Goal: Task Accomplishment & Management: Manage account settings

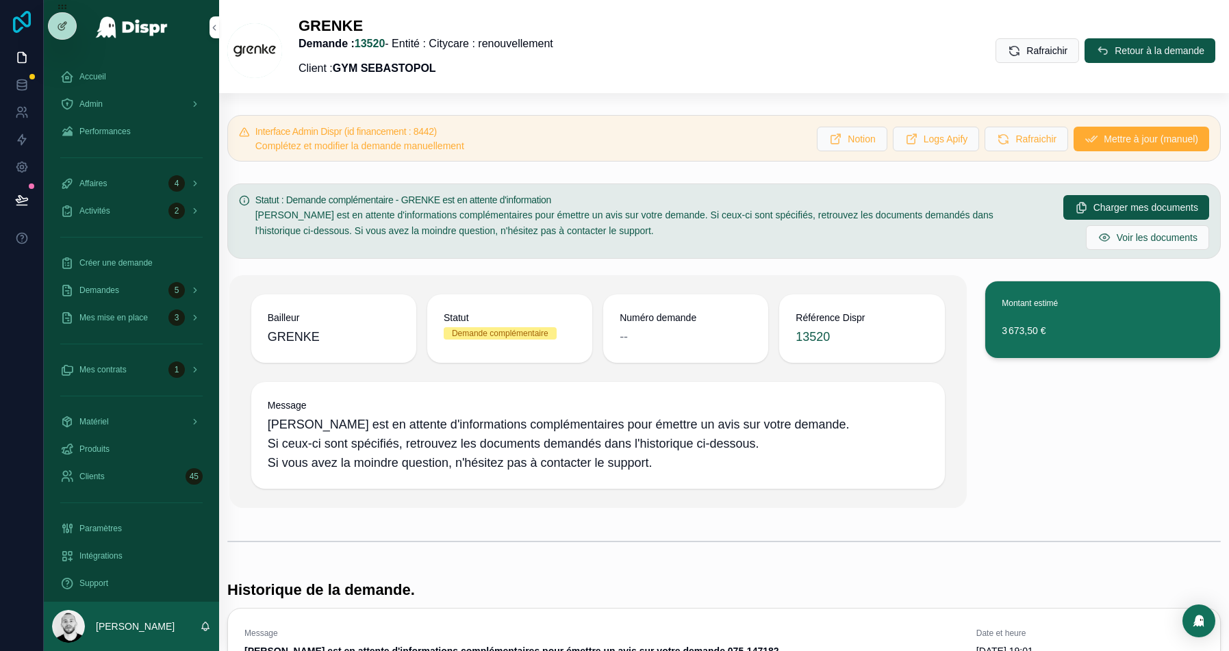
click at [20, 27] on icon at bounding box center [22, 22] width 18 height 22
click at [112, 320] on span "Mes mise en place" at bounding box center [113, 317] width 68 height 11
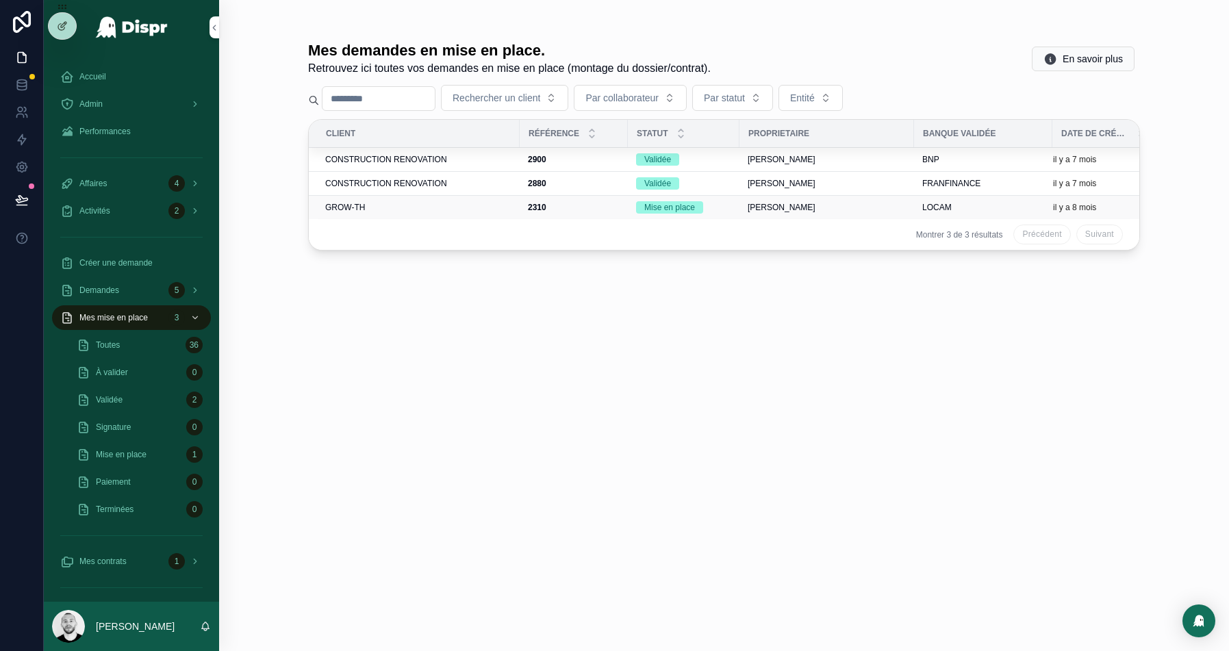
click at [412, 207] on div "GROW-TH" at bounding box center [418, 207] width 186 height 11
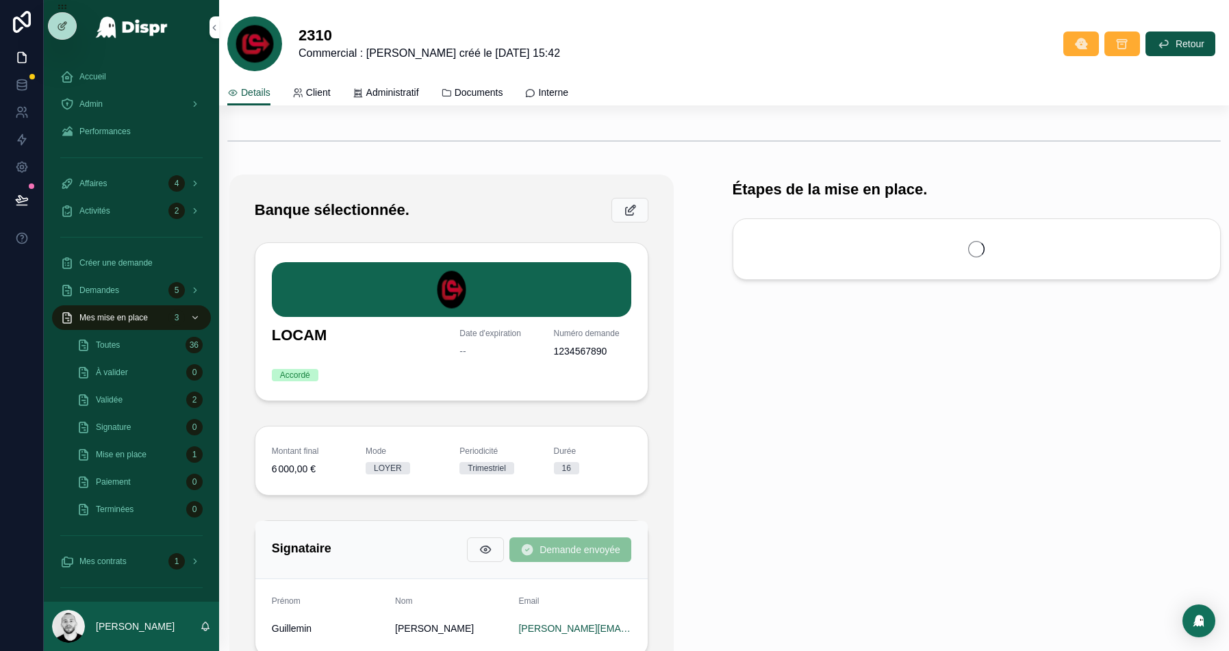
scroll to position [524, 0]
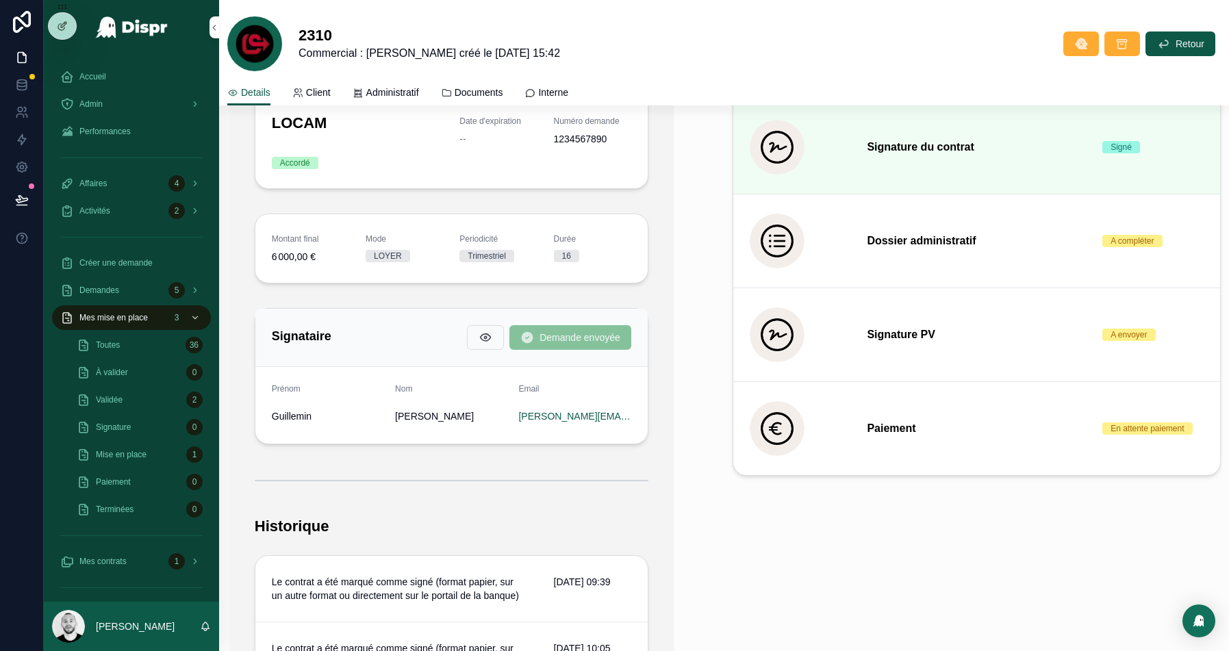
click at [339, 344] on div "Signataire Demande envoyée" at bounding box center [451, 337] width 359 height 25
click at [64, 19] on div at bounding box center [62, 26] width 27 height 26
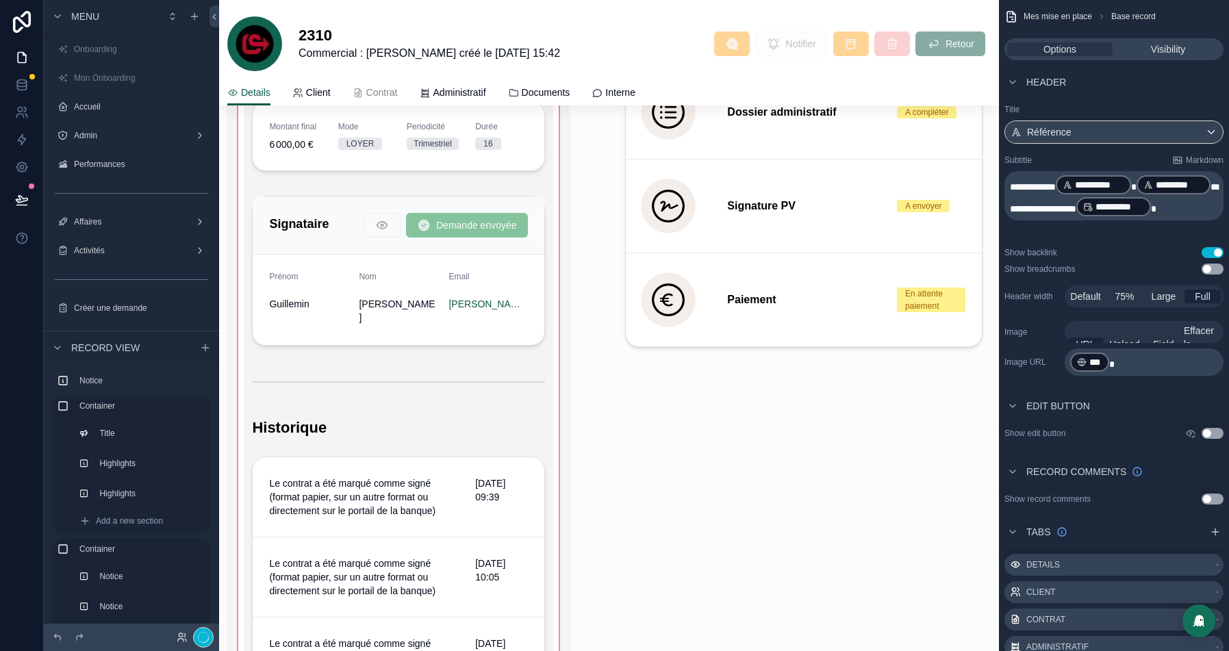
scroll to position [1216, 0]
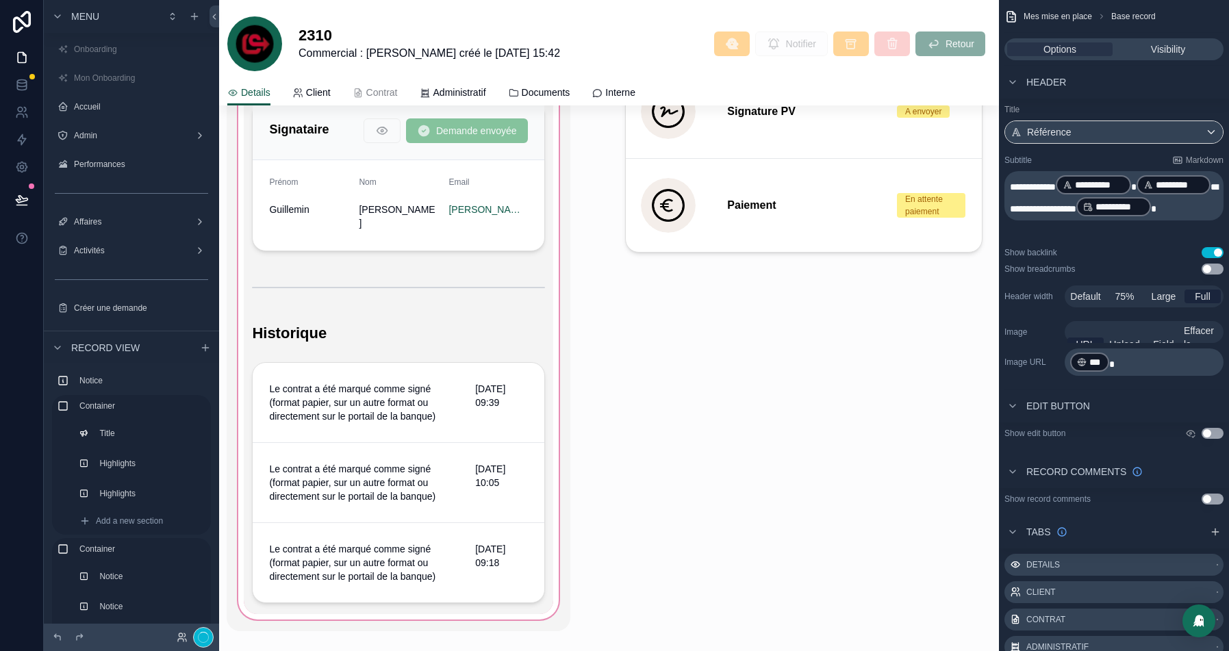
click at [322, 155] on div "scrollable content" at bounding box center [398, 181] width 343 height 900
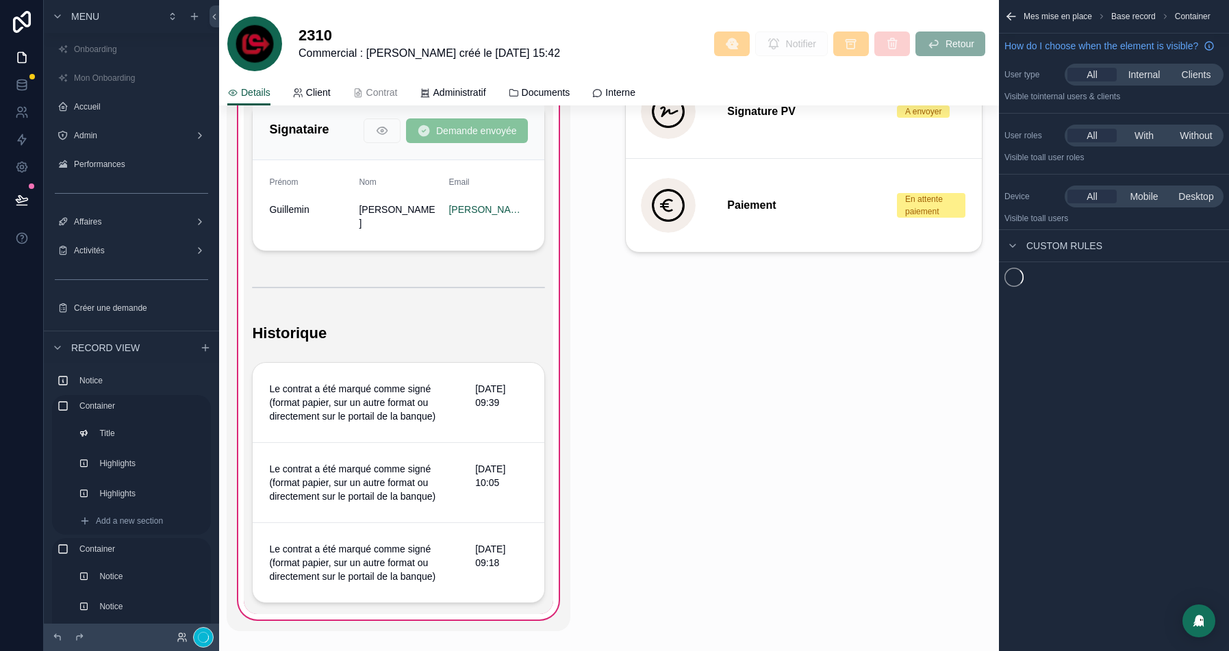
click at [300, 159] on div "scrollable content" at bounding box center [398, 176] width 309 height 161
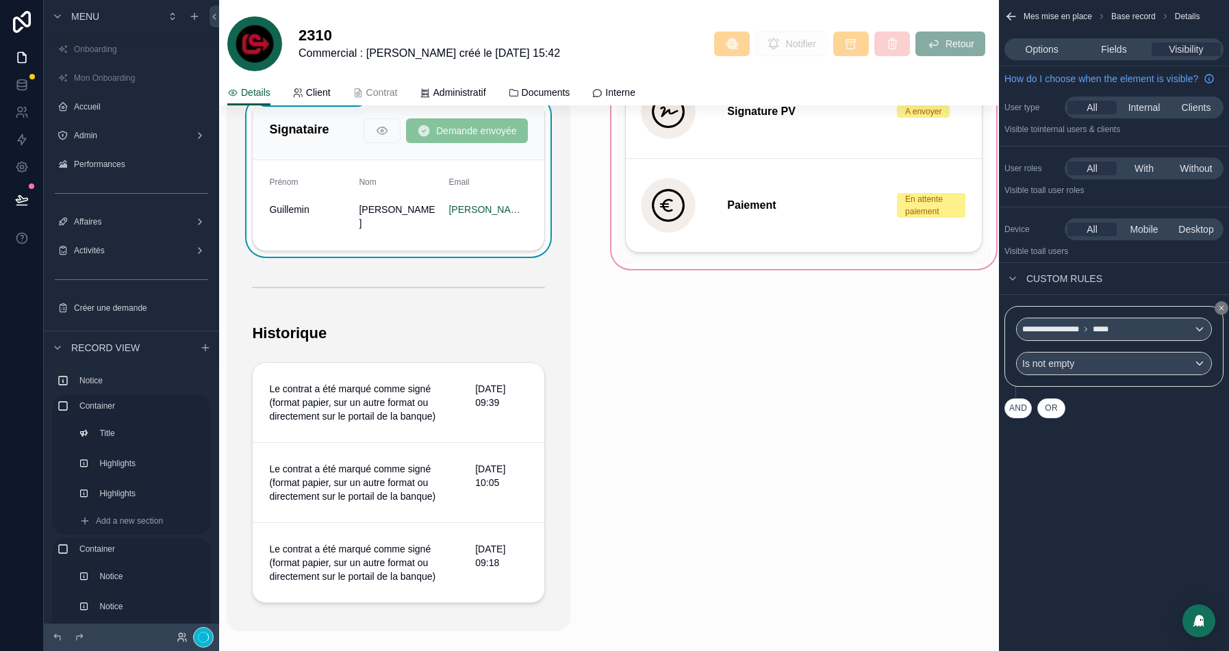
scroll to position [1154, 0]
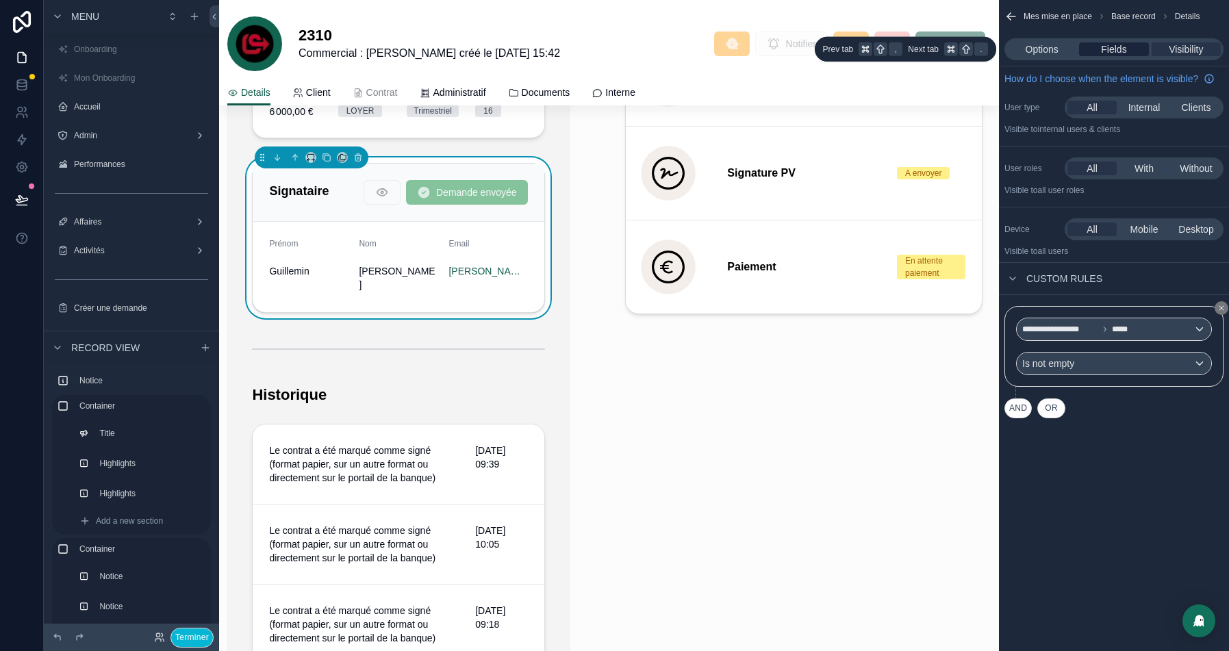
click at [1105, 51] on span "Fields" at bounding box center [1113, 49] width 25 height 14
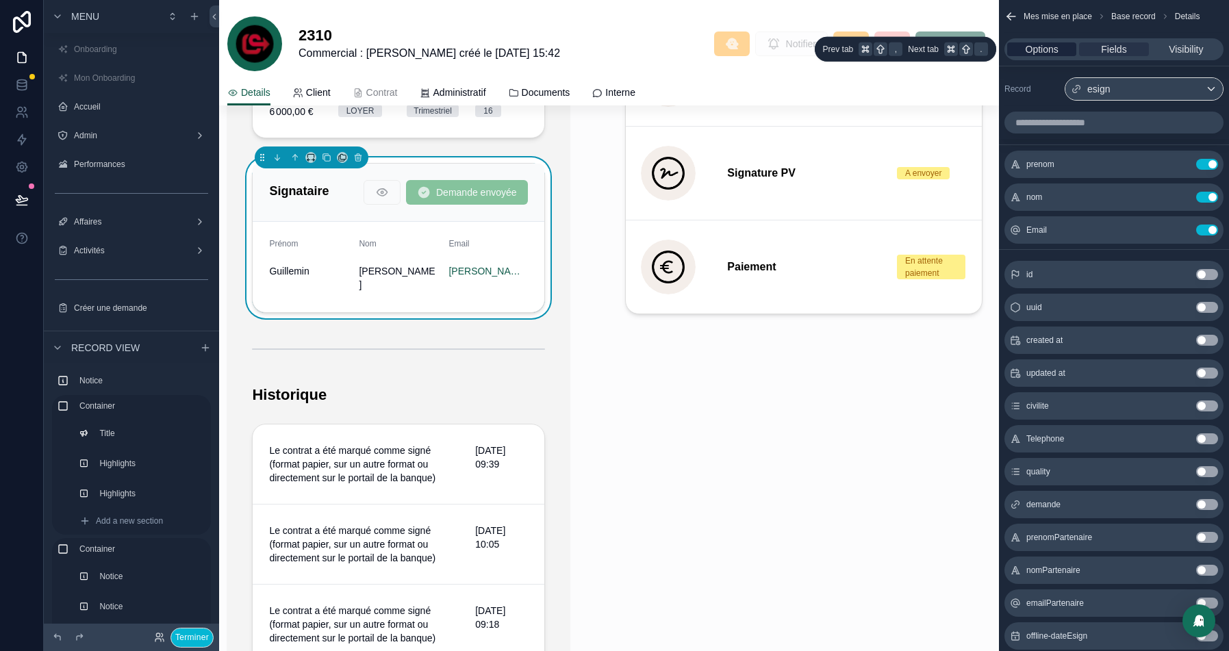
click at [1035, 44] on span "Options" at bounding box center [1042, 49] width 33 height 14
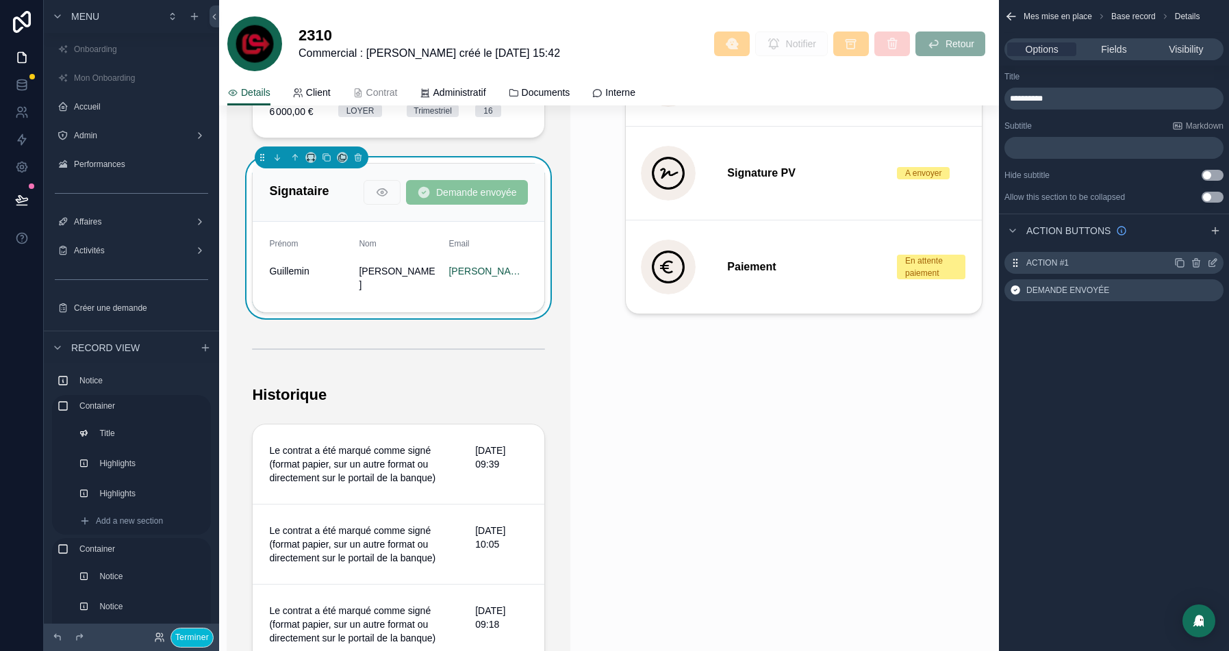
click at [1212, 266] on icon "scrollable content" at bounding box center [1212, 264] width 6 height 6
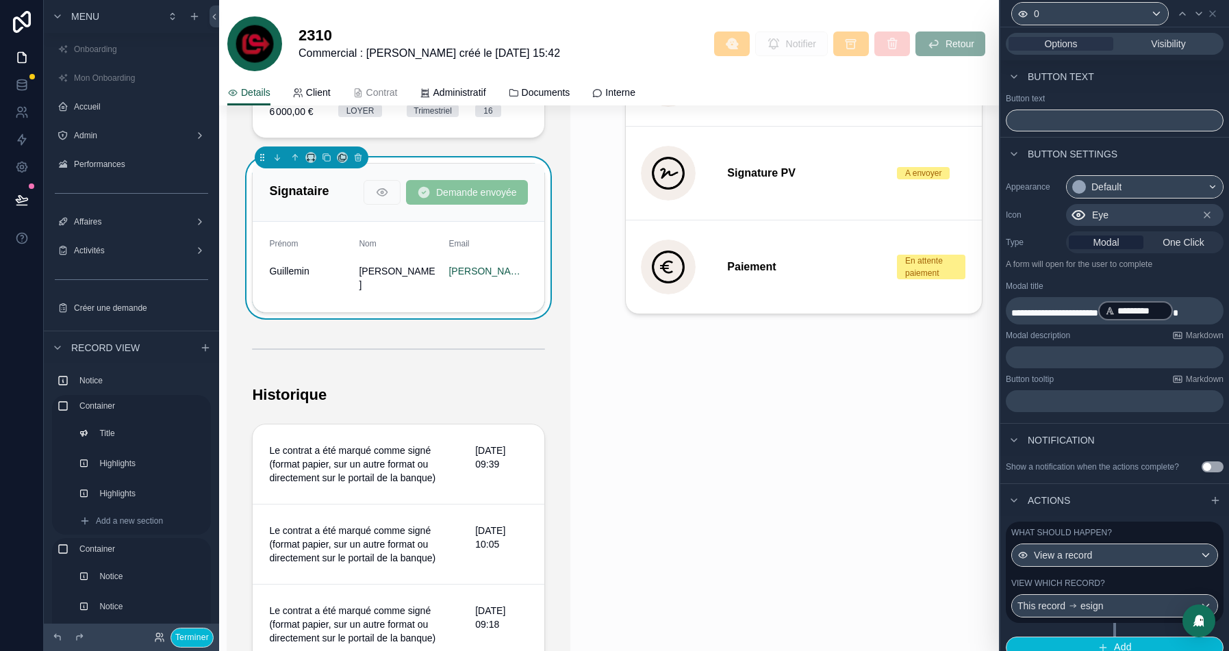
scroll to position [21, 0]
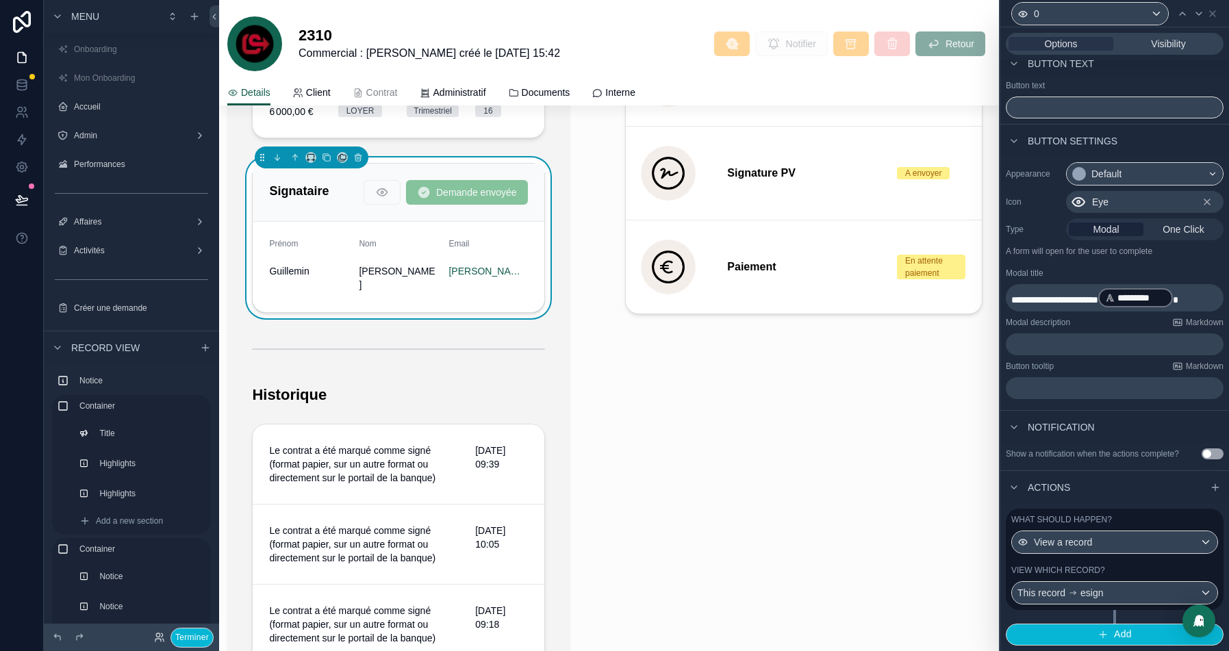
click at [1135, 568] on div "View which record?" at bounding box center [1114, 570] width 207 height 11
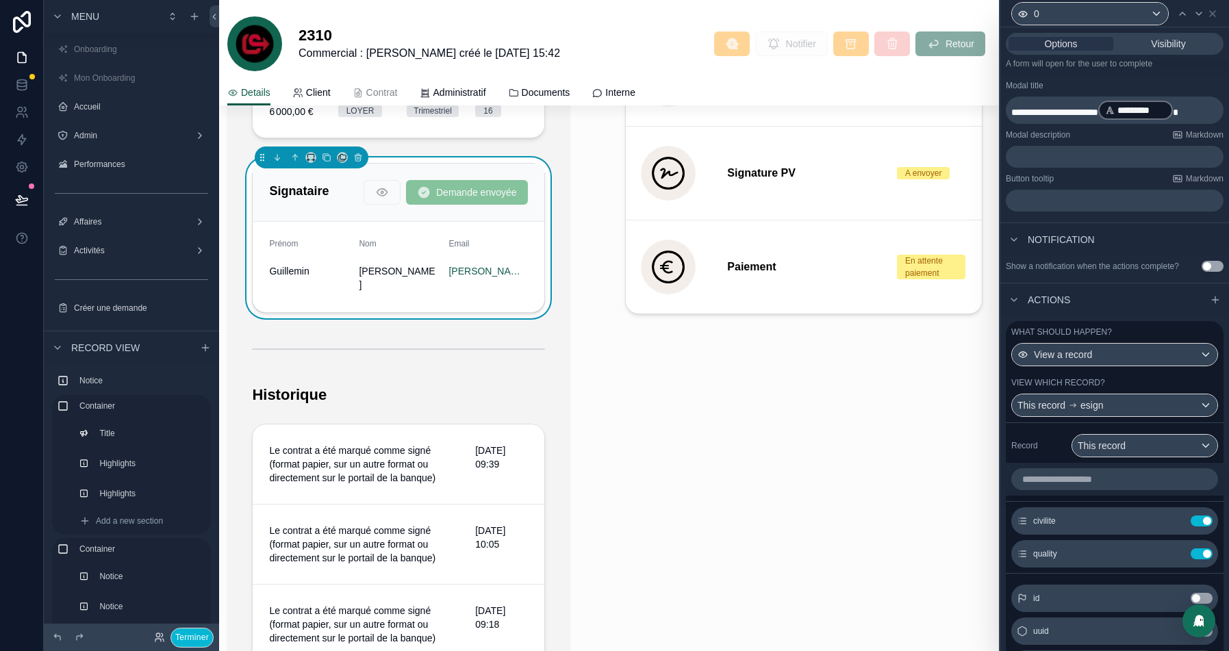
scroll to position [370, 0]
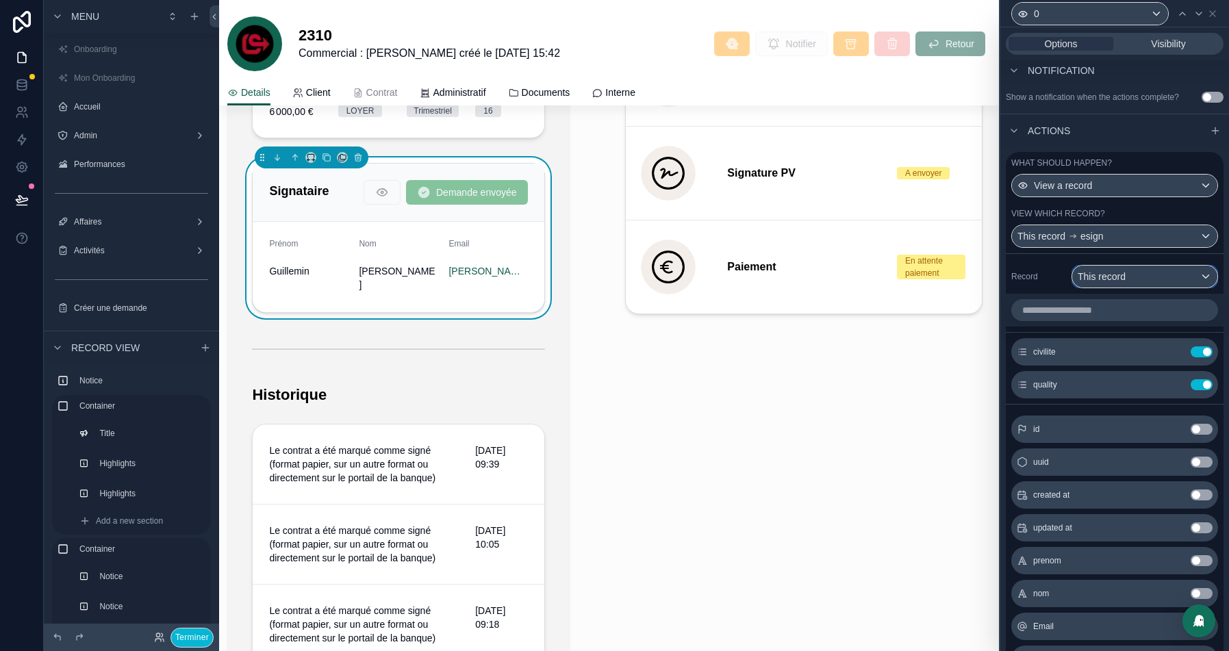
click at [1141, 288] on div "This record" at bounding box center [1144, 277] width 145 height 22
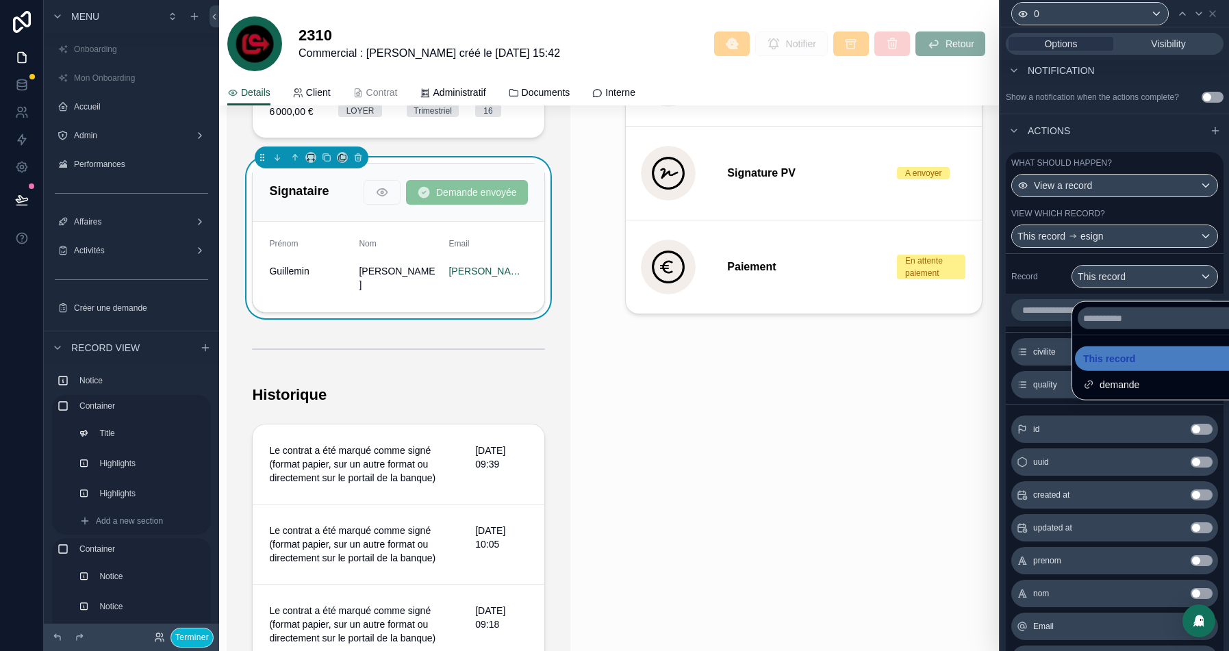
click at [1040, 290] on div at bounding box center [1114, 325] width 229 height 651
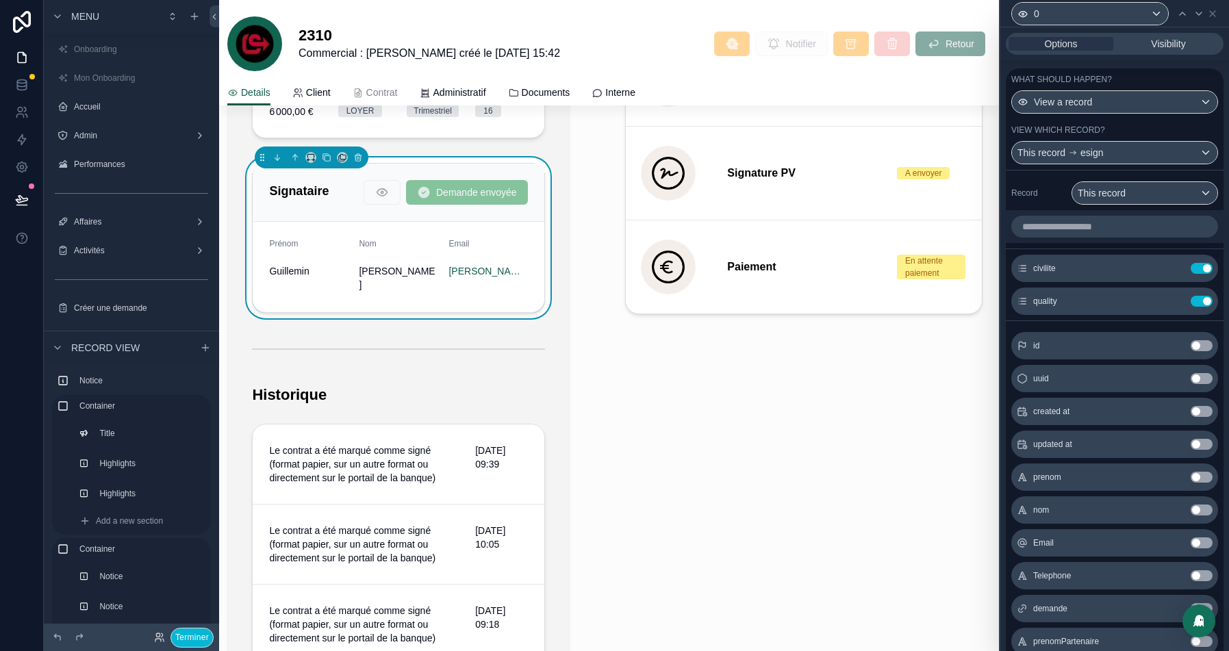
scroll to position [505, 0]
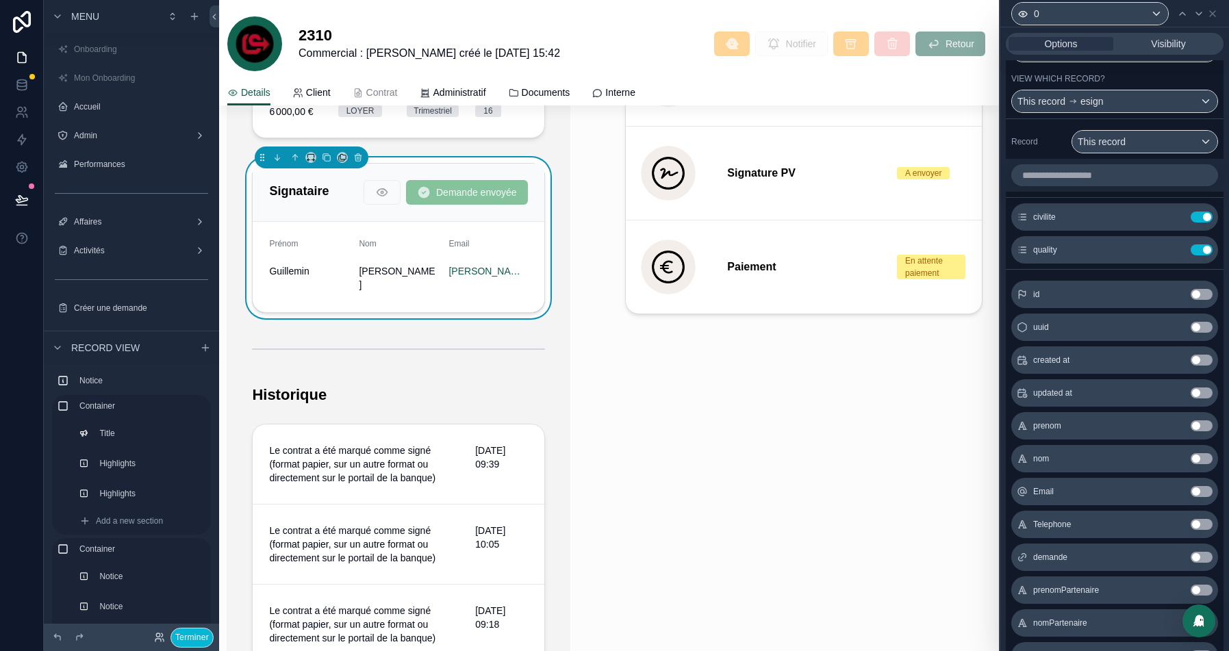
click at [1208, 431] on button "Use setting" at bounding box center [1202, 425] width 22 height 11
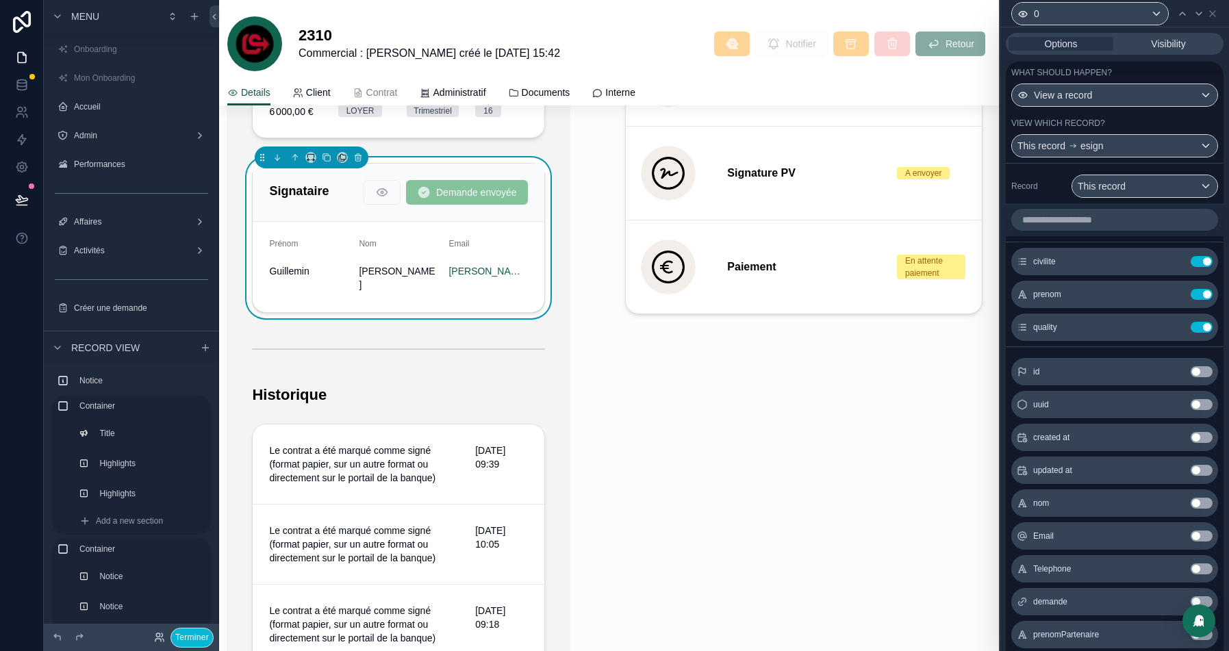
scroll to position [514, 0]
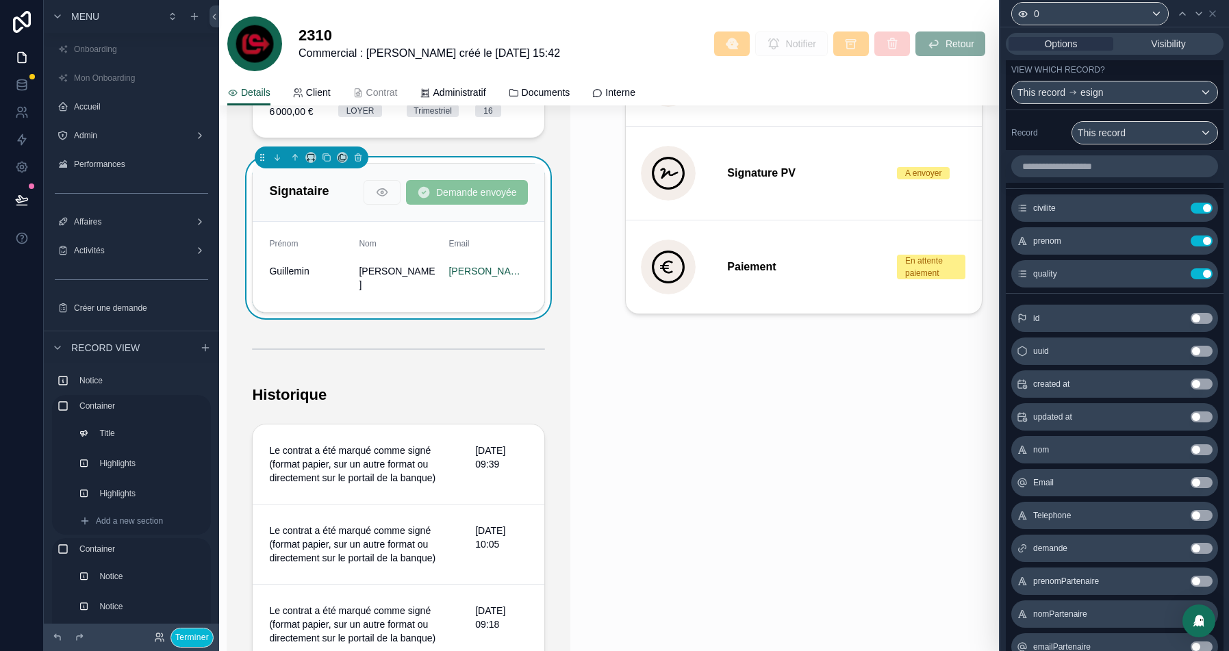
click at [1204, 455] on button "Use setting" at bounding box center [1202, 449] width 22 height 11
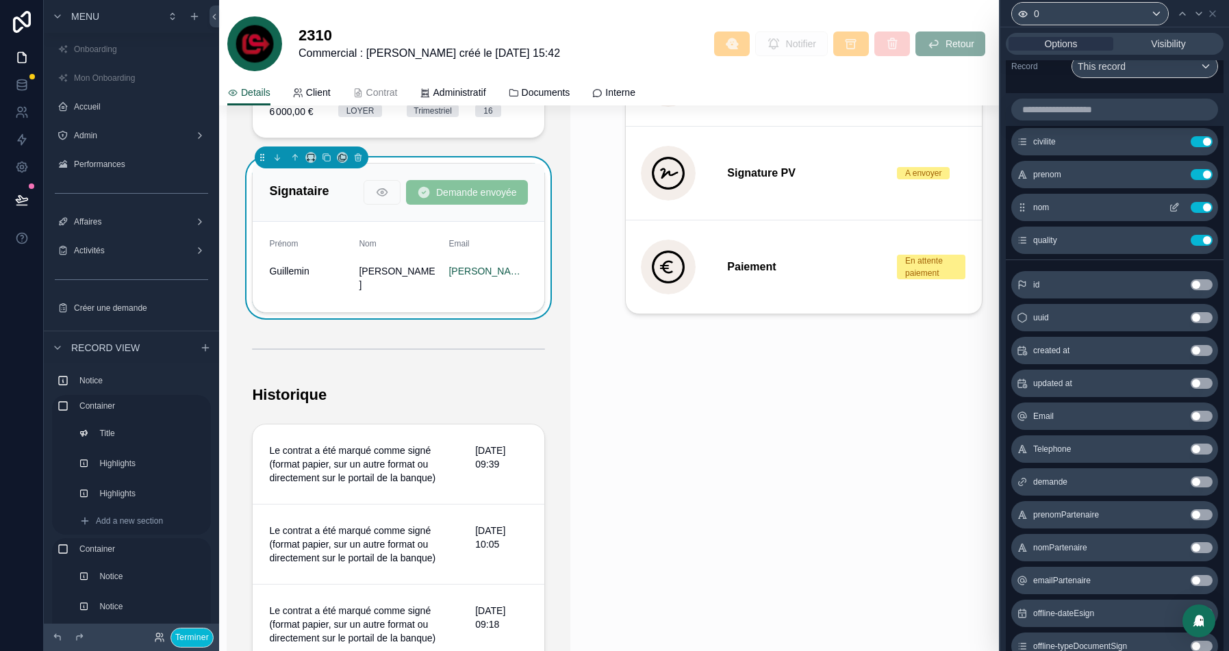
scroll to position [615, 0]
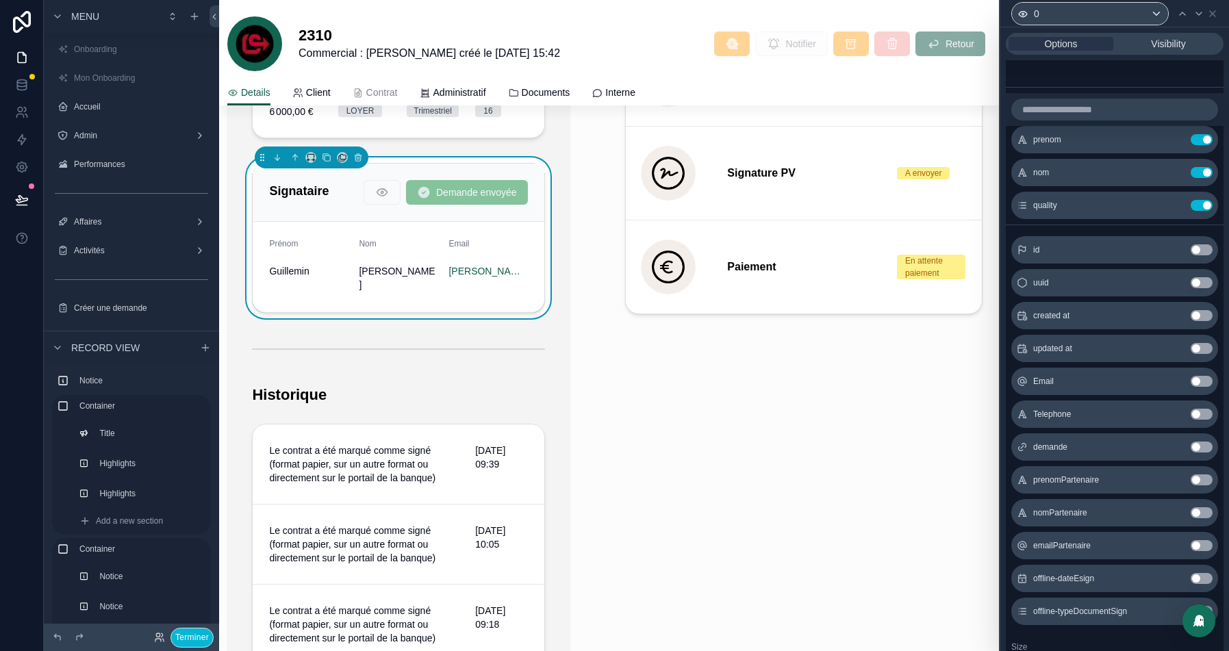
click at [1201, 387] on button "Use setting" at bounding box center [1202, 381] width 22 height 11
click at [1201, 420] on button "Use setting" at bounding box center [1202, 414] width 22 height 11
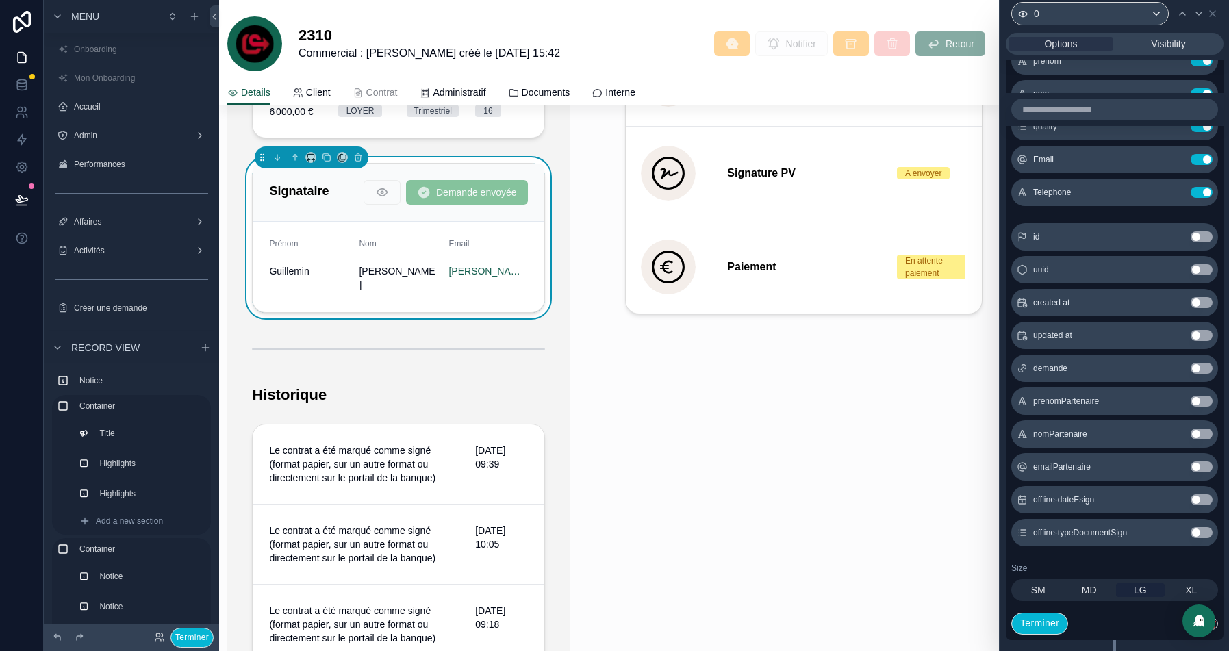
scroll to position [729, 0]
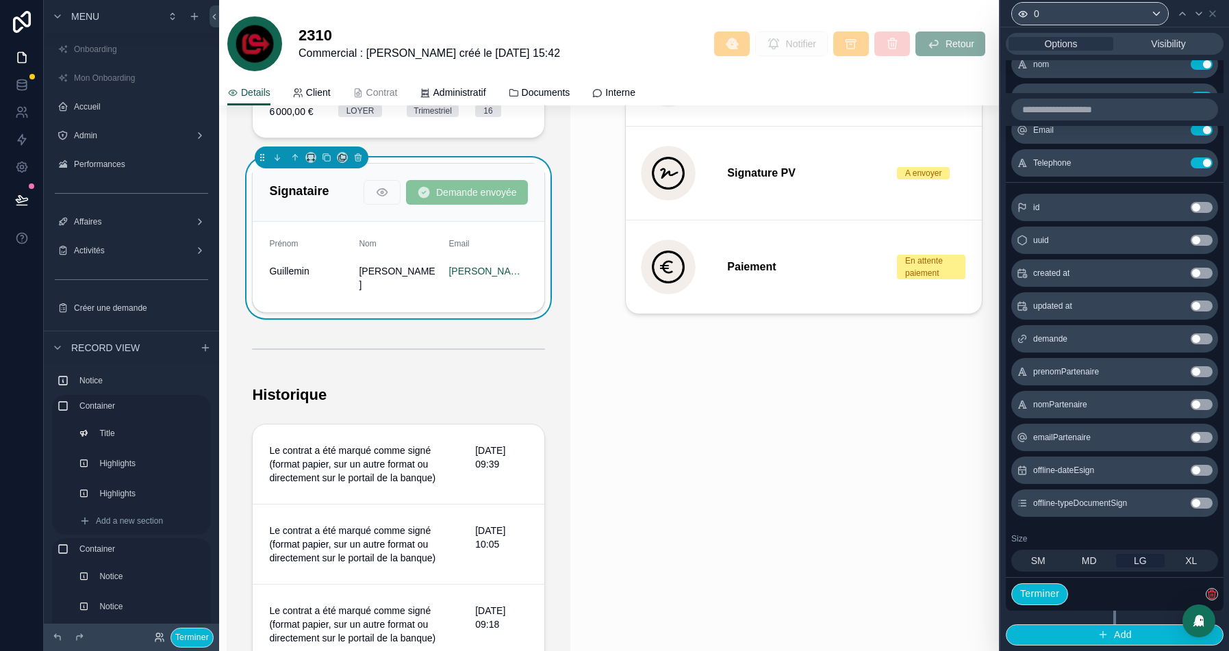
click at [1200, 474] on button "Use setting" at bounding box center [1202, 470] width 22 height 11
click at [1201, 502] on button "Use setting" at bounding box center [1202, 503] width 22 height 11
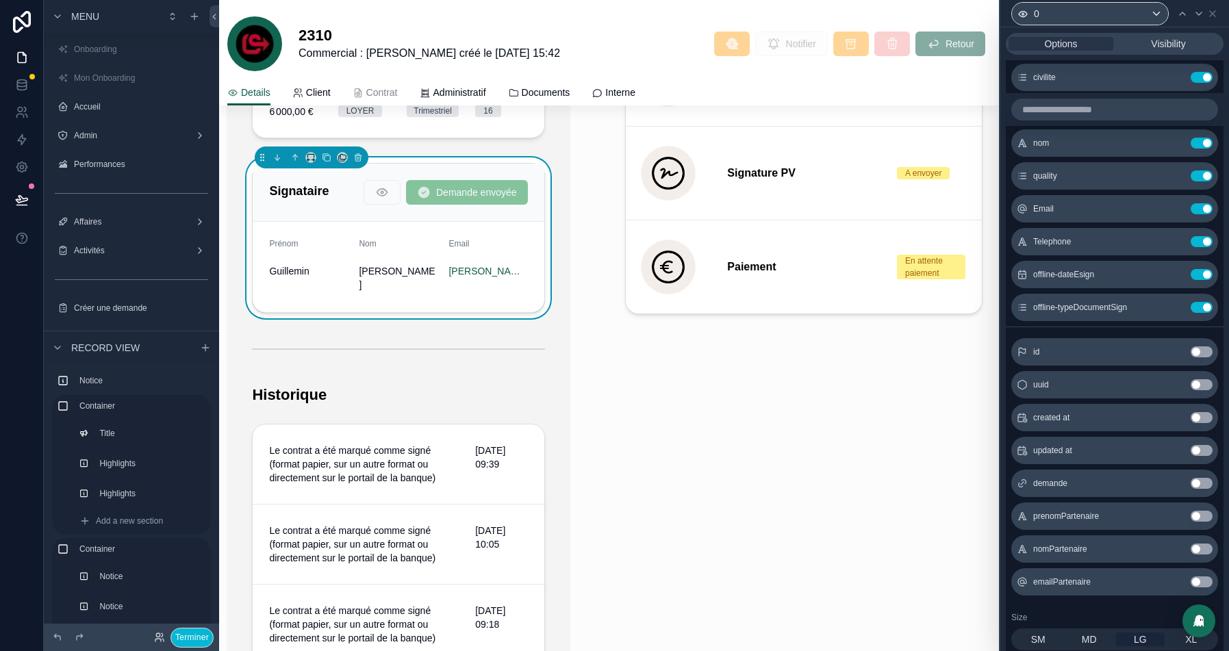
scroll to position [640, 0]
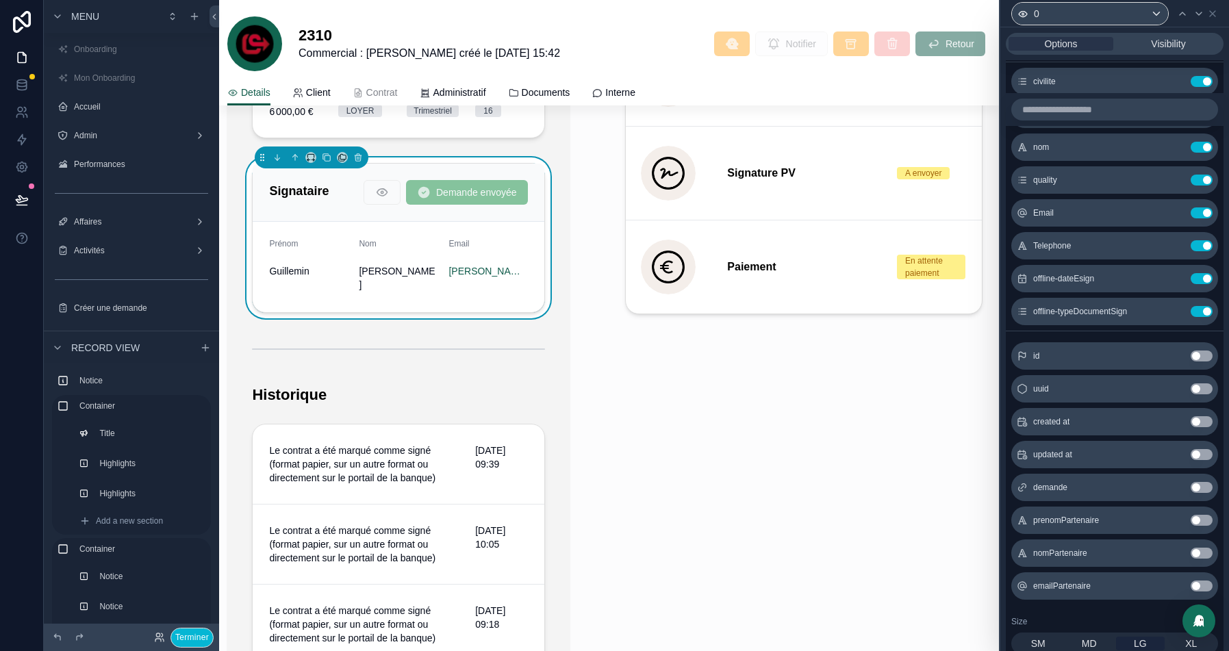
click at [1202, 427] on button "Use setting" at bounding box center [1202, 421] width 22 height 11
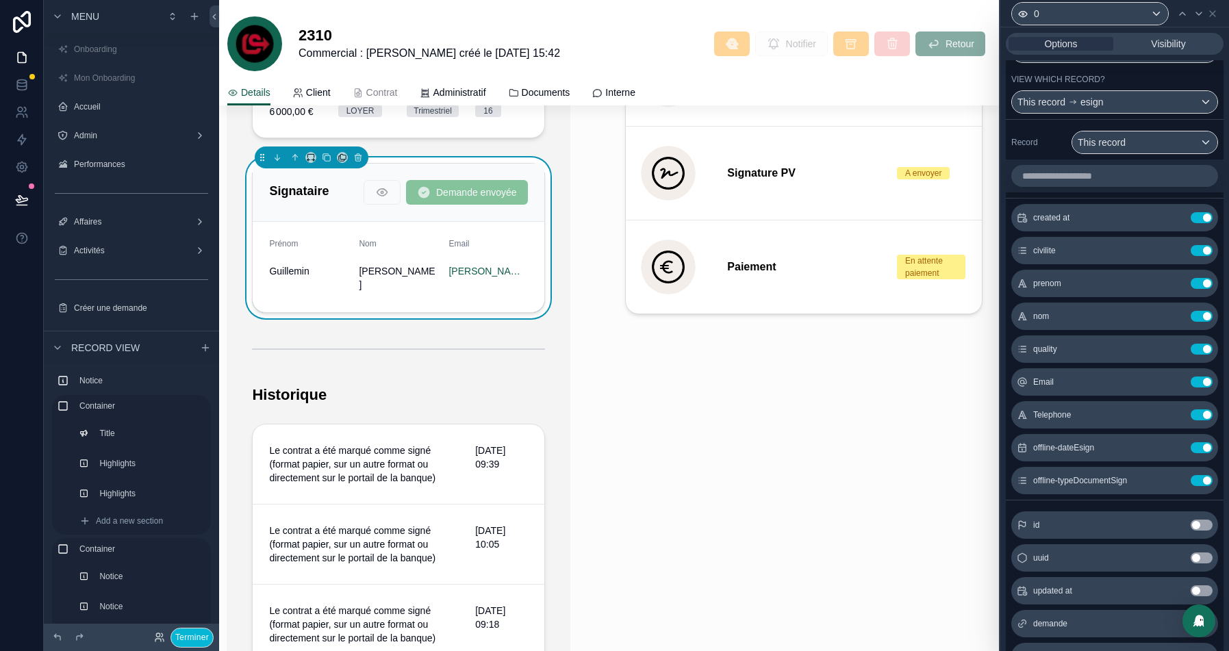
scroll to position [505, 0]
click at [1174, 222] on icon at bounding box center [1174, 216] width 11 height 11
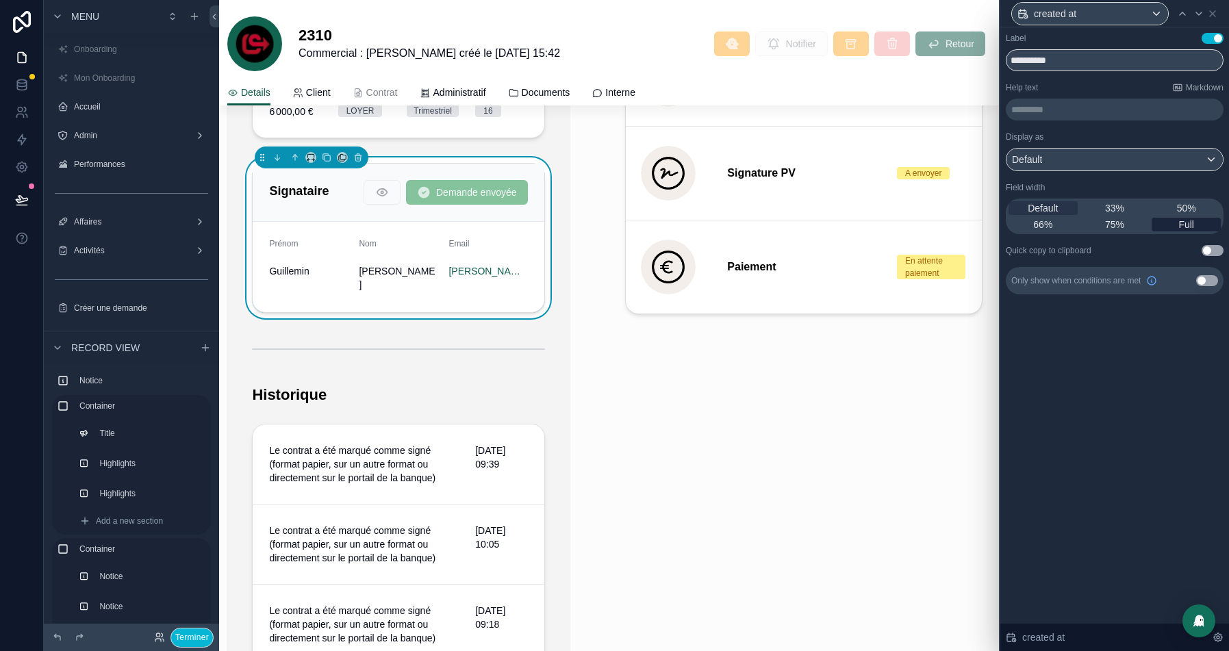
click at [1185, 225] on span "Full" at bounding box center [1186, 225] width 16 height 14
click at [1040, 60] on input "**********" at bounding box center [1115, 60] width 218 height 22
click at [1040, 61] on input "**********" at bounding box center [1115, 60] width 218 height 22
click at [1037, 61] on input "**********" at bounding box center [1115, 60] width 218 height 22
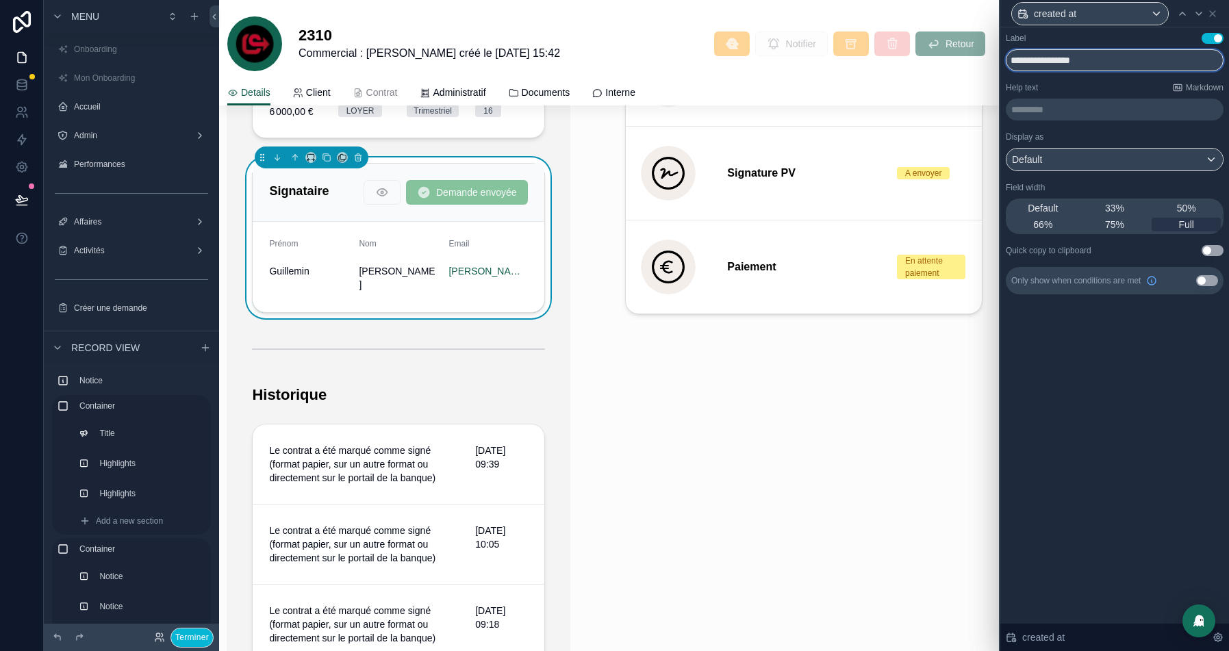
click at [1037, 61] on input "**********" at bounding box center [1115, 60] width 218 height 22
click at [1096, 64] on input "**********" at bounding box center [1115, 60] width 218 height 22
type input "**********"
click at [1193, 13] on icon at bounding box center [1198, 13] width 11 height 11
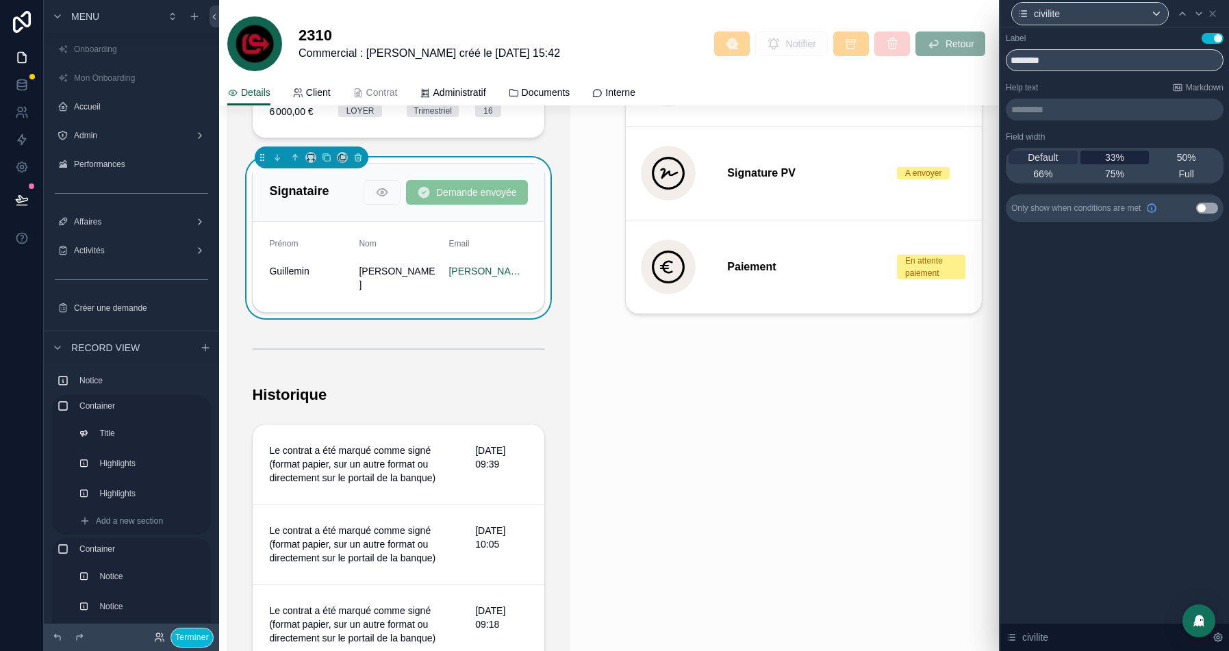
click at [1109, 153] on span "33%" at bounding box center [1114, 158] width 19 height 14
click at [1044, 58] on input "********" at bounding box center [1115, 60] width 218 height 22
type input "********"
click at [1193, 16] on icon at bounding box center [1198, 13] width 11 height 11
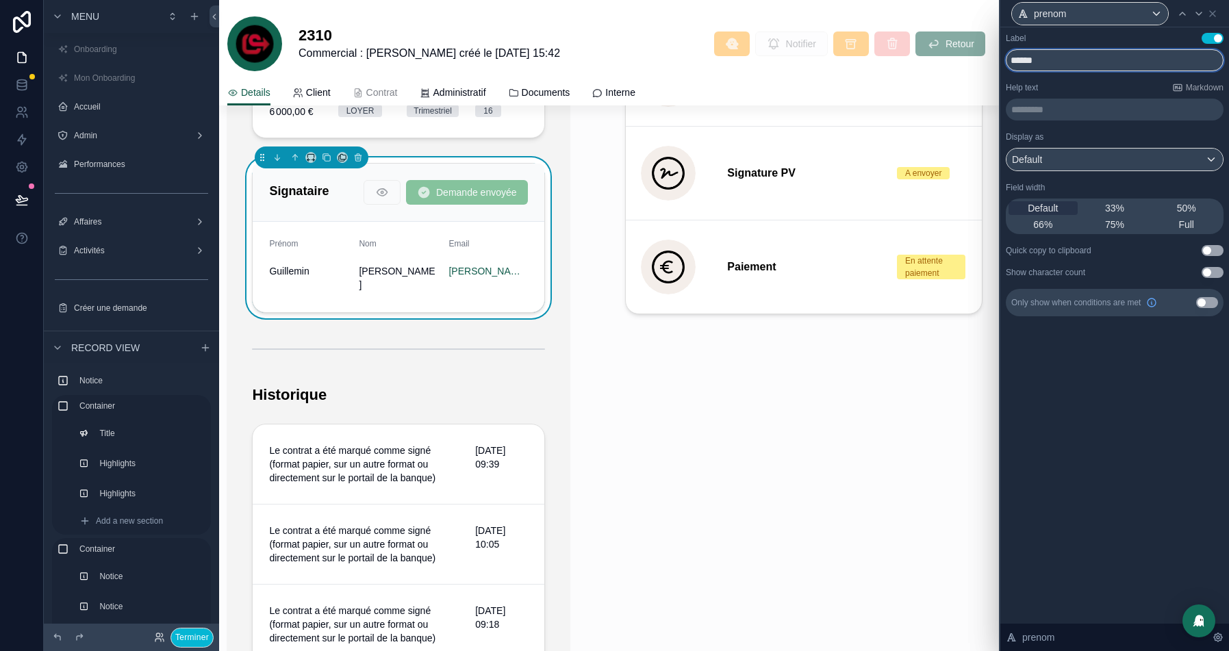
click at [1024, 62] on input "******" at bounding box center [1115, 60] width 218 height 22
type input "******"
click at [1196, 14] on icon at bounding box center [1198, 13] width 11 height 11
click at [1178, 12] on icon at bounding box center [1182, 13] width 11 height 11
click at [1103, 207] on div "33%" at bounding box center [1115, 208] width 69 height 14
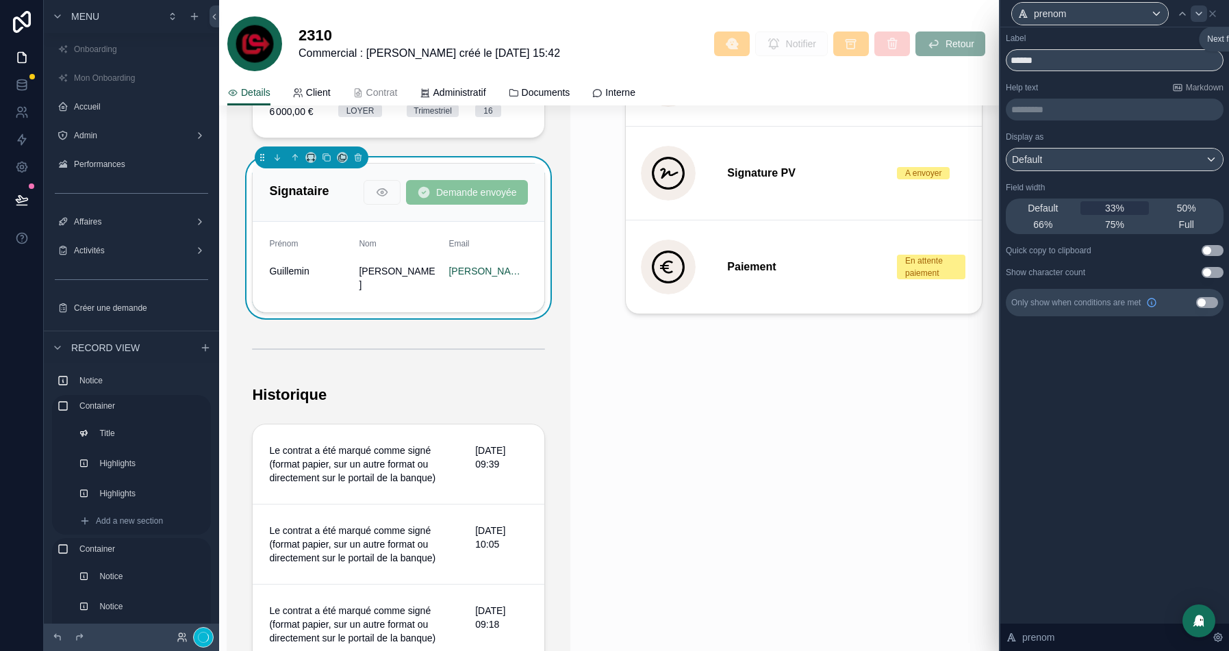
click at [1200, 8] on icon at bounding box center [1198, 13] width 11 height 11
click at [1112, 212] on span "33%" at bounding box center [1114, 208] width 19 height 14
click at [1203, 9] on icon at bounding box center [1198, 13] width 11 height 11
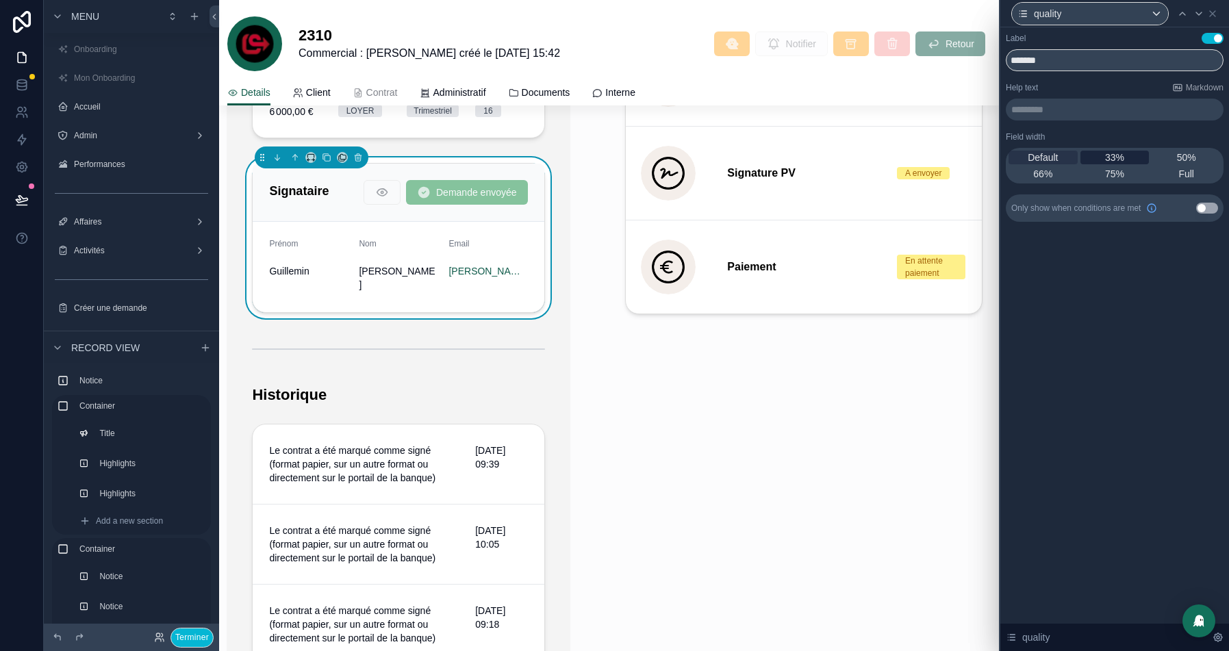
click at [1123, 156] on span "33%" at bounding box center [1114, 158] width 19 height 14
click at [1022, 60] on input "*******" at bounding box center [1115, 60] width 218 height 22
type input "*******"
click at [1199, 14] on icon at bounding box center [1198, 13] width 11 height 11
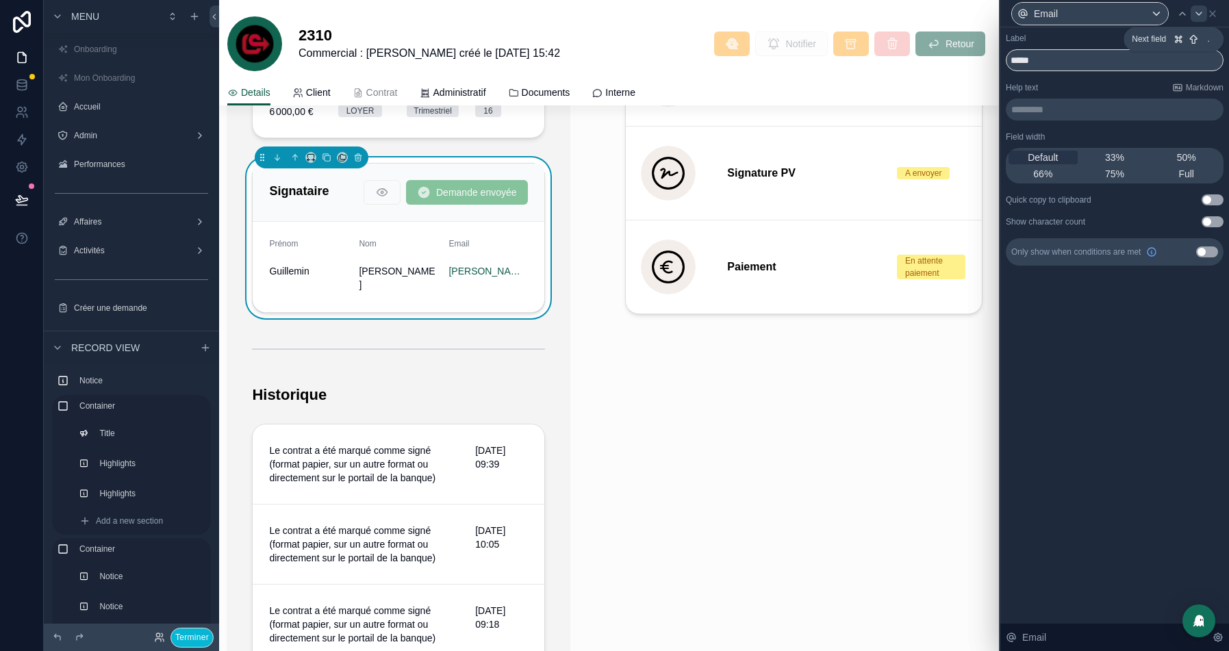
click at [1200, 9] on icon at bounding box center [1198, 13] width 11 height 11
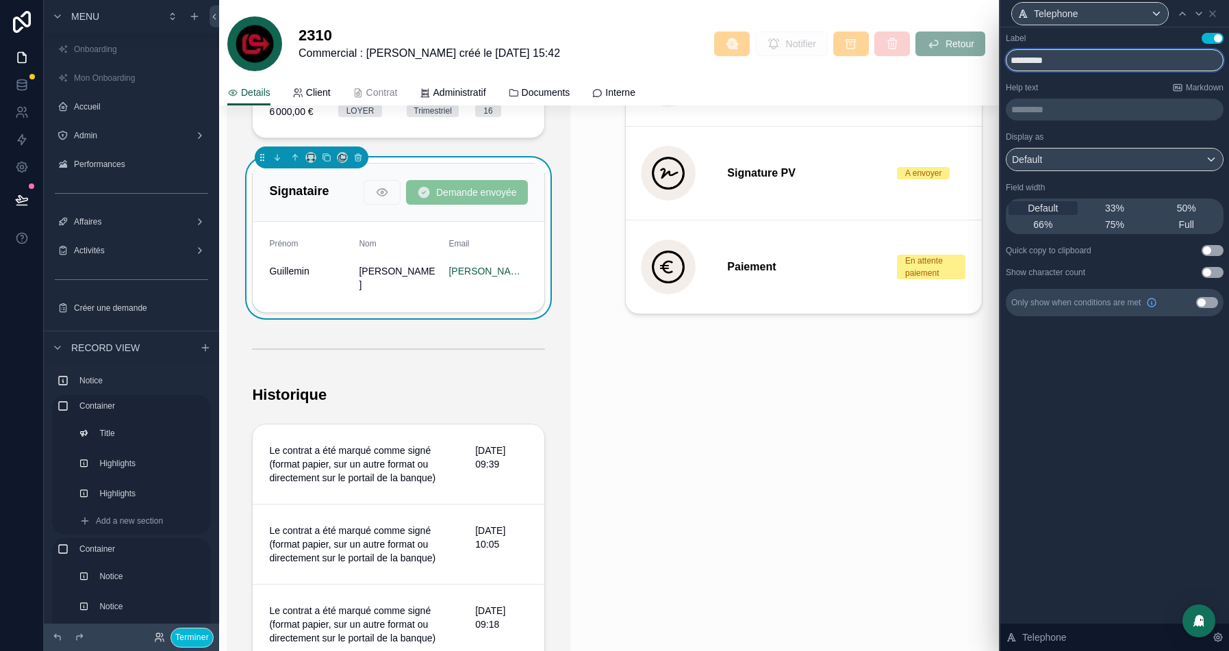
click at [1020, 63] on input "*********" at bounding box center [1115, 60] width 218 height 22
type input "*********"
click at [1107, 205] on span "33%" at bounding box center [1114, 208] width 19 height 14
click at [1179, 11] on icon at bounding box center [1182, 13] width 11 height 11
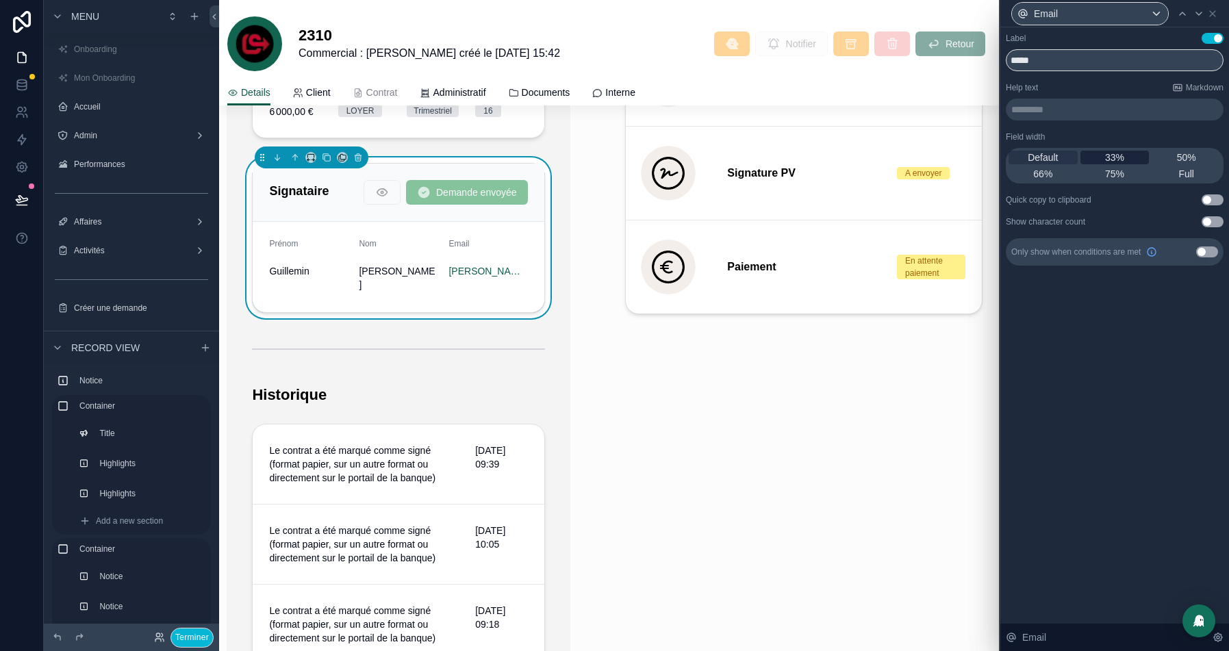
click at [1113, 162] on span "33%" at bounding box center [1114, 158] width 19 height 14
click at [1200, 10] on icon at bounding box center [1198, 13] width 11 height 11
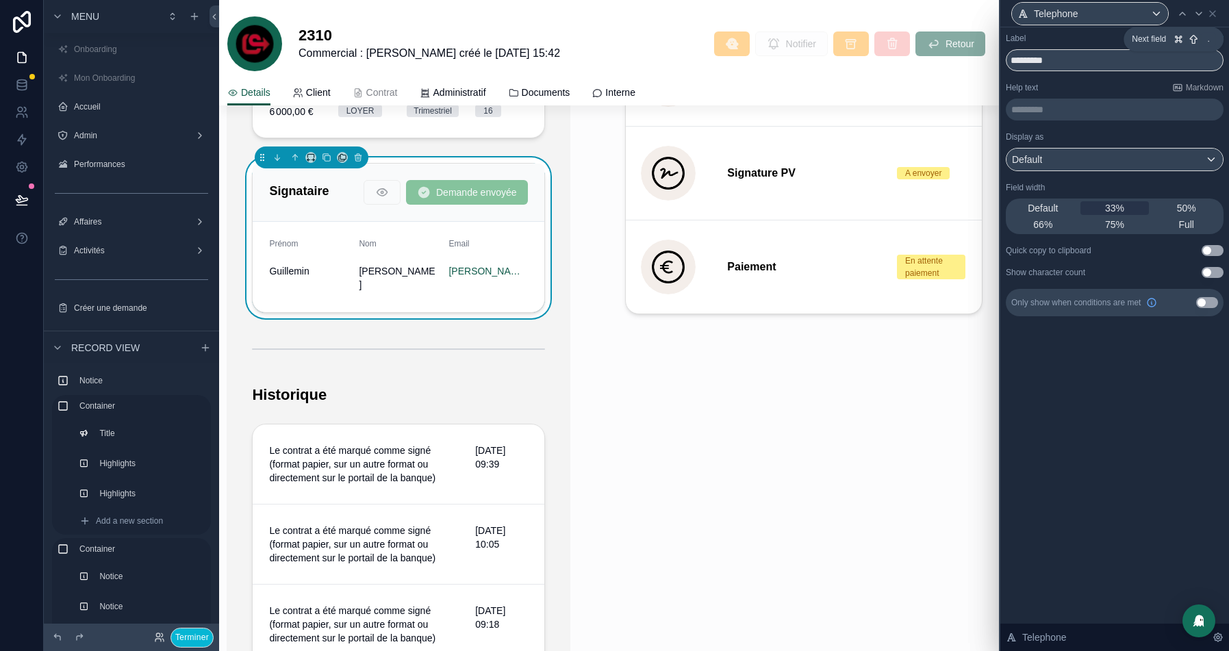
click at [1200, 10] on icon at bounding box center [1198, 13] width 11 height 11
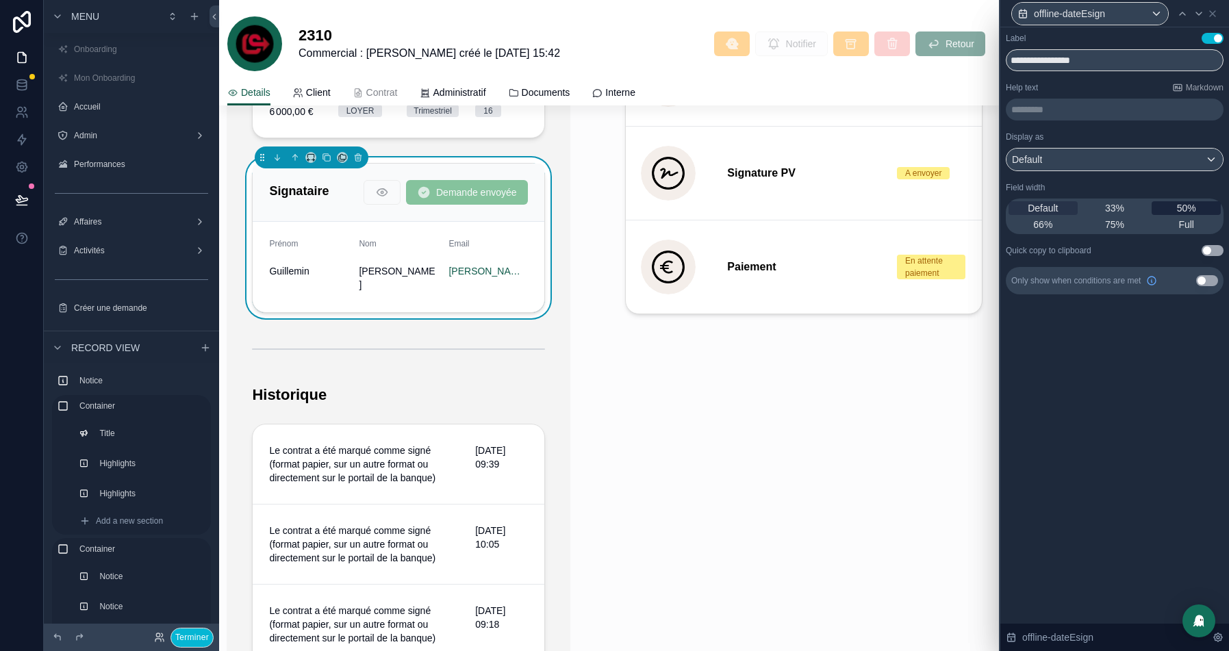
click at [1185, 207] on span "50%" at bounding box center [1186, 208] width 19 height 14
click at [1046, 61] on input "**********" at bounding box center [1115, 60] width 218 height 22
type input "**********"
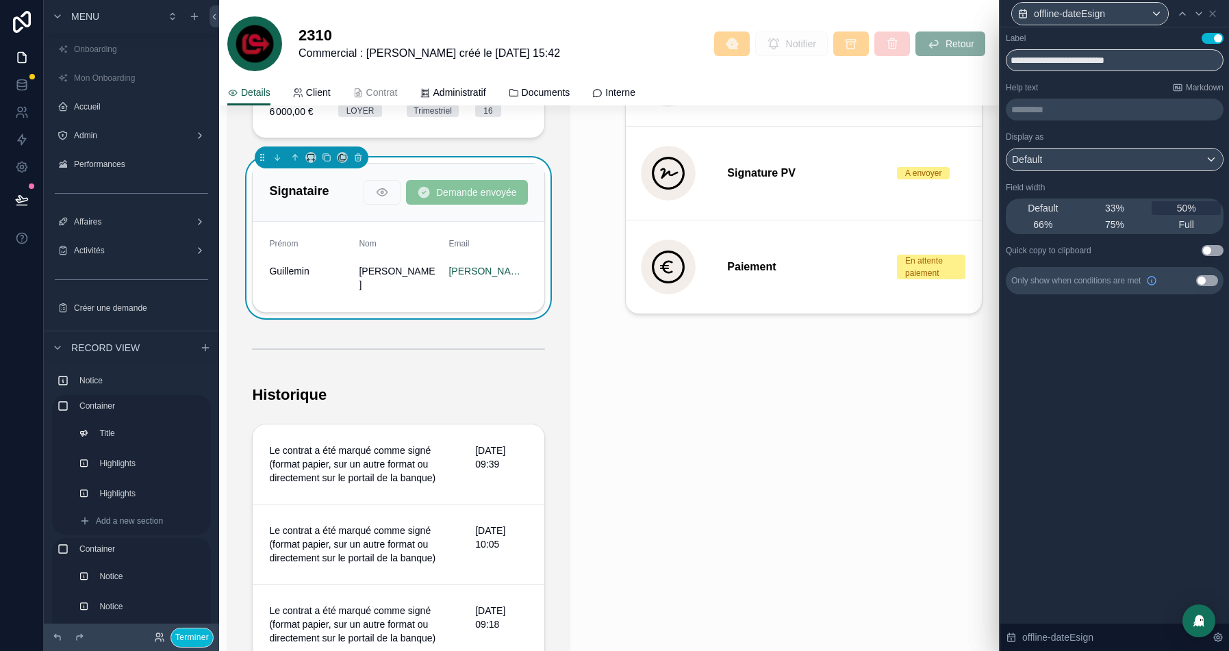
click at [1208, 279] on button "Use setting" at bounding box center [1207, 280] width 22 height 11
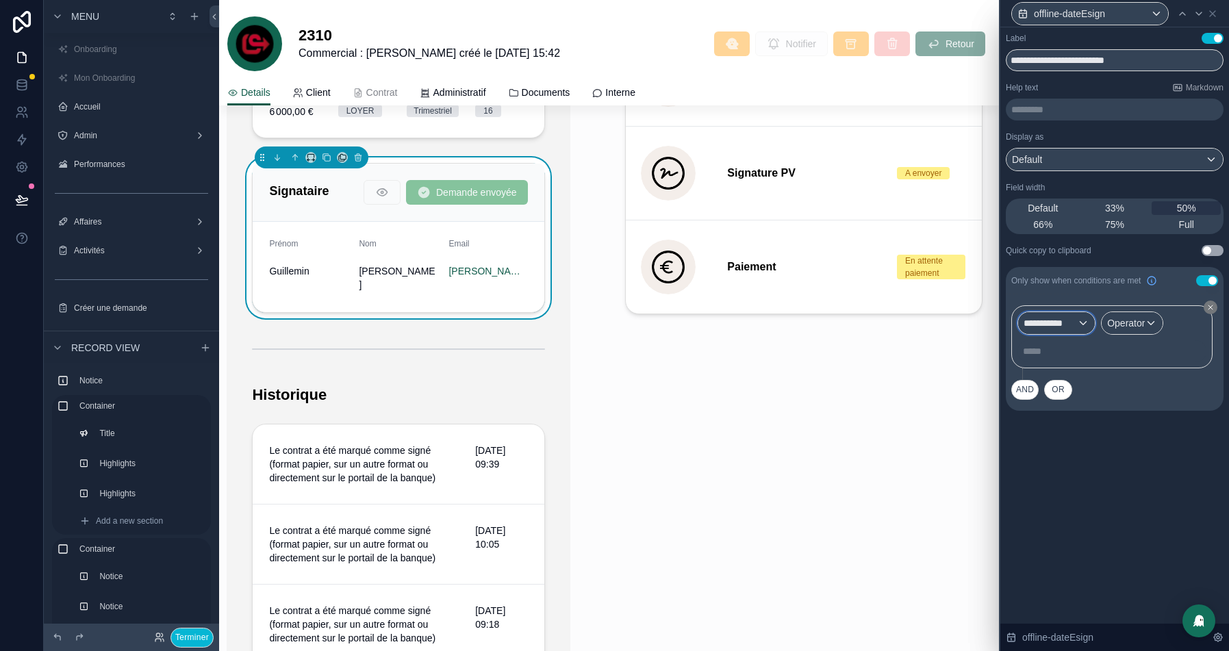
click at [1061, 325] on span "**********" at bounding box center [1050, 323] width 53 height 14
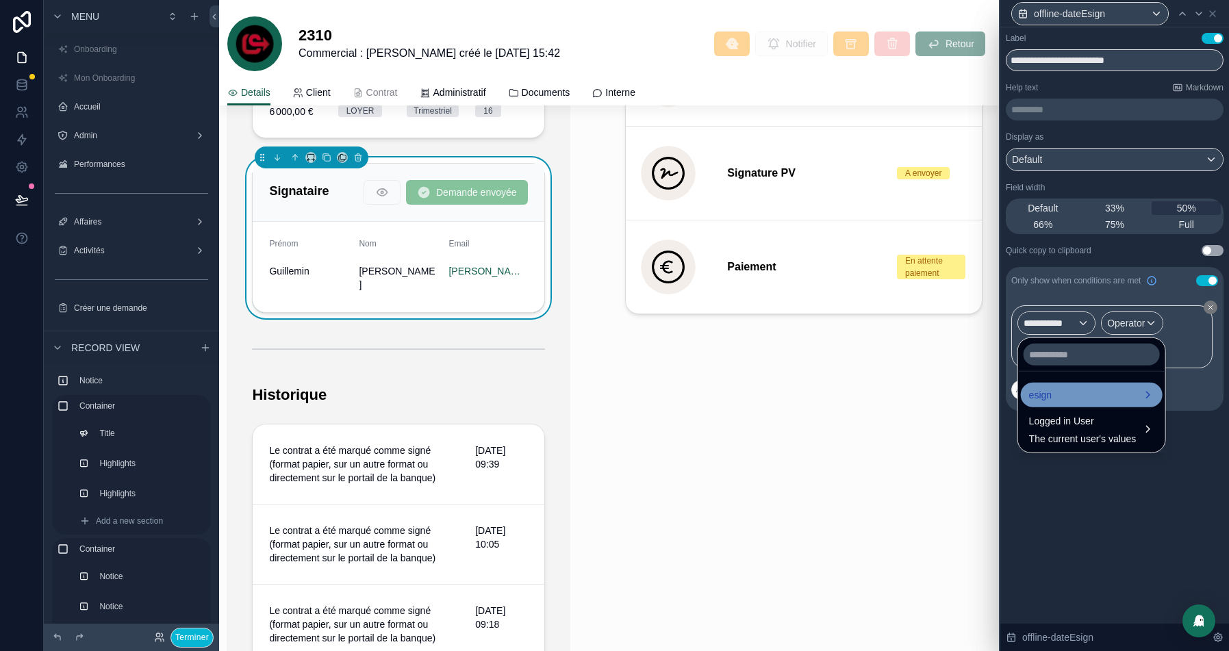
click at [1041, 388] on span "esign" at bounding box center [1040, 395] width 23 height 16
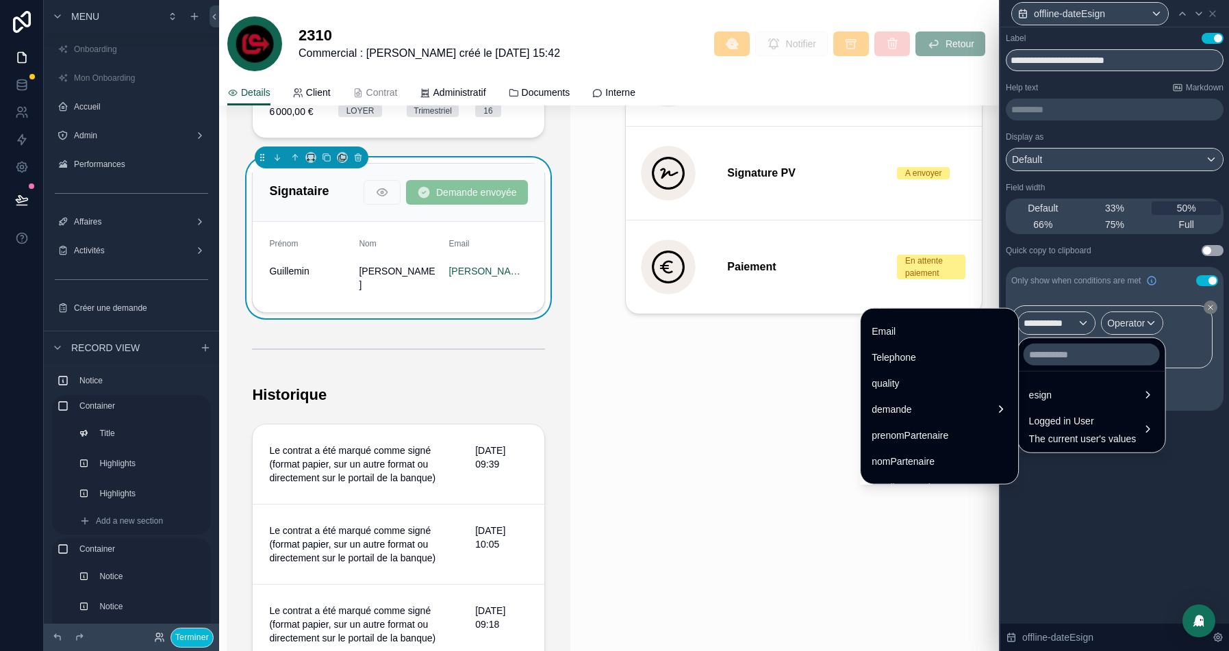
scroll to position [270, 0]
drag, startPoint x: 930, startPoint y: 409, endPoint x: 1121, endPoint y: 331, distance: 206.4
click at [930, 409] on span "offline-dateEsign" at bounding box center [907, 417] width 71 height 16
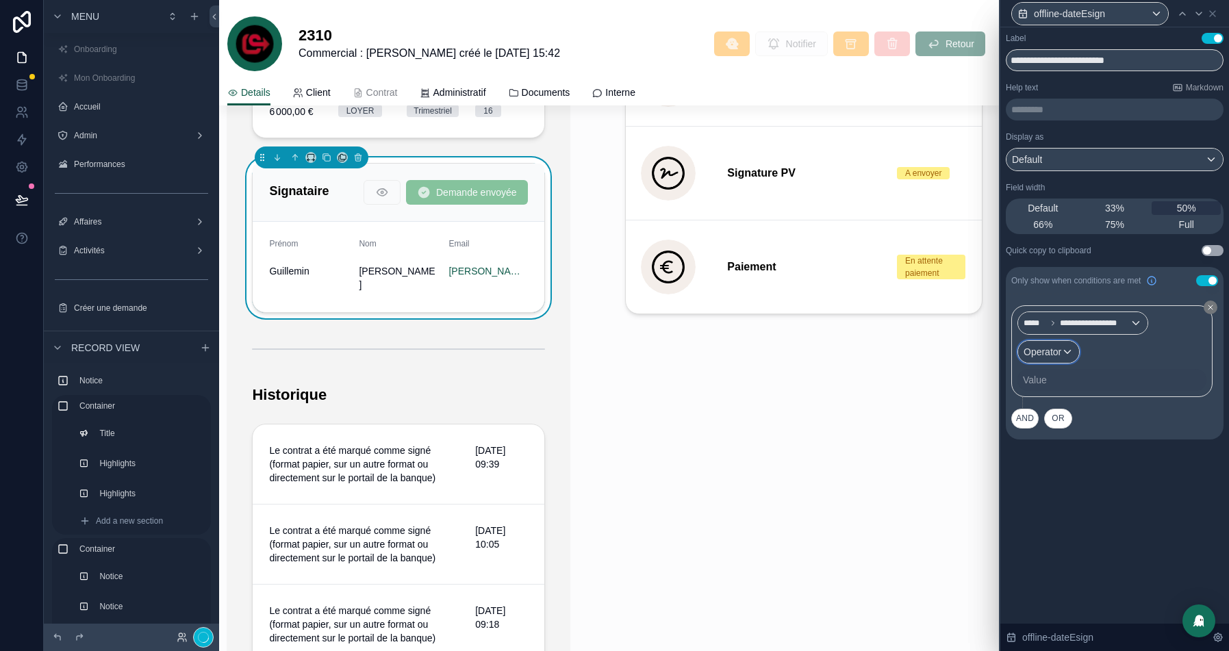
click at [1067, 353] on div "Operator" at bounding box center [1048, 352] width 61 height 22
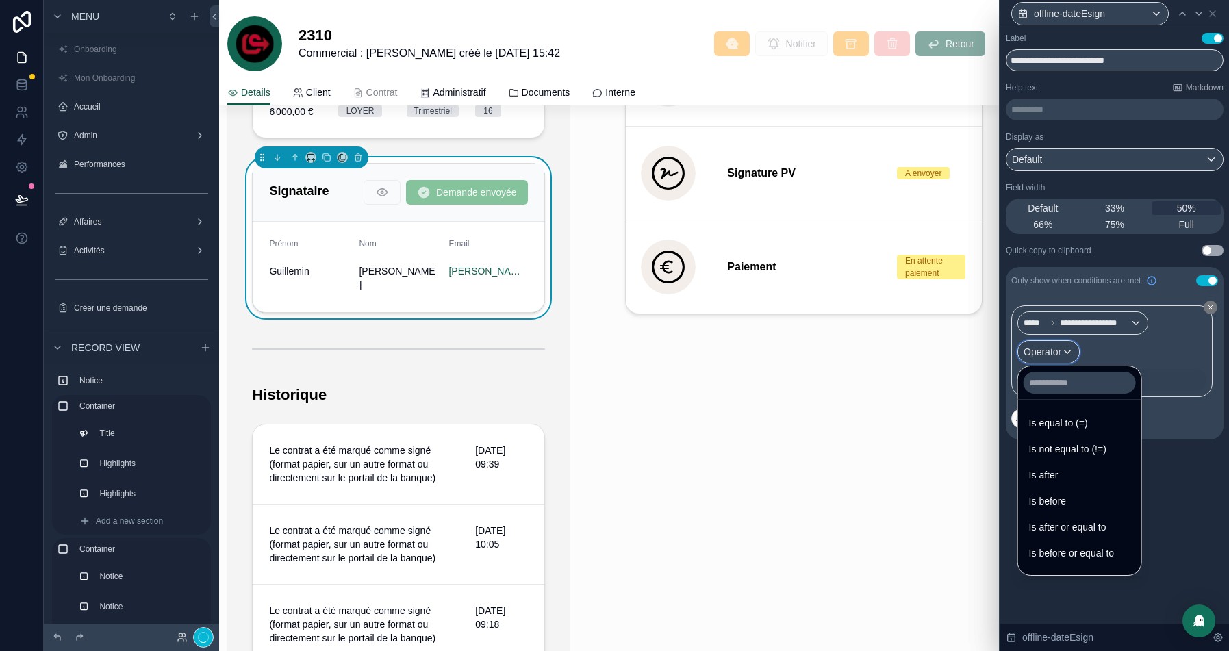
scroll to position [45, 0]
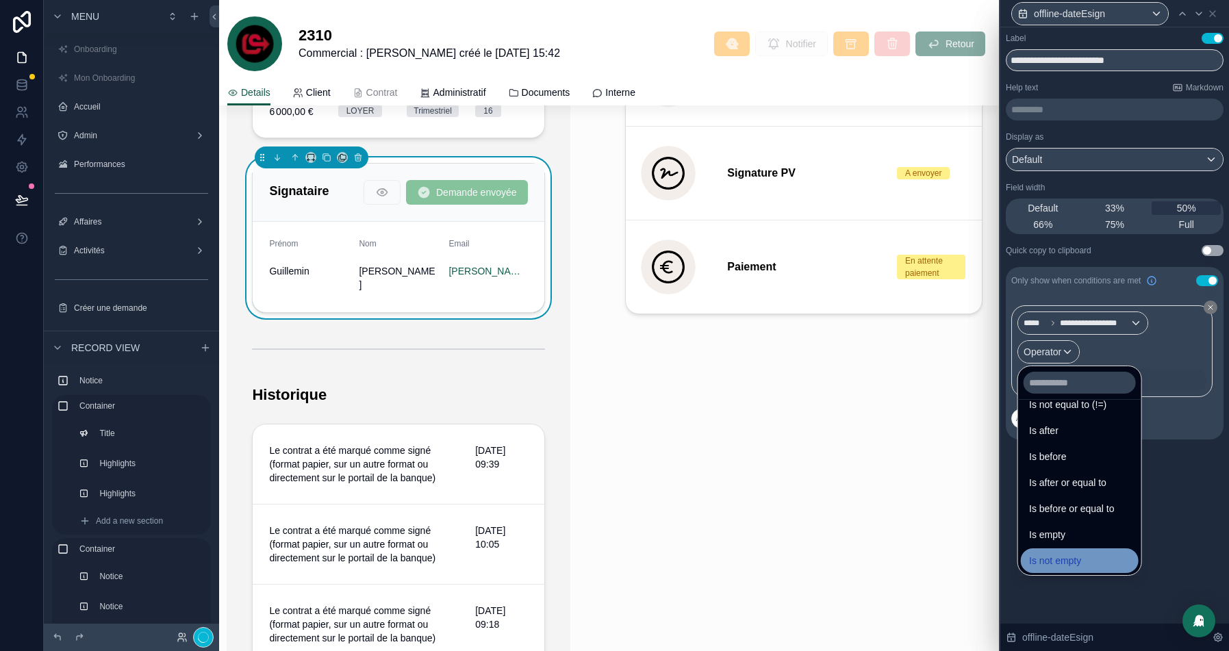
click at [1070, 556] on span "Is not empty" at bounding box center [1055, 561] width 52 height 16
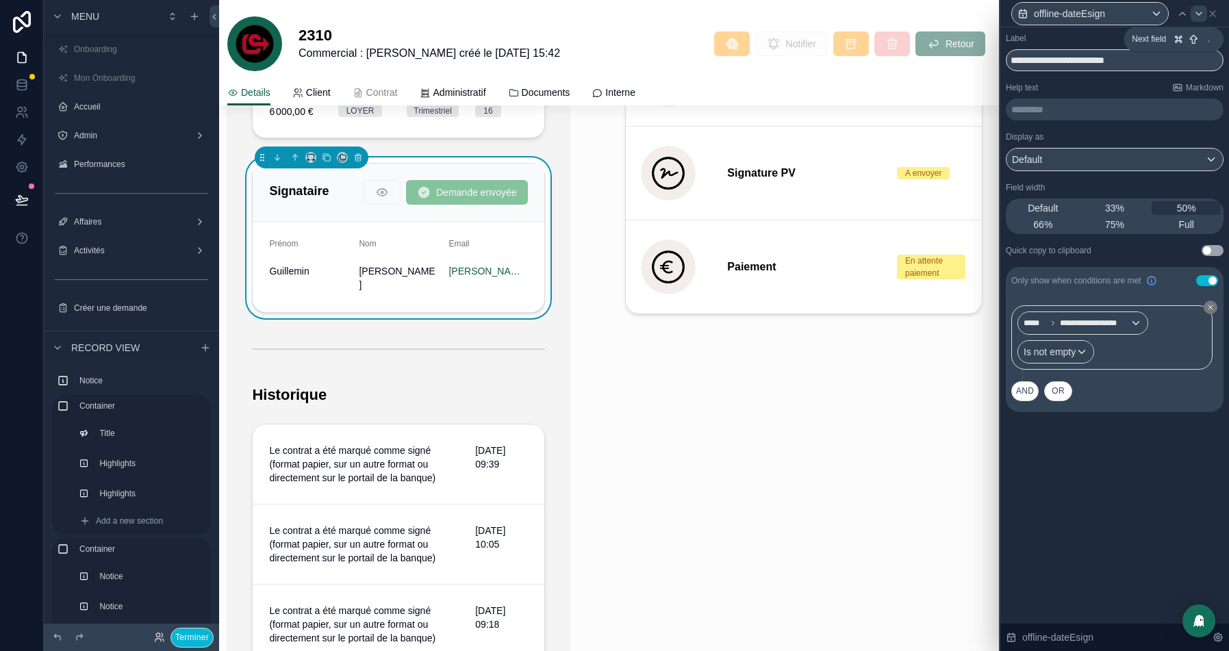
click at [1199, 16] on icon at bounding box center [1198, 13] width 11 height 11
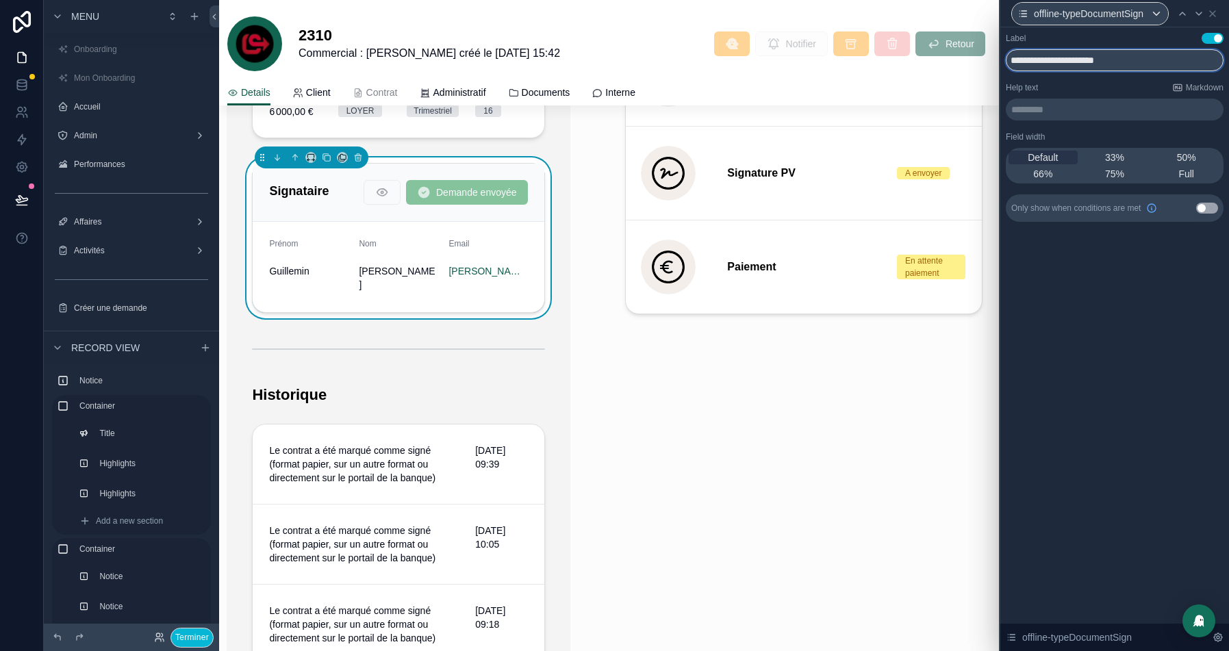
click at [1097, 65] on input "**********" at bounding box center [1115, 60] width 218 height 22
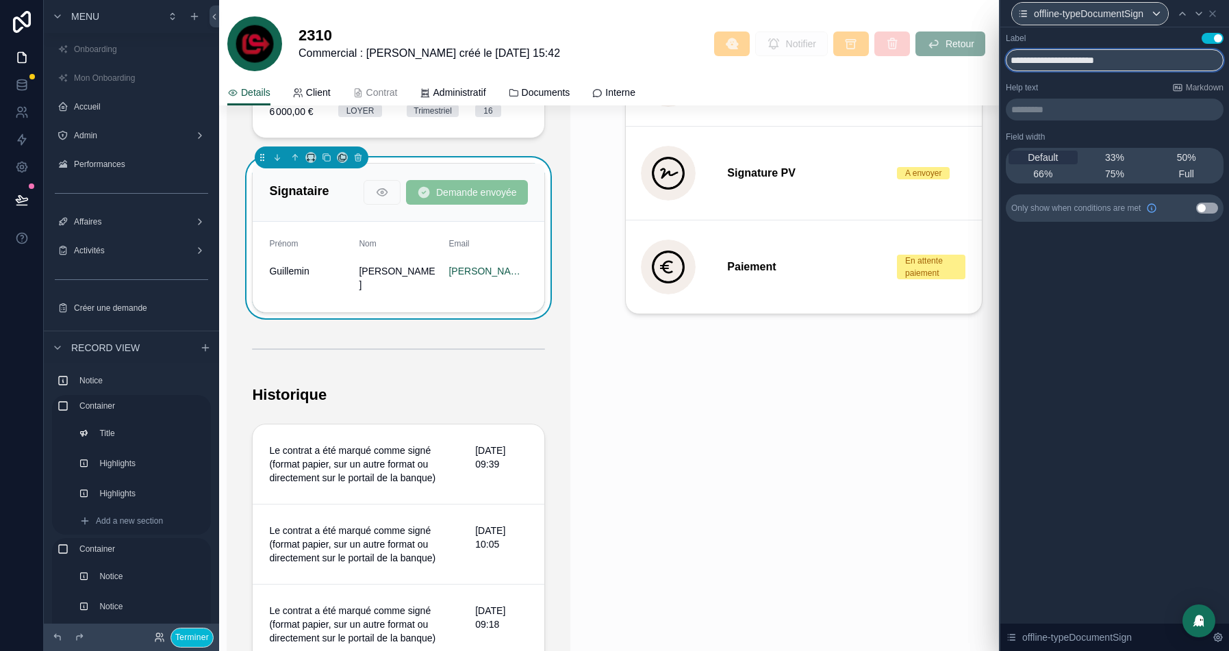
click at [1097, 65] on input "**********" at bounding box center [1115, 60] width 218 height 22
click at [1188, 14] on icon at bounding box center [1182, 13] width 11 height 11
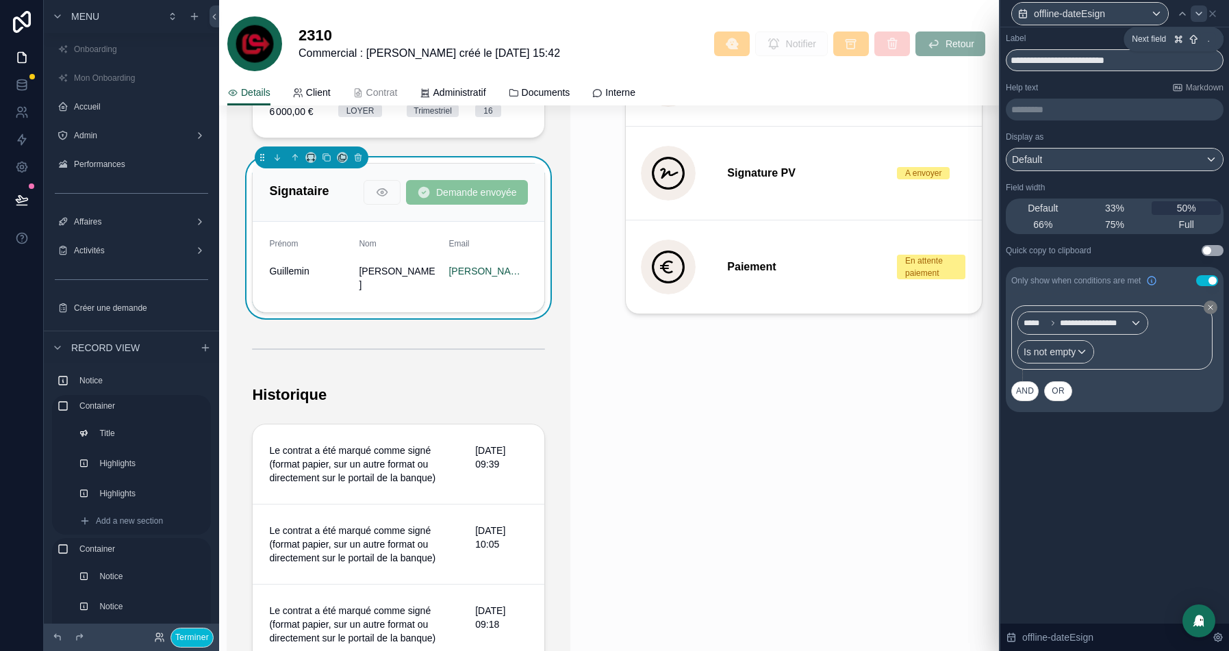
click at [1206, 10] on div at bounding box center [1199, 13] width 16 height 16
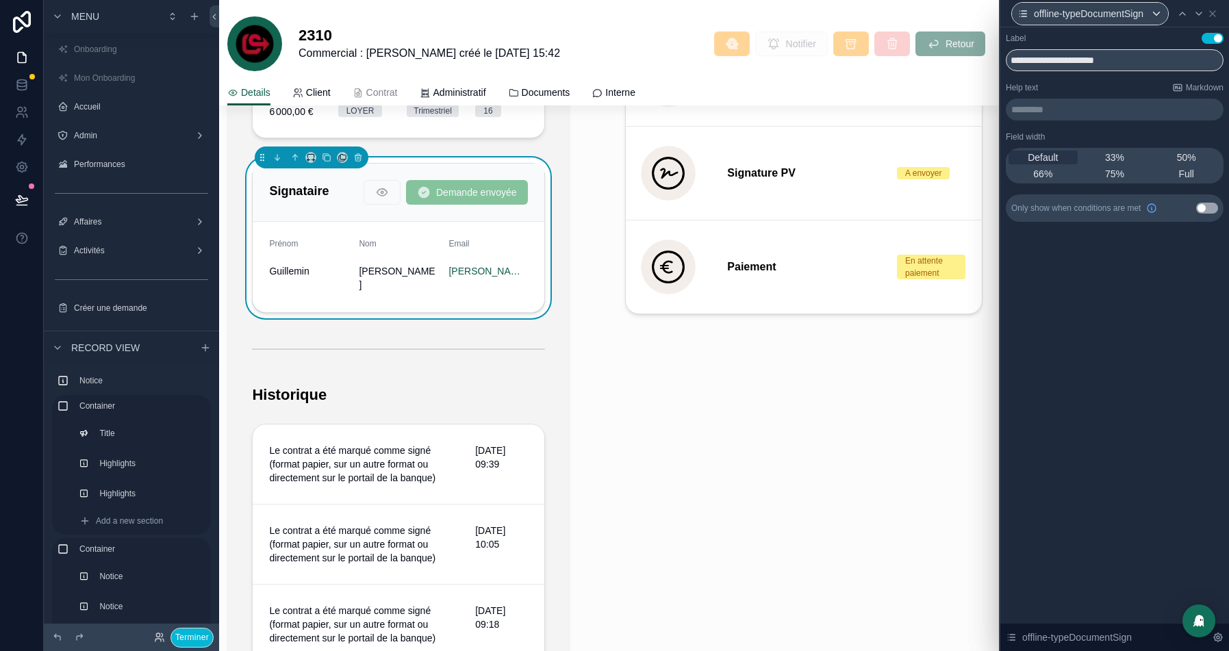
click at [1061, 71] on div "**********" at bounding box center [1115, 60] width 218 height 22
click at [1071, 67] on input "**********" at bounding box center [1115, 60] width 218 height 22
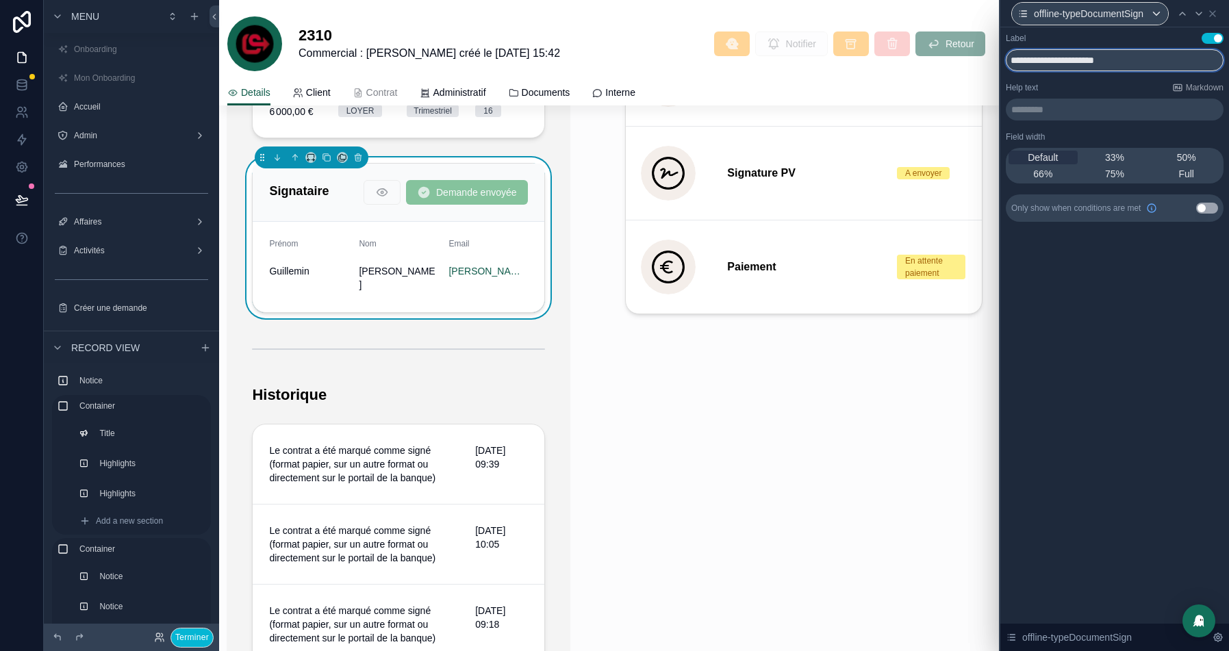
click at [1071, 67] on input "**********" at bounding box center [1115, 60] width 218 height 22
click at [1104, 64] on input "**********" at bounding box center [1115, 60] width 218 height 22
click at [1180, 62] on input "**********" at bounding box center [1115, 60] width 218 height 22
type input "**********"
click at [1180, 156] on span "50%" at bounding box center [1186, 158] width 19 height 14
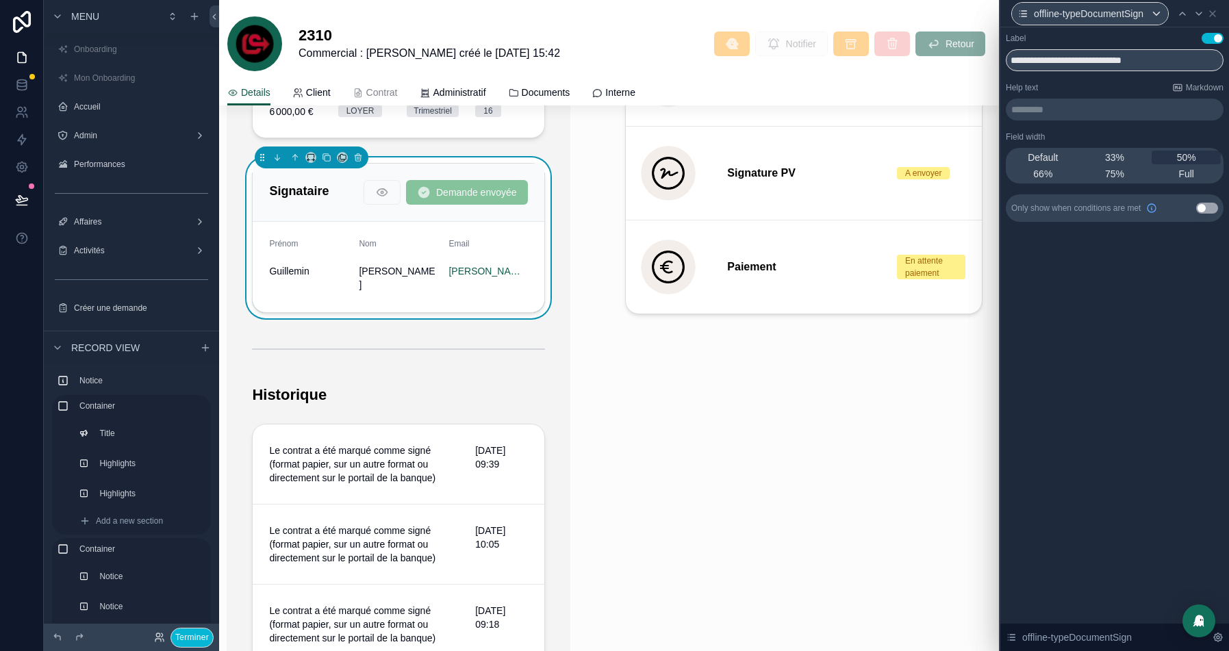
click at [1208, 204] on button "Use setting" at bounding box center [1207, 208] width 22 height 11
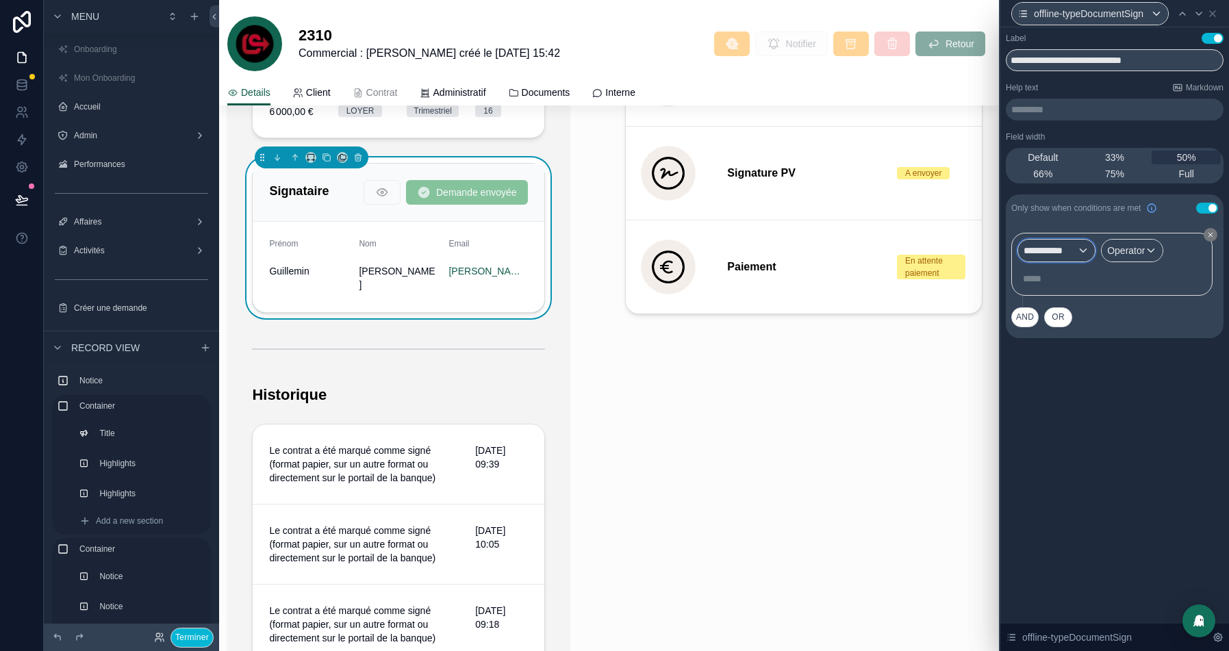
click at [1078, 251] on div "**********" at bounding box center [1056, 251] width 77 height 22
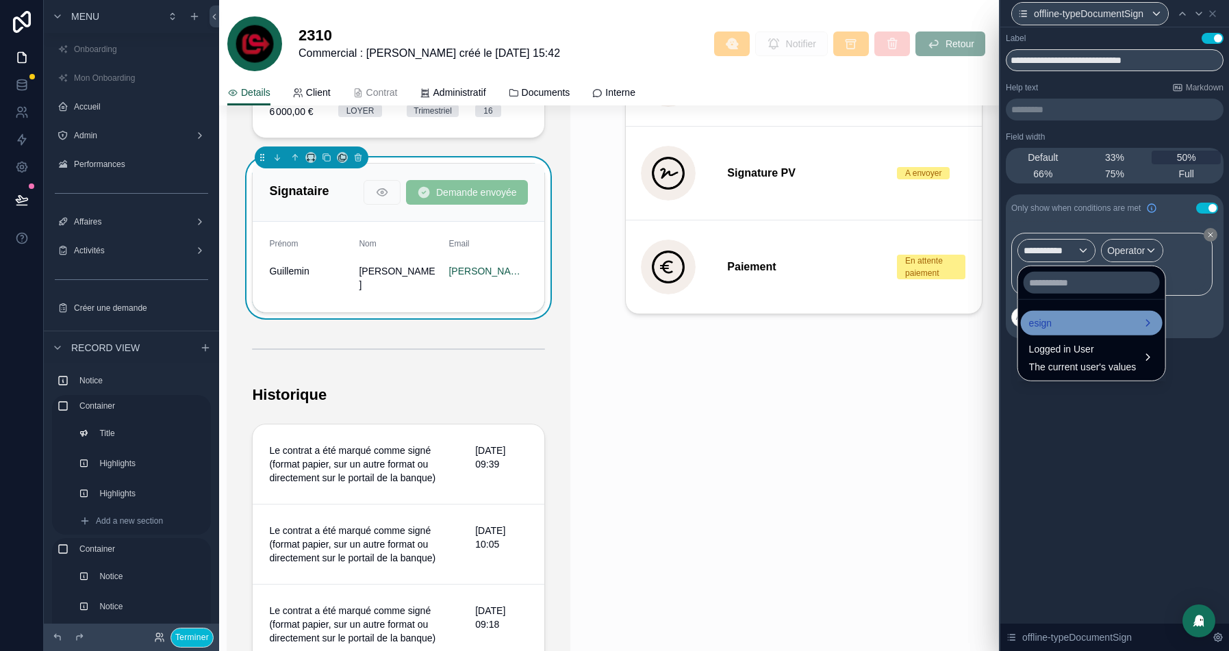
click at [1070, 326] on div "esign" at bounding box center [1091, 323] width 125 height 16
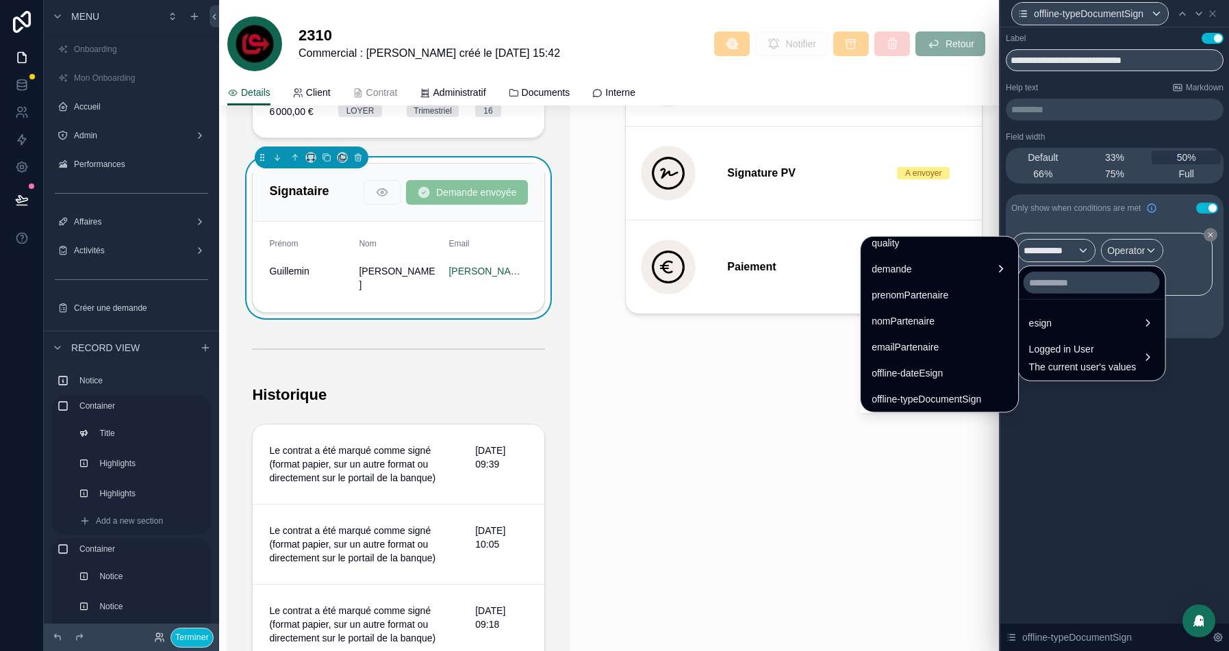
scroll to position [270, 0]
click at [935, 375] on span "offline-typeDocumentSign" at bounding box center [927, 372] width 110 height 16
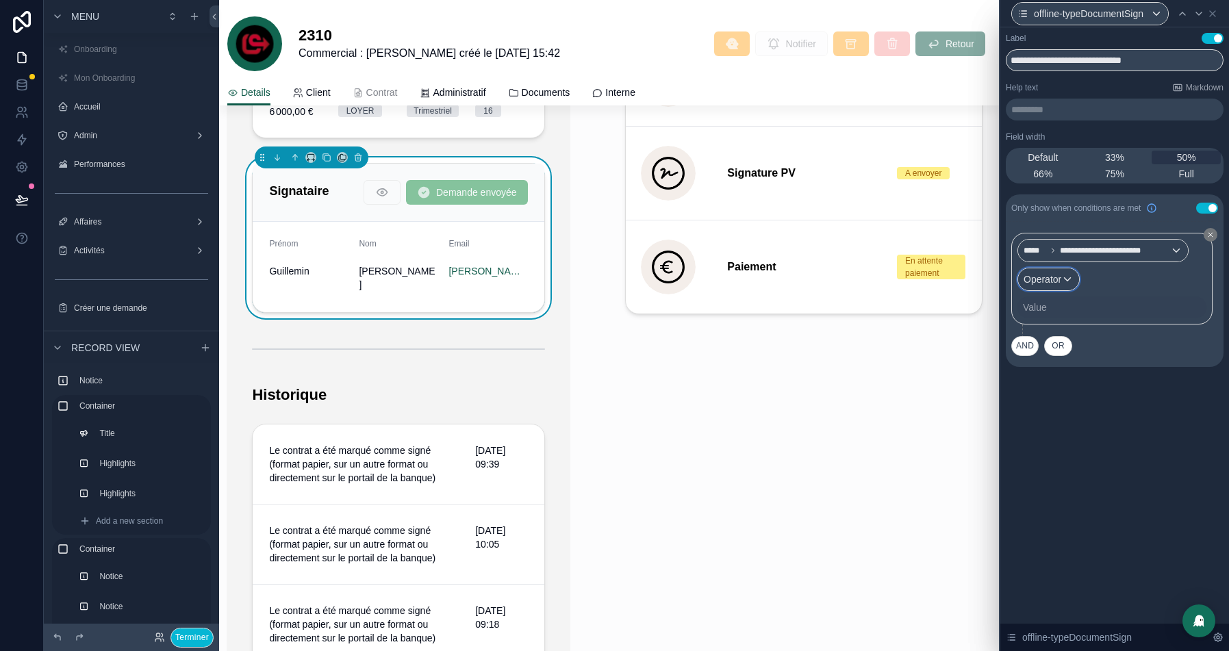
click at [1059, 275] on span "Operator" at bounding box center [1043, 279] width 38 height 11
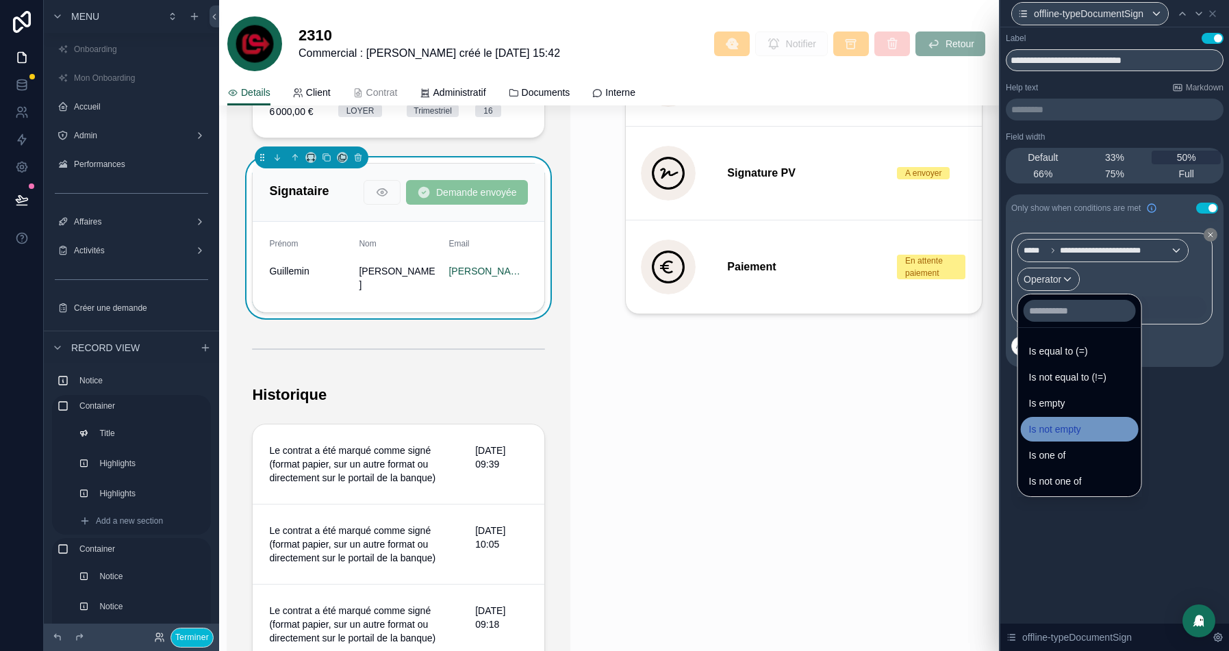
click at [1074, 418] on div "Is not empty" at bounding box center [1080, 429] width 118 height 25
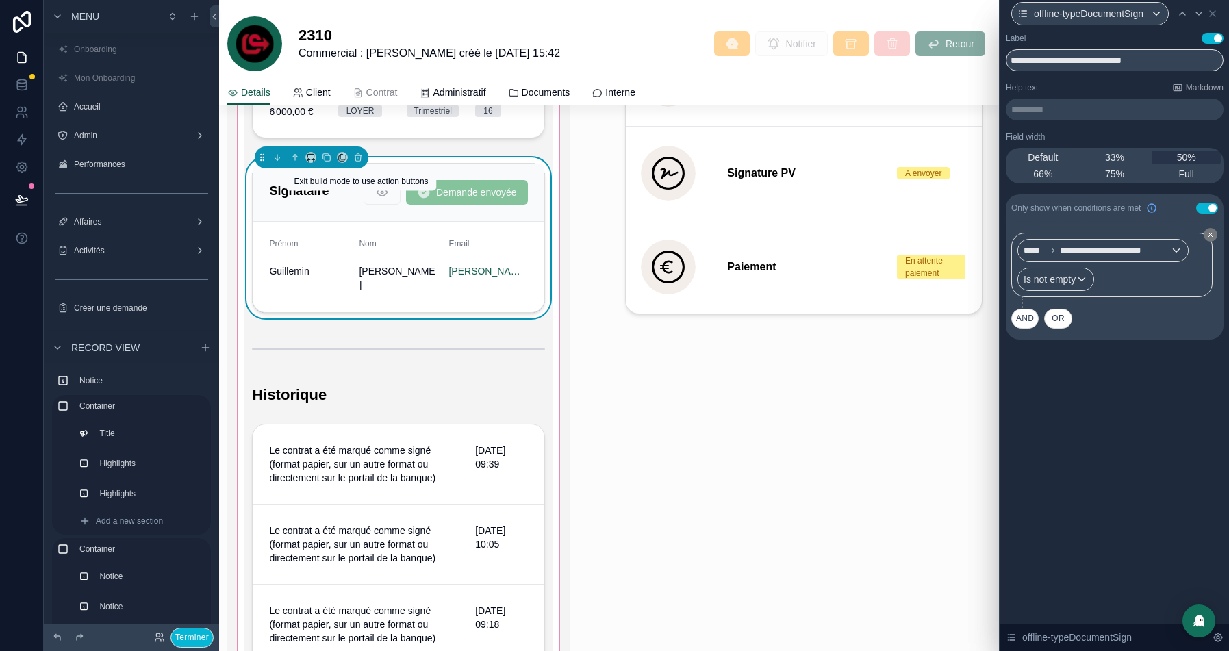
click at [368, 200] on span "scrollable content" at bounding box center [382, 194] width 37 height 11
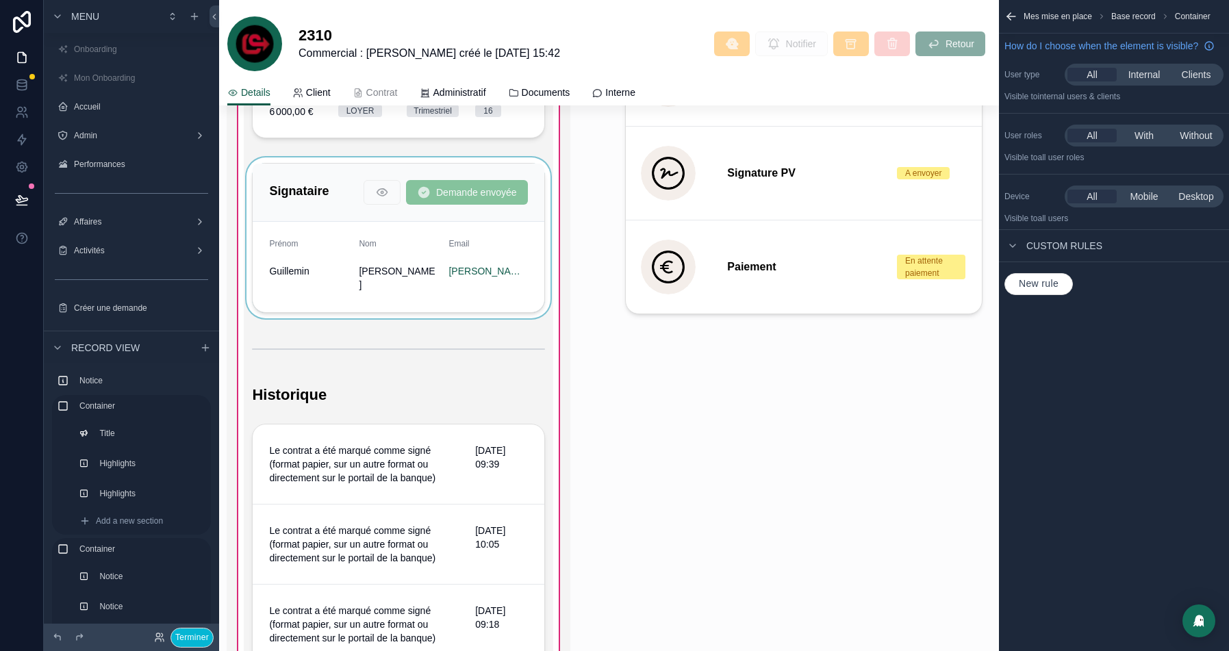
click at [349, 188] on div "scrollable content" at bounding box center [398, 237] width 309 height 161
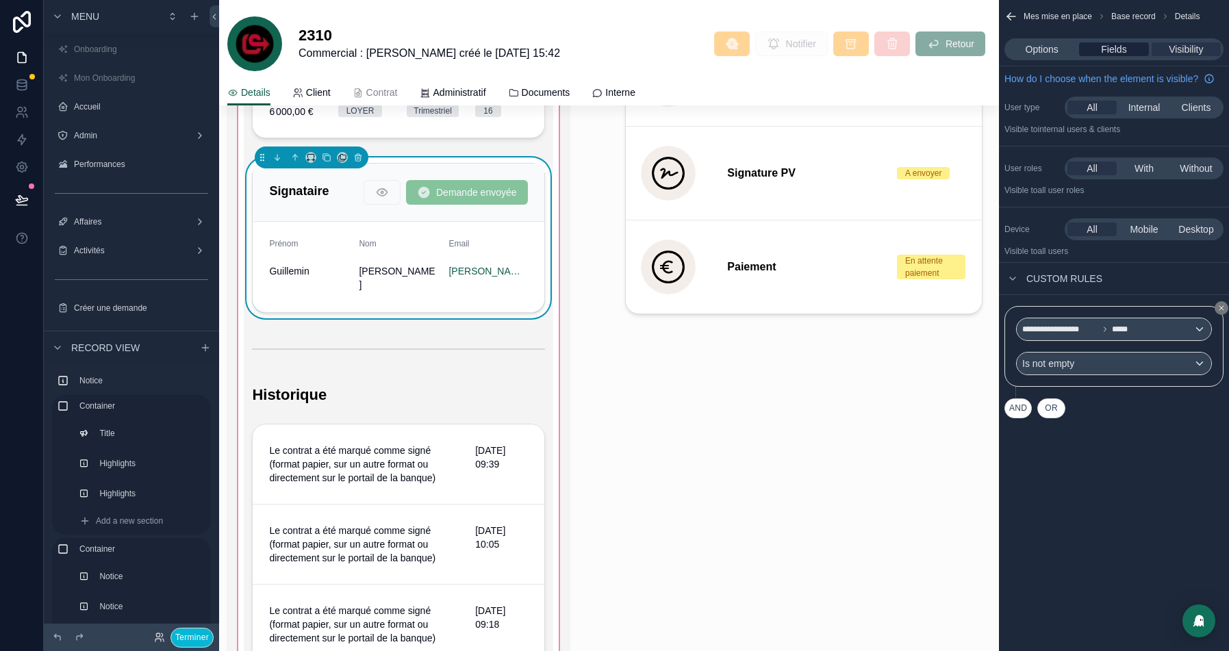
click at [1115, 49] on span "Fields" at bounding box center [1113, 49] width 25 height 14
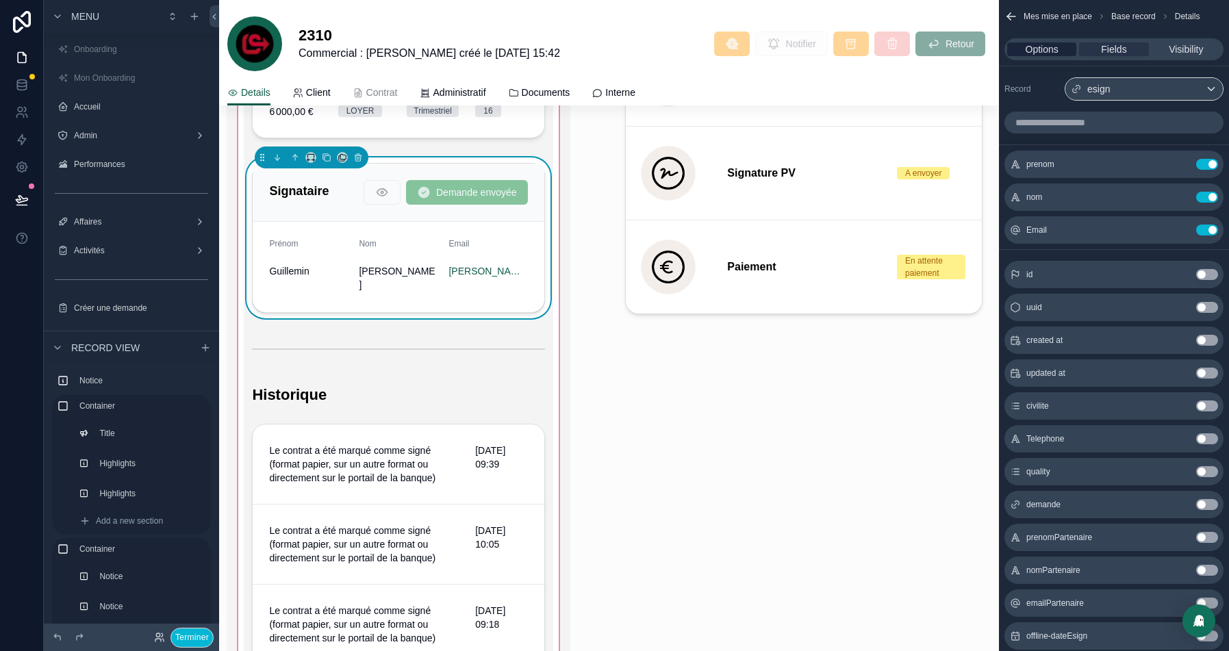
click at [1033, 47] on span "Options" at bounding box center [1042, 49] width 33 height 14
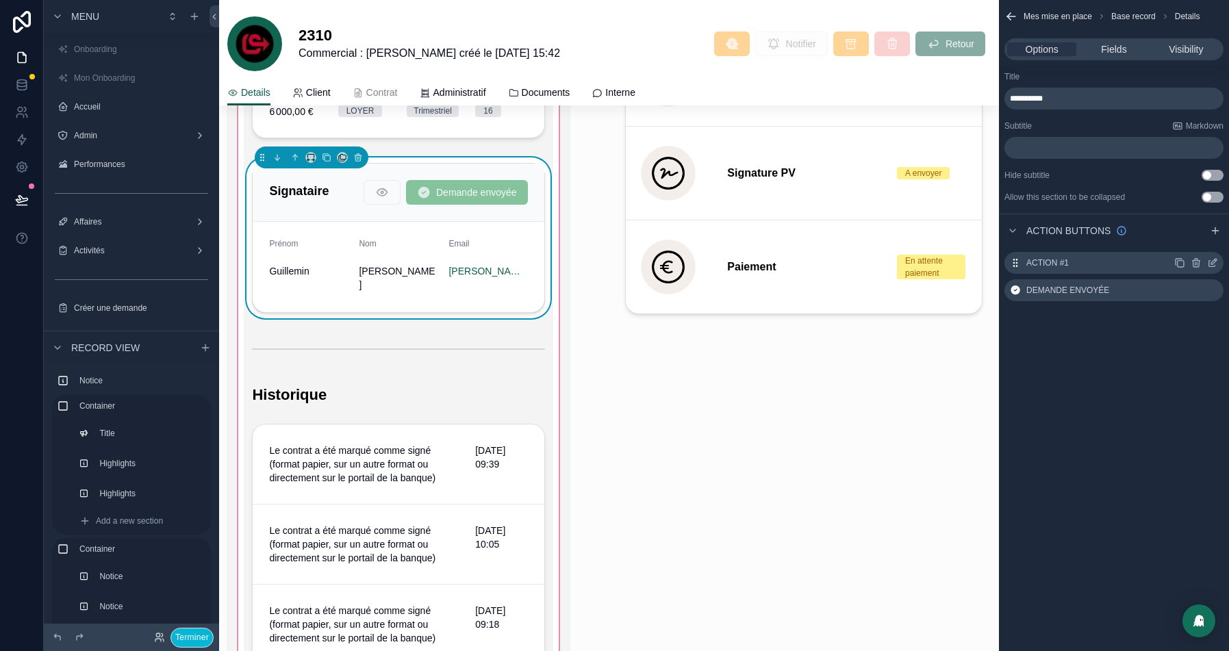
click at [1212, 262] on icon "scrollable content" at bounding box center [1212, 262] width 11 height 11
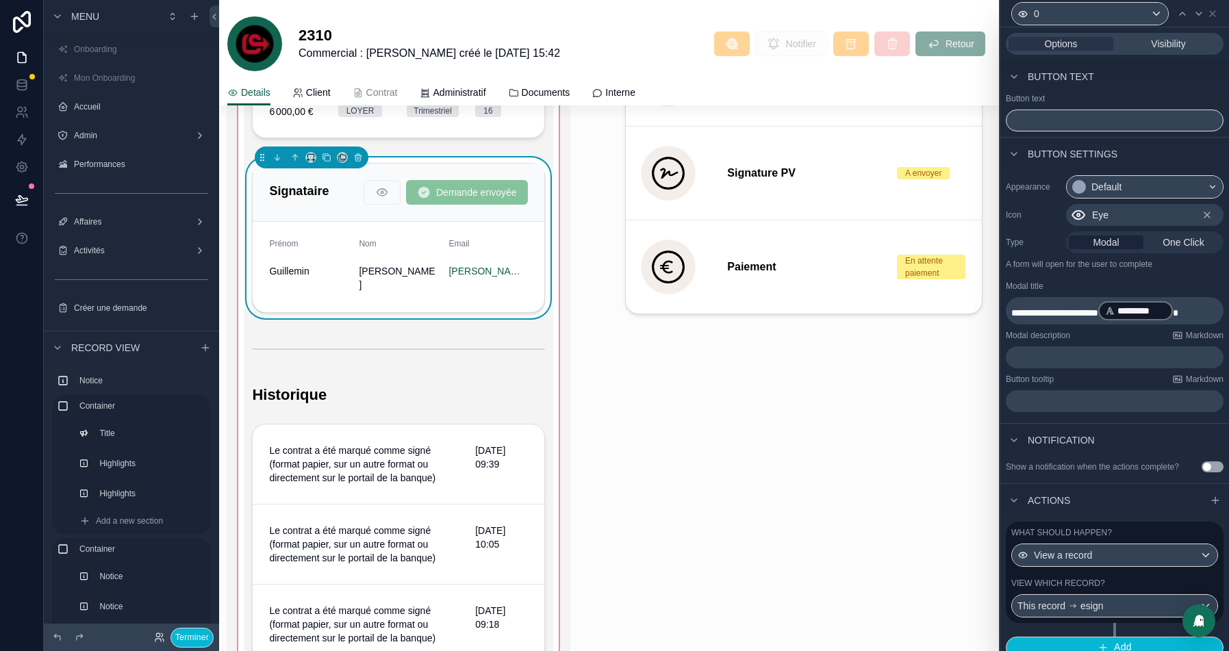
scroll to position [21, 0]
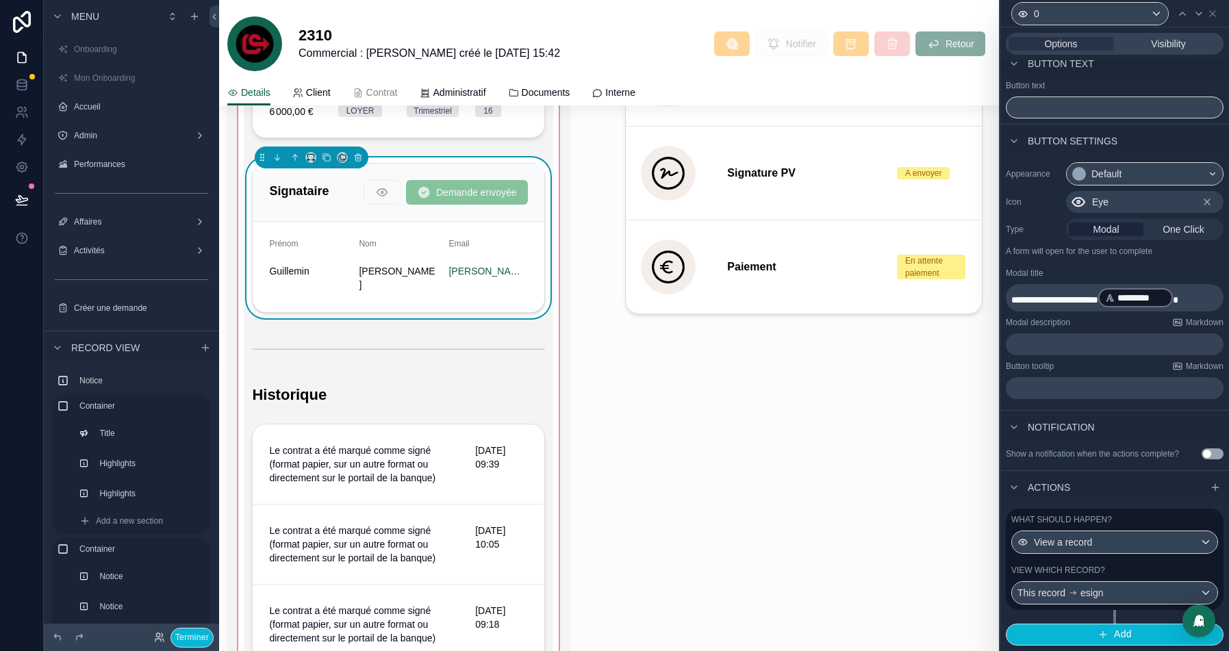
click at [1124, 570] on div "View which record?" at bounding box center [1114, 570] width 207 height 11
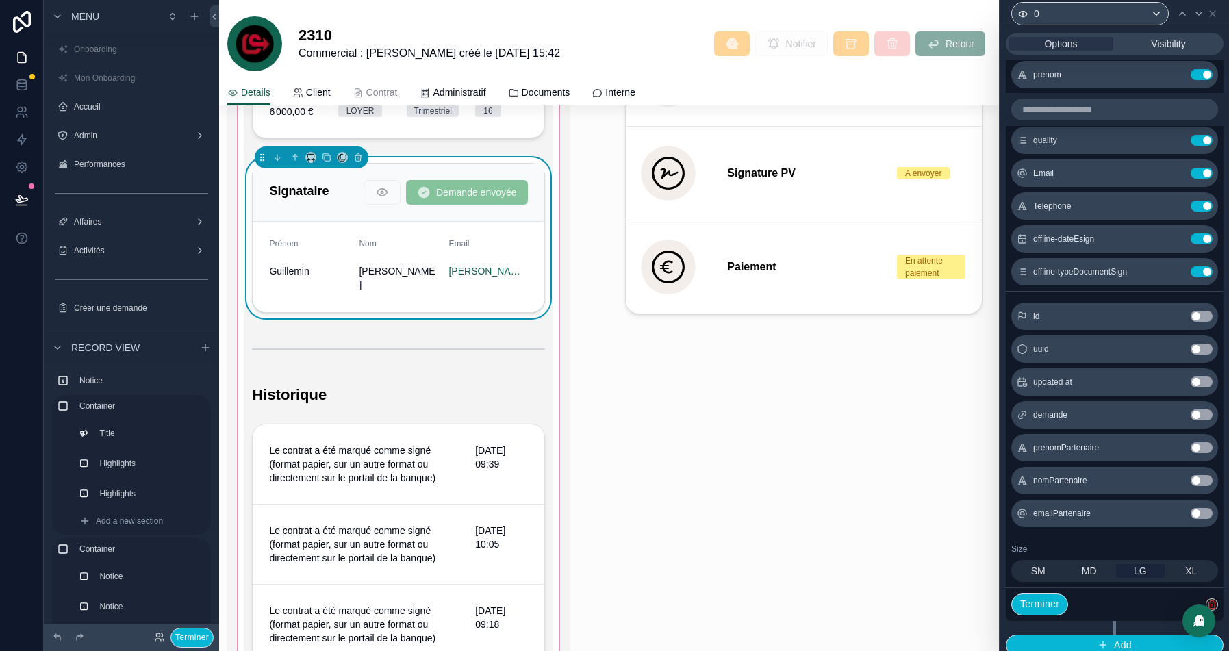
scroll to position [729, 0]
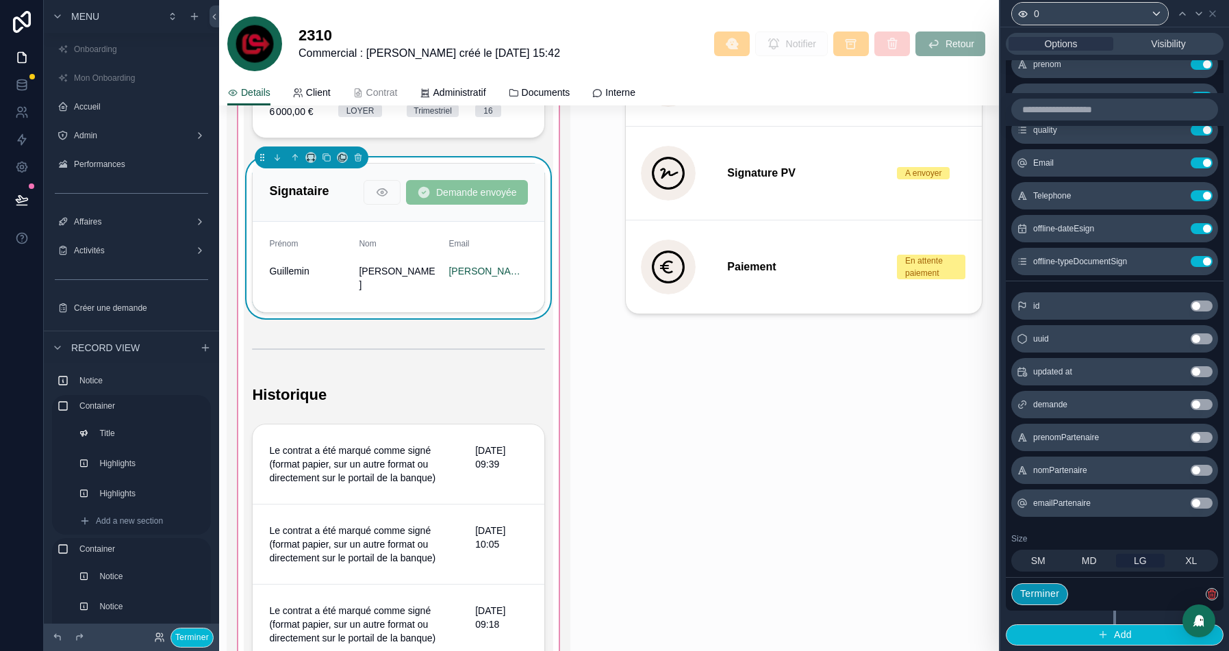
click at [1044, 592] on button "Terminer" at bounding box center [1039, 594] width 57 height 22
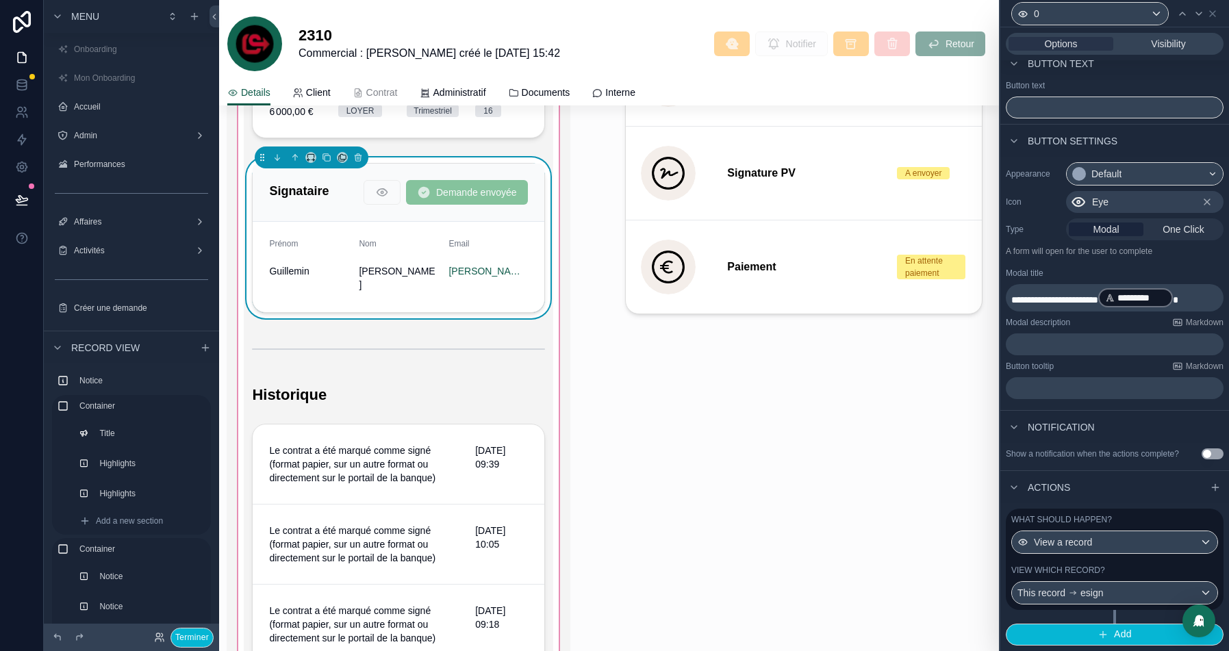
scroll to position [21, 0]
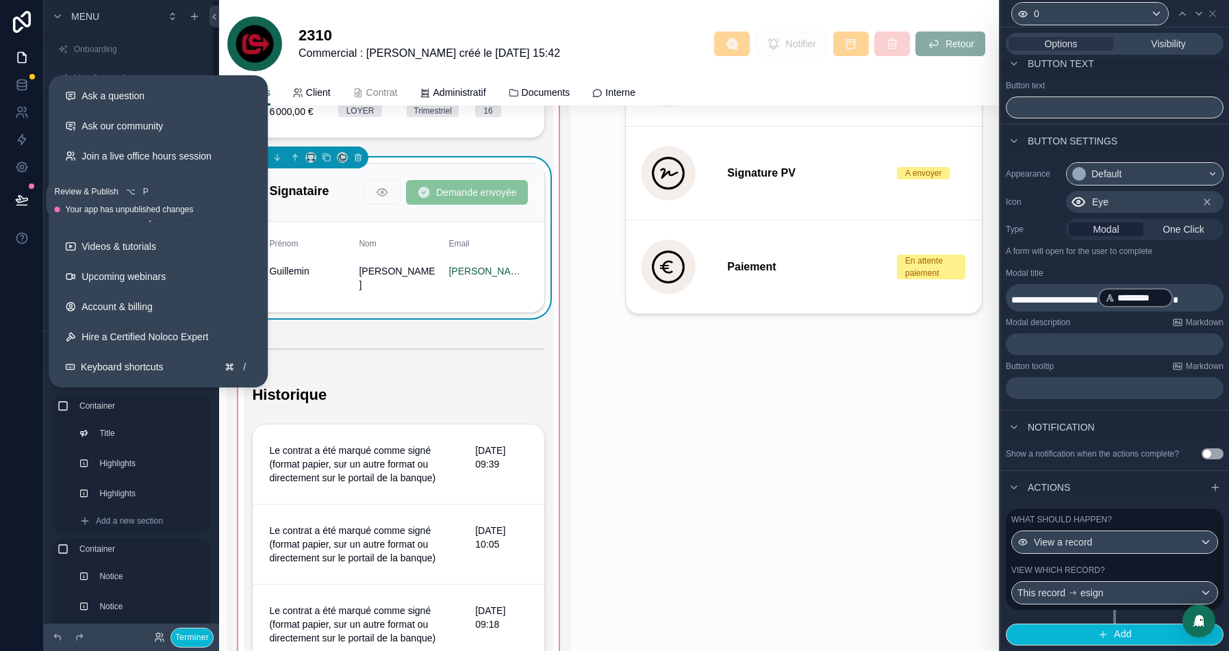
click at [18, 203] on icon at bounding box center [22, 200] width 14 height 14
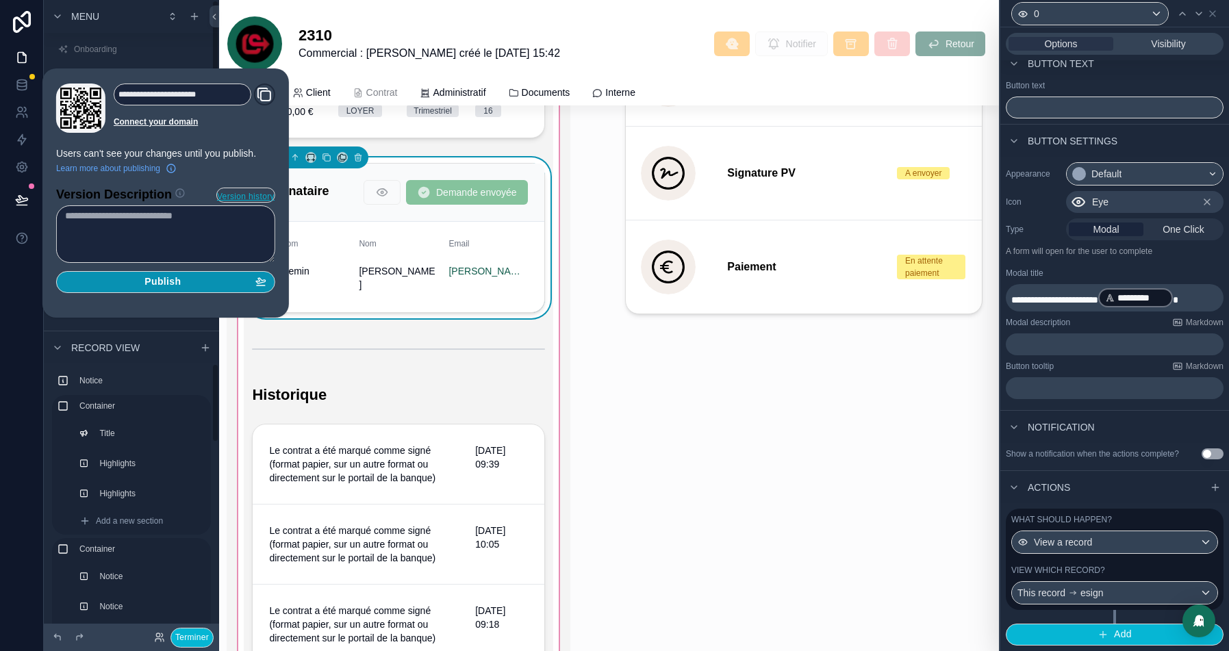
click at [193, 271] on button "Publish" at bounding box center [165, 282] width 219 height 22
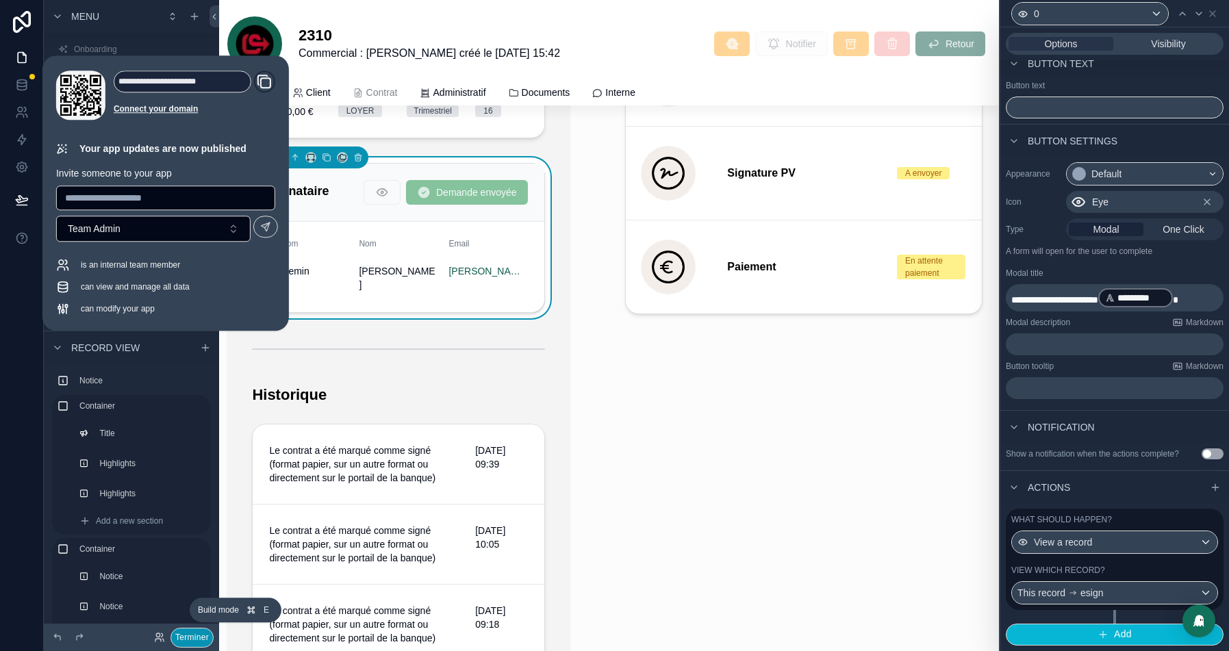
click at [196, 636] on button "Terminer" at bounding box center [191, 638] width 43 height 20
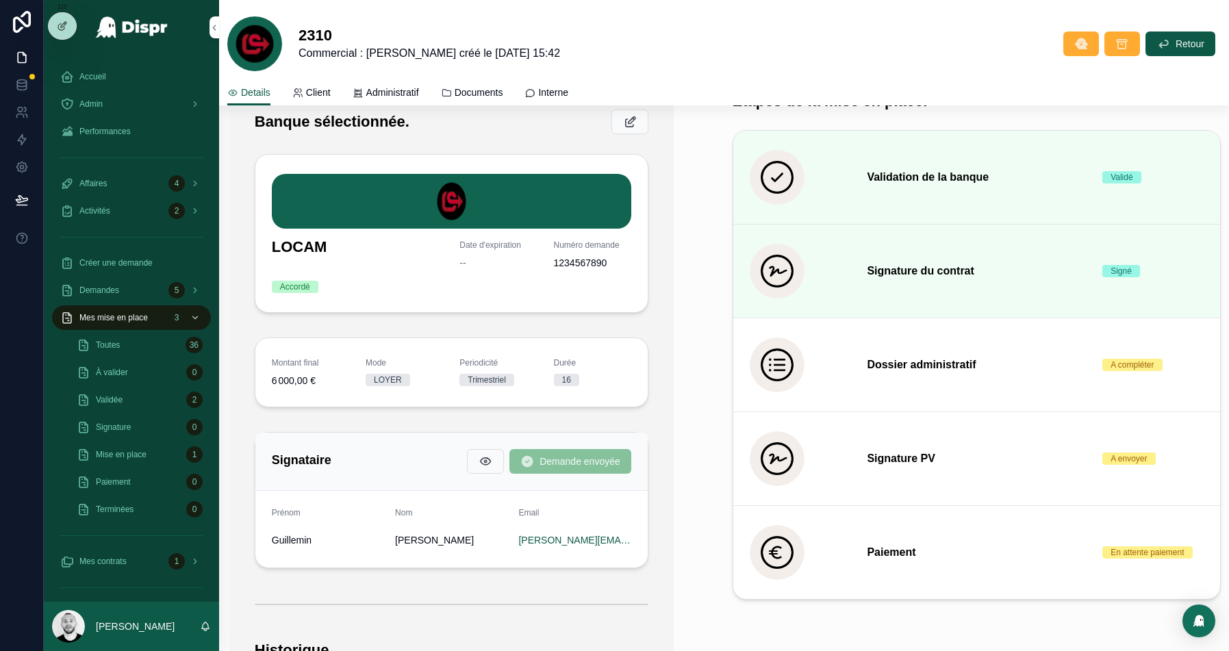
scroll to position [403, 0]
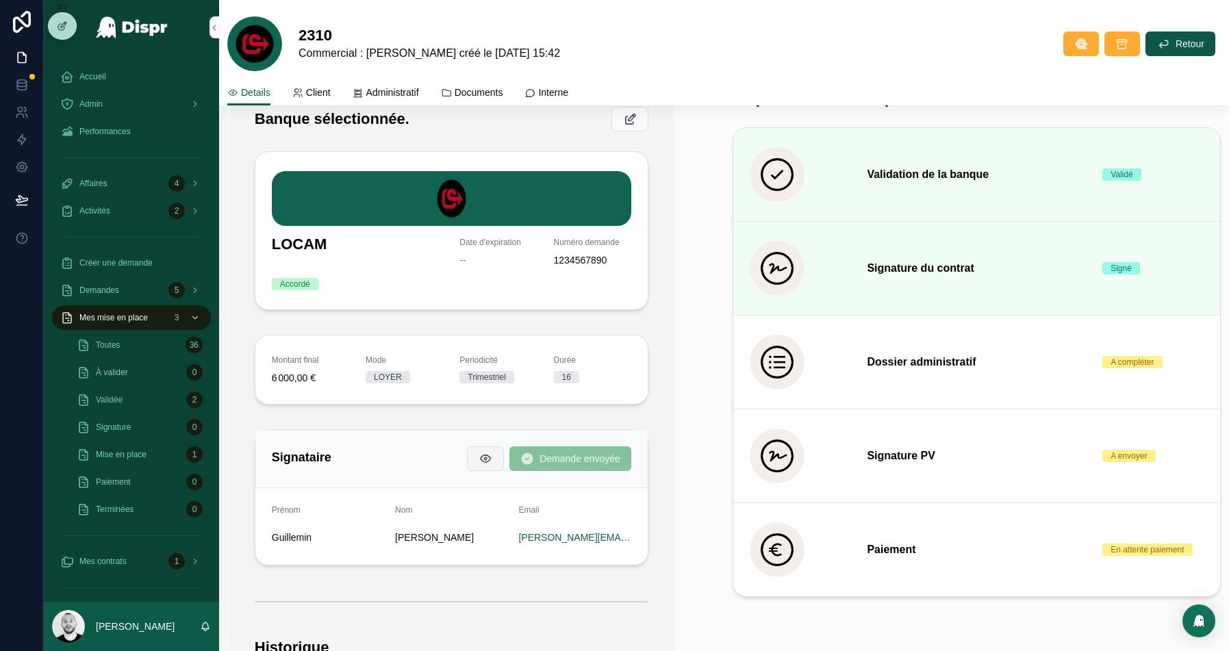
click at [479, 458] on icon "scrollable content" at bounding box center [486, 459] width 14 height 14
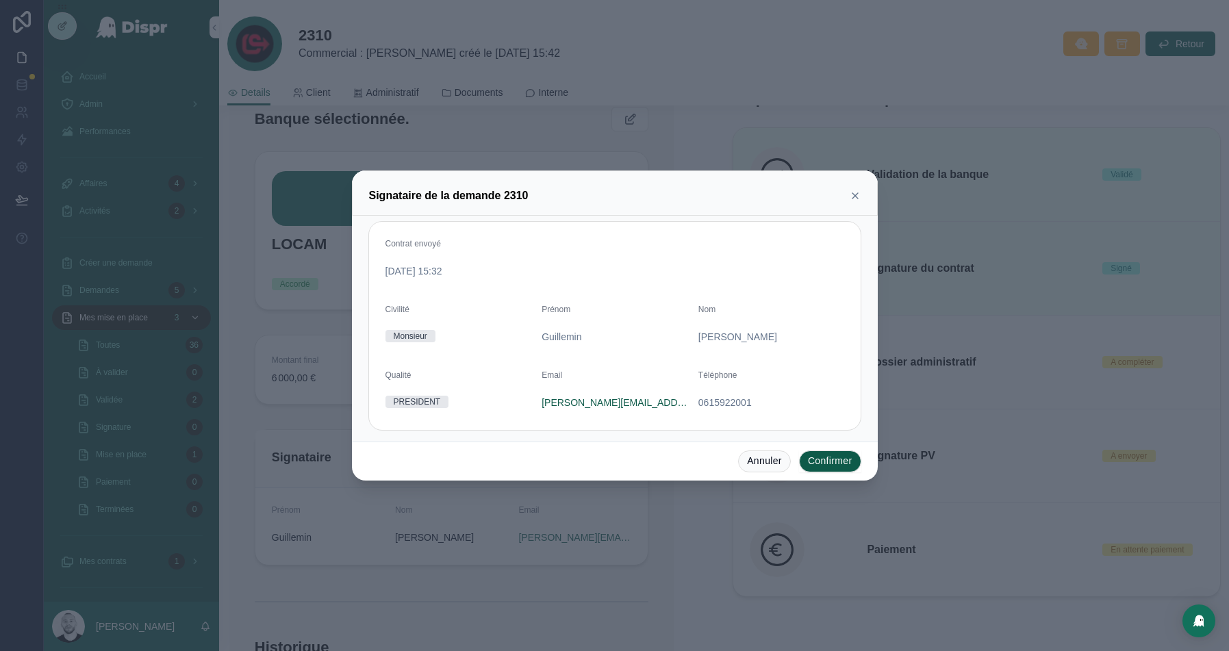
click at [855, 200] on icon at bounding box center [855, 195] width 11 height 11
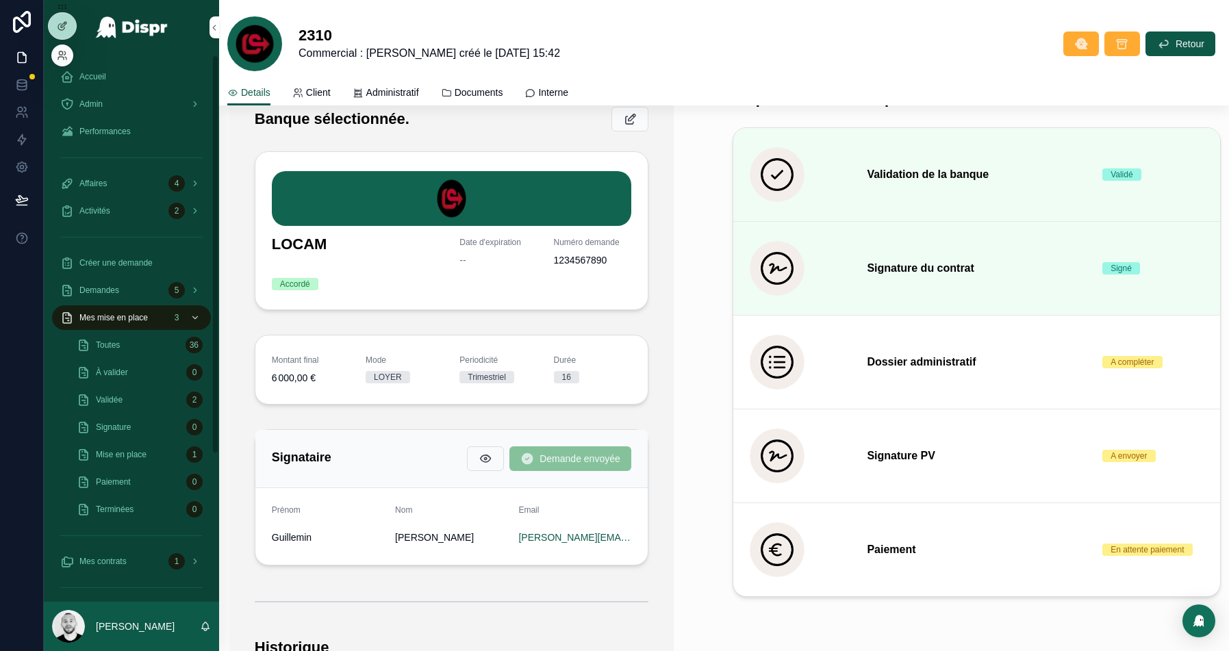
click at [63, 10] on icon at bounding box center [62, 6] width 11 height 11
click at [60, 26] on icon at bounding box center [62, 26] width 11 height 11
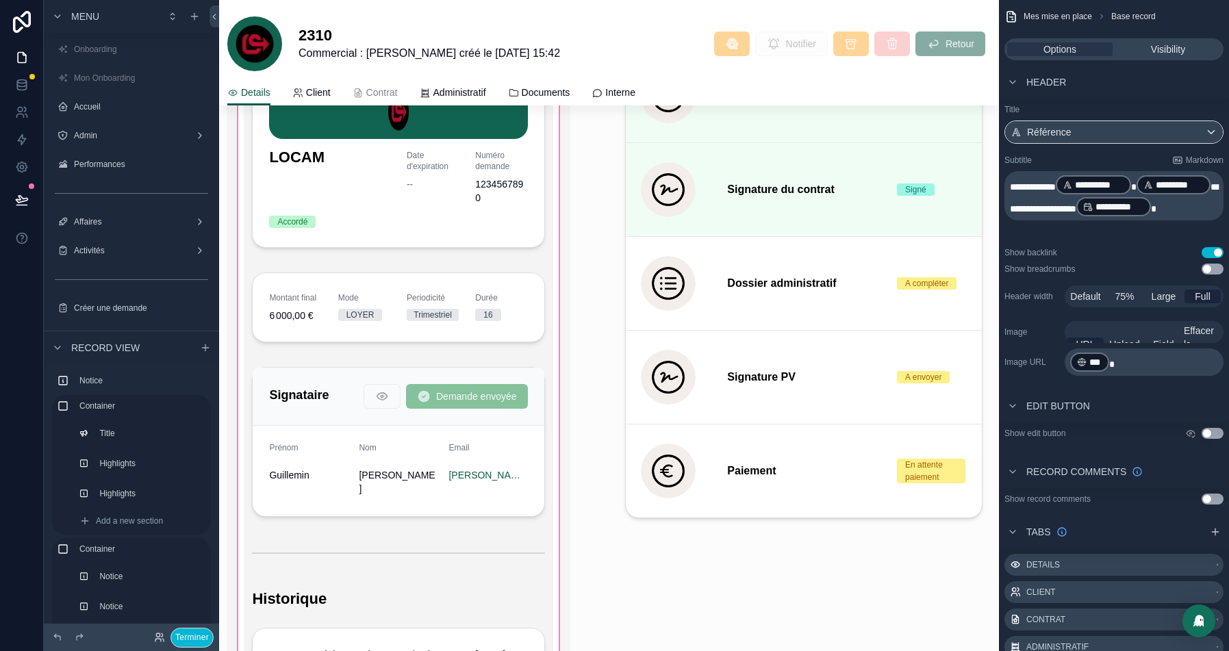
scroll to position [1018, 0]
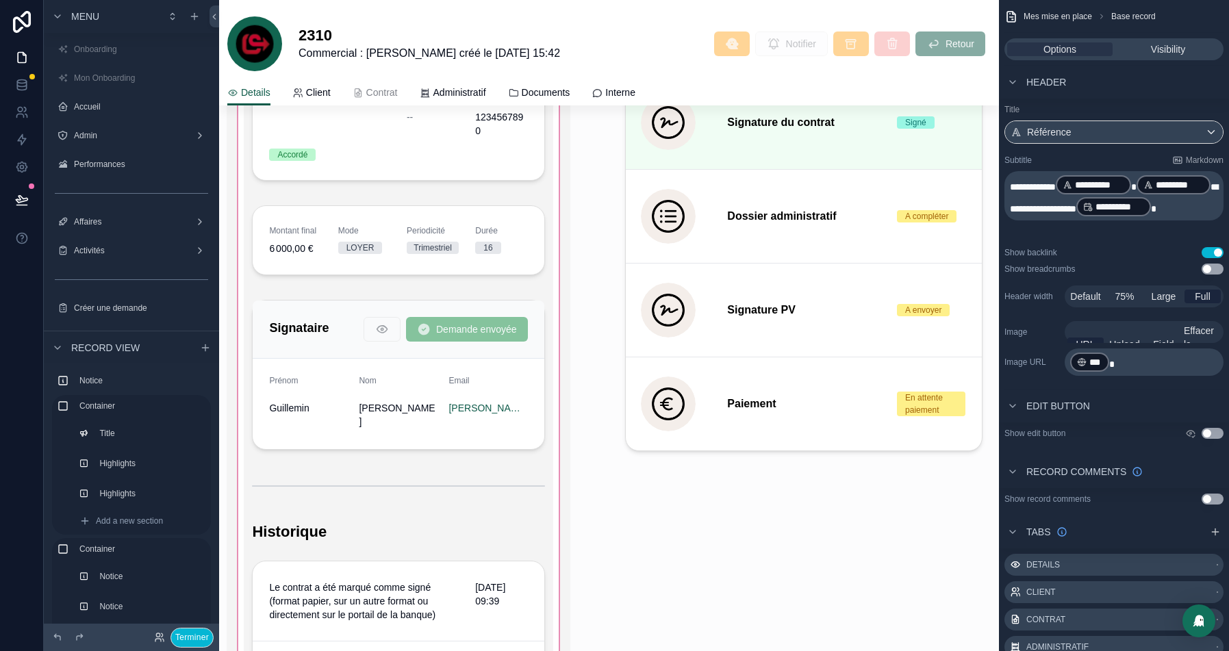
click at [280, 380] on div "scrollable content" at bounding box center [398, 379] width 343 height 900
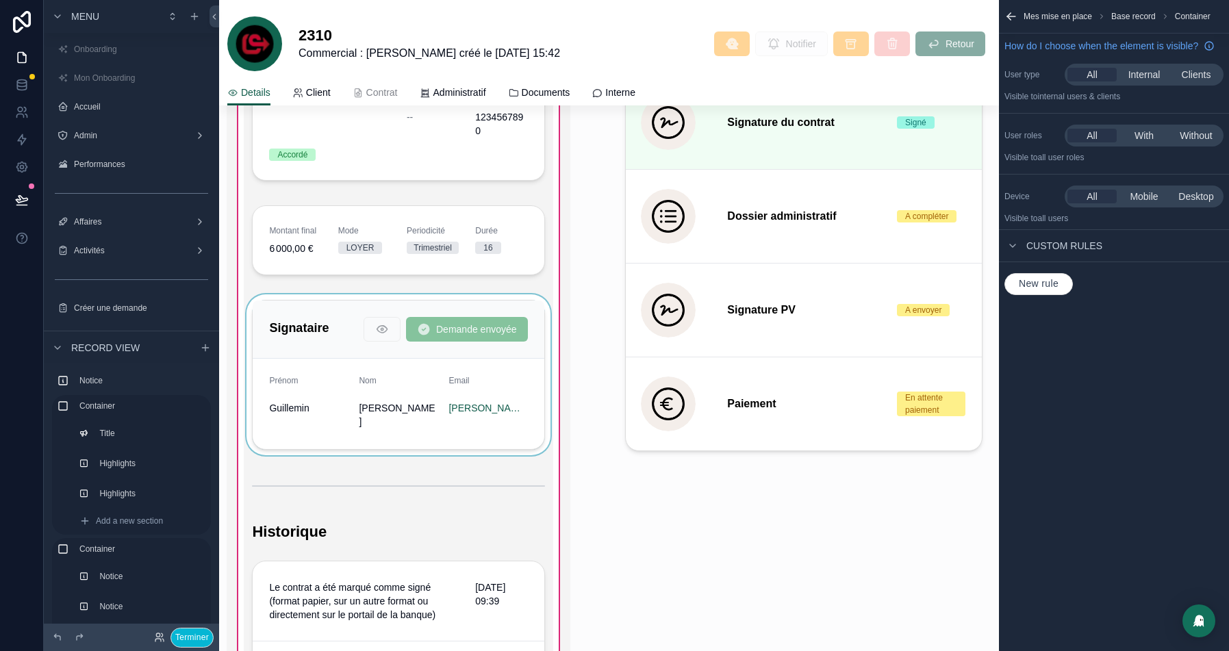
click at [301, 356] on div "scrollable content" at bounding box center [398, 374] width 309 height 161
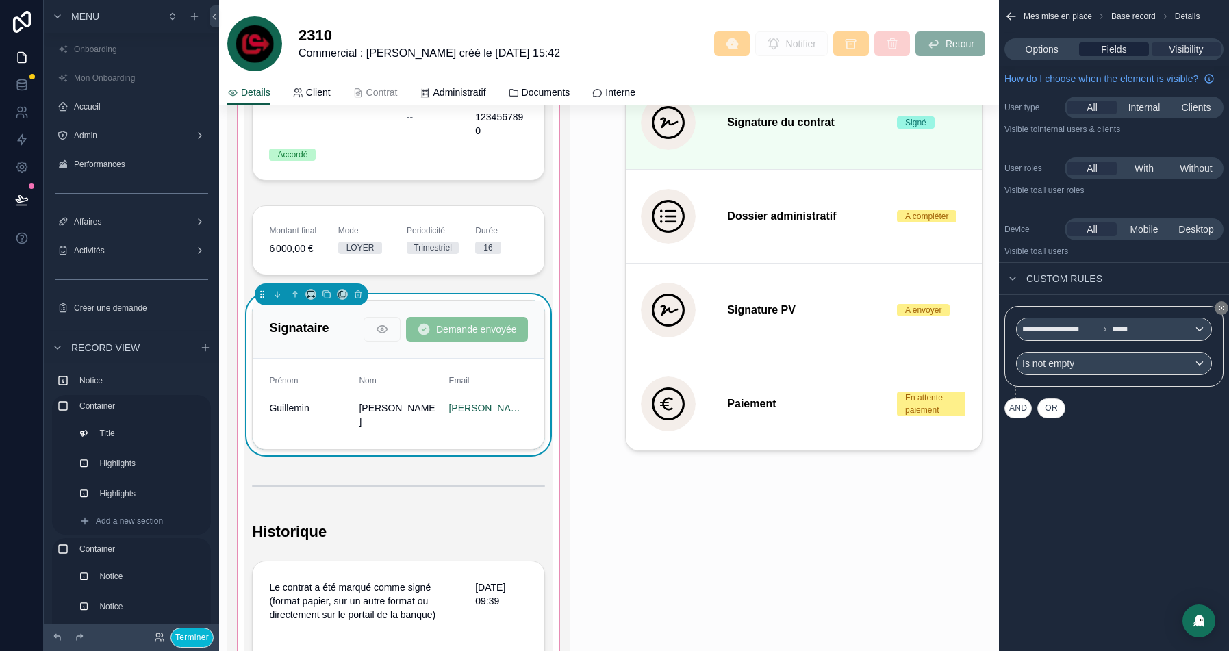
click at [1106, 46] on span "Fields" at bounding box center [1113, 49] width 25 height 14
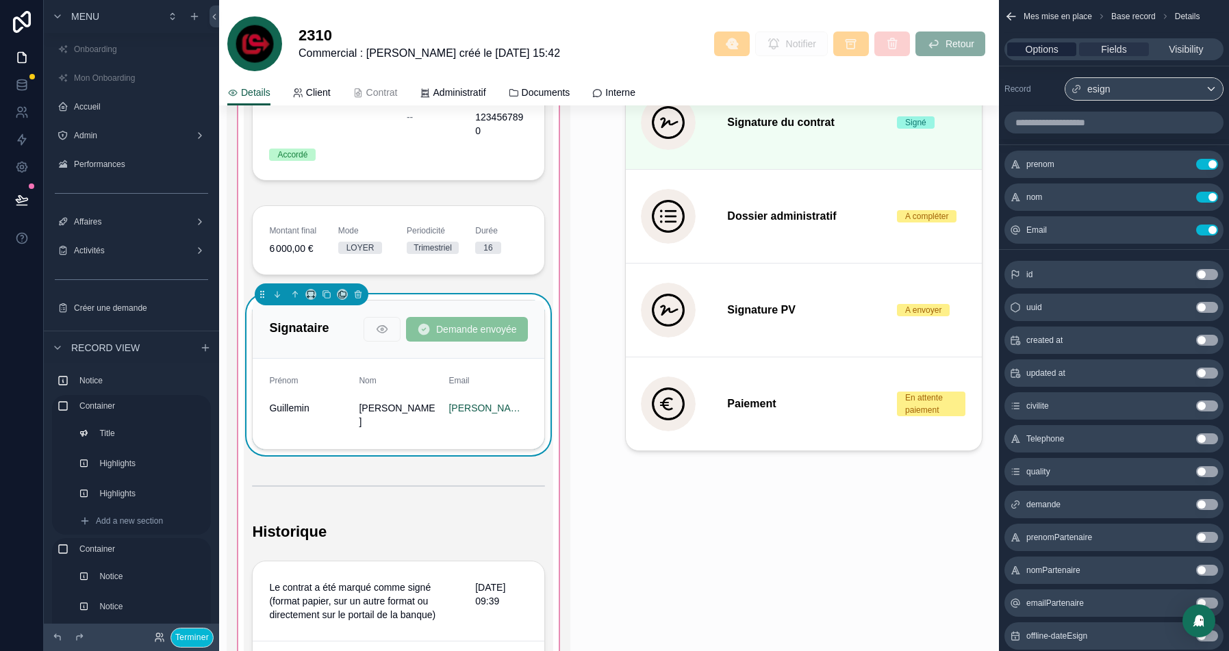
click at [1037, 47] on span "Options" at bounding box center [1042, 49] width 33 height 14
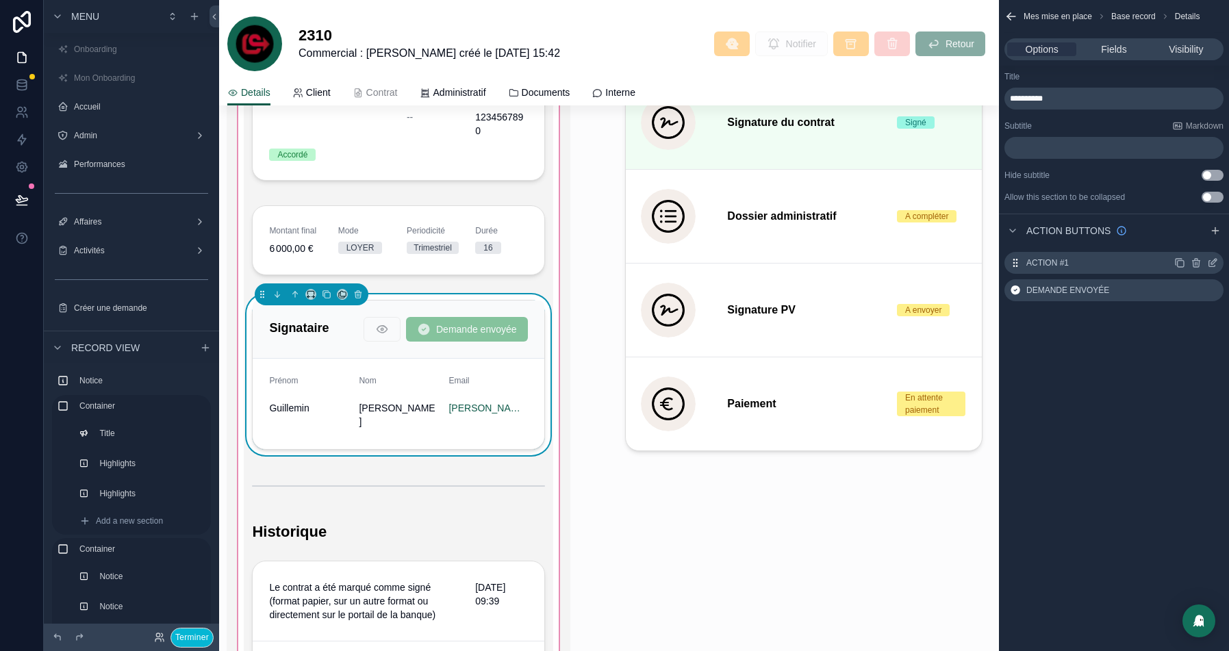
click at [1213, 265] on icon "scrollable content" at bounding box center [1212, 262] width 11 height 11
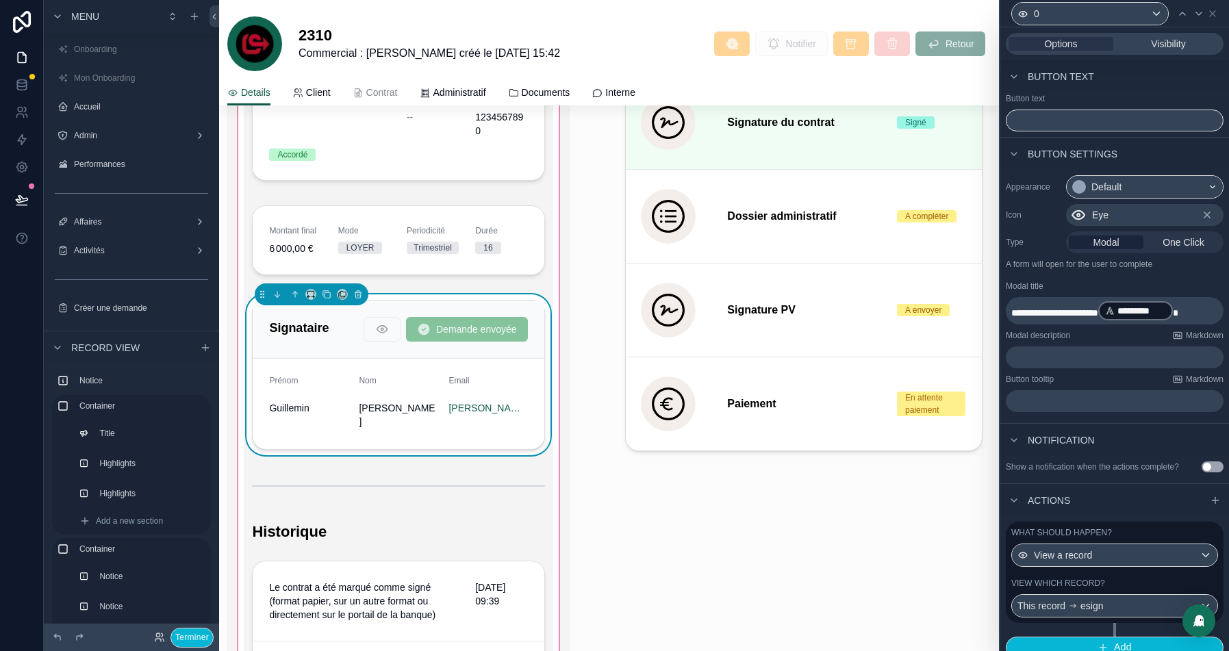
scroll to position [21, 0]
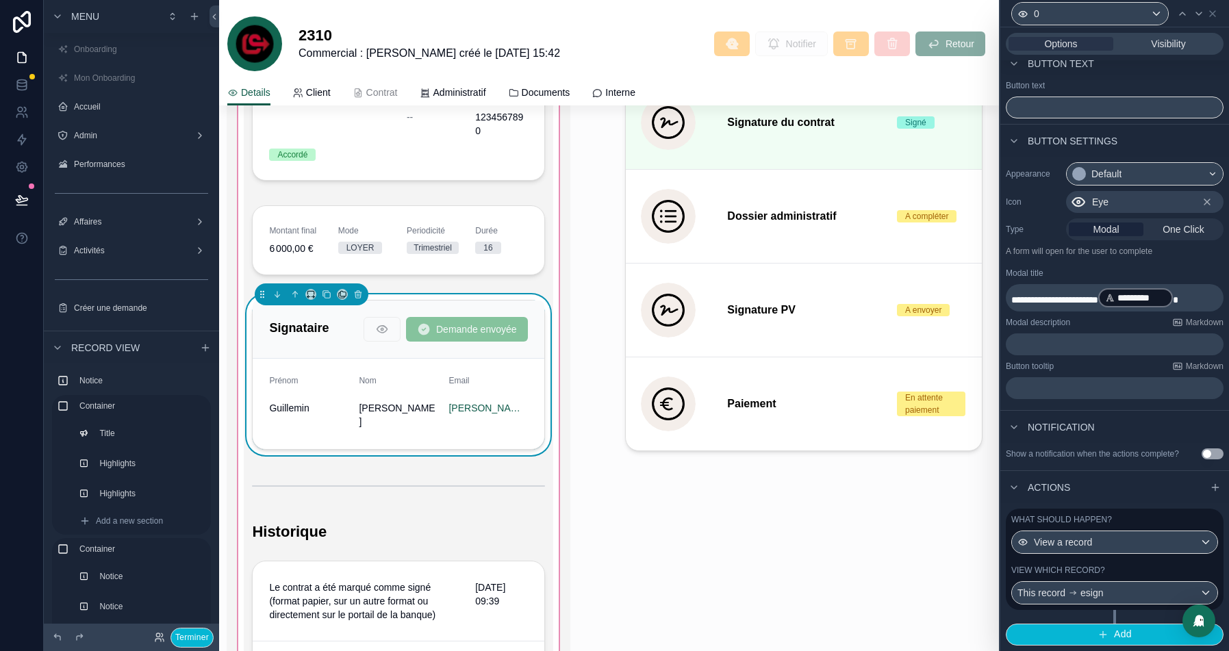
click at [1128, 567] on div "View which record?" at bounding box center [1114, 570] width 207 height 11
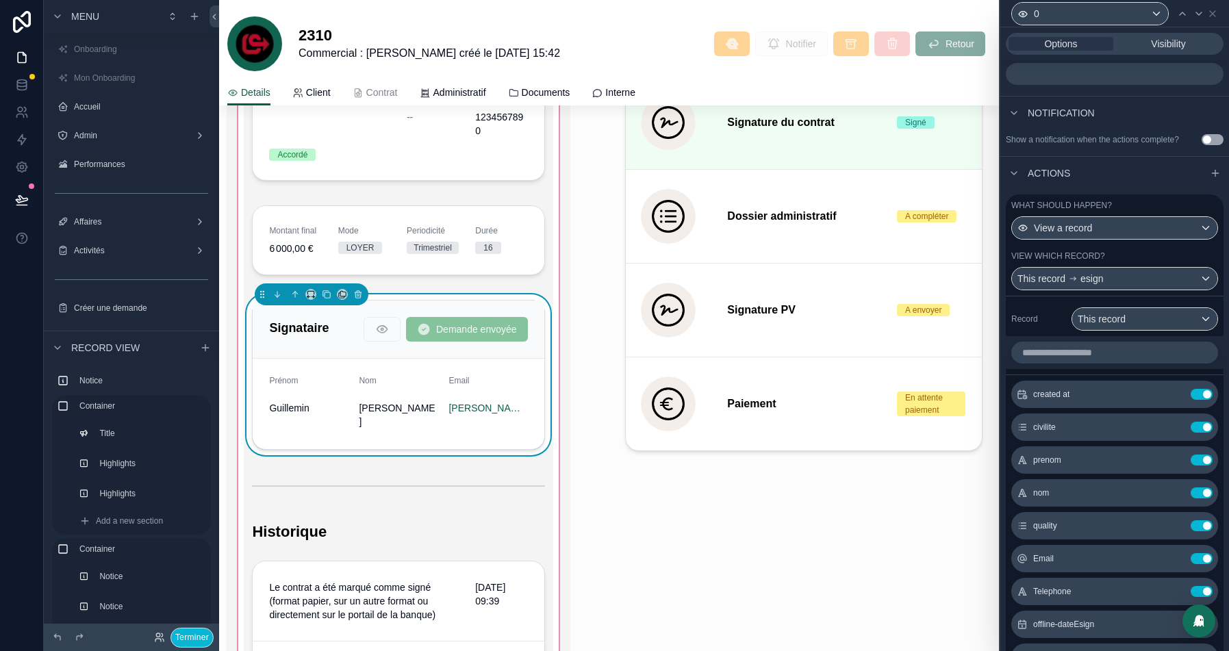
scroll to position [461, 0]
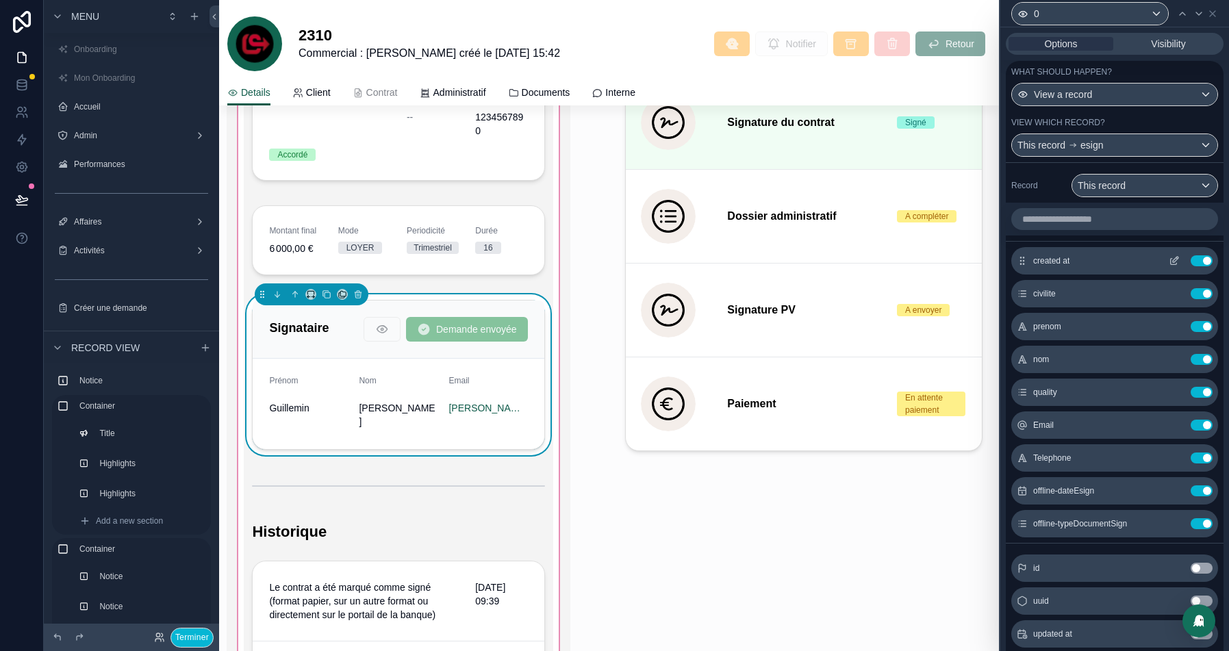
click at [1179, 266] on icon at bounding box center [1174, 260] width 11 height 11
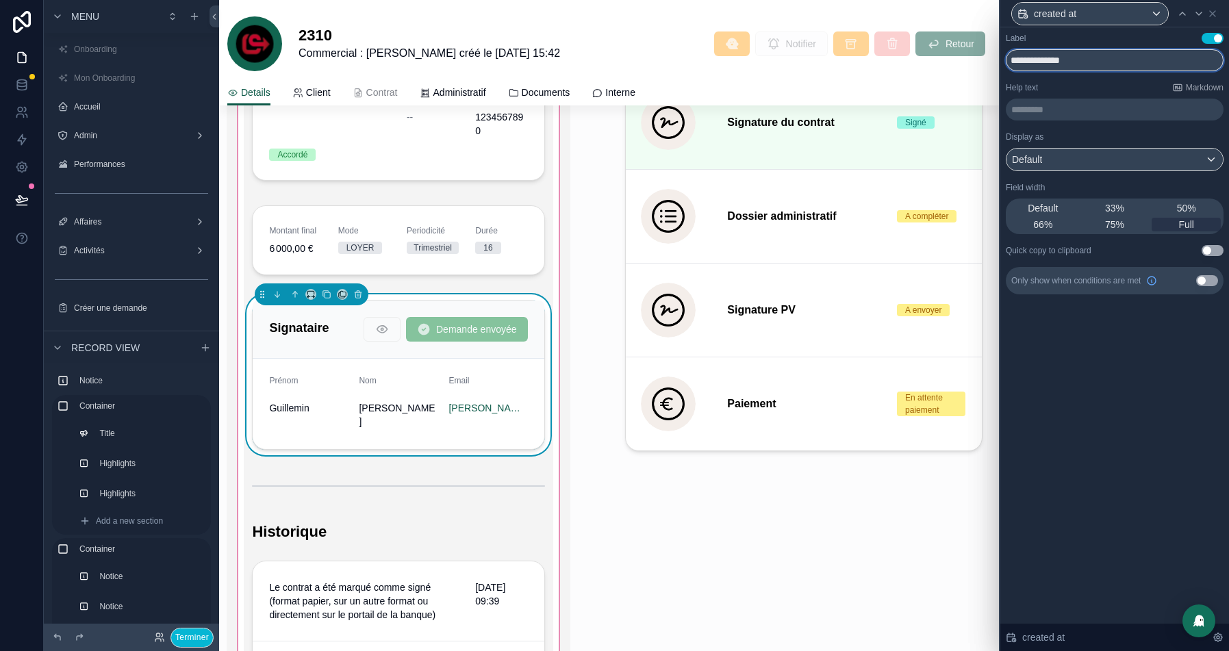
click at [1109, 53] on input "**********" at bounding box center [1115, 60] width 218 height 22
click at [1091, 60] on input "**********" at bounding box center [1115, 60] width 218 height 22
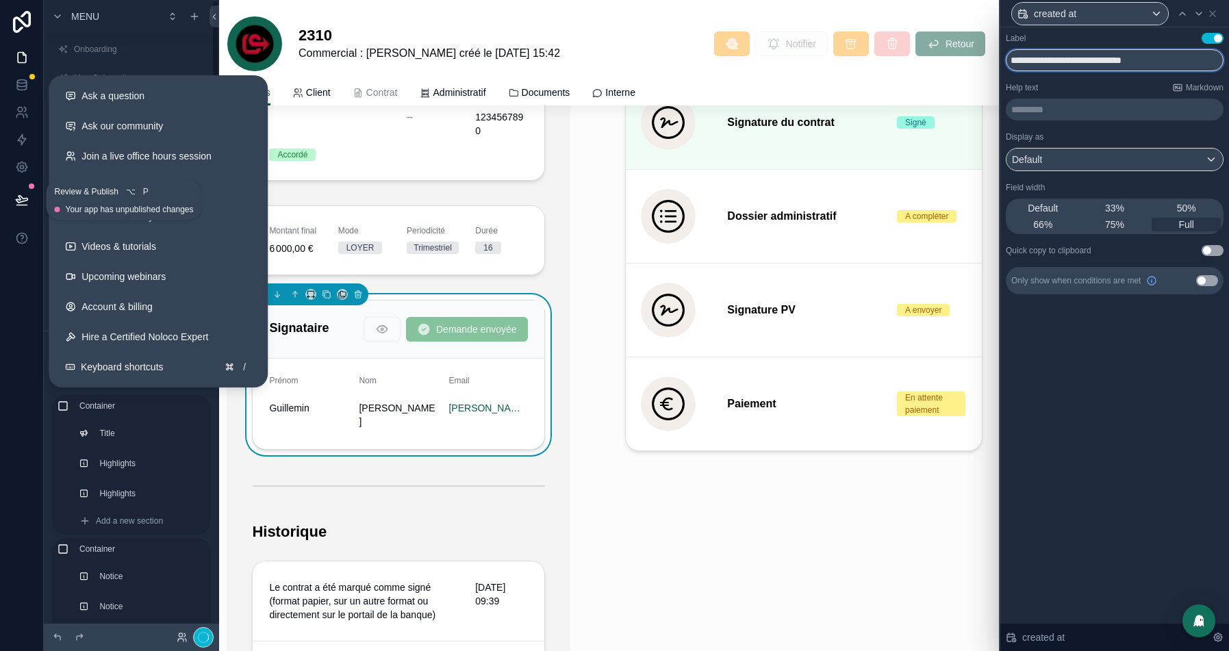
type input "**********"
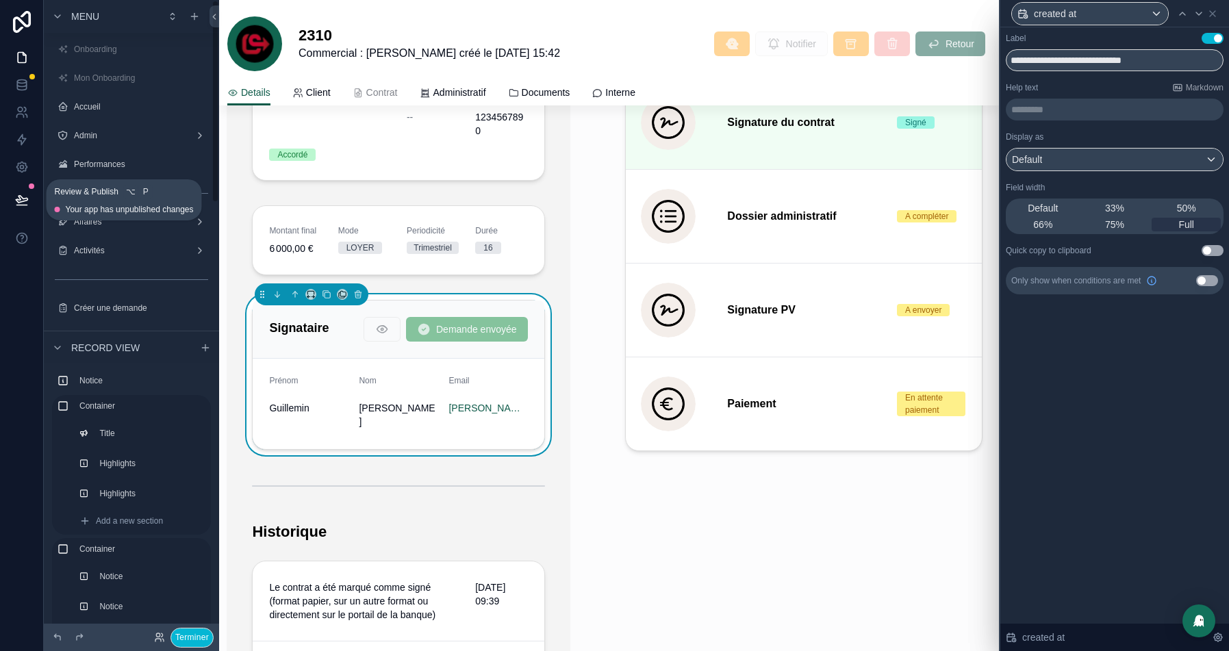
click at [25, 196] on icon at bounding box center [22, 200] width 14 height 14
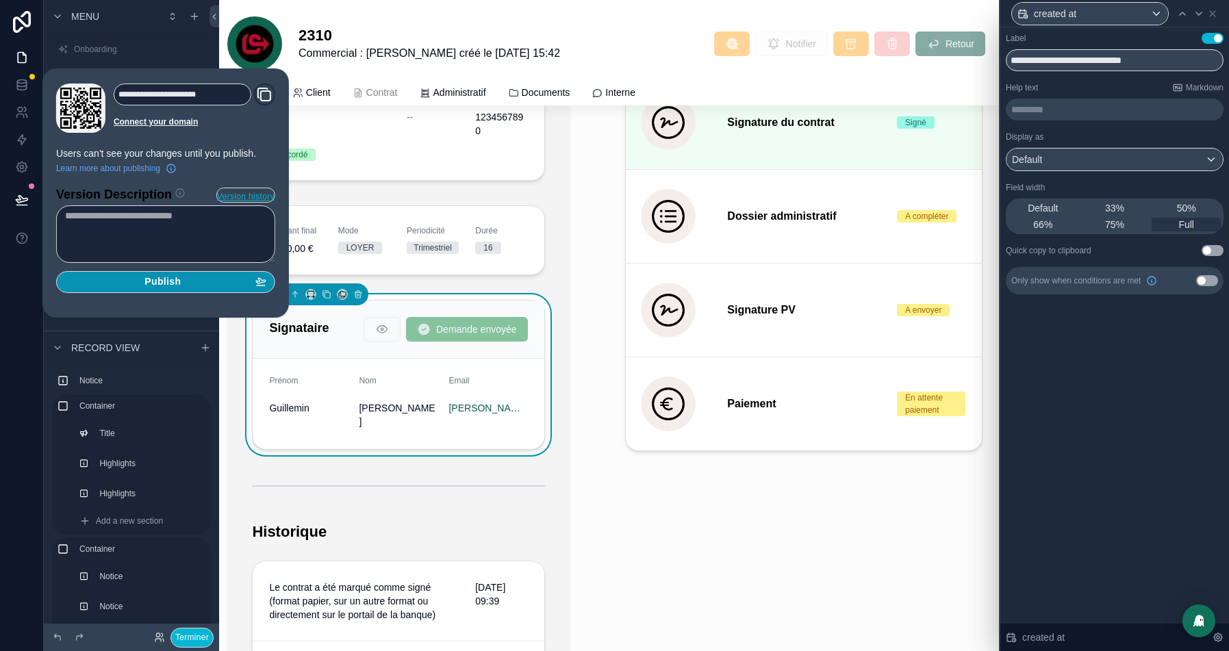
click at [224, 289] on button "Publish" at bounding box center [165, 282] width 219 height 22
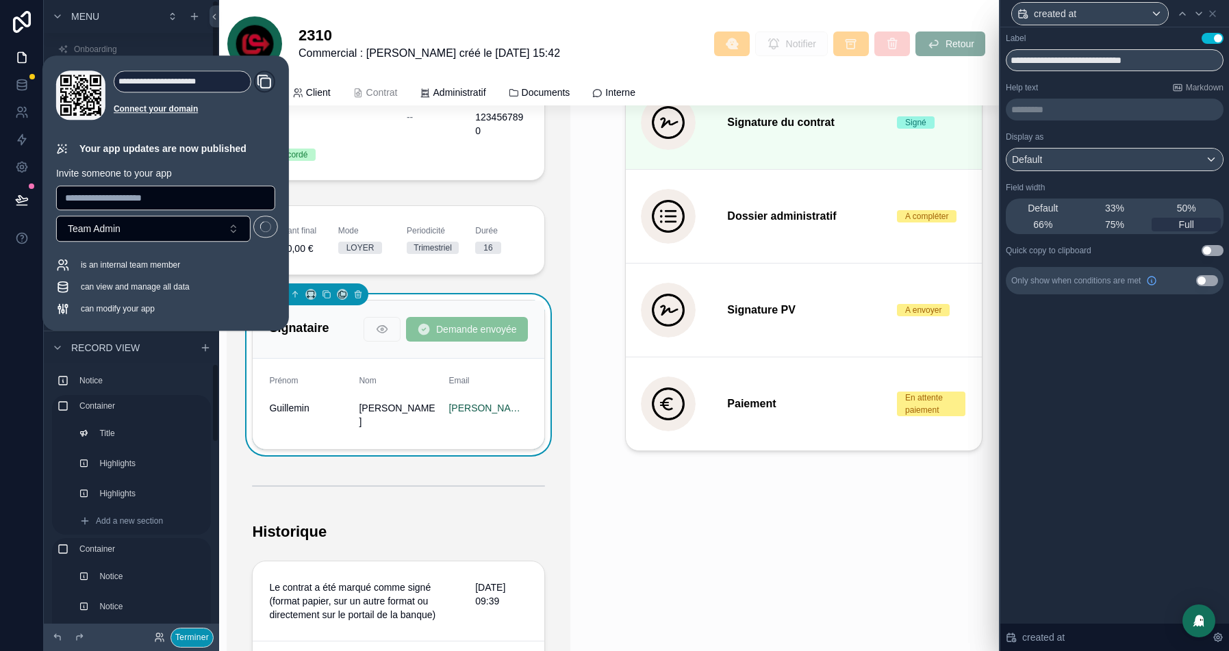
click at [188, 634] on button "Terminer" at bounding box center [191, 638] width 43 height 20
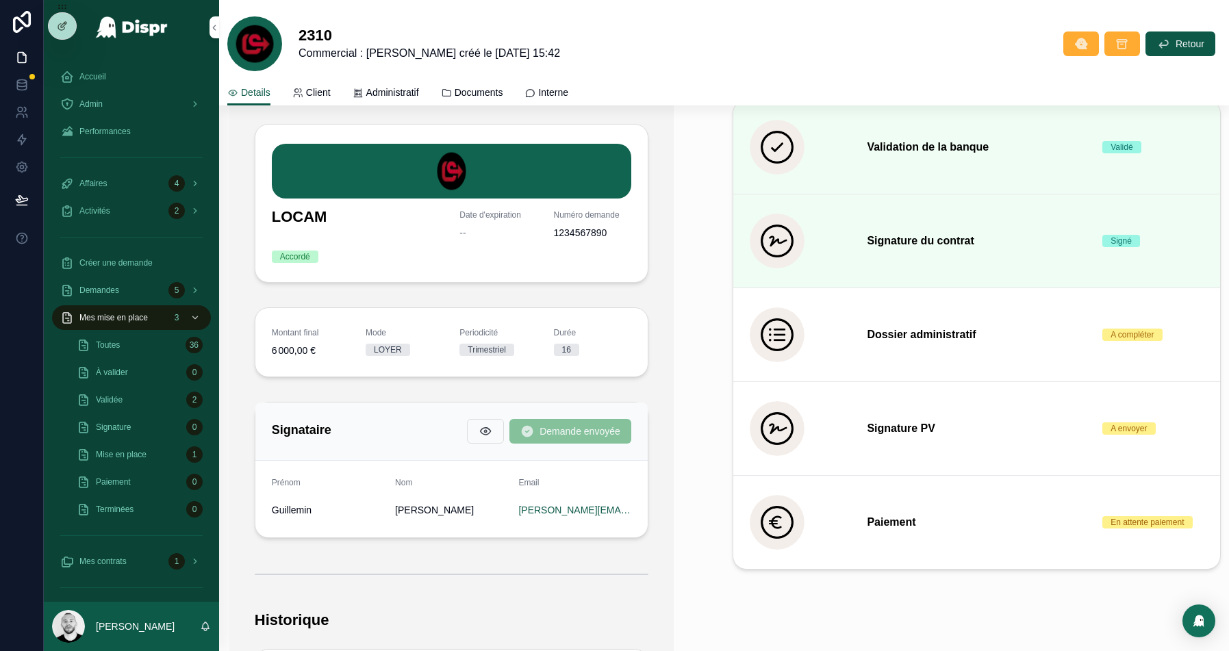
scroll to position [477, 0]
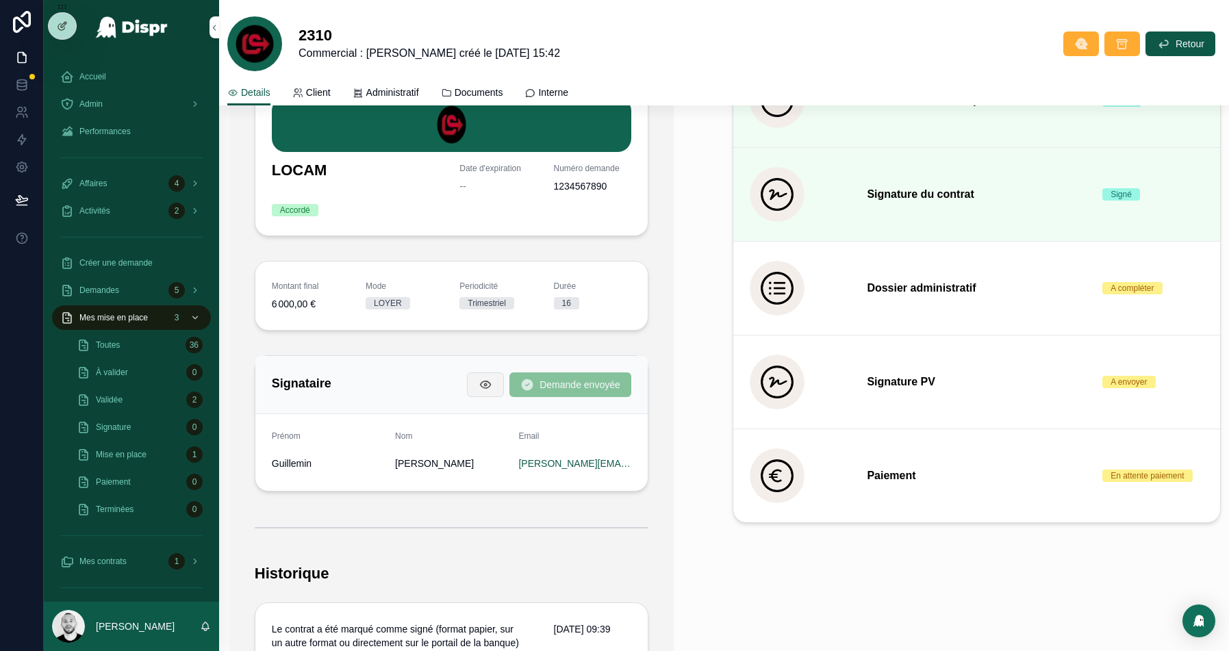
click at [479, 384] on icon "scrollable content" at bounding box center [486, 385] width 14 height 14
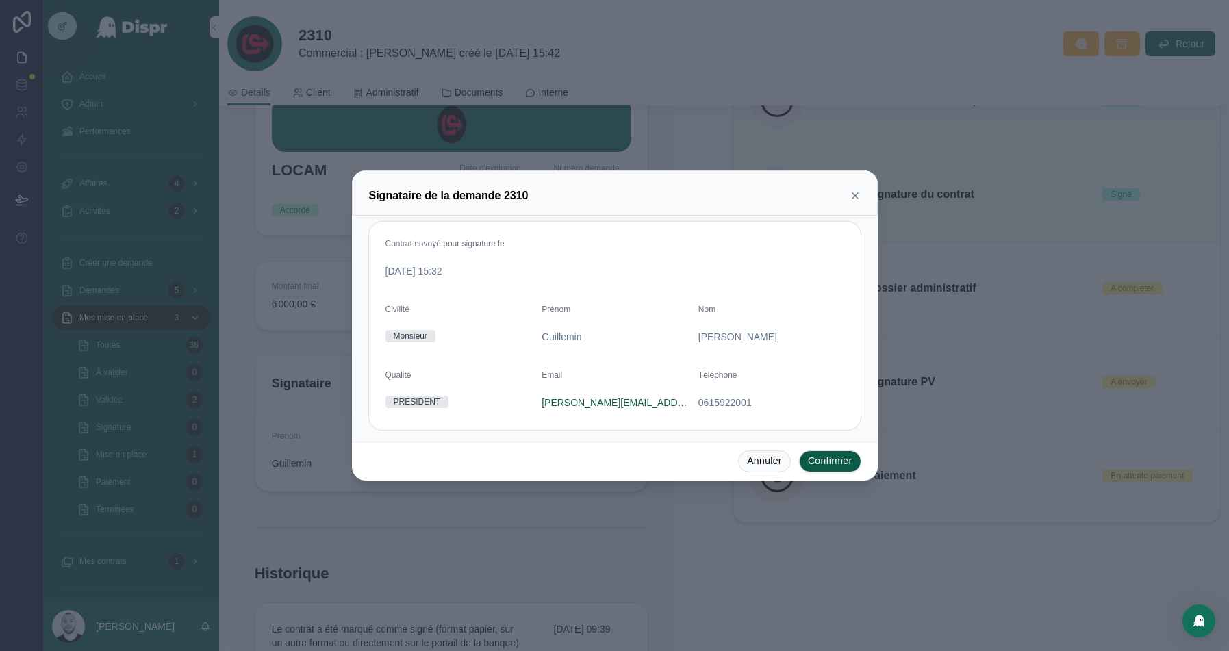
click at [734, 401] on span "0615922001" at bounding box center [771, 403] width 146 height 14
click at [858, 197] on icon at bounding box center [855, 195] width 11 height 11
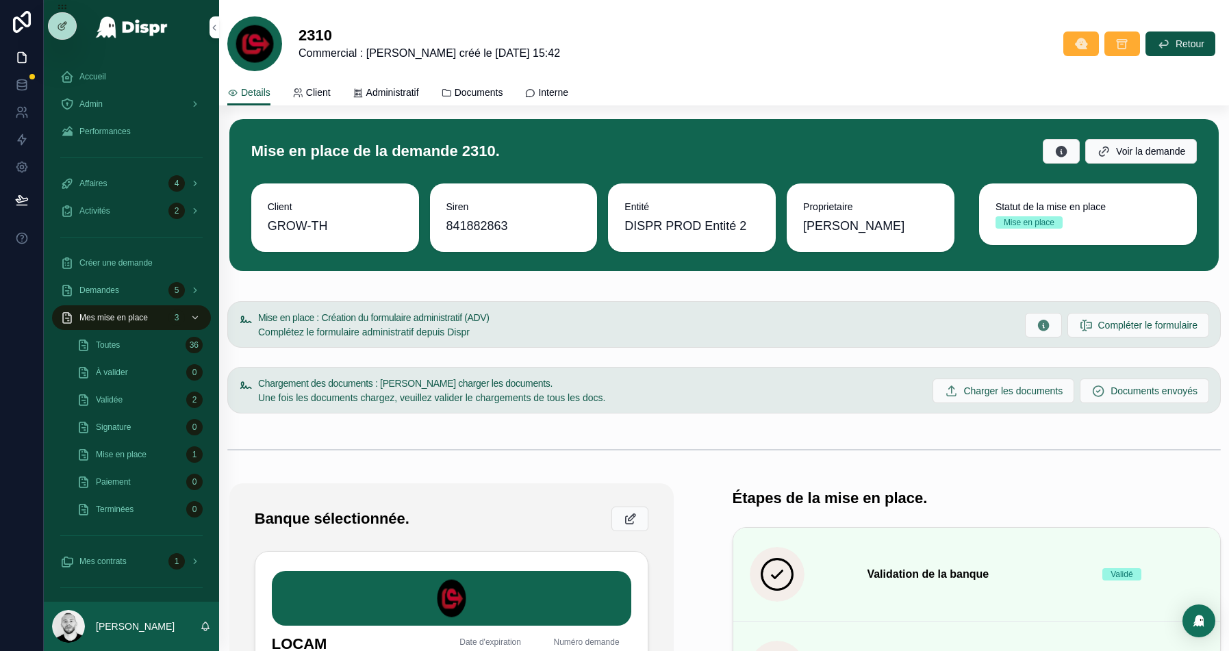
scroll to position [0, 0]
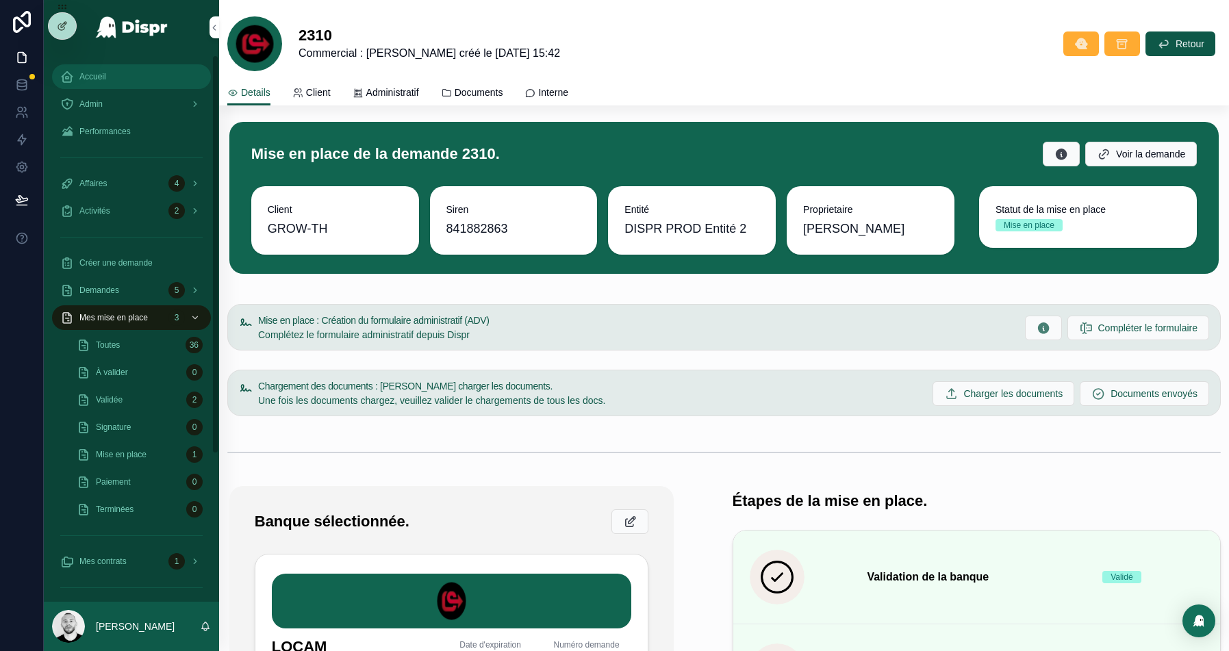
click at [103, 77] on span "Accueil" at bounding box center [92, 76] width 27 height 11
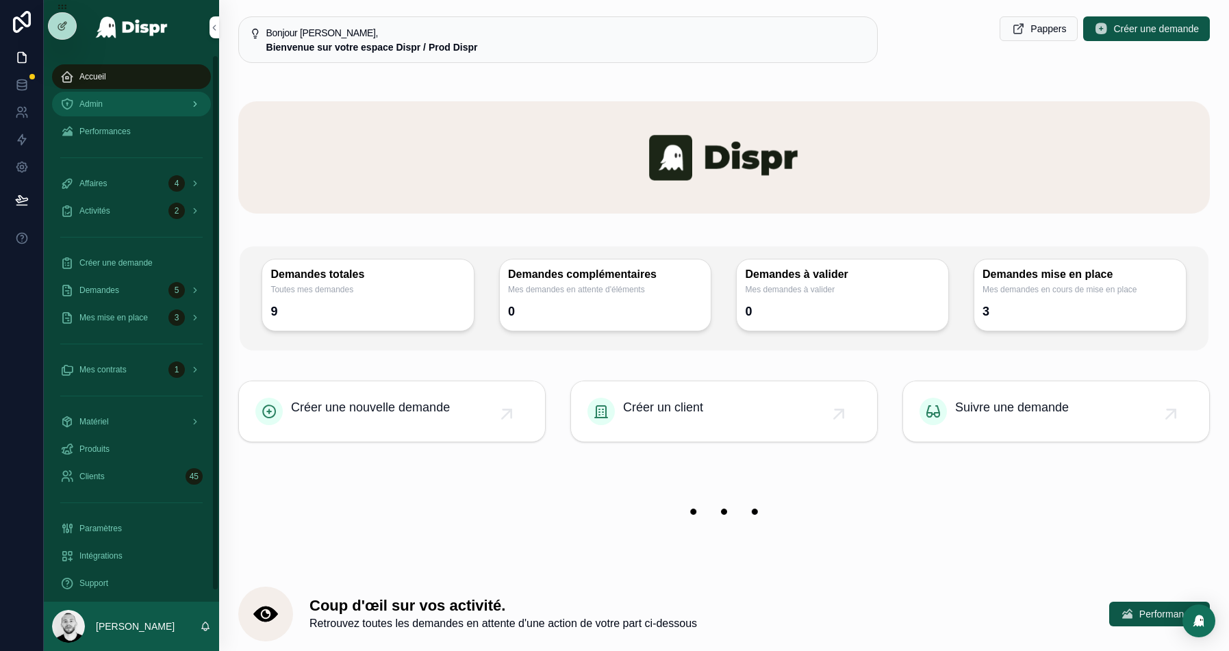
click at [79, 108] on span "Admin" at bounding box center [90, 104] width 23 height 11
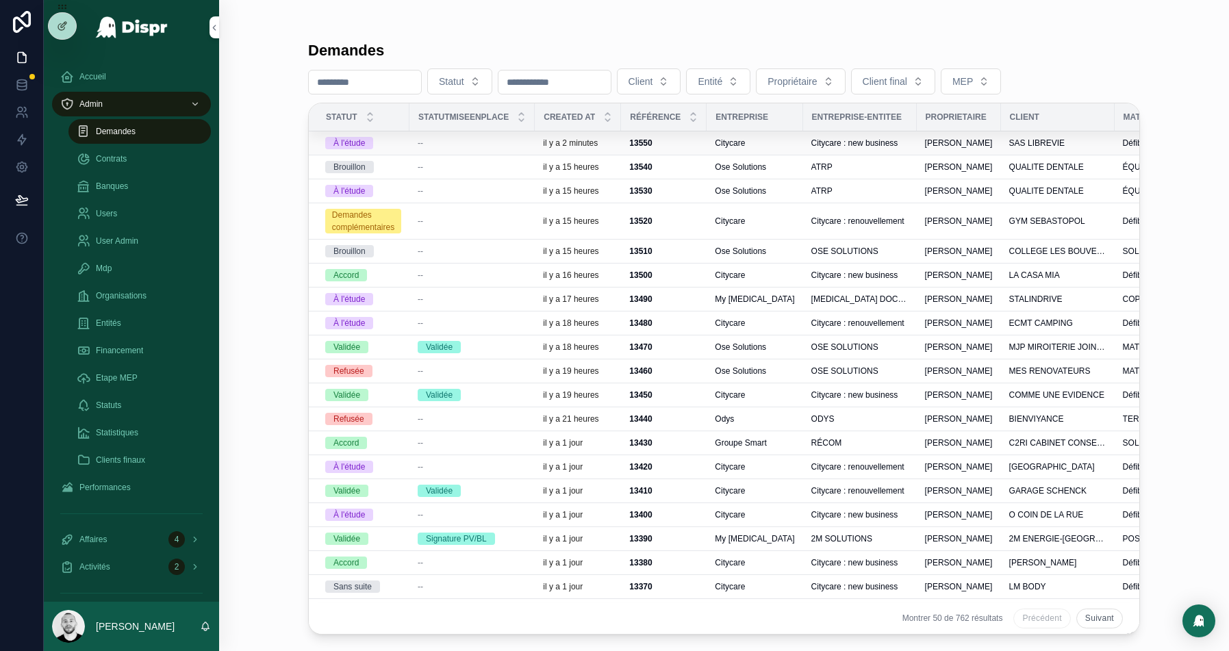
click at [468, 143] on div "--" at bounding box center [472, 143] width 109 height 11
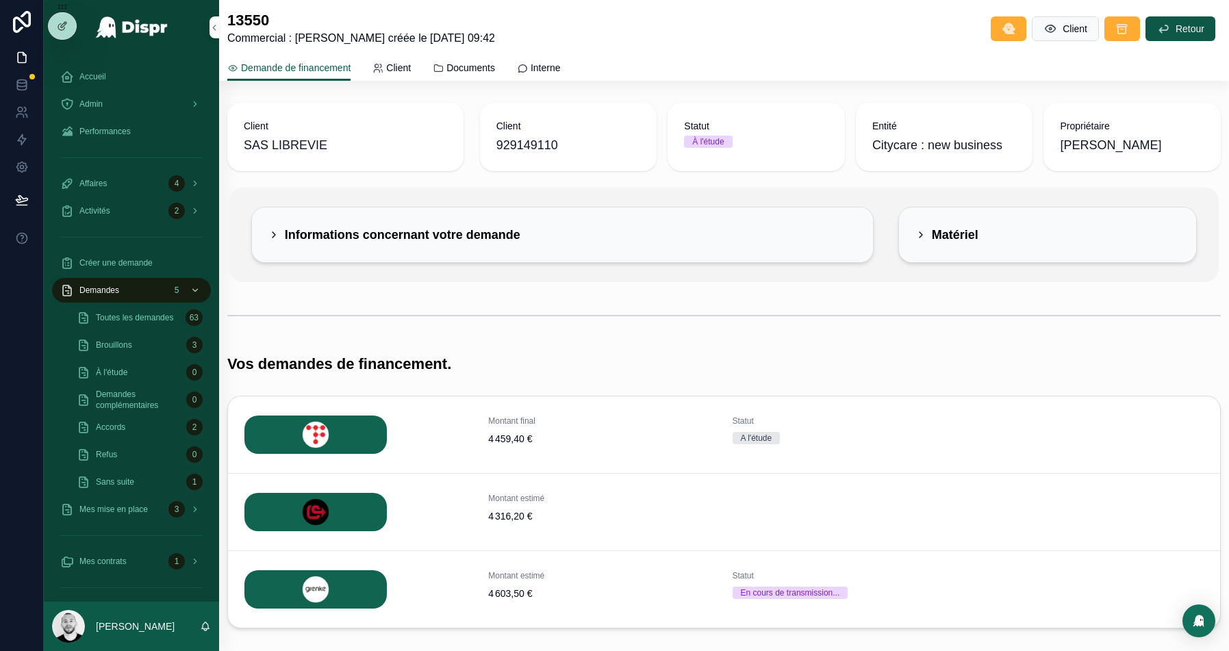
scroll to position [74, 0]
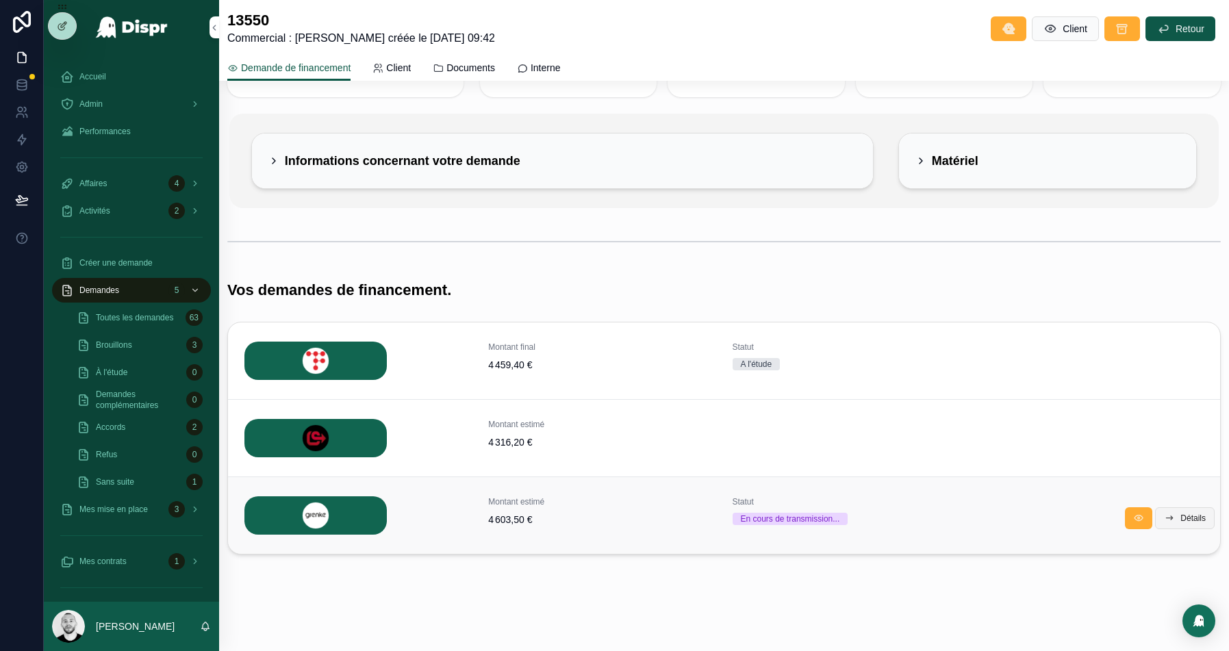
click at [1174, 518] on button "Détails" at bounding box center [1185, 518] width 60 height 22
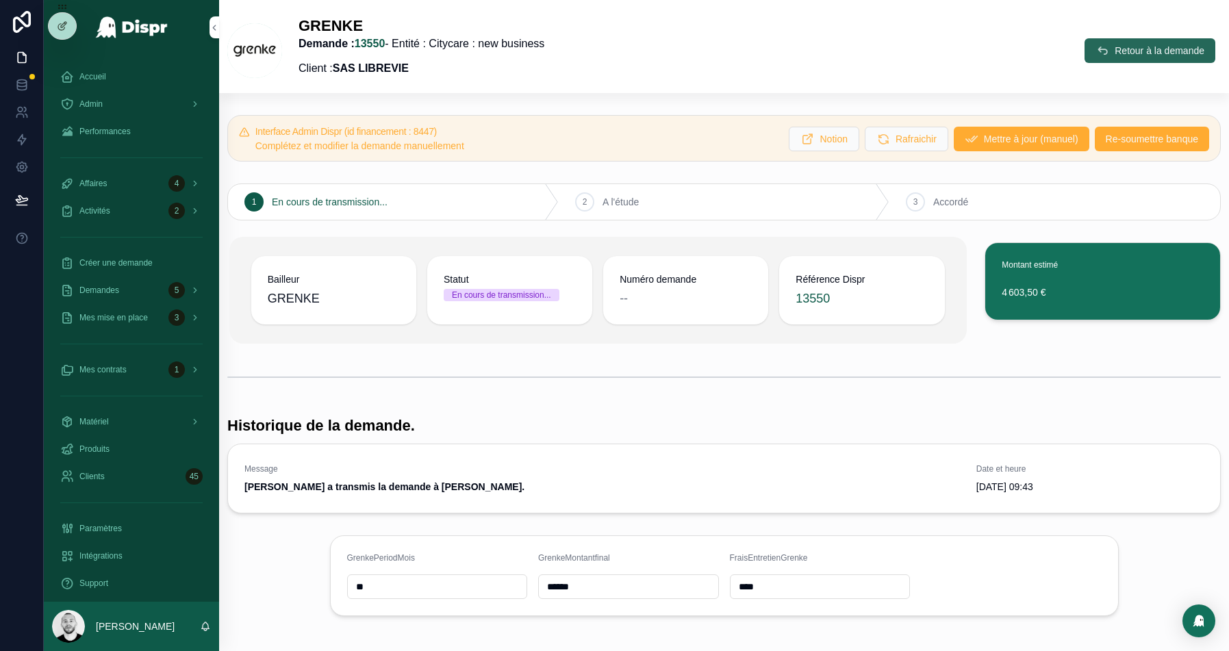
click at [1121, 47] on span "Retour à la demande" at bounding box center [1160, 51] width 90 height 14
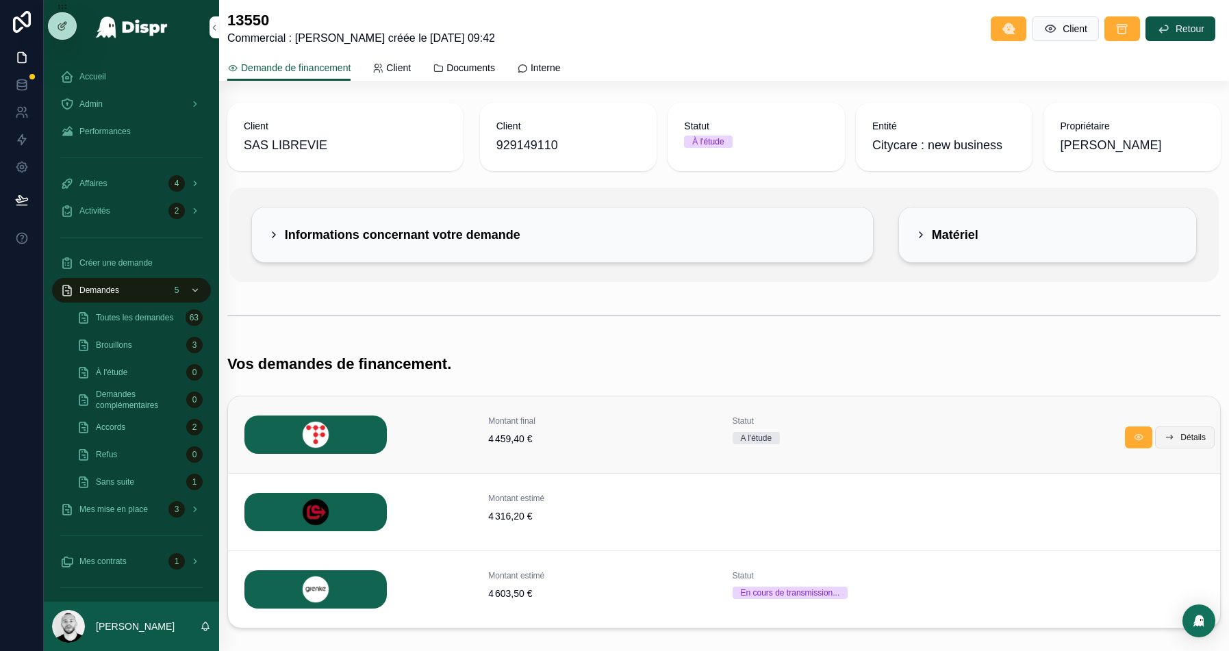
click at [1187, 438] on span "Détails" at bounding box center [1192, 437] width 25 height 11
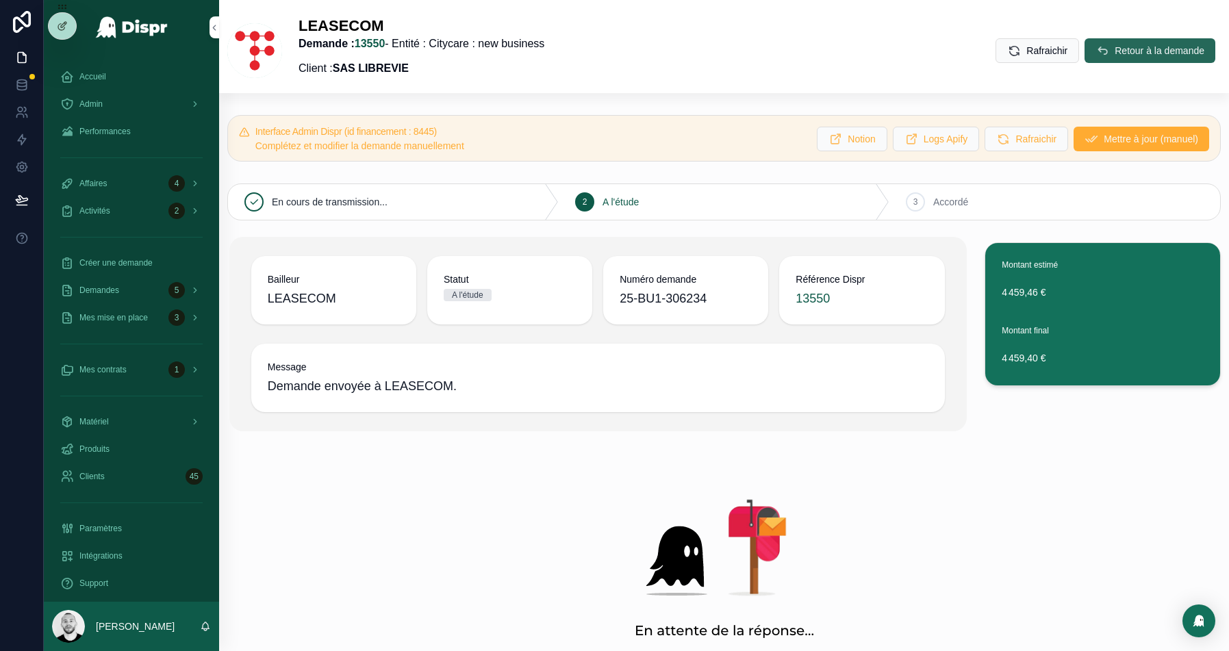
click at [1138, 51] on span "Retour à la demande" at bounding box center [1160, 51] width 90 height 14
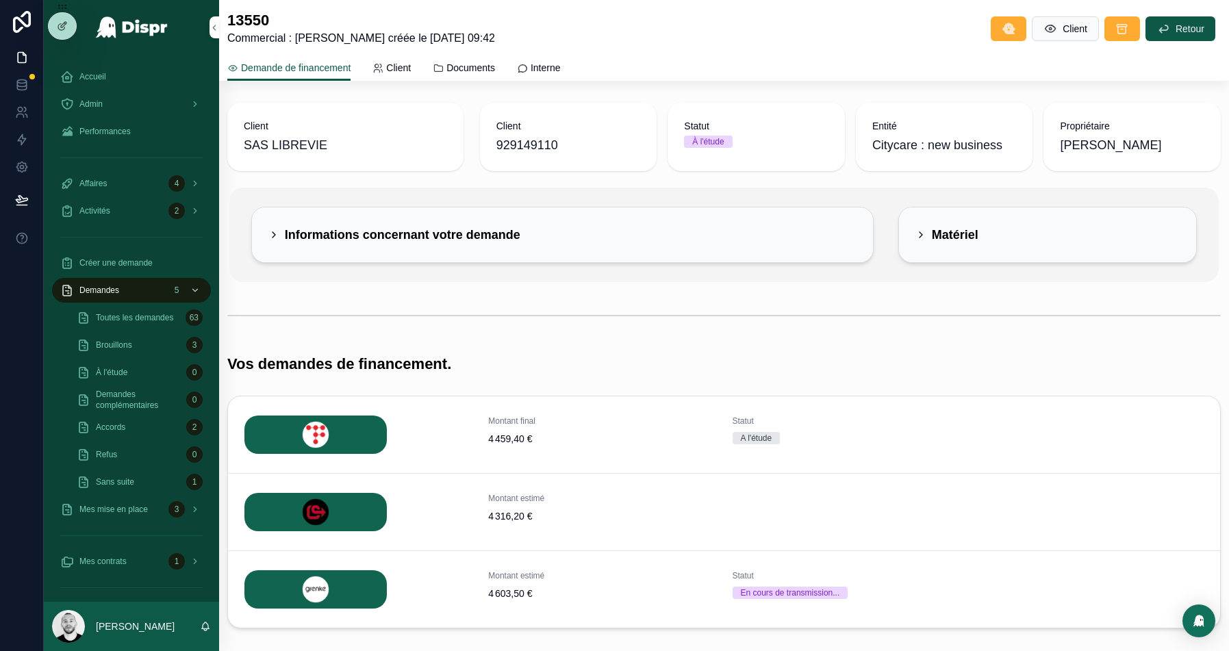
scroll to position [65, 0]
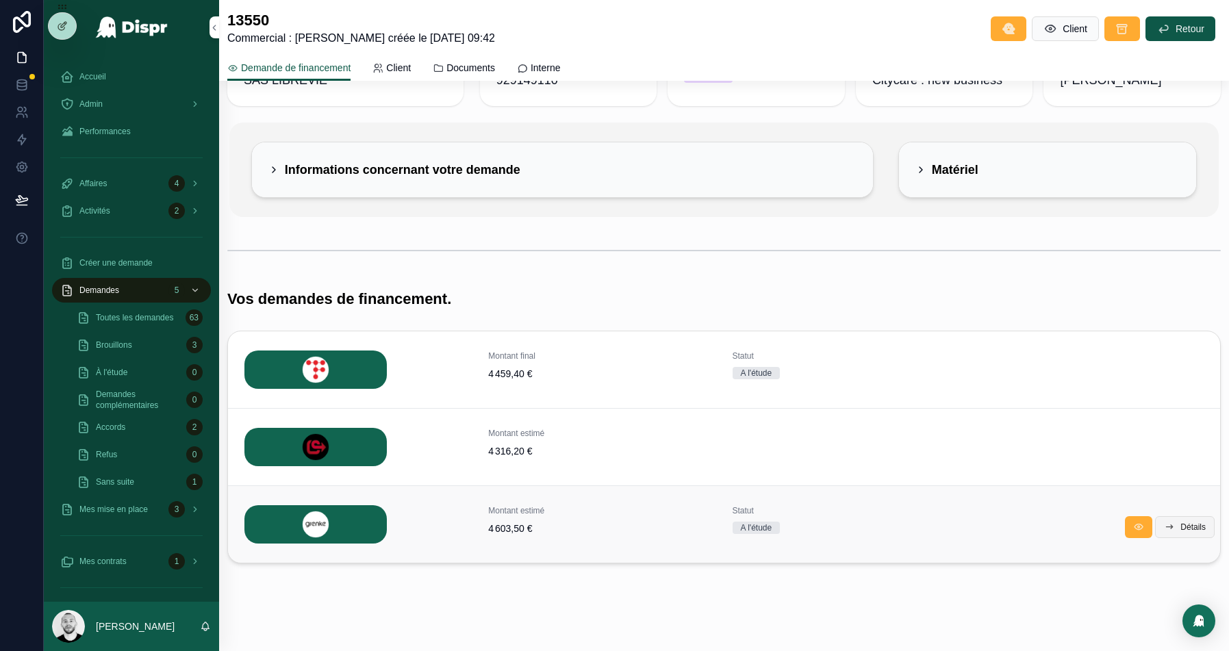
click at [1183, 527] on span "Détails" at bounding box center [1192, 527] width 25 height 11
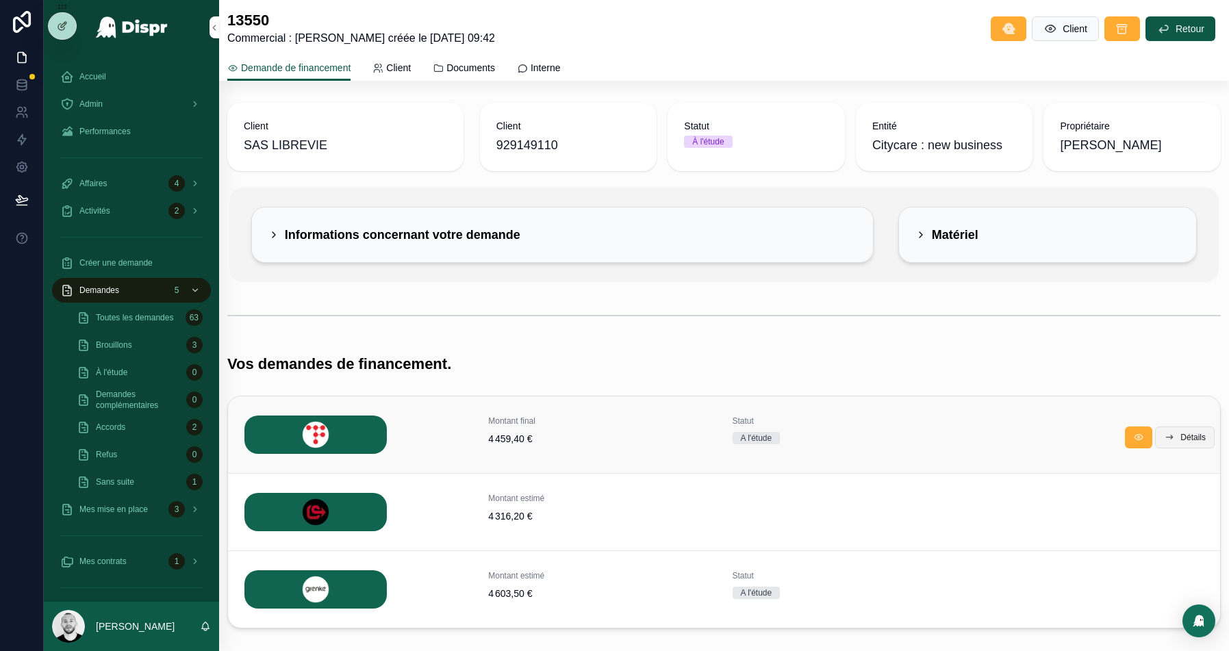
click at [1188, 433] on span "Détails" at bounding box center [1192, 437] width 25 height 11
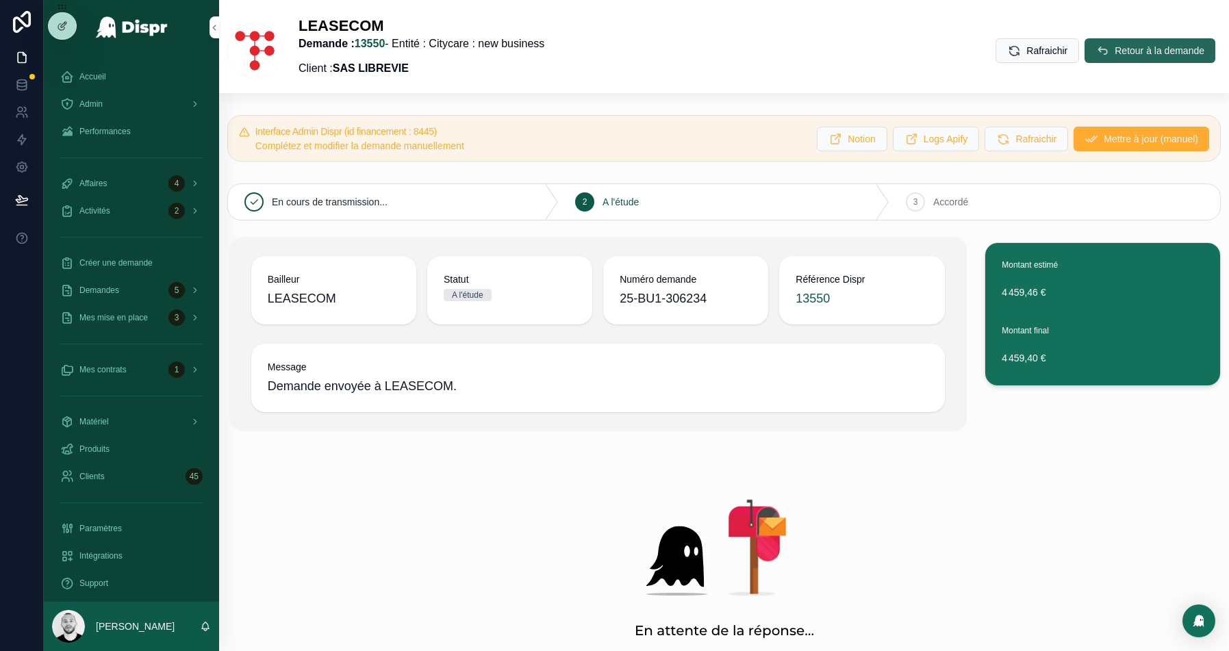
click at [1126, 54] on span "Retour à la demande" at bounding box center [1160, 51] width 90 height 14
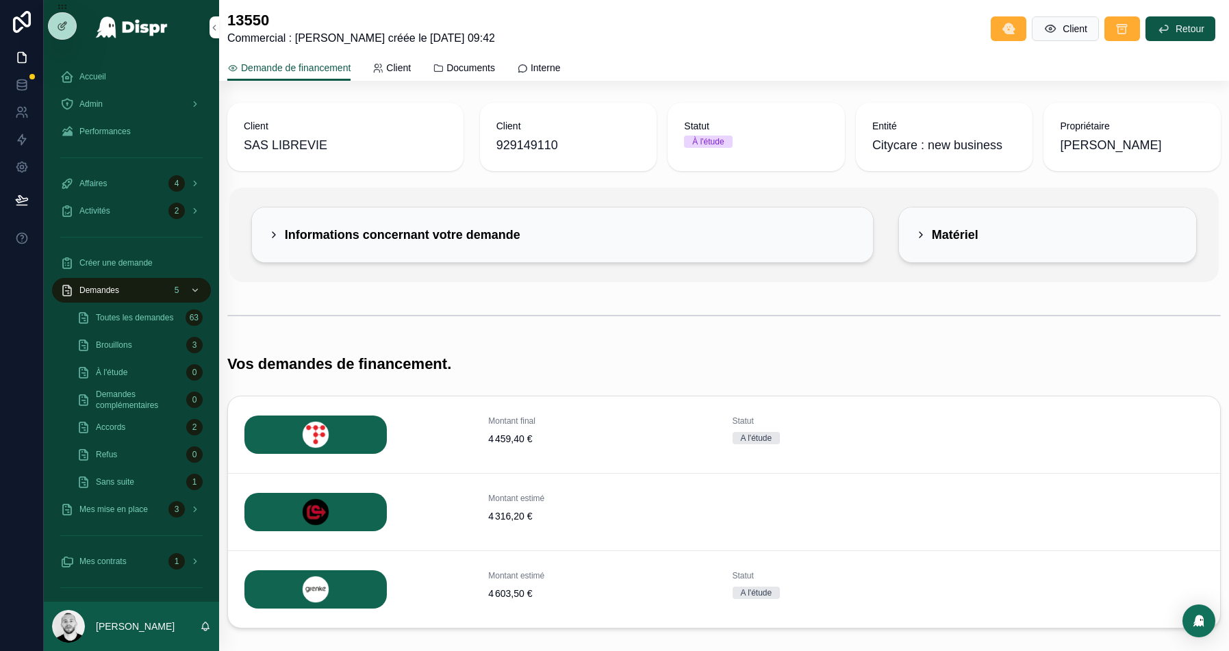
scroll to position [74, 0]
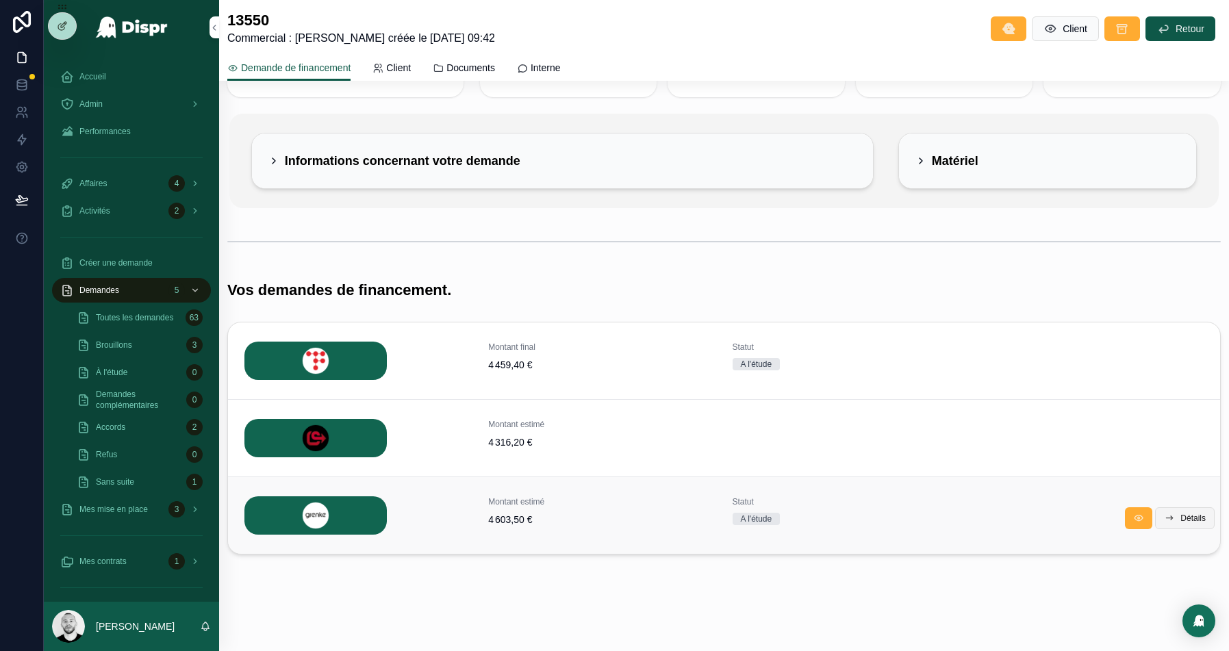
click at [1196, 515] on span "Détails" at bounding box center [1192, 518] width 25 height 11
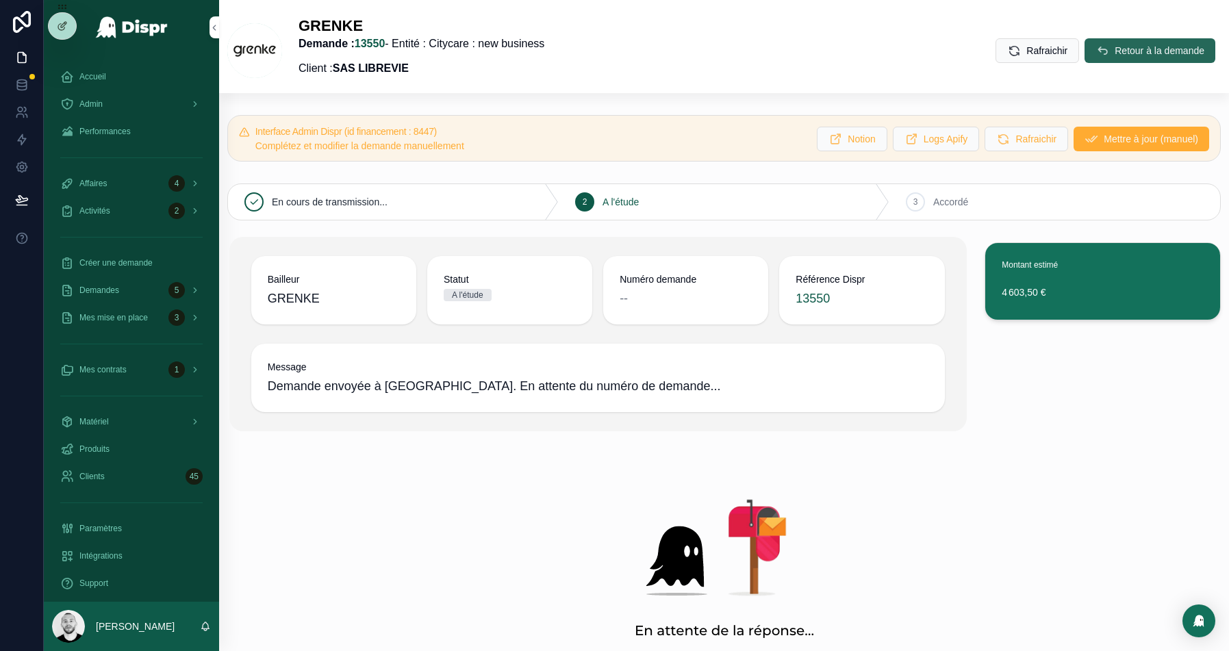
click at [1126, 53] on span "Retour à la demande" at bounding box center [1160, 51] width 90 height 14
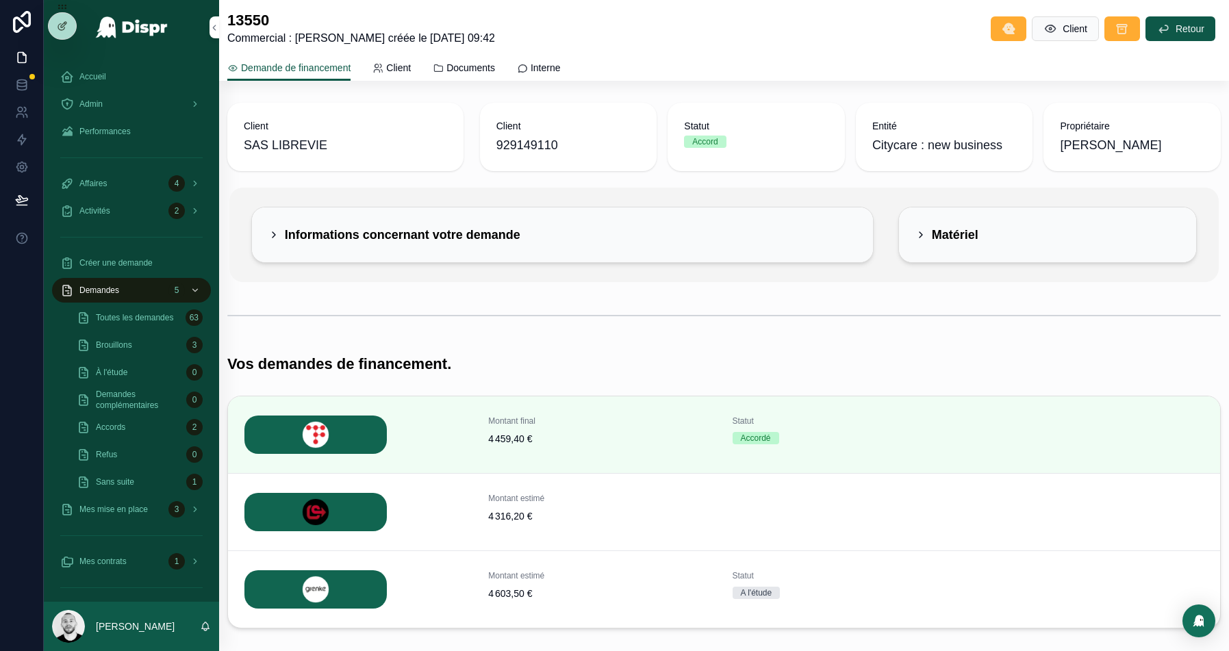
scroll to position [74, 0]
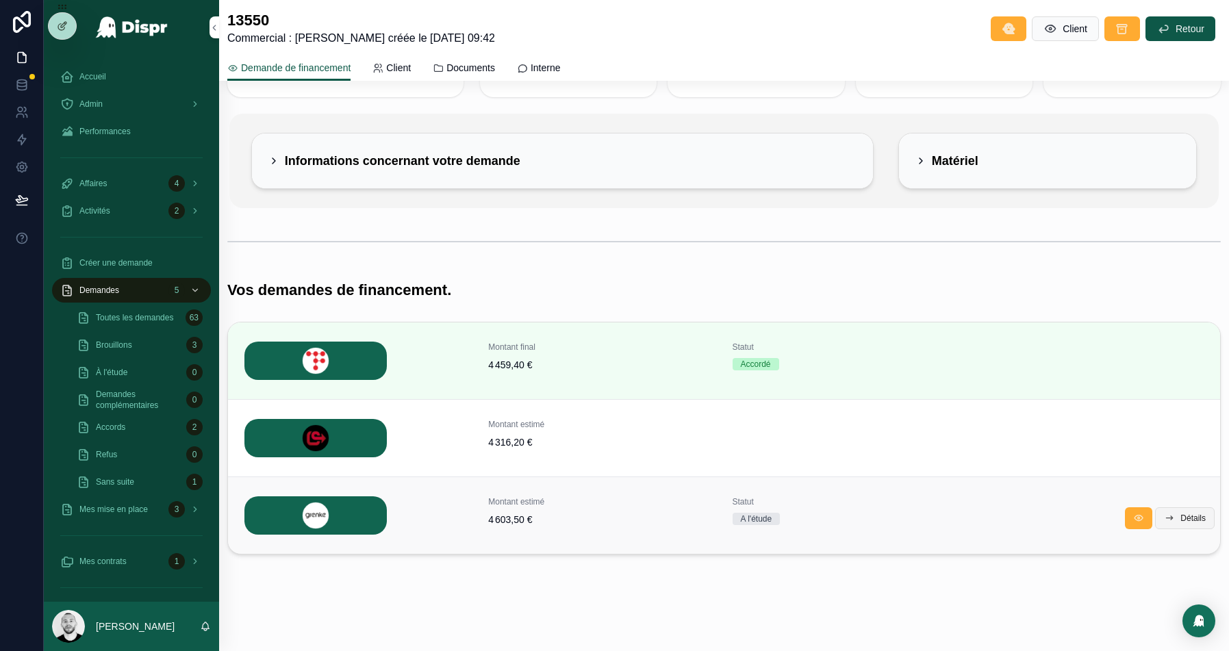
click at [1173, 511] on button "Détails" at bounding box center [1185, 518] width 60 height 22
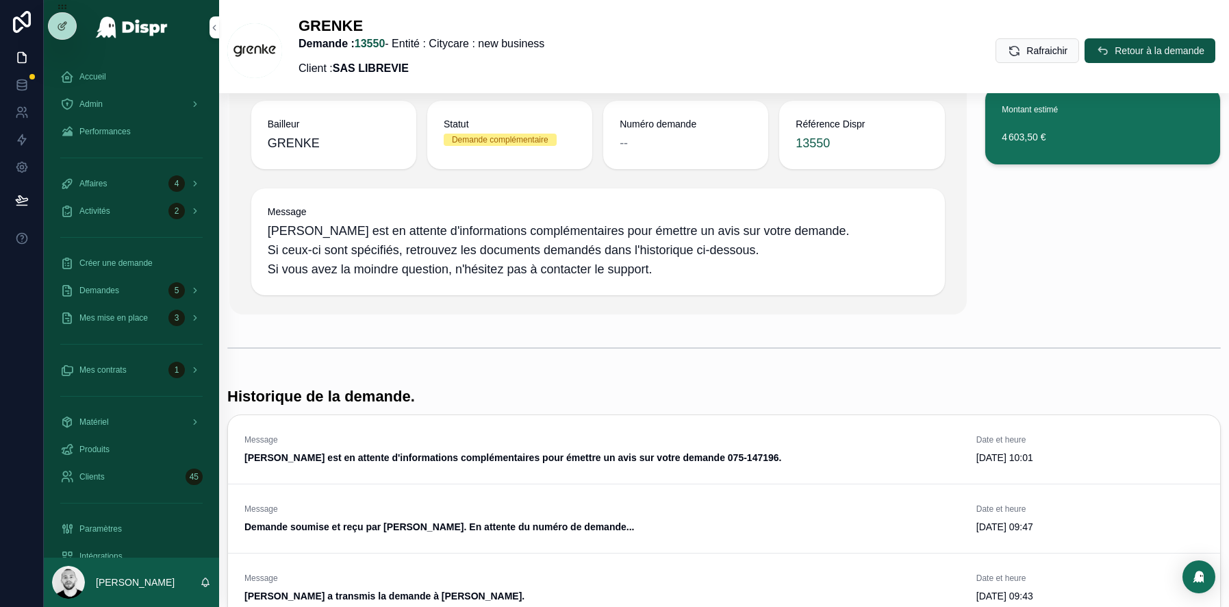
scroll to position [112, 0]
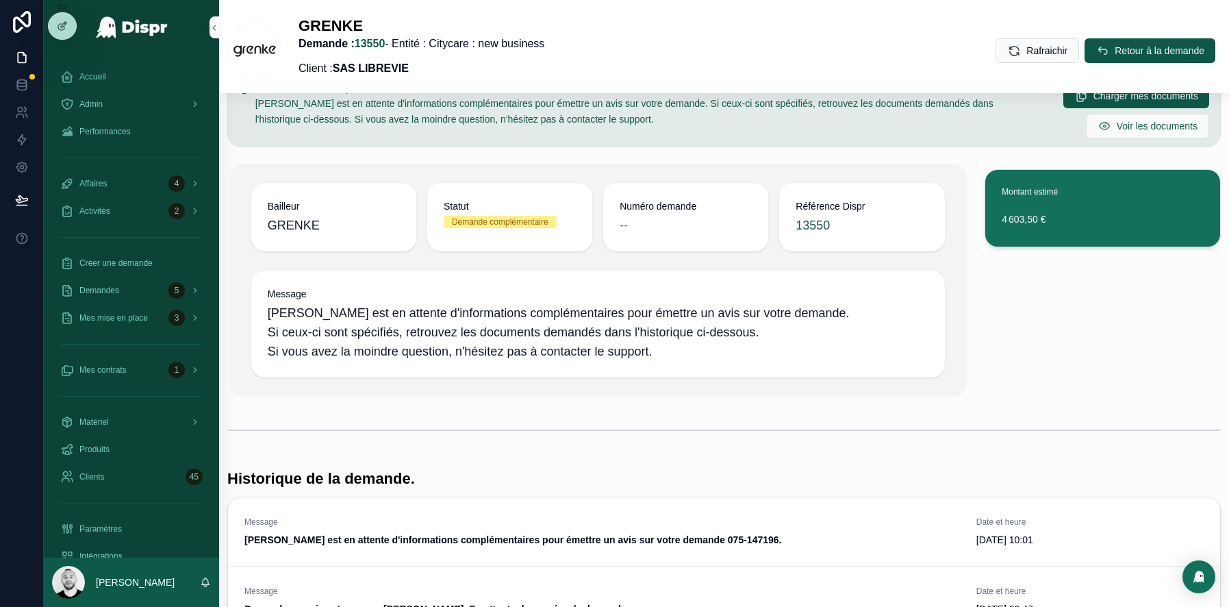
drag, startPoint x: 663, startPoint y: 196, endPoint x: 633, endPoint y: 196, distance: 30.1
click at [635, 196] on div "Numéro demande --" at bounding box center [685, 217] width 165 height 68
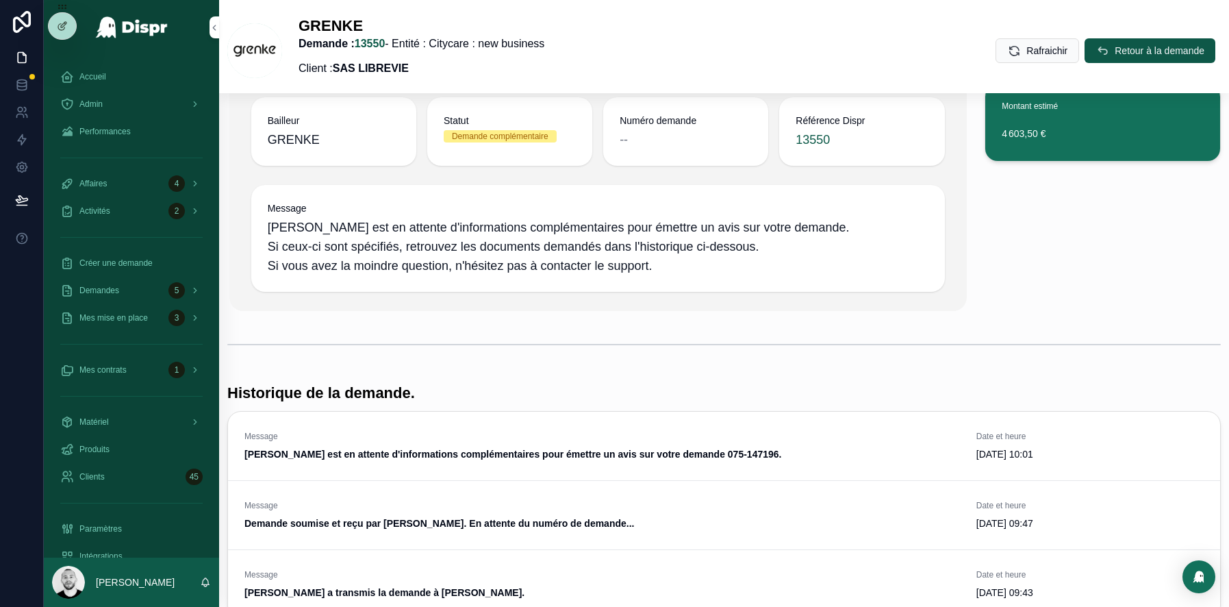
scroll to position [299, 0]
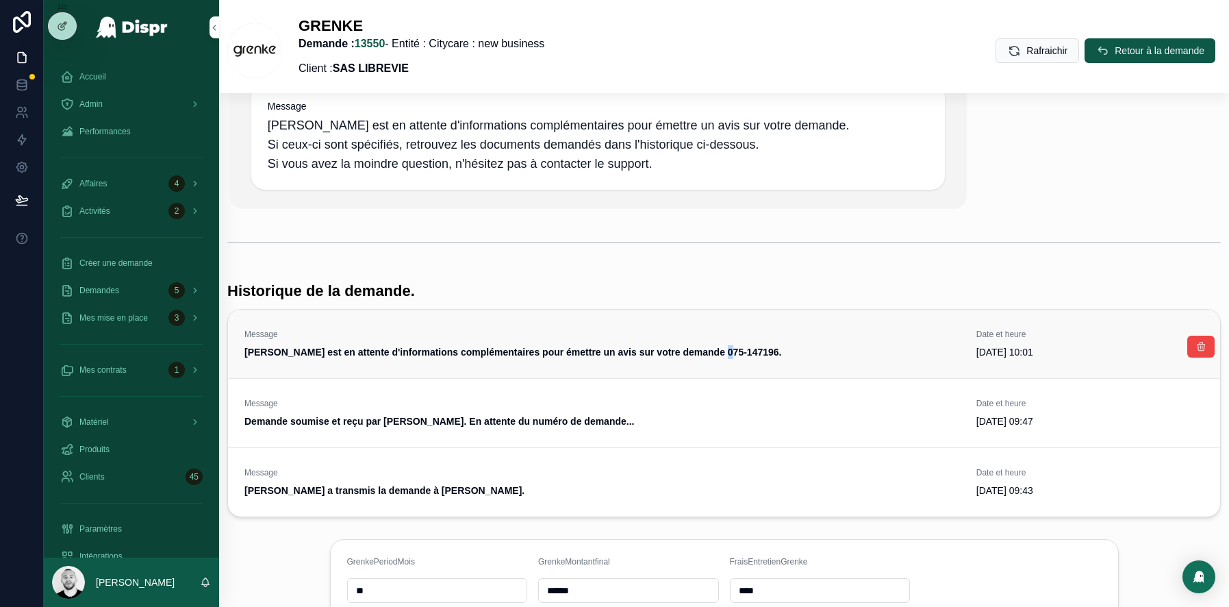
drag, startPoint x: 768, startPoint y: 353, endPoint x: 734, endPoint y: 353, distance: 34.2
click at [760, 353] on strong "GRENKE est en attente d'informations complémentaires pour émettre un avis sur v…" at bounding box center [512, 351] width 537 height 11
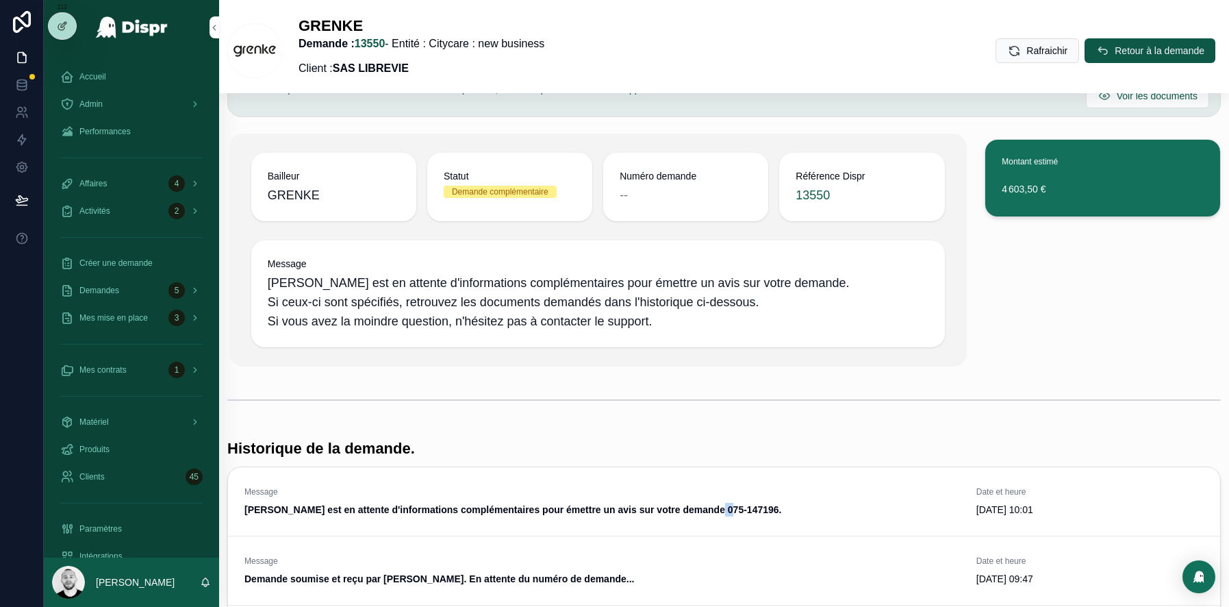
scroll to position [128, 0]
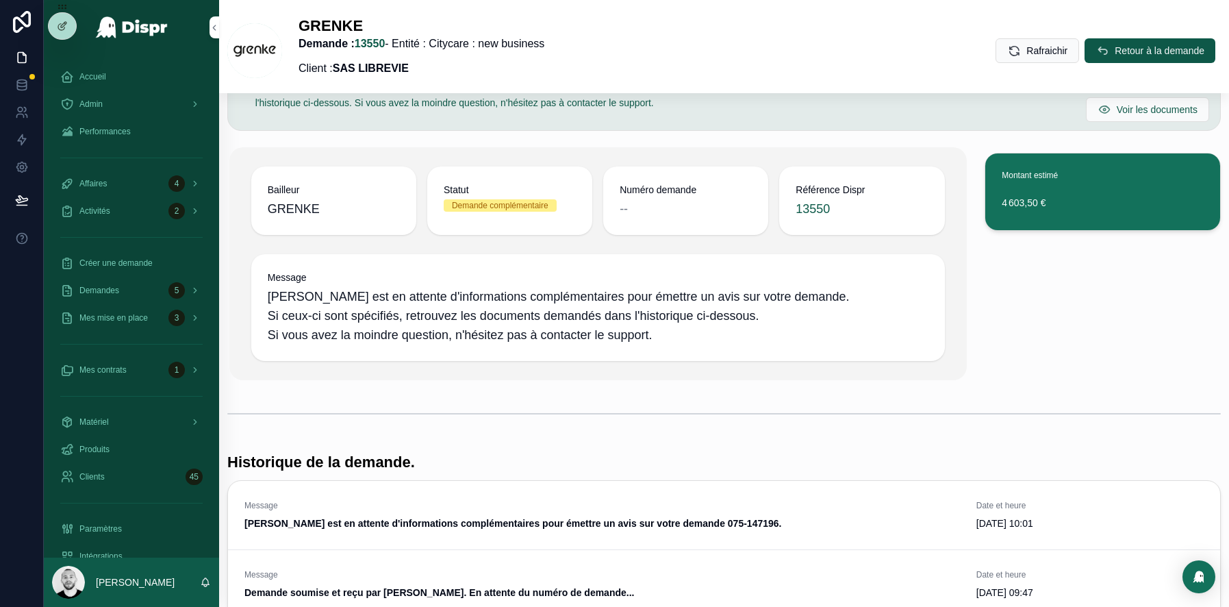
drag, startPoint x: 678, startPoint y: 206, endPoint x: 637, endPoint y: 199, distance: 41.8
click at [641, 203] on div "--" at bounding box center [686, 208] width 132 height 19
drag, startPoint x: 618, startPoint y: 188, endPoint x: 653, endPoint y: 200, distance: 37.7
click at [653, 200] on div "Numéro demande --" at bounding box center [685, 200] width 165 height 68
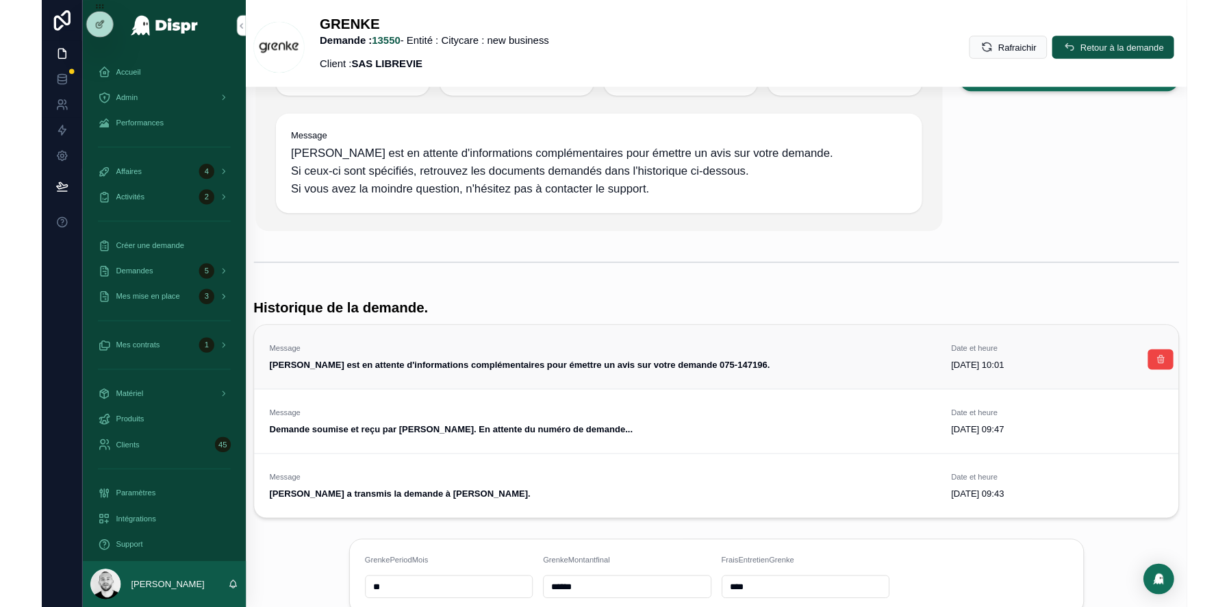
scroll to position [0, 0]
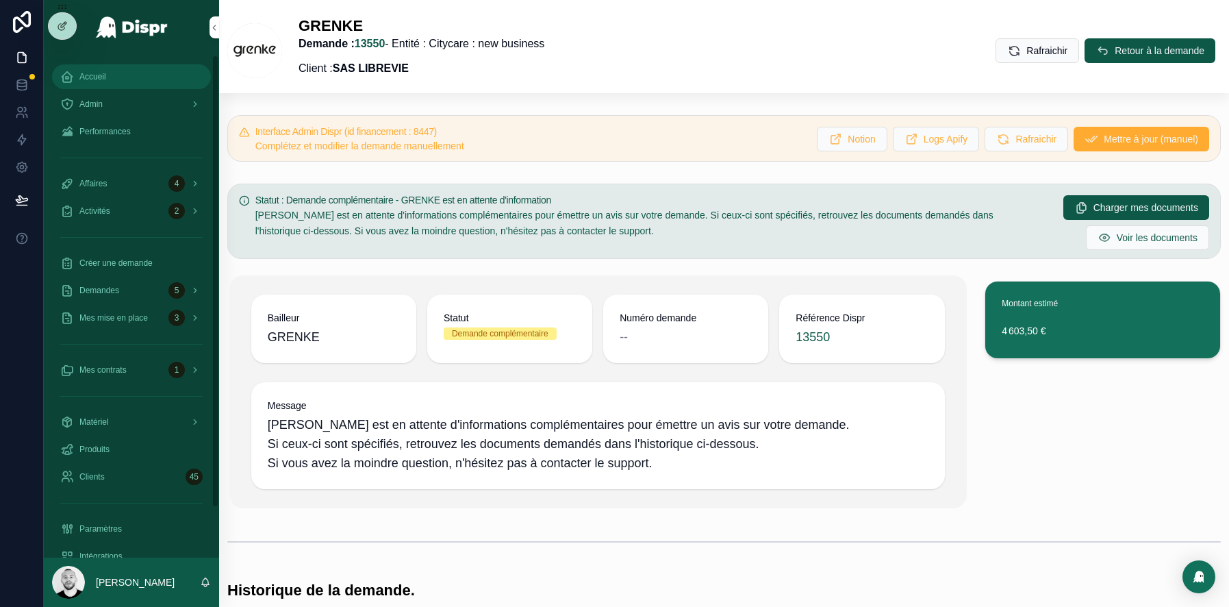
click at [110, 73] on div "Accueil" at bounding box center [131, 77] width 142 height 22
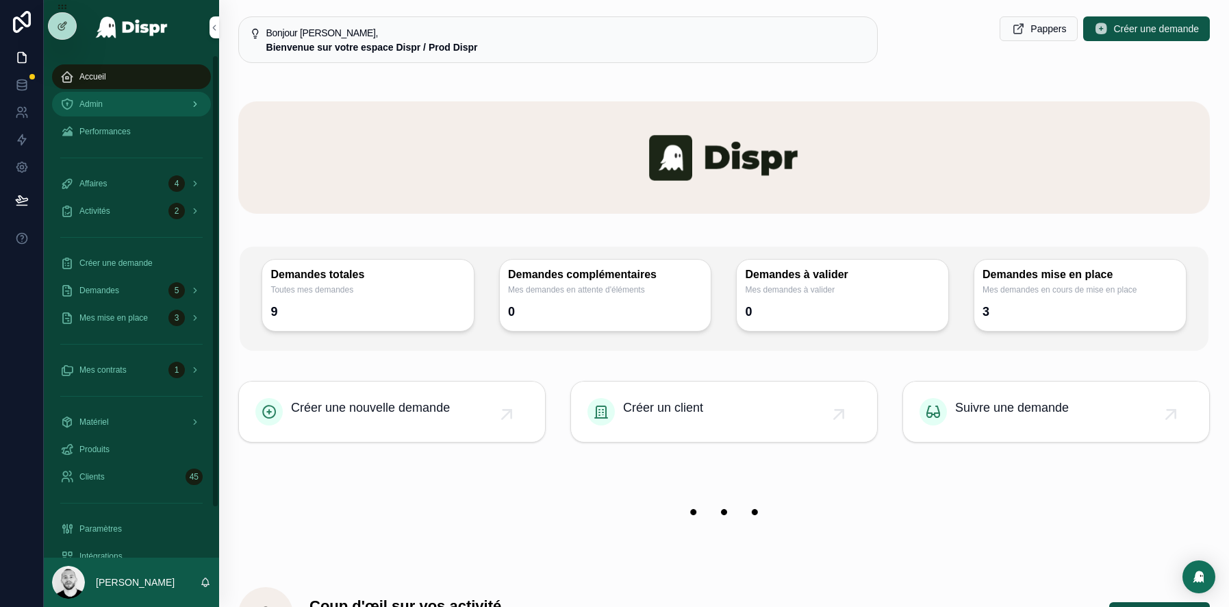
click at [122, 105] on div "Admin" at bounding box center [131, 104] width 142 height 22
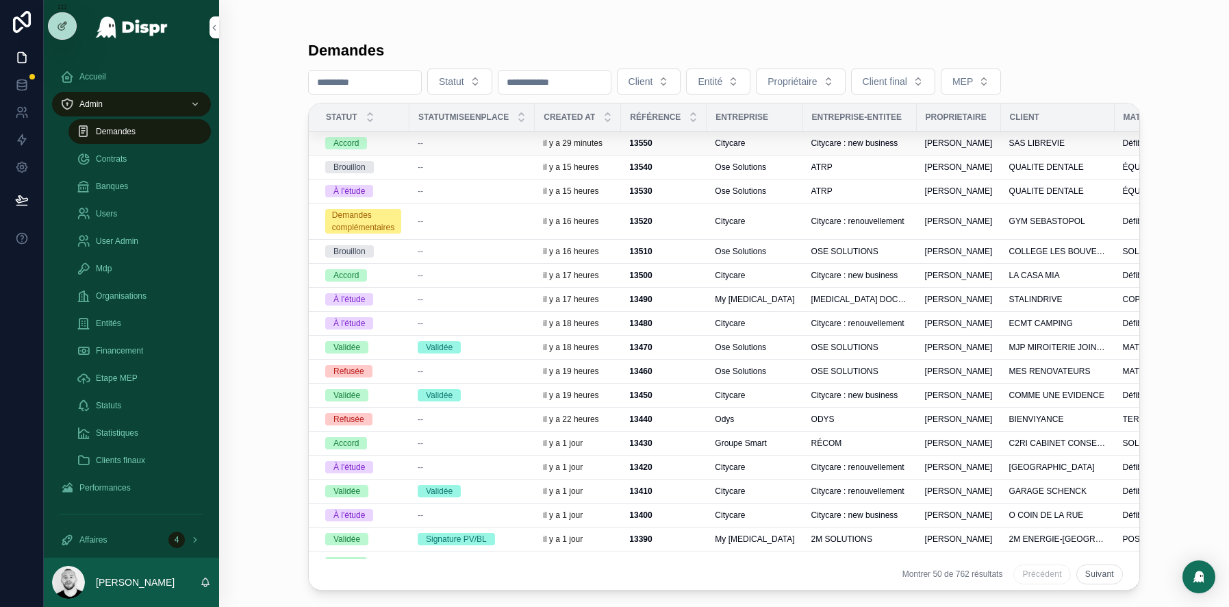
click at [485, 138] on div "--" at bounding box center [472, 143] width 109 height 11
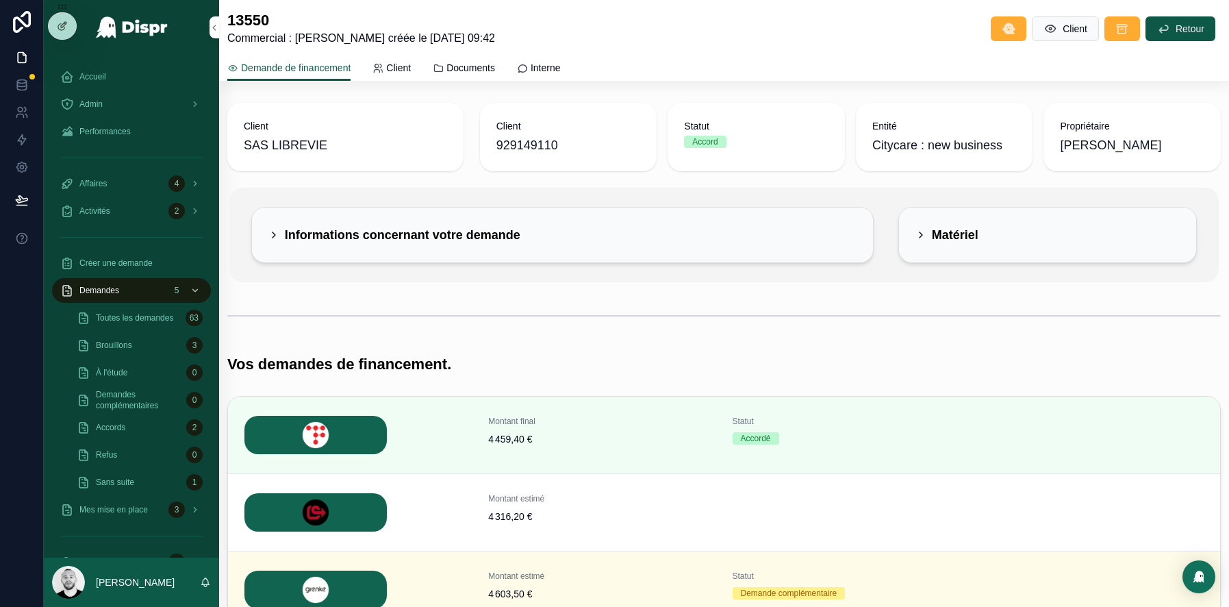
scroll to position [118, 0]
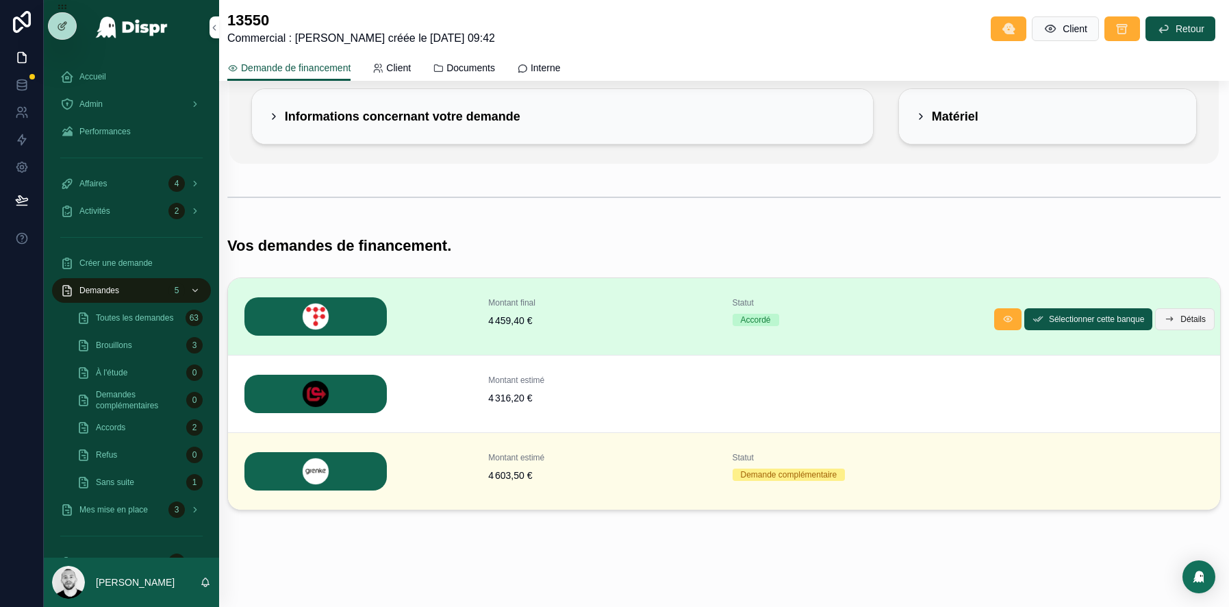
click at [1186, 322] on span "Détails" at bounding box center [1192, 319] width 25 height 11
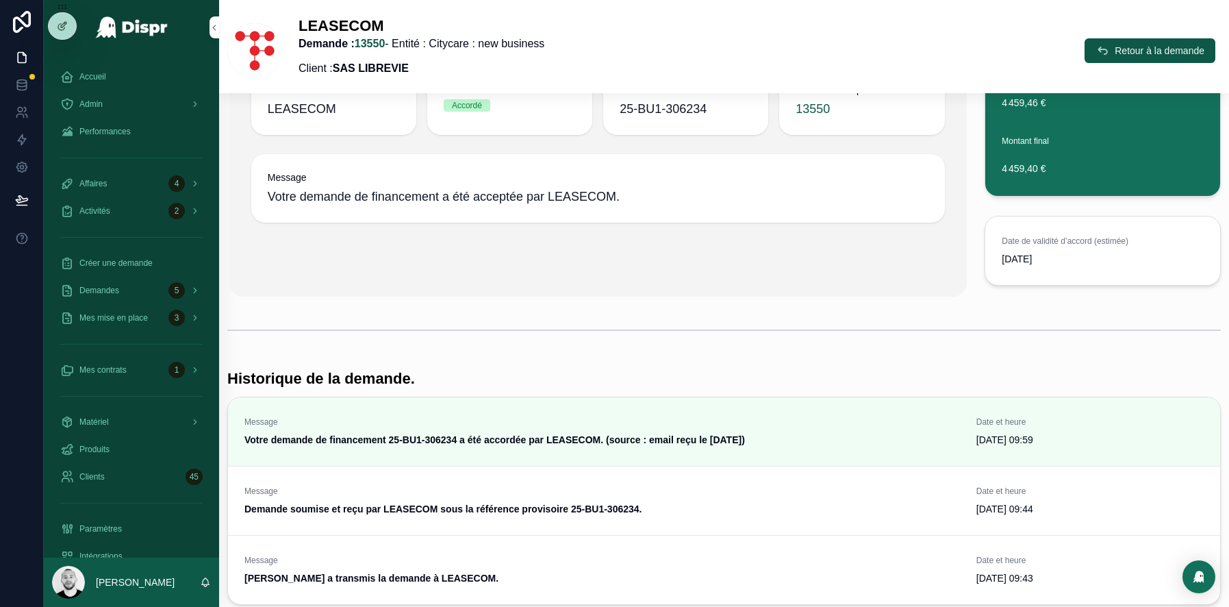
scroll to position [344, 0]
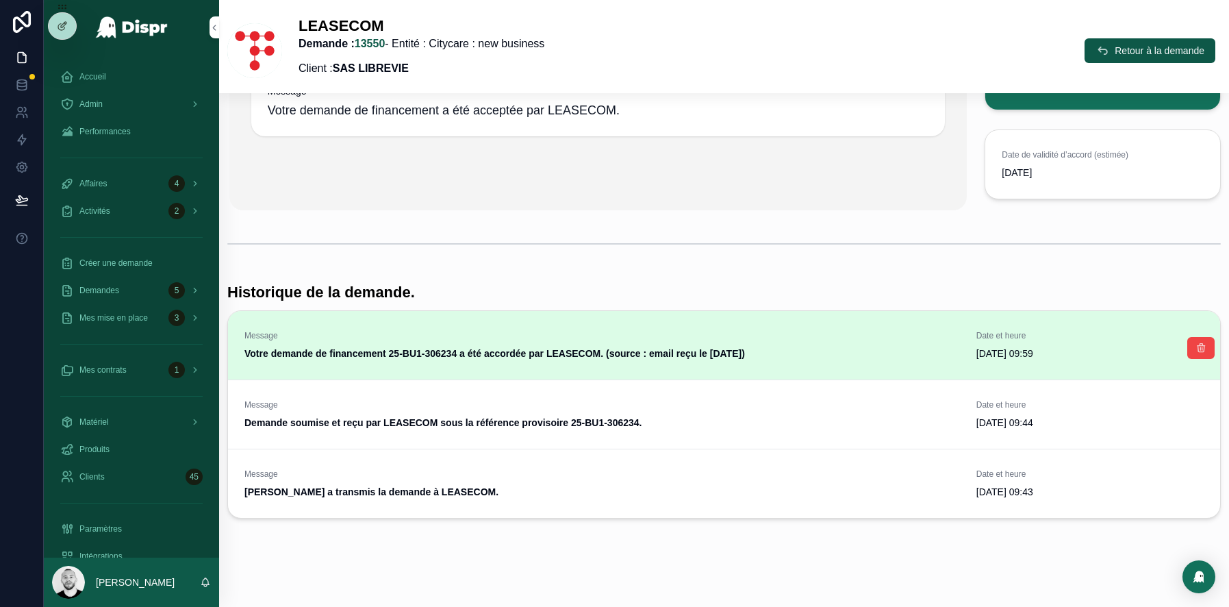
drag, startPoint x: 303, startPoint y: 351, endPoint x: 629, endPoint y: 362, distance: 326.8
click at [629, 362] on div "Message Votre demande de financement 25-BU1-306234 a été accordée par LEASECOM.…" at bounding box center [724, 345] width 992 height 68
click at [800, 362] on div "Message Votre demande de financement 25-BU1-306234 a été accordée par LEASECOM.…" at bounding box center [724, 345] width 992 height 68
drag, startPoint x: 803, startPoint y: 349, endPoint x: 636, endPoint y: 349, distance: 166.4
click at [636, 349] on span "Votre demande de financement 25-BU1-306234 a été accordée par LEASECOM. (source…" at bounding box center [602, 353] width 716 height 14
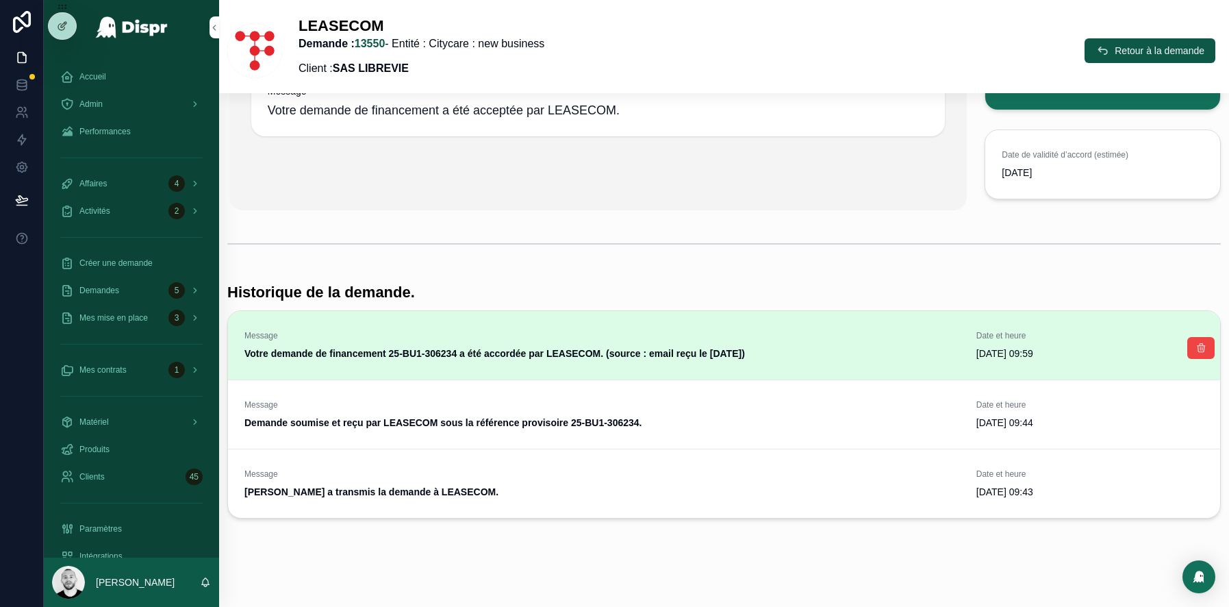
drag, startPoint x: 692, startPoint y: 352, endPoint x: 792, endPoint y: 352, distance: 100.0
click at [745, 352] on strong "Votre demande de financement 25-BU1-306234 a été accordée par LEASECOM. (source…" at bounding box center [494, 353] width 501 height 11
click at [826, 351] on span "Votre demande de financement 25-BU1-306234 a été accordée par LEASECOM. (source…" at bounding box center [602, 353] width 716 height 14
drag, startPoint x: 811, startPoint y: 346, endPoint x: 636, endPoint y: 351, distance: 174.7
click at [636, 351] on span "Votre demande de financement 25-BU1-306234 a été accordée par LEASECOM. (source…" at bounding box center [602, 353] width 716 height 14
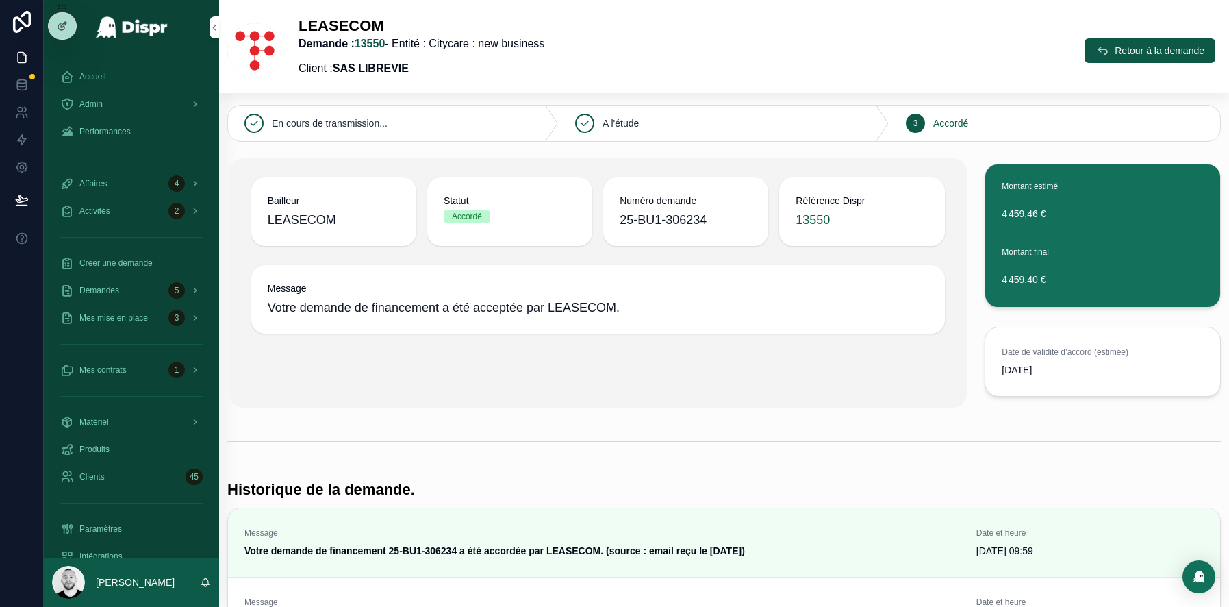
scroll to position [0, 0]
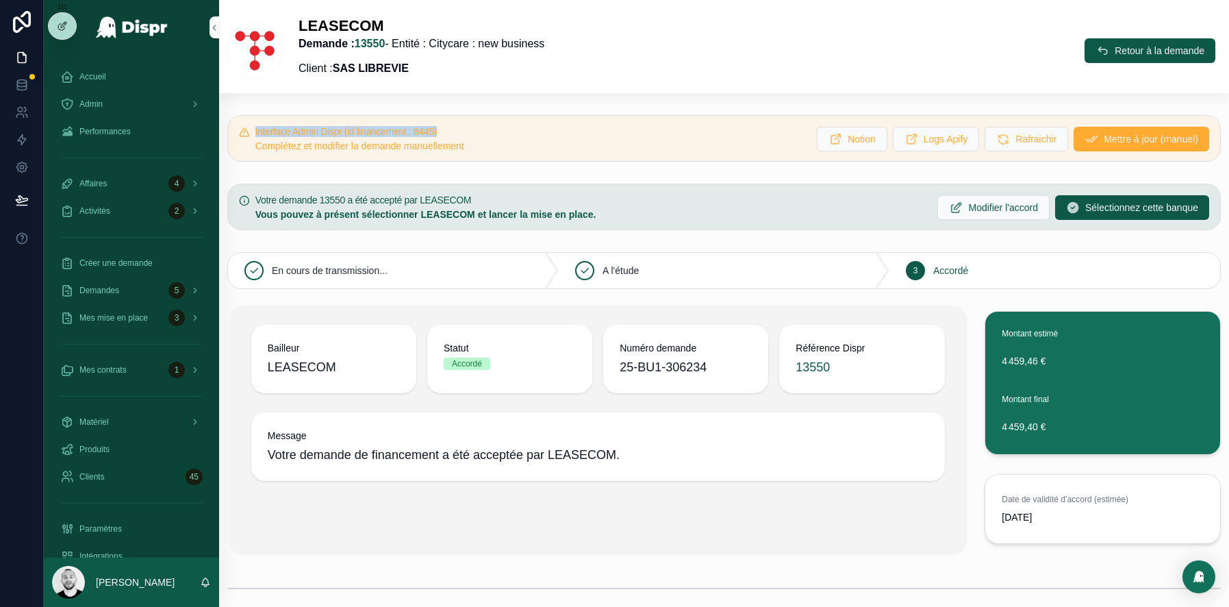
drag, startPoint x: 249, startPoint y: 129, endPoint x: 624, endPoint y: 138, distance: 375.3
click at [624, 138] on div "Interface Admin Dispr (id financement : 8445) Complétez et modifier la demande …" at bounding box center [724, 138] width 994 height 47
click at [1129, 139] on span "Mettre à jour (manuel)" at bounding box center [1151, 139] width 94 height 14
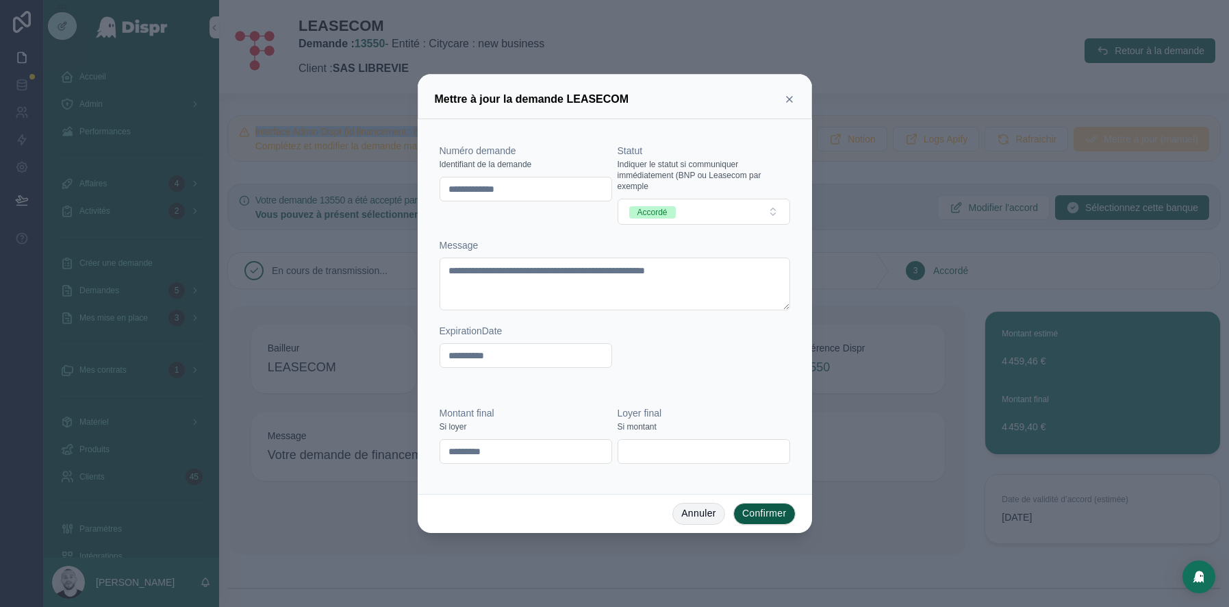
click at [683, 518] on button "Annuler" at bounding box center [698, 514] width 53 height 22
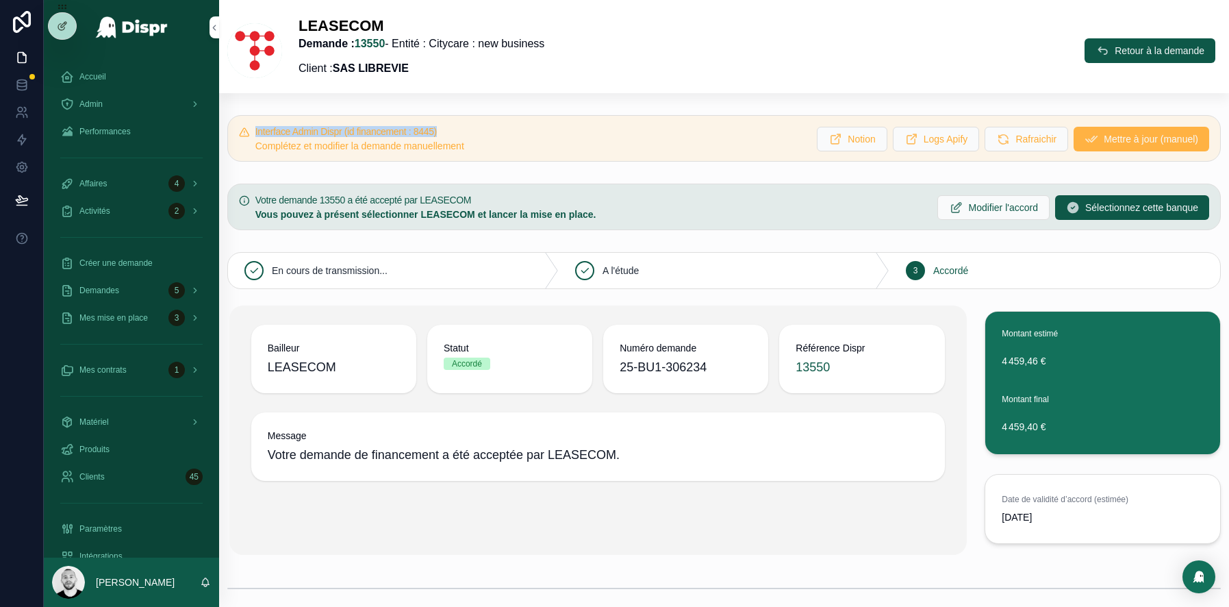
click at [1134, 142] on span "Mettre à jour (manuel)" at bounding box center [1151, 139] width 94 height 14
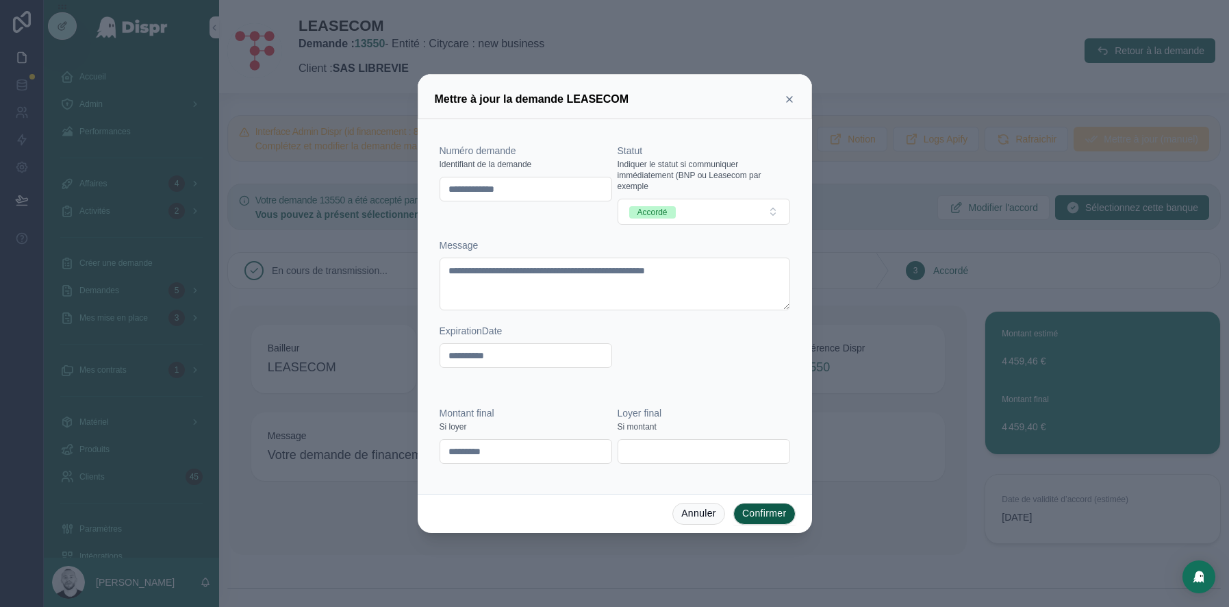
drag, startPoint x: 501, startPoint y: 190, endPoint x: 409, endPoint y: 190, distance: 91.8
click at [409, 190] on div "**********" at bounding box center [614, 303] width 1229 height 607
click at [792, 96] on icon at bounding box center [789, 99] width 11 height 11
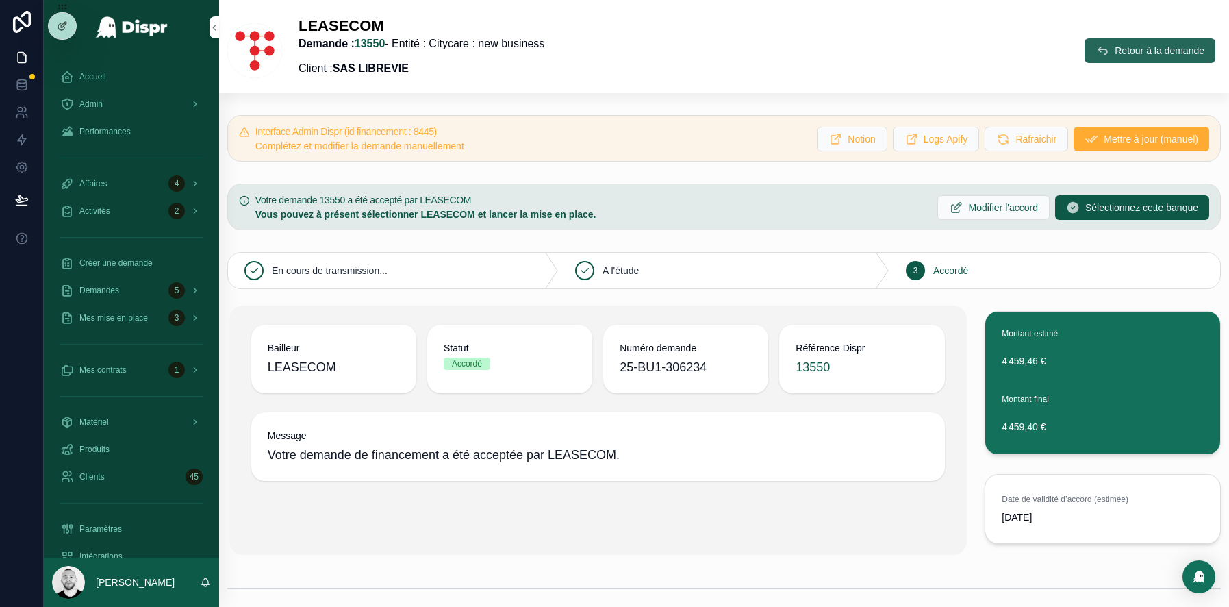
click at [1140, 57] on span "Retour à la demande" at bounding box center [1160, 51] width 90 height 14
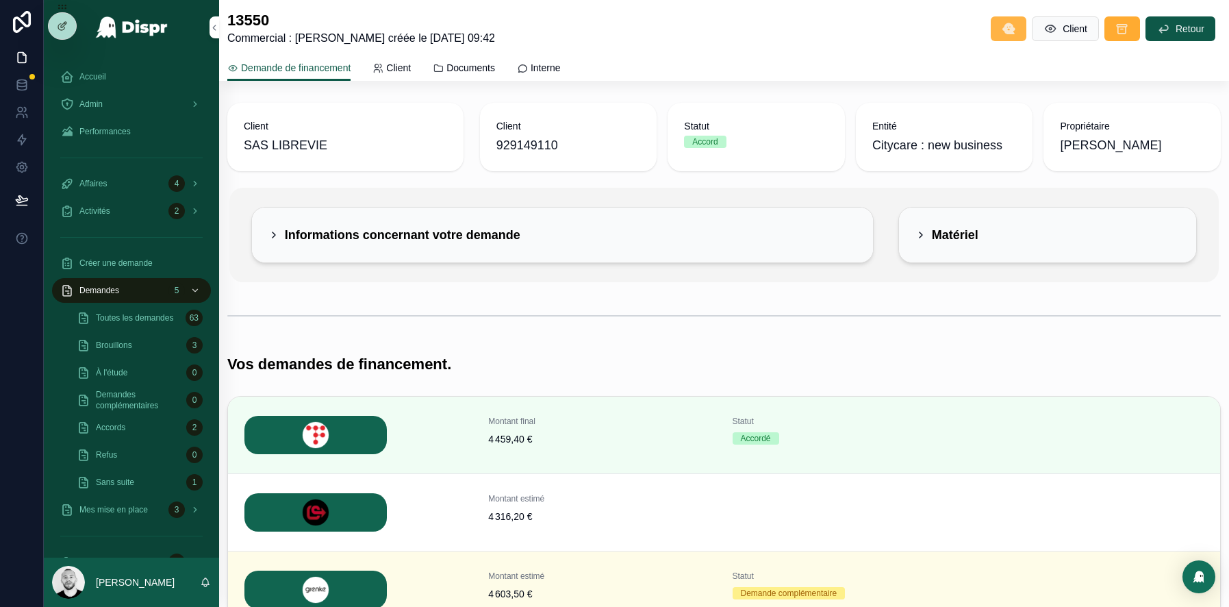
click at [1010, 26] on button "scrollable content" at bounding box center [1009, 28] width 36 height 25
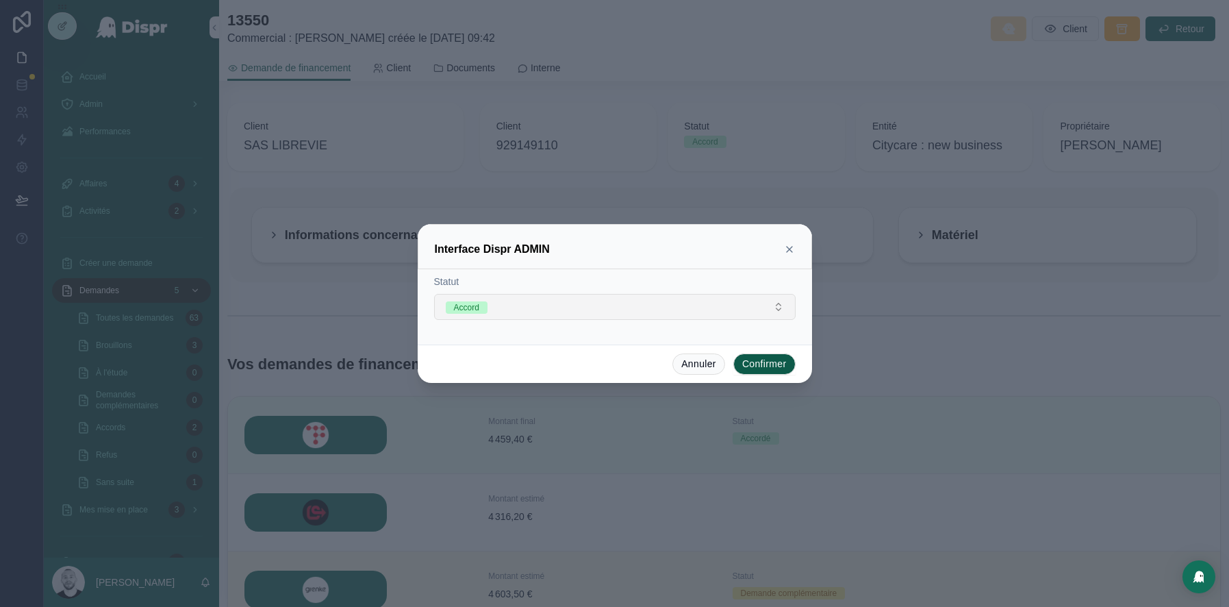
click at [576, 317] on button "Accord" at bounding box center [615, 307] width 362 height 26
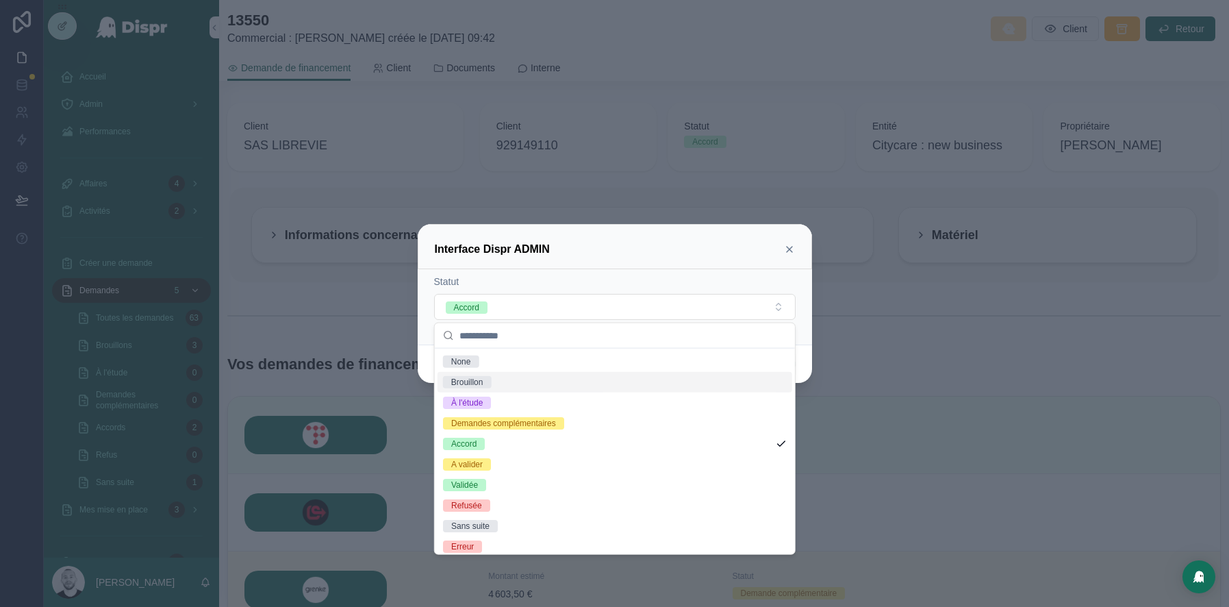
click at [789, 245] on icon at bounding box center [789, 249] width 11 height 11
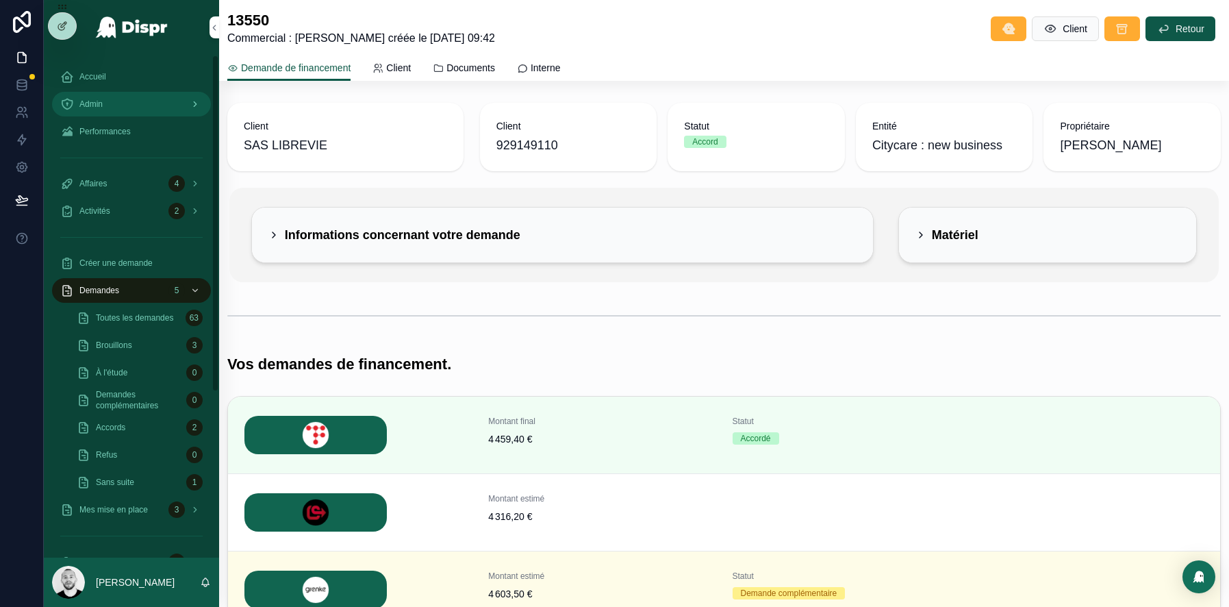
click at [75, 104] on div "Admin" at bounding box center [131, 104] width 142 height 22
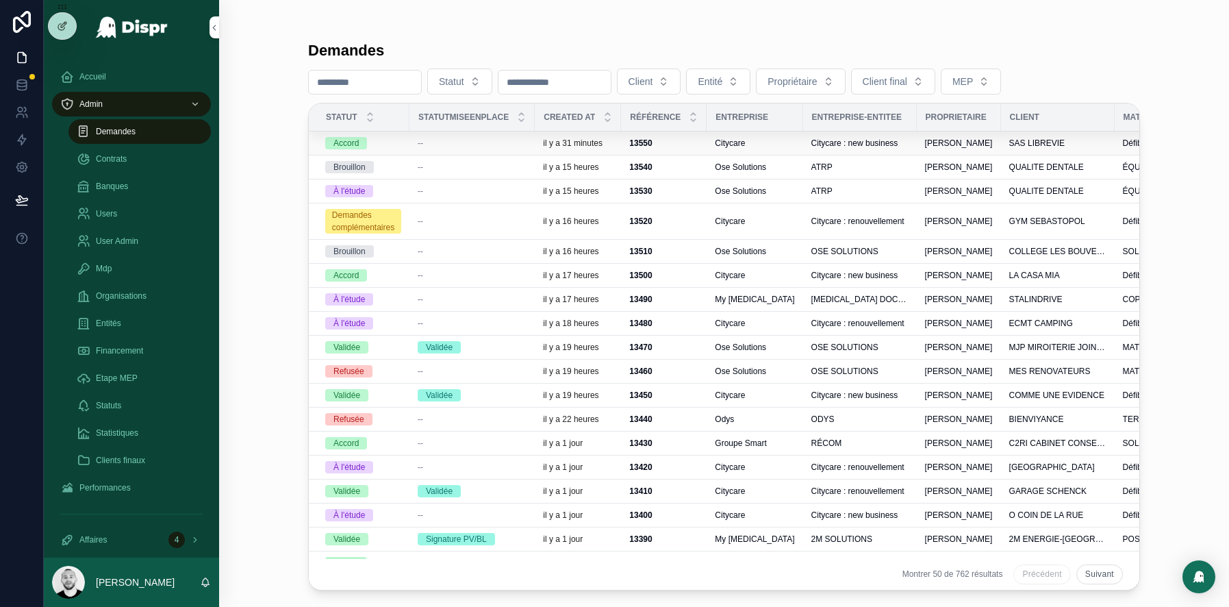
click at [467, 143] on div "--" at bounding box center [472, 143] width 109 height 11
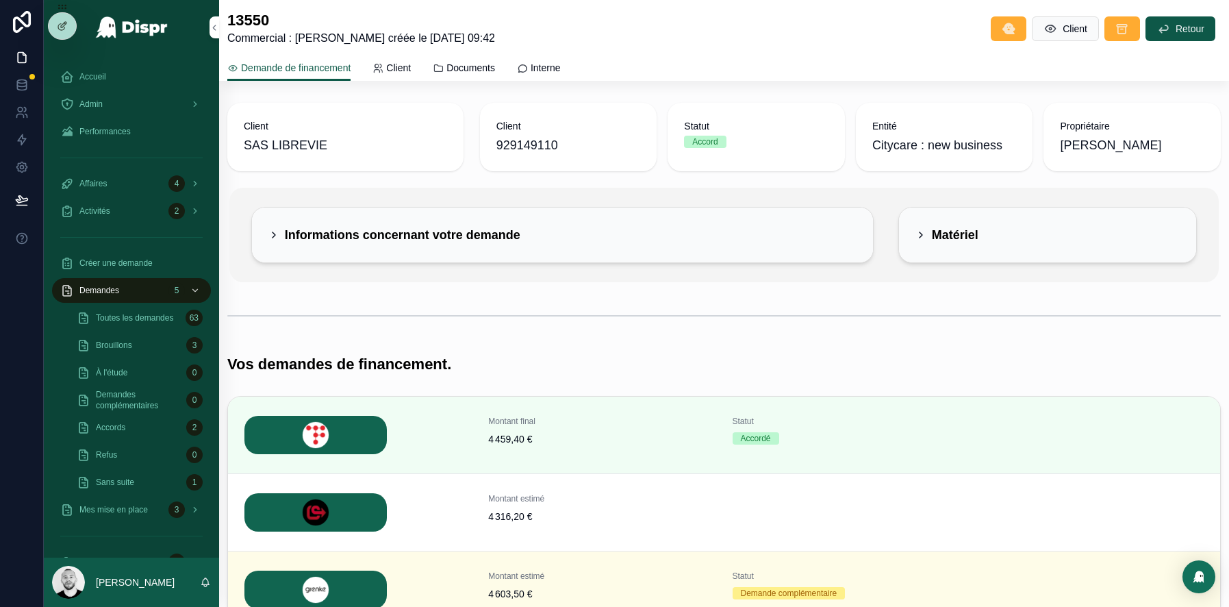
scroll to position [118, 0]
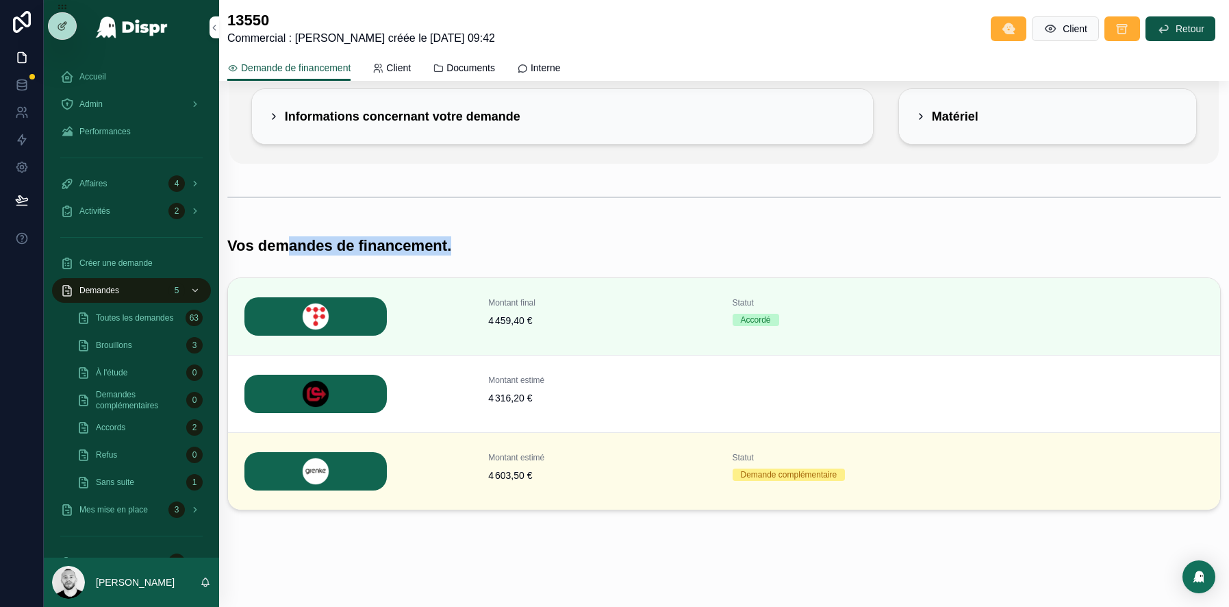
drag, startPoint x: 511, startPoint y: 239, endPoint x: 297, endPoint y: 239, distance: 214.3
click at [297, 239] on div "Vos demandes de financement." at bounding box center [724, 245] width 994 height 19
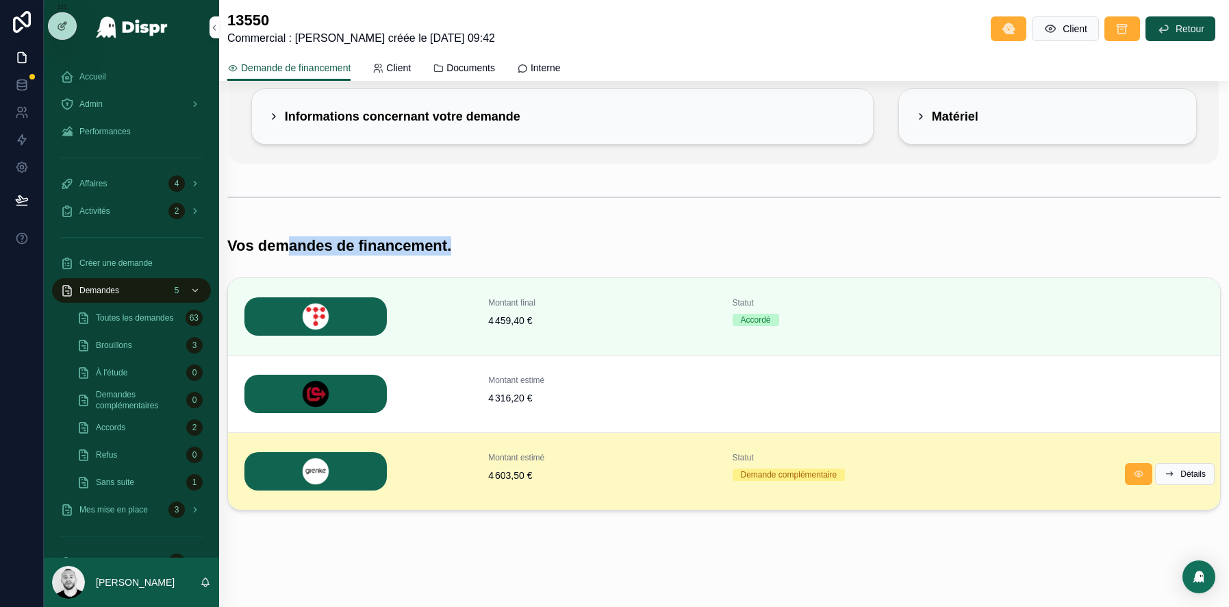
scroll to position [0, 0]
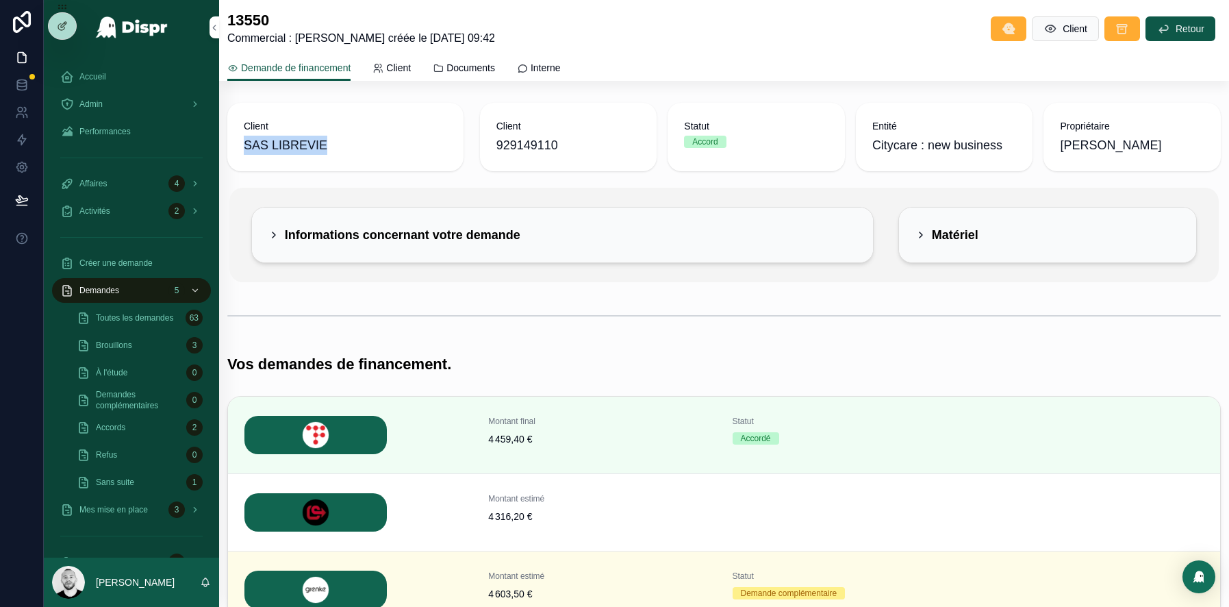
drag, startPoint x: 334, startPoint y: 156, endPoint x: 238, endPoint y: 145, distance: 96.5
click at [238, 145] on div "Client SAS LIBREVIE" at bounding box center [345, 137] width 236 height 68
drag, startPoint x: 234, startPoint y: 18, endPoint x: 262, endPoint y: 18, distance: 27.4
click at [262, 18] on h1 "13550" at bounding box center [361, 20] width 268 height 19
click at [112, 109] on div "Admin" at bounding box center [131, 104] width 142 height 22
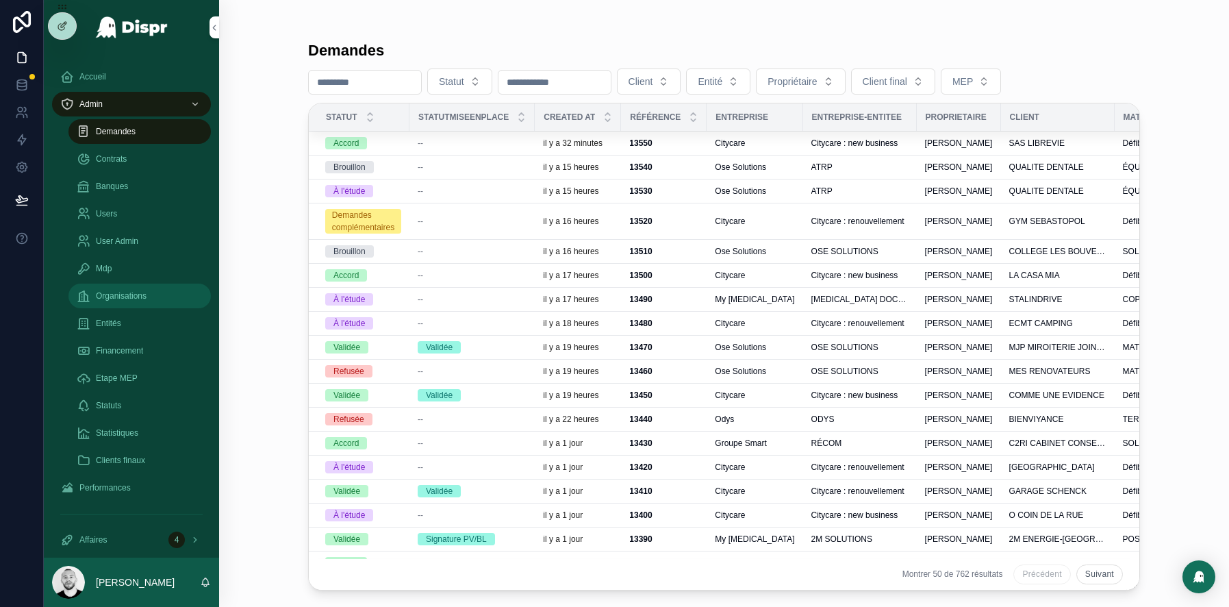
click at [131, 295] on span "Organisations" at bounding box center [121, 295] width 51 height 11
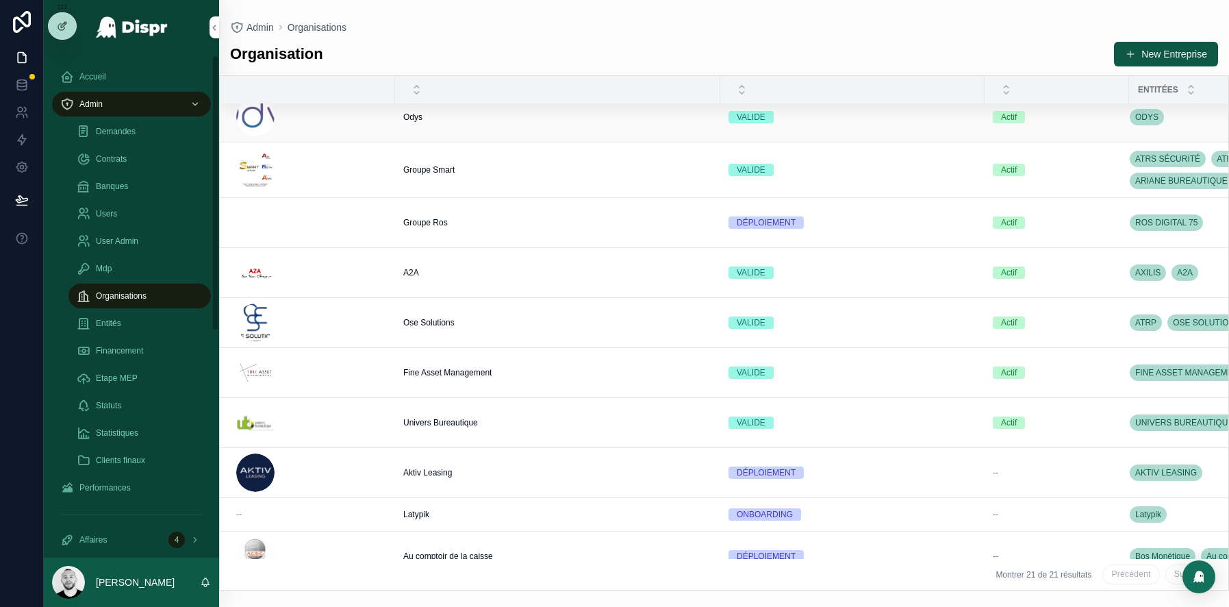
scroll to position [166, 0]
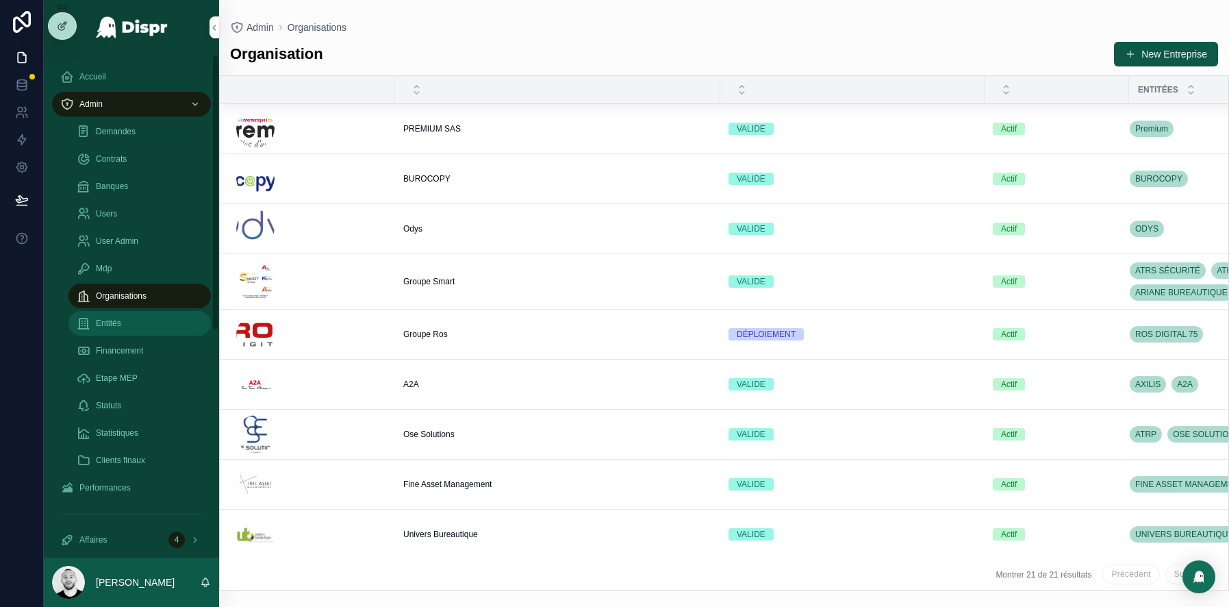
click at [112, 329] on div "Entités" at bounding box center [140, 323] width 126 height 22
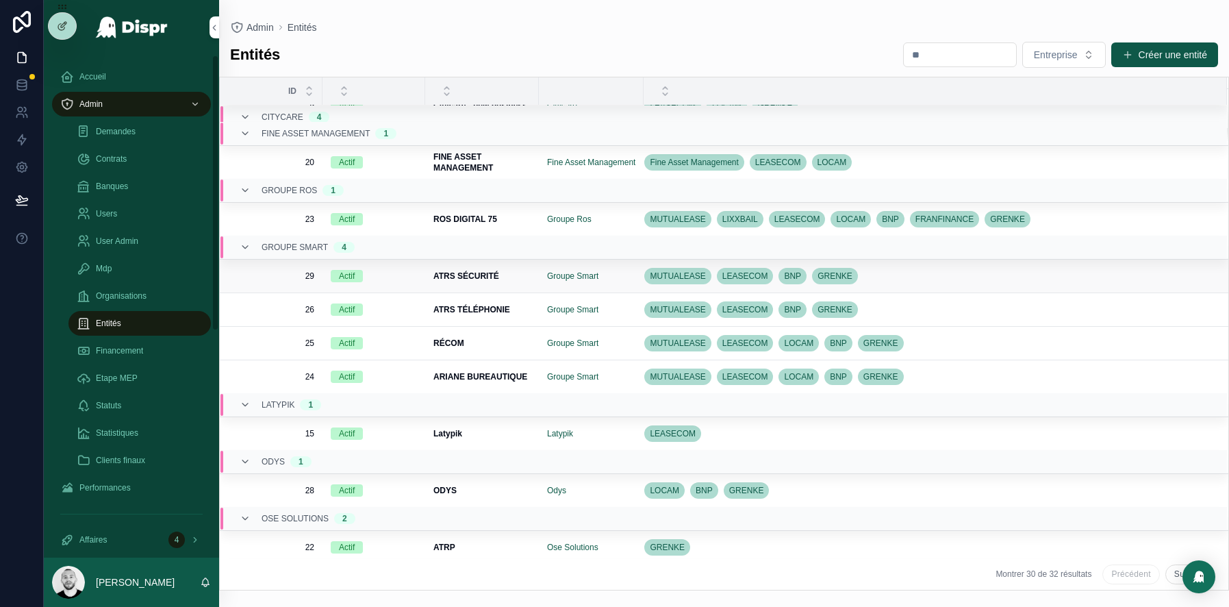
scroll to position [576, 0]
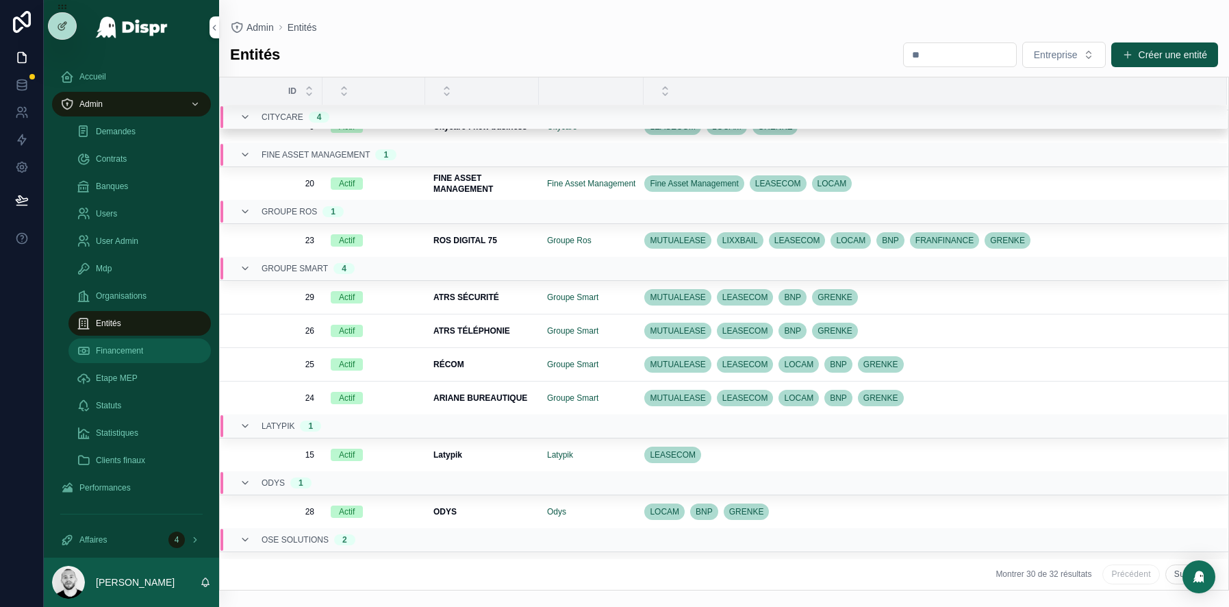
click at [136, 359] on div "Financement" at bounding box center [140, 351] width 126 height 22
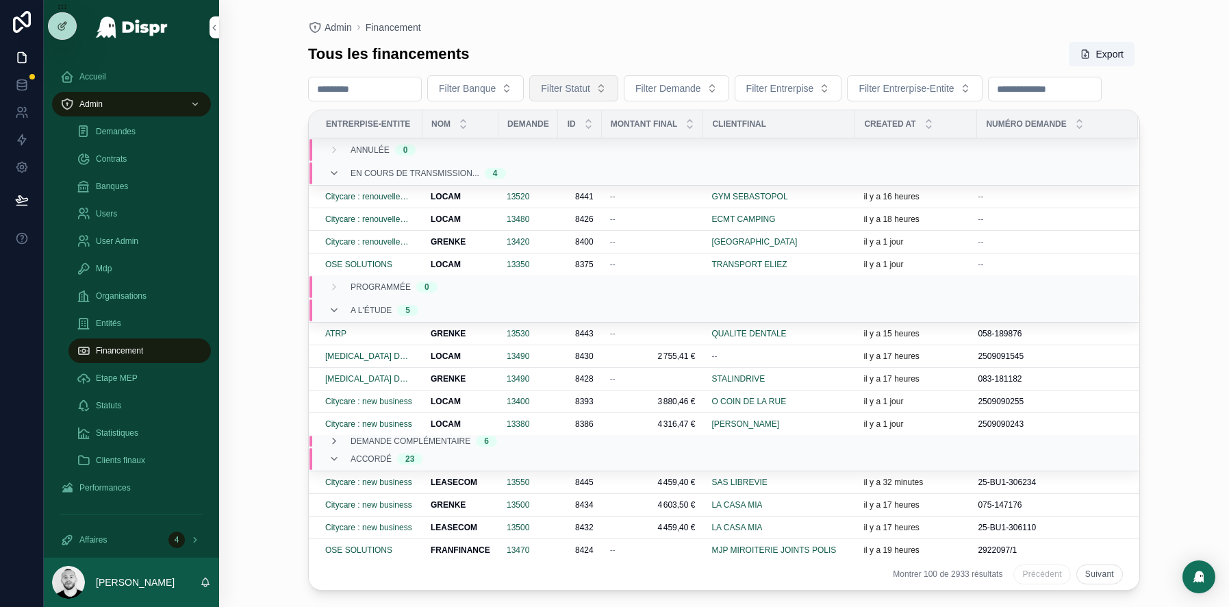
click at [590, 91] on span "Filter Statut" at bounding box center [565, 88] width 49 height 14
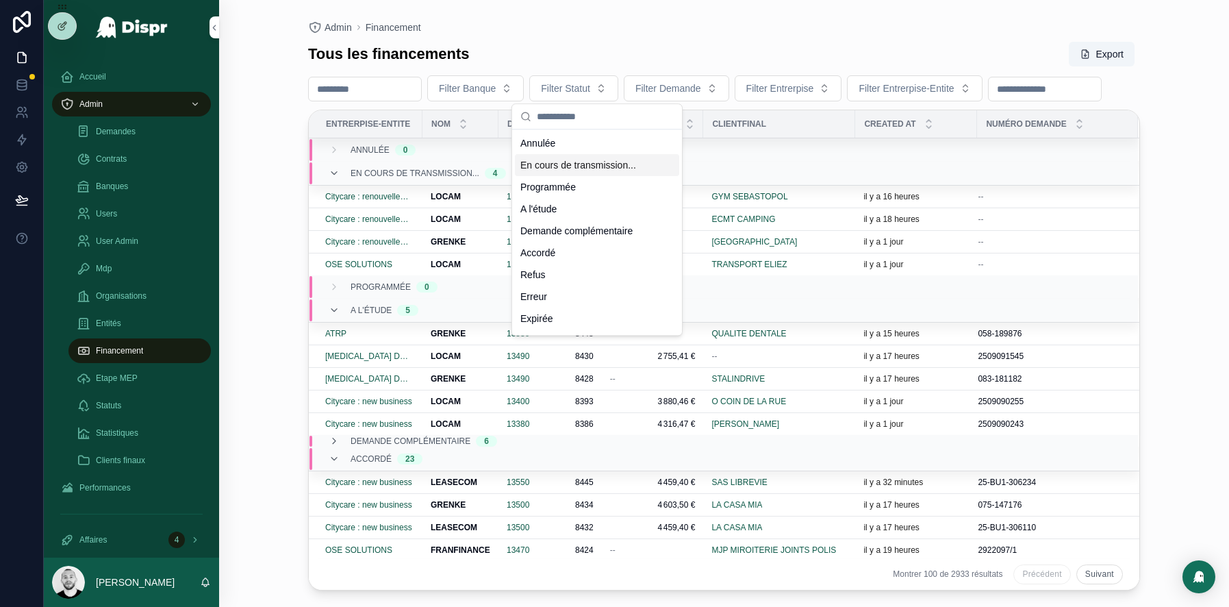
click at [591, 169] on div "En cours de transmission..." at bounding box center [597, 165] width 164 height 22
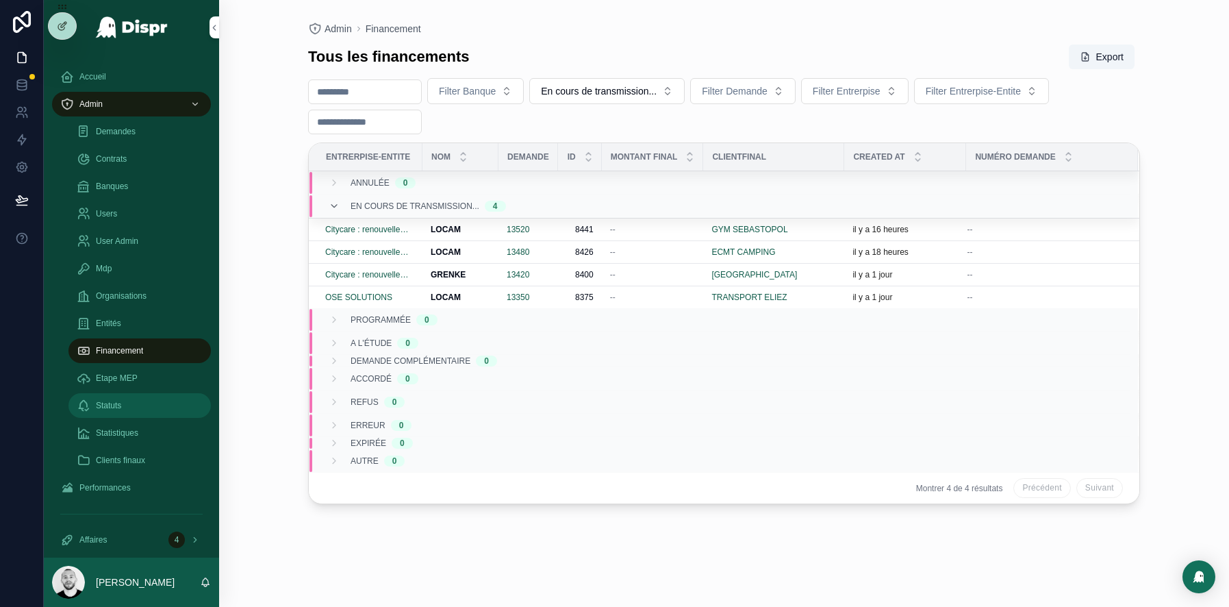
click at [143, 405] on div "Statuts" at bounding box center [140, 405] width 126 height 22
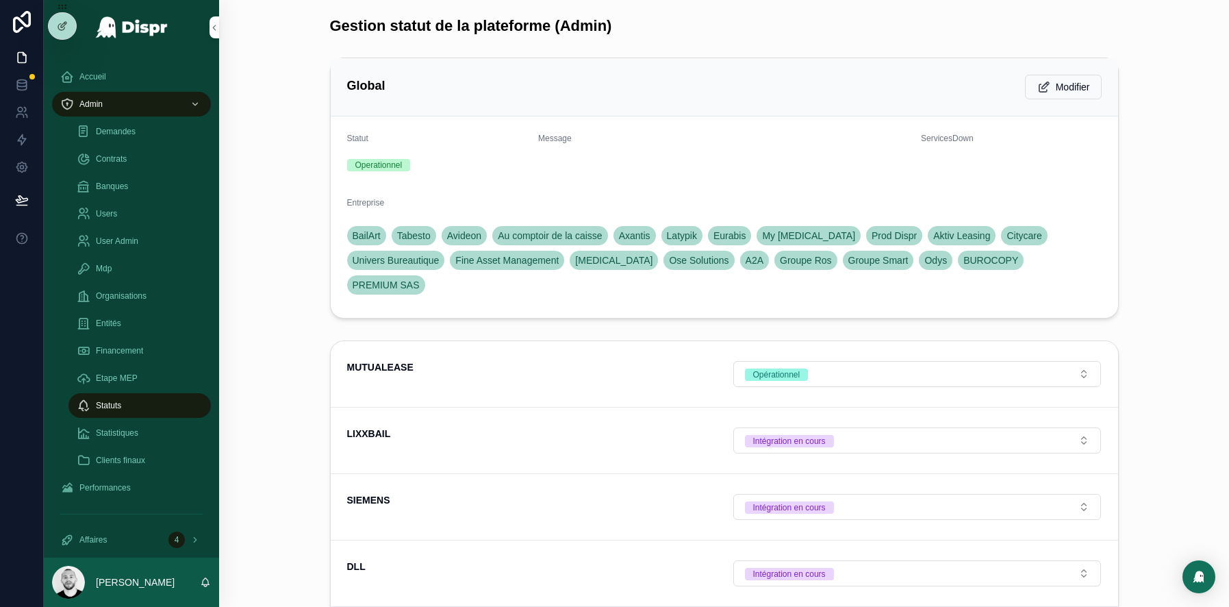
scroll to position [12, 0]
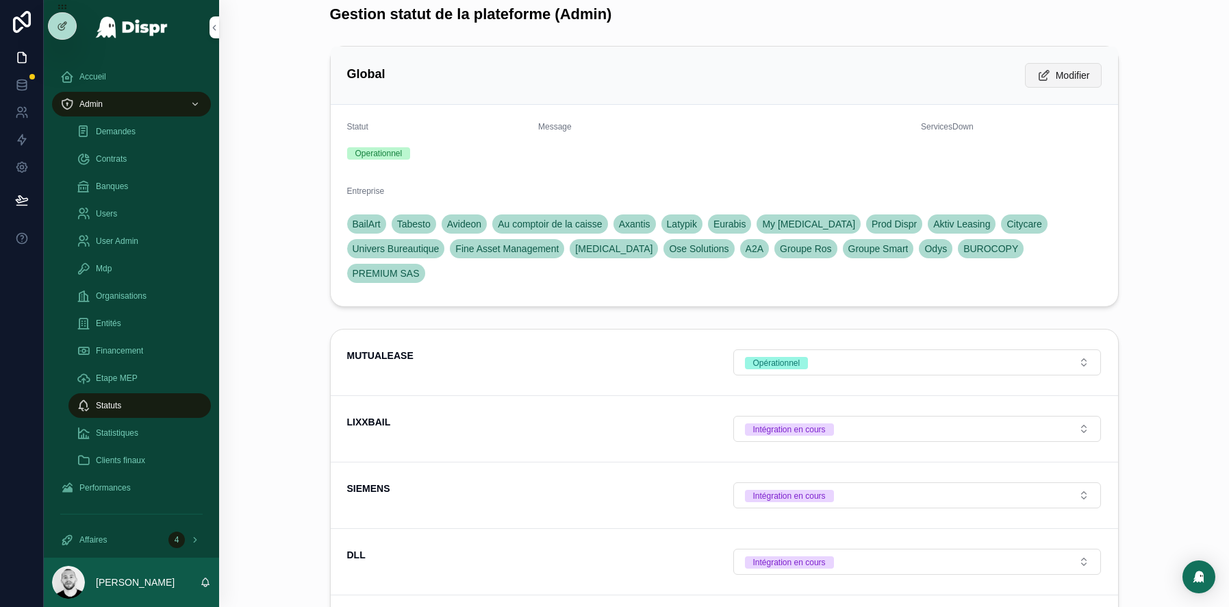
click at [1042, 81] on icon "scrollable content" at bounding box center [1044, 75] width 14 height 14
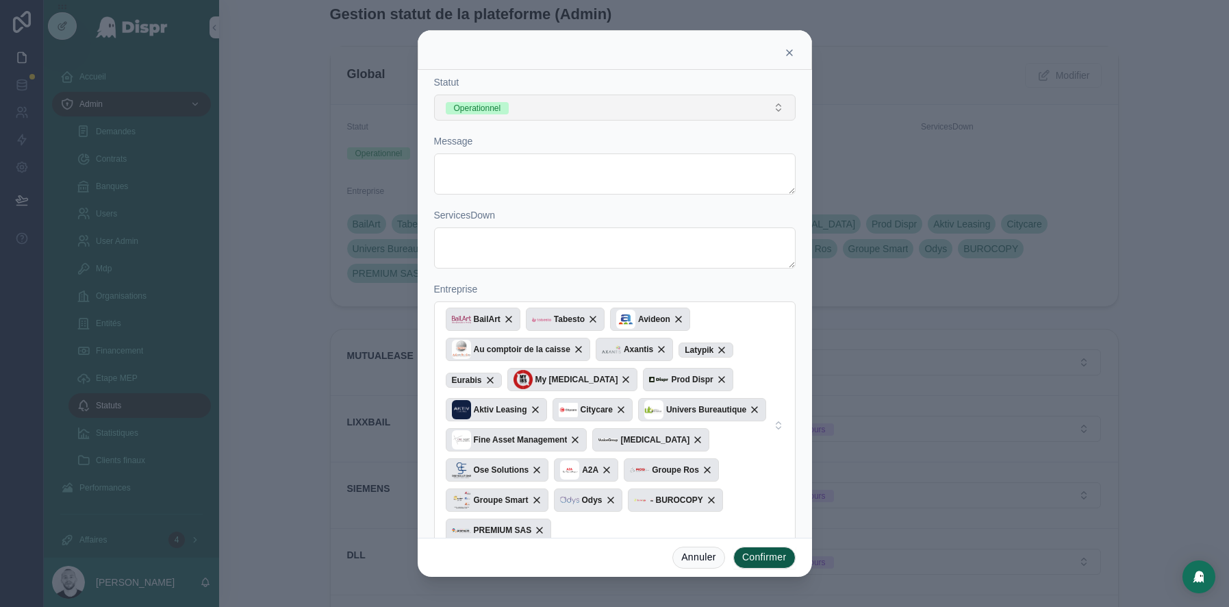
click at [544, 101] on button "Operationnel" at bounding box center [615, 107] width 362 height 26
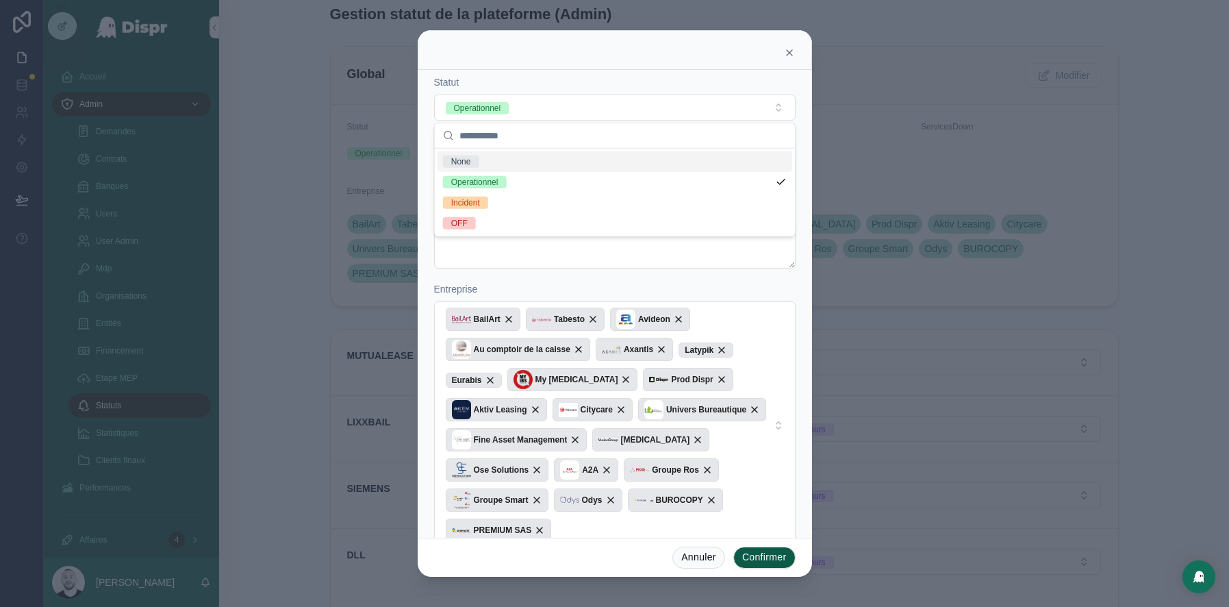
click at [562, 86] on div "Statut" at bounding box center [615, 82] width 362 height 14
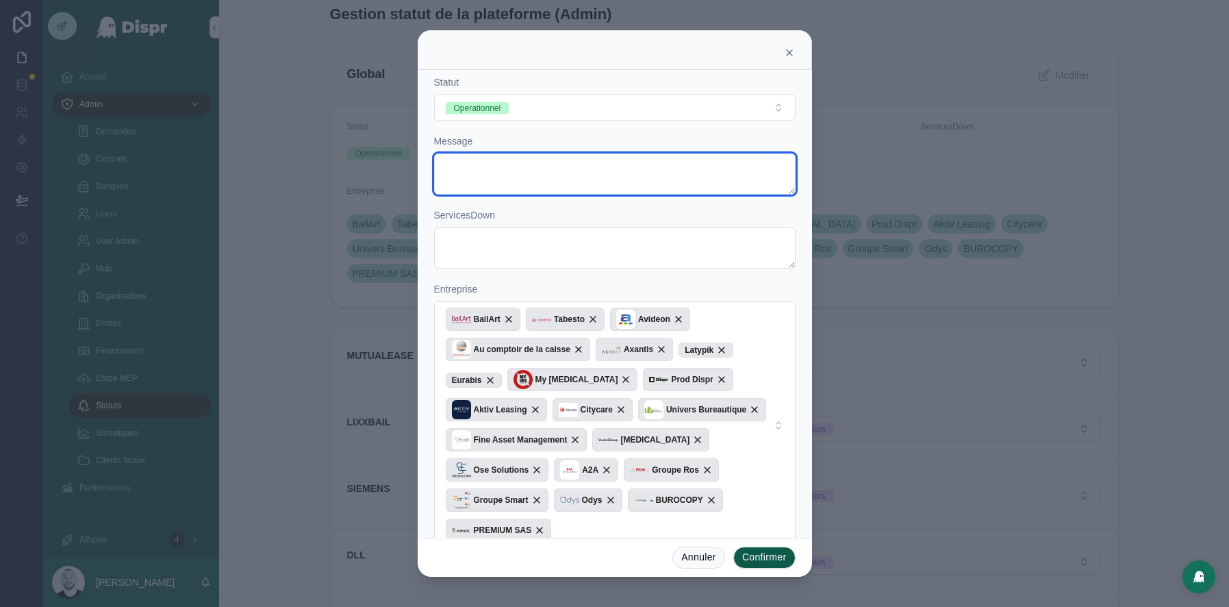
click at [458, 162] on textarea at bounding box center [615, 173] width 362 height 41
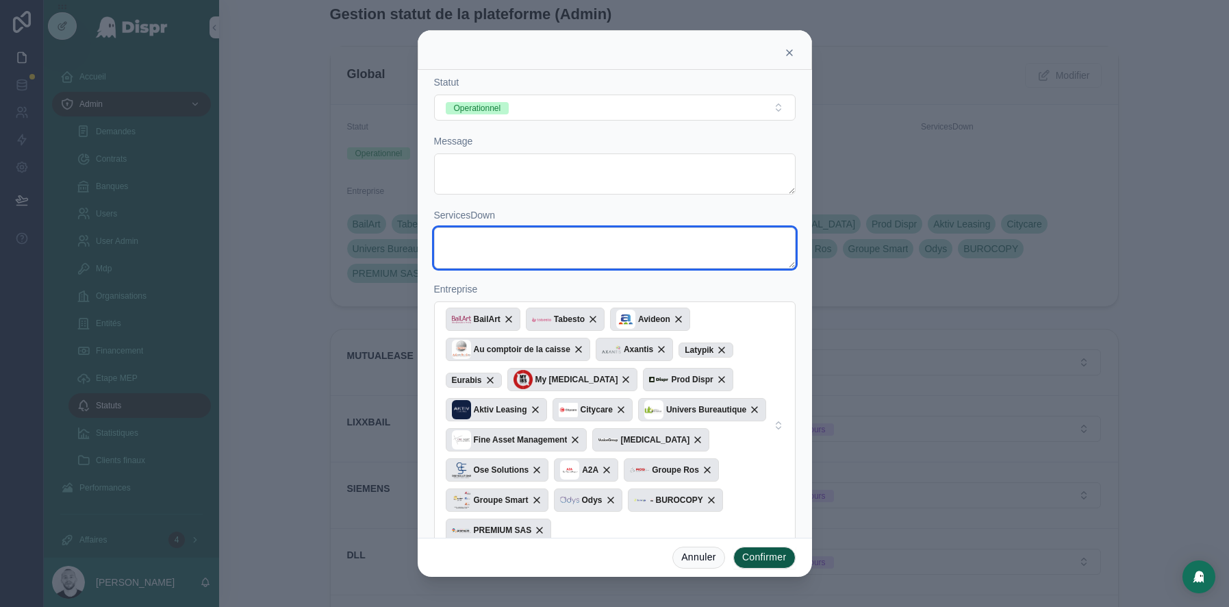
click at [485, 240] on textarea at bounding box center [615, 247] width 362 height 41
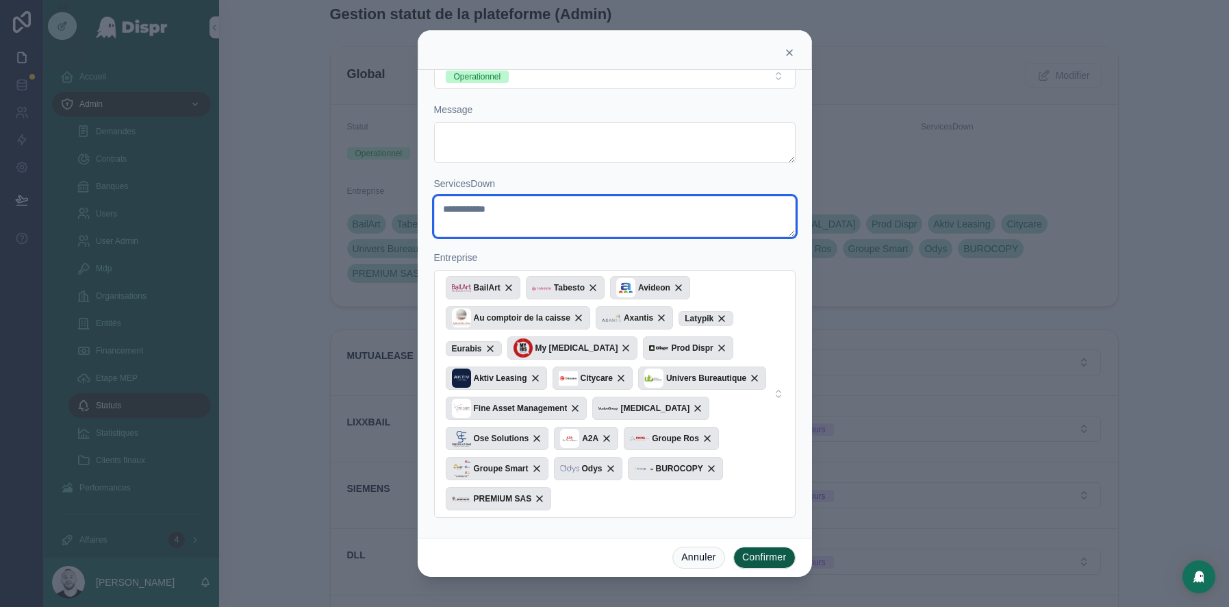
scroll to position [0, 0]
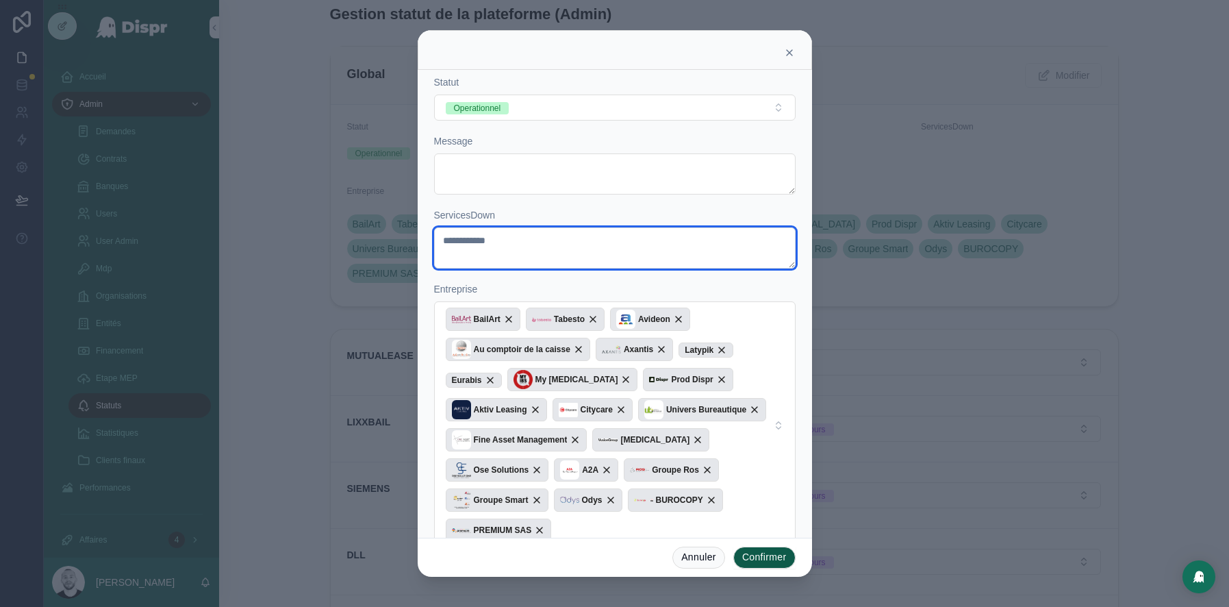
click at [454, 245] on textarea "**********" at bounding box center [615, 247] width 362 height 41
click at [511, 238] on textarea "**********" at bounding box center [615, 247] width 362 height 41
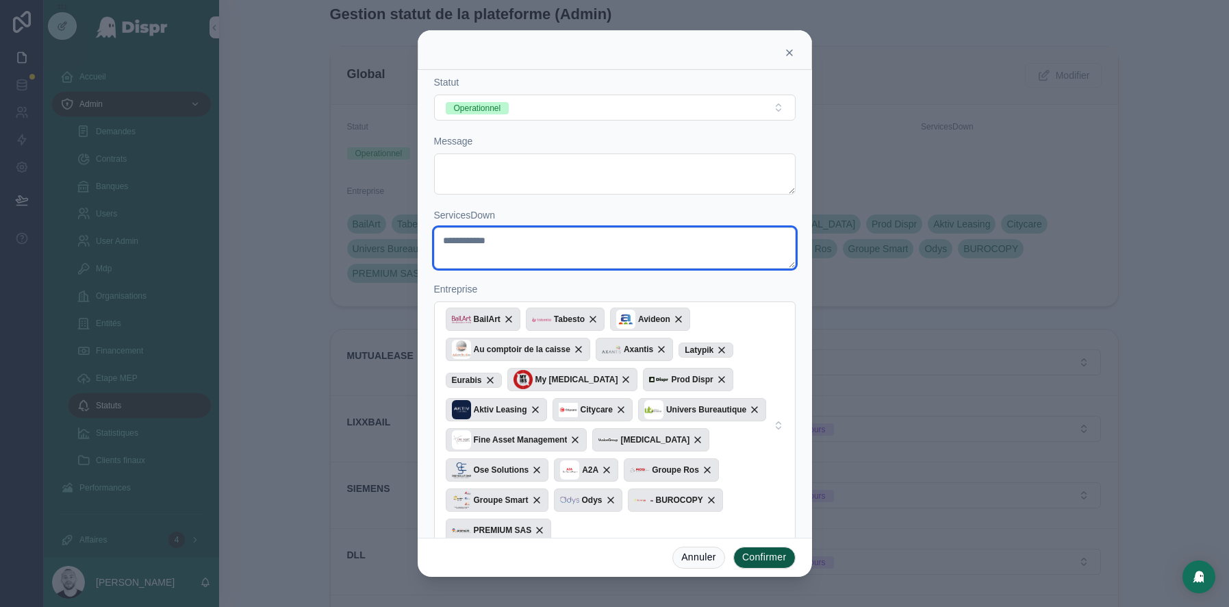
click at [535, 237] on textarea "**********" at bounding box center [615, 247] width 362 height 41
type textarea "**********"
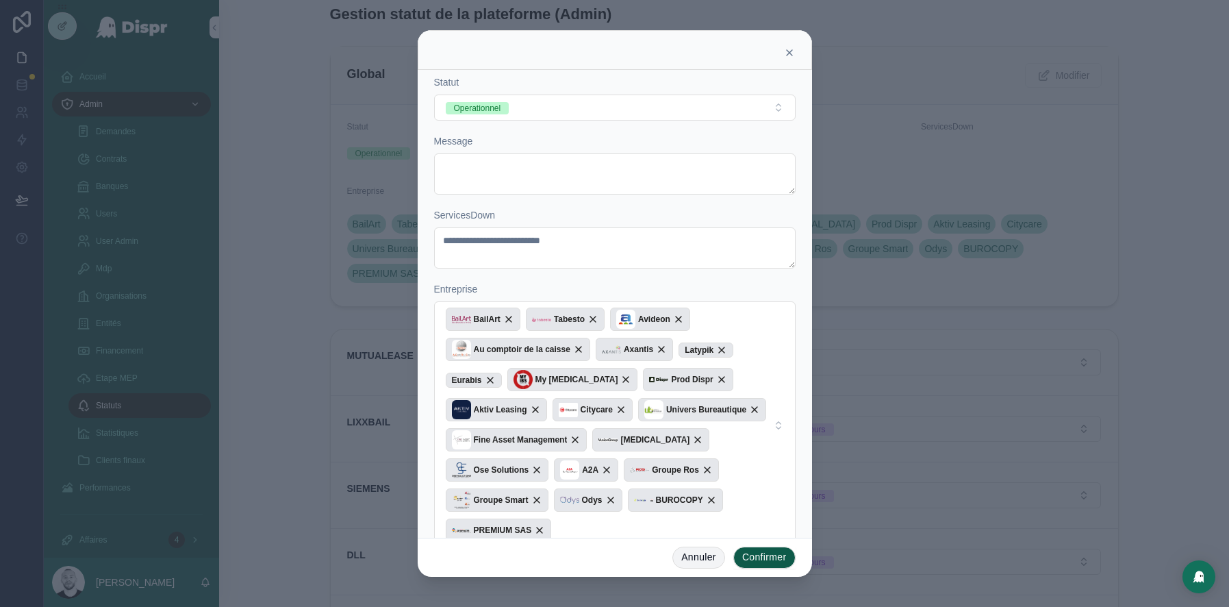
click at [685, 560] on button "Annuler" at bounding box center [698, 557] width 53 height 22
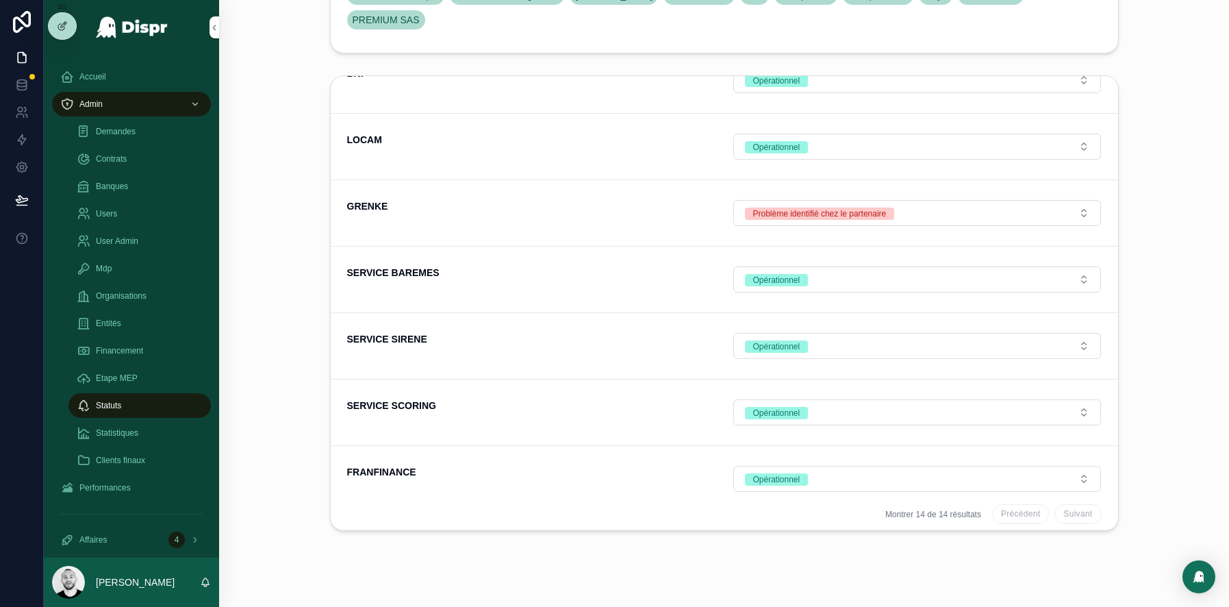
scroll to position [255, 0]
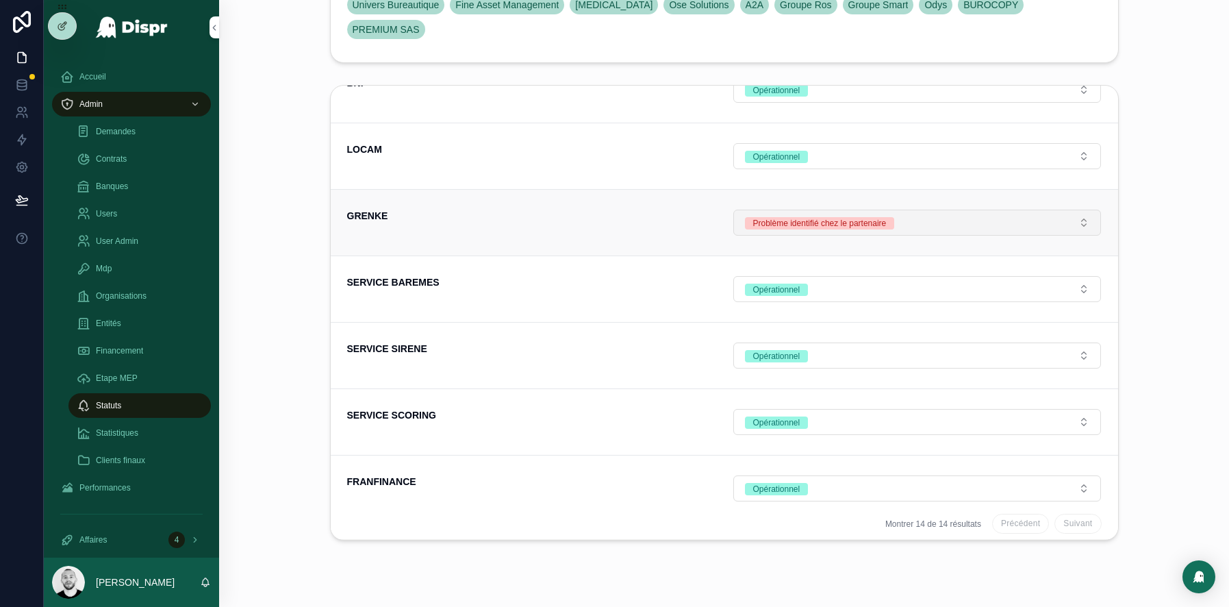
click at [970, 216] on button "Problème identifié chez le partenaire" at bounding box center [917, 223] width 368 height 26
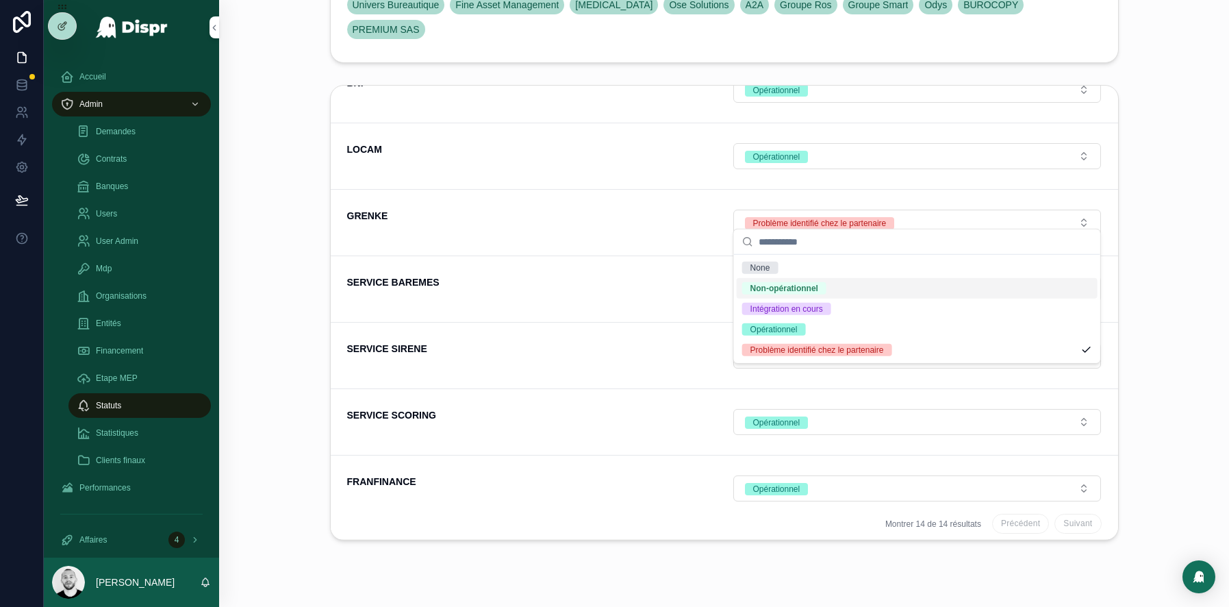
click at [789, 288] on div "Non-opérationnel" at bounding box center [784, 288] width 68 height 12
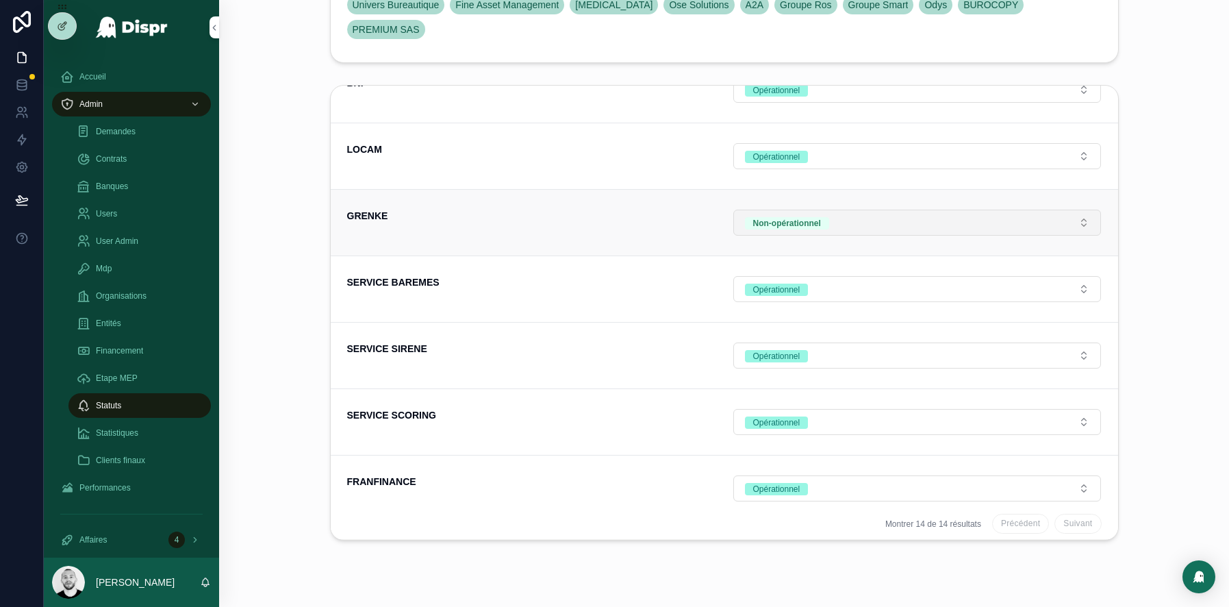
click at [867, 210] on button "Non-opérationnel" at bounding box center [917, 223] width 368 height 26
click at [786, 342] on form "Opérationnel" at bounding box center [917, 355] width 369 height 27
click at [847, 216] on button "Non-opérationnel" at bounding box center [917, 223] width 368 height 26
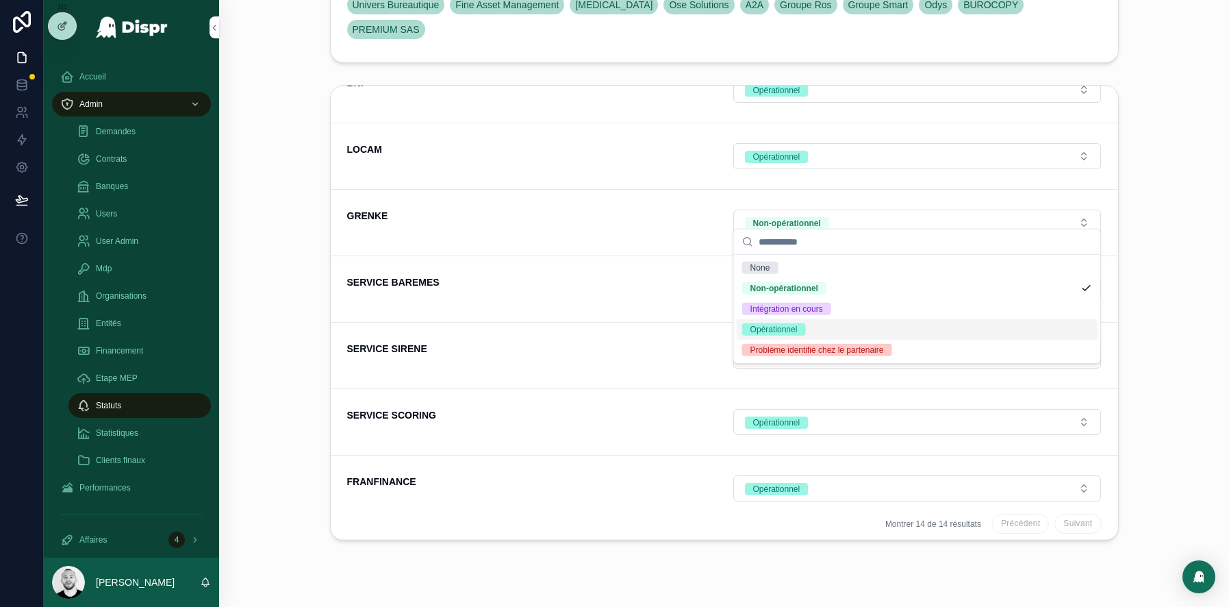
click at [796, 325] on div "Opérationnel" at bounding box center [773, 329] width 47 height 12
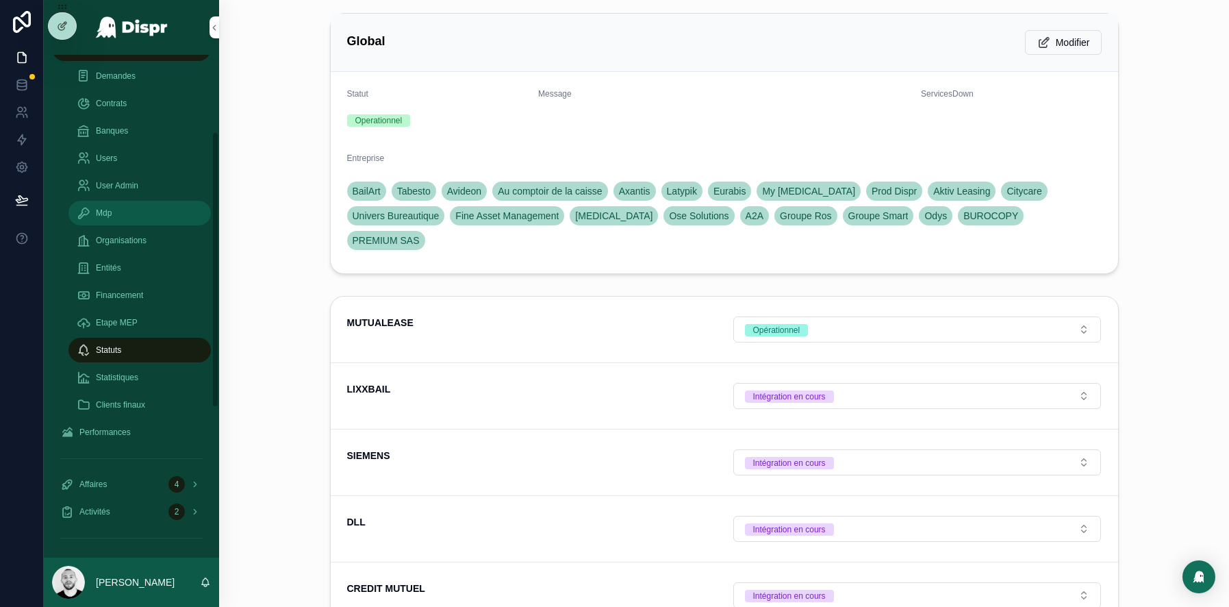
scroll to position [0, 0]
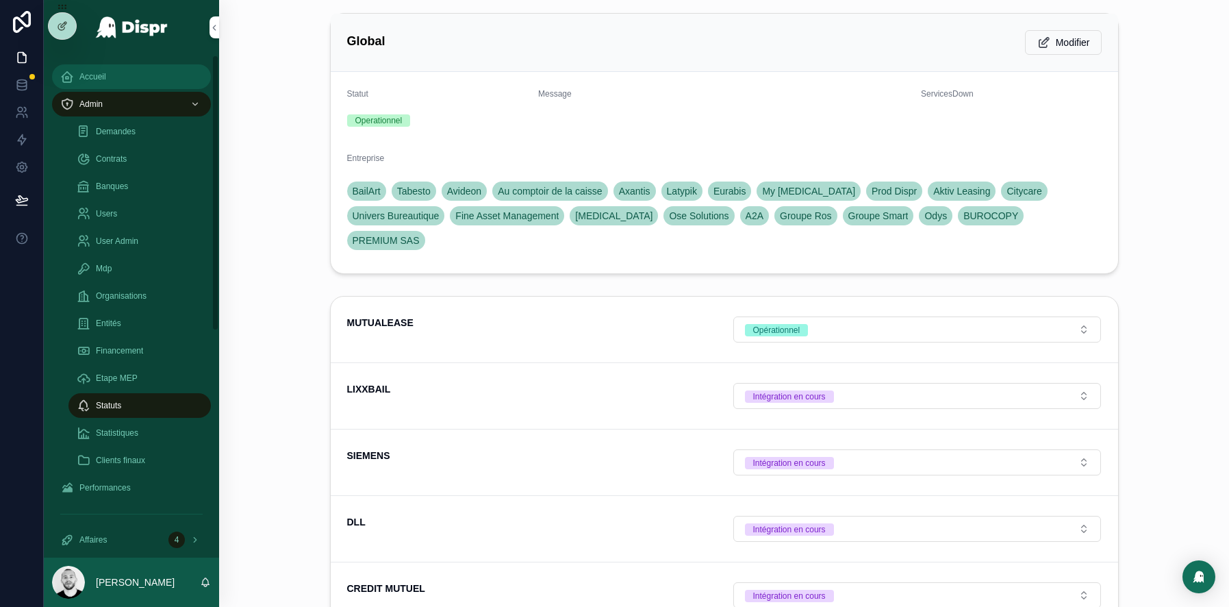
click at [100, 83] on div "Accueil" at bounding box center [131, 77] width 142 height 22
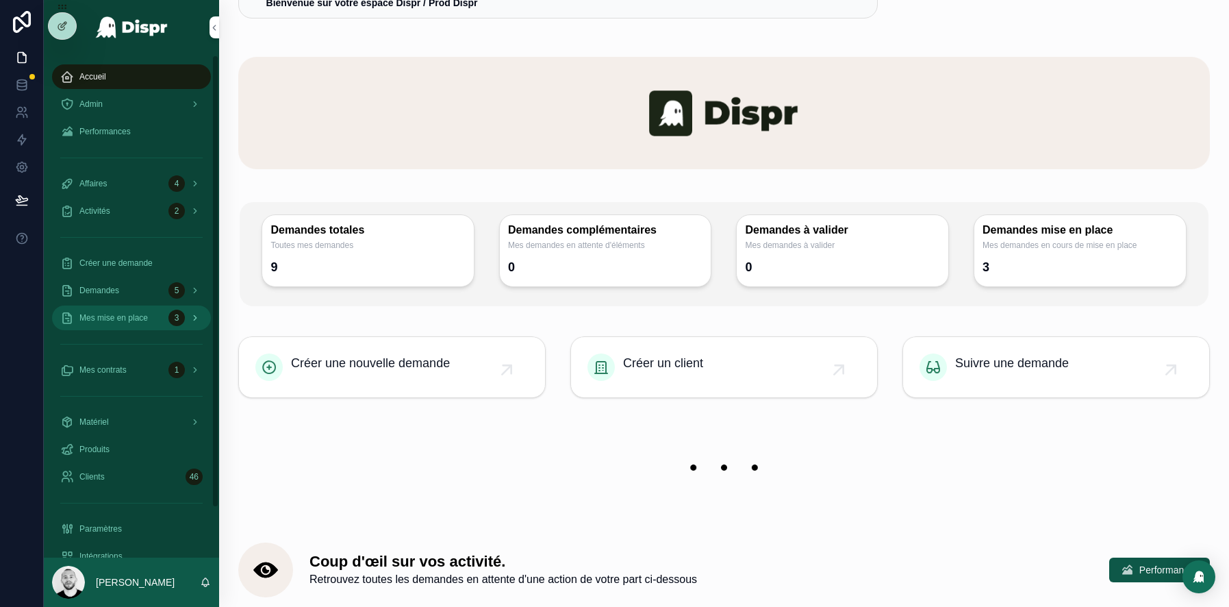
click at [129, 323] on span "Mes mise en place" at bounding box center [113, 317] width 68 height 11
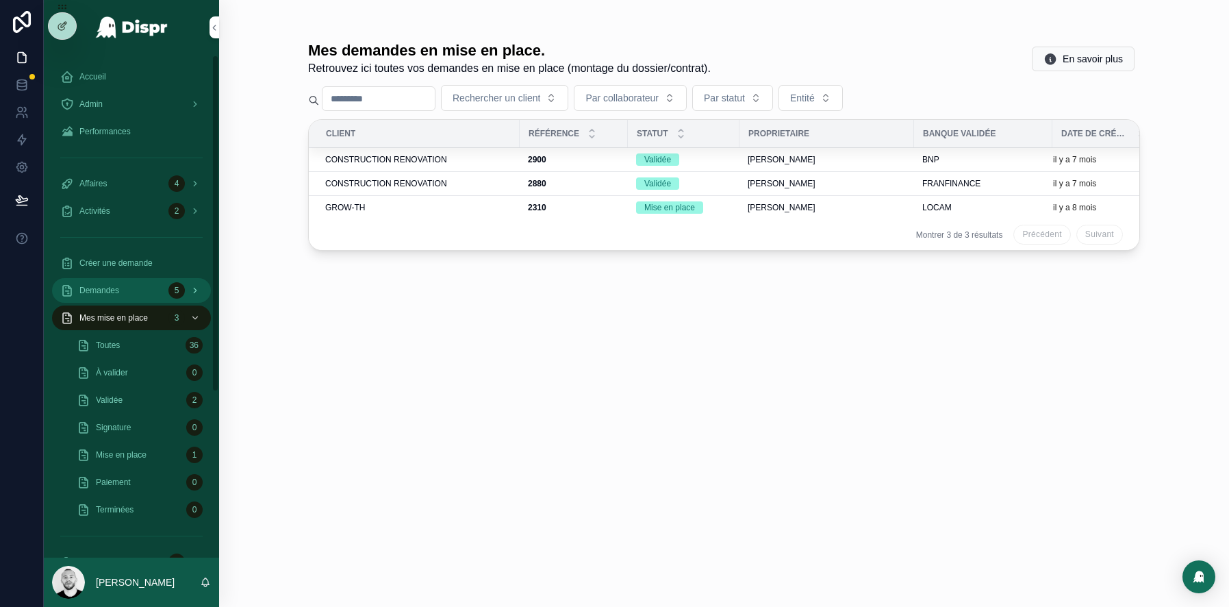
click at [119, 294] on span "Demandes" at bounding box center [99, 290] width 40 height 11
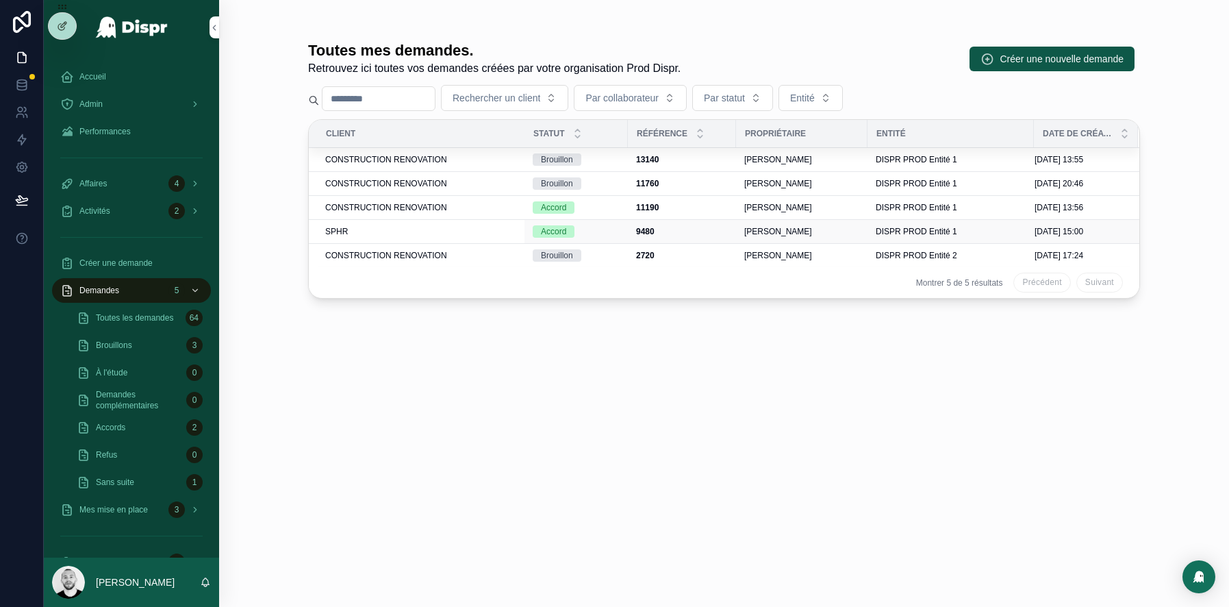
click at [432, 230] on div "SPHR" at bounding box center [420, 231] width 191 height 11
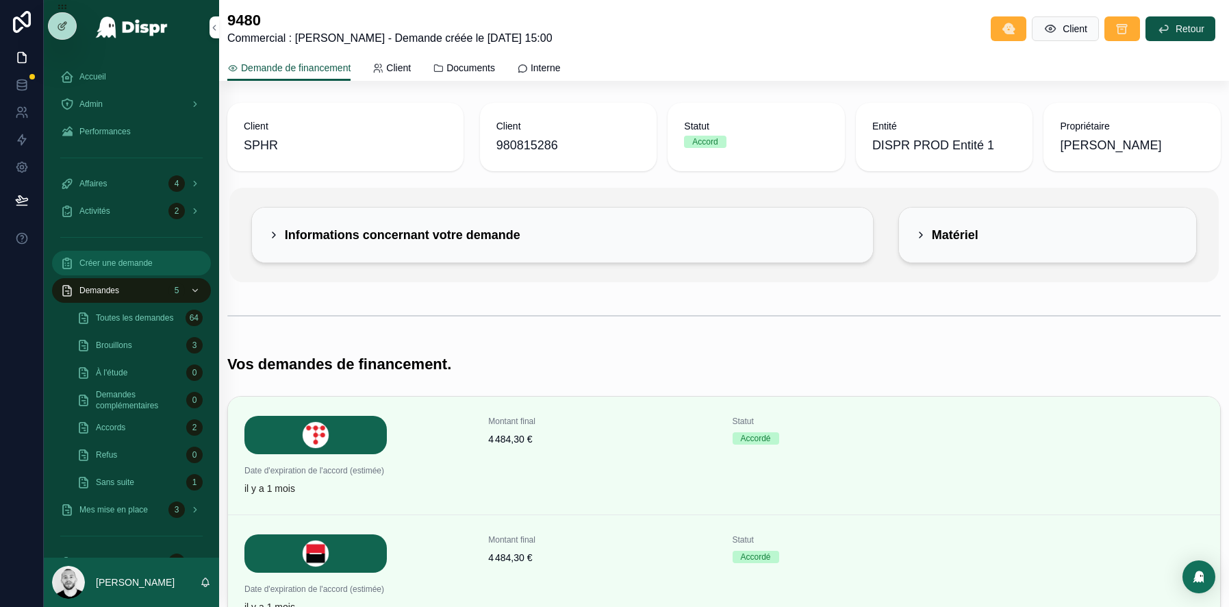
drag, startPoint x: 123, startPoint y: 268, endPoint x: 155, endPoint y: 260, distance: 32.4
click at [123, 268] on span "Créer une demande" at bounding box center [115, 262] width 73 height 11
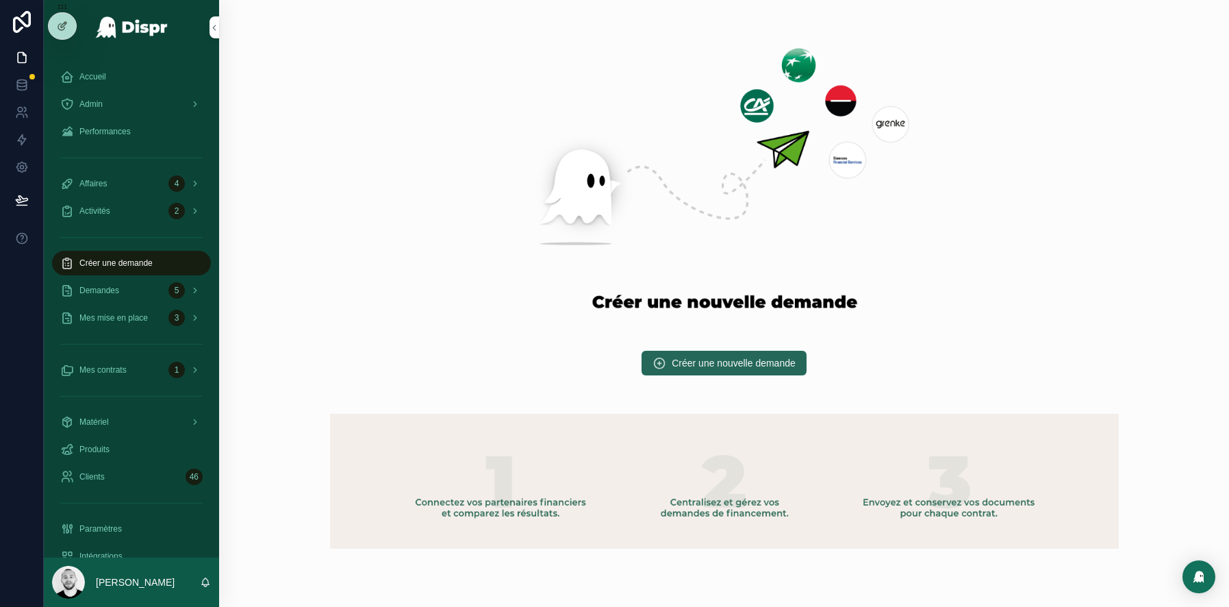
click at [727, 370] on button "Créer une nouvelle demande" at bounding box center [724, 363] width 165 height 25
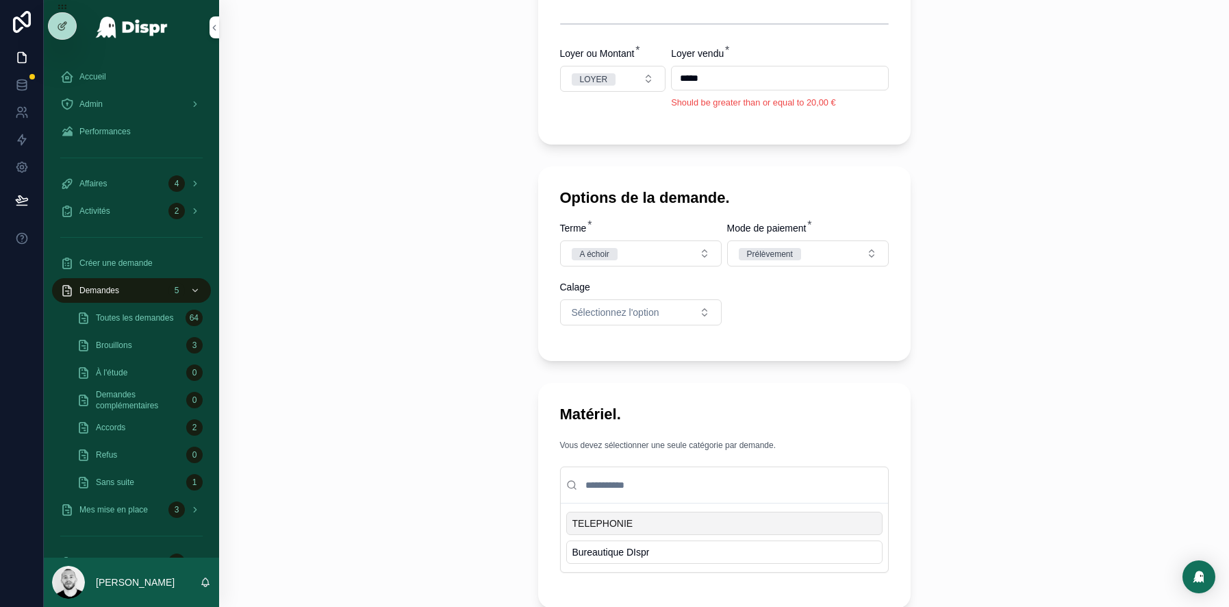
scroll to position [730, 0]
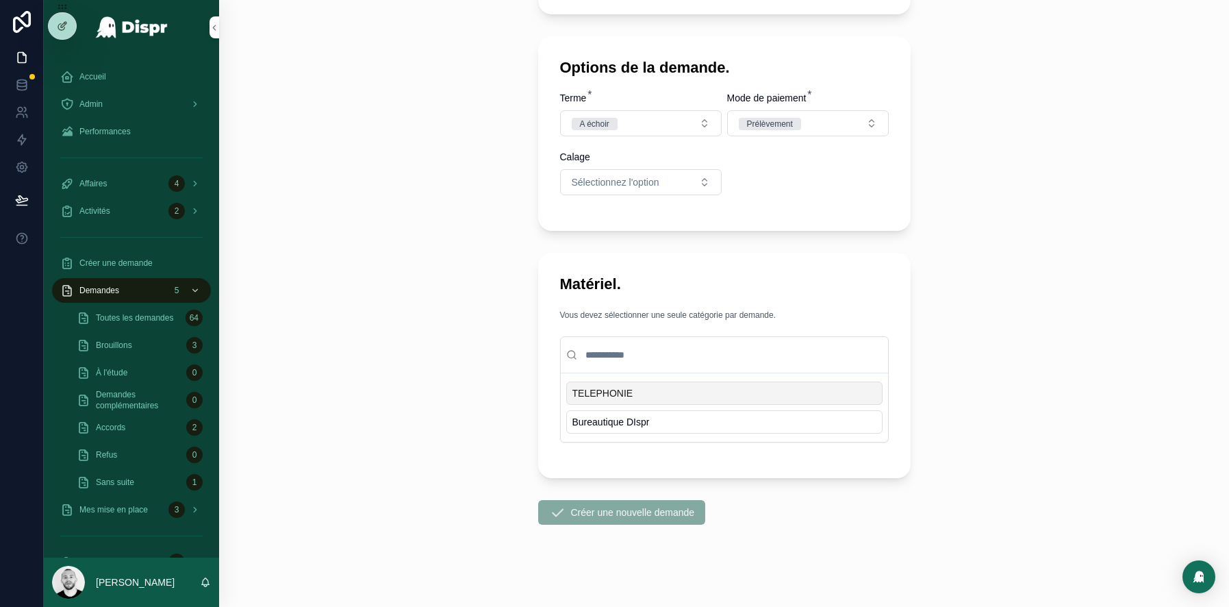
drag, startPoint x: 123, startPoint y: 292, endPoint x: 259, endPoint y: 252, distance: 141.5
click at [119, 292] on span "Demandes" at bounding box center [99, 290] width 40 height 11
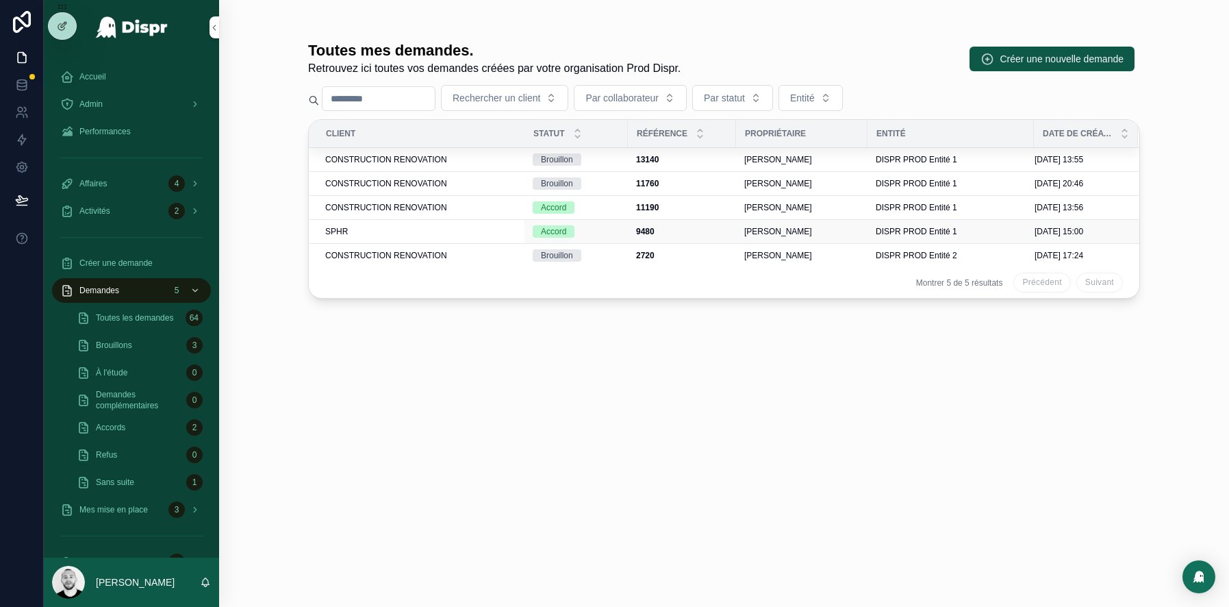
click at [410, 228] on div "SPHR" at bounding box center [420, 231] width 191 height 11
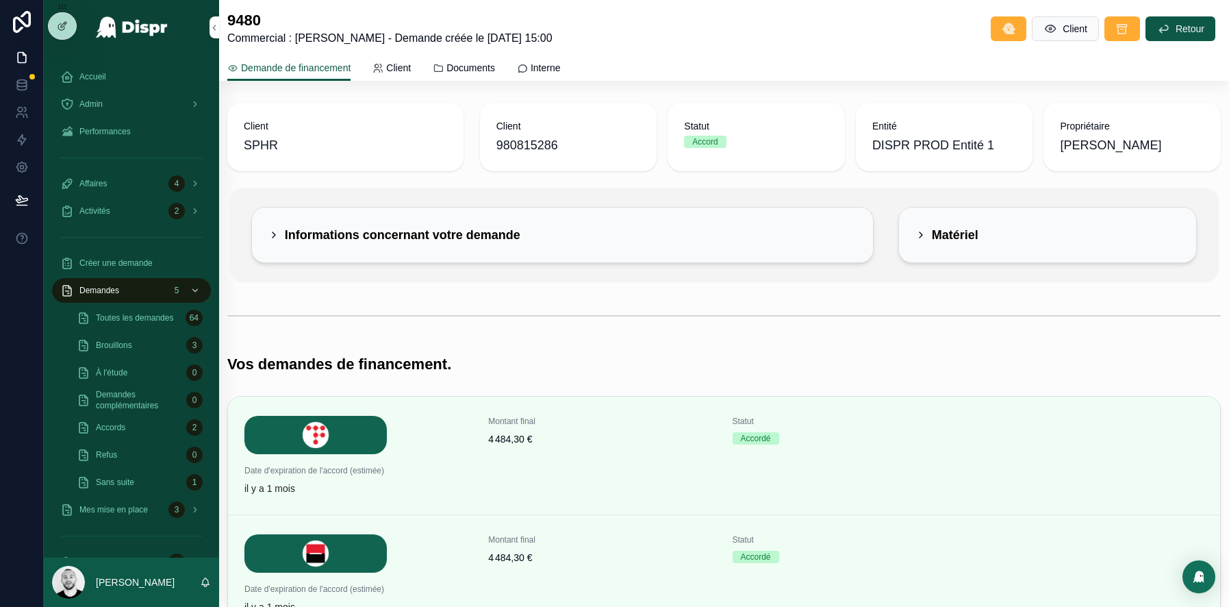
click at [995, 249] on div "Matériel" at bounding box center [1048, 234] width 298 height 55
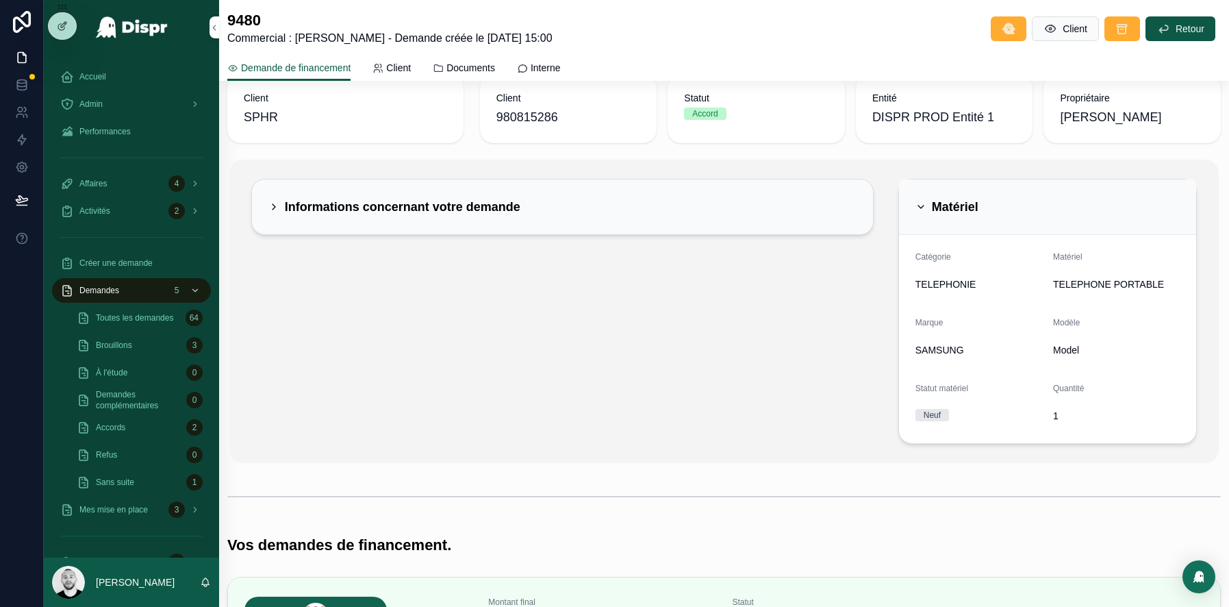
scroll to position [31, 0]
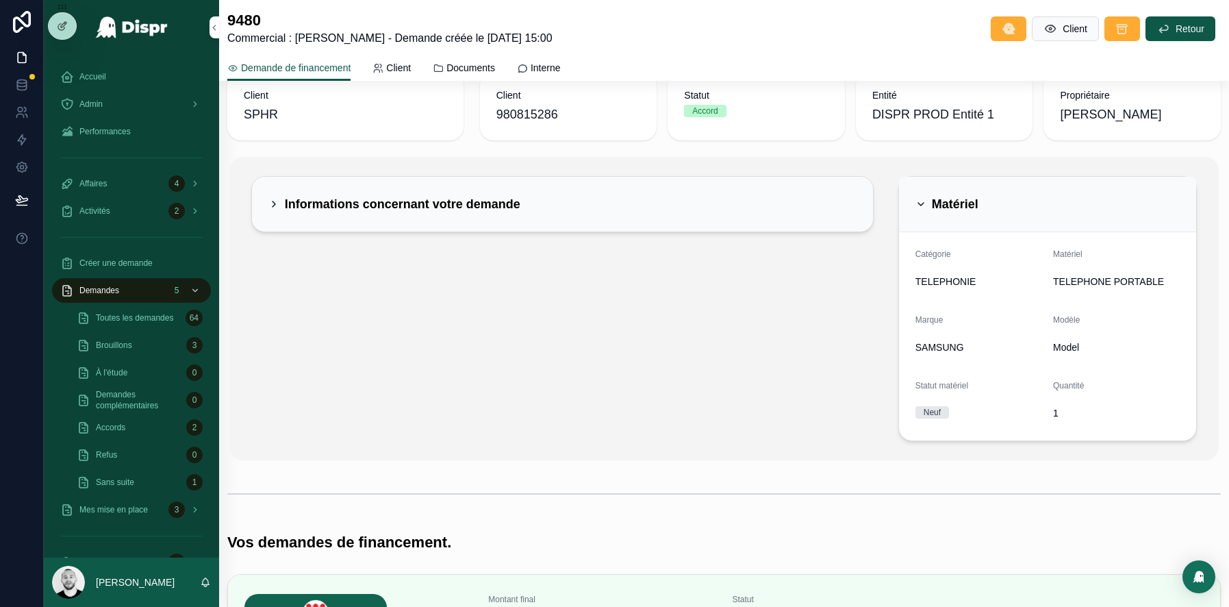
click at [944, 188] on div "Matériel" at bounding box center [1048, 204] width 298 height 55
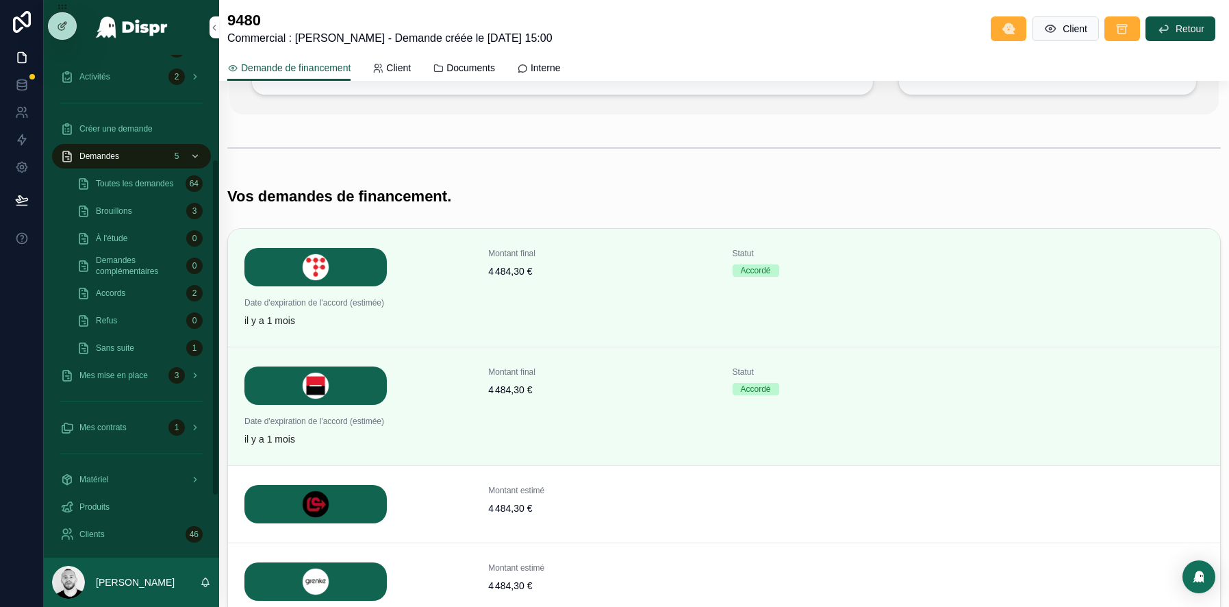
scroll to position [189, 0]
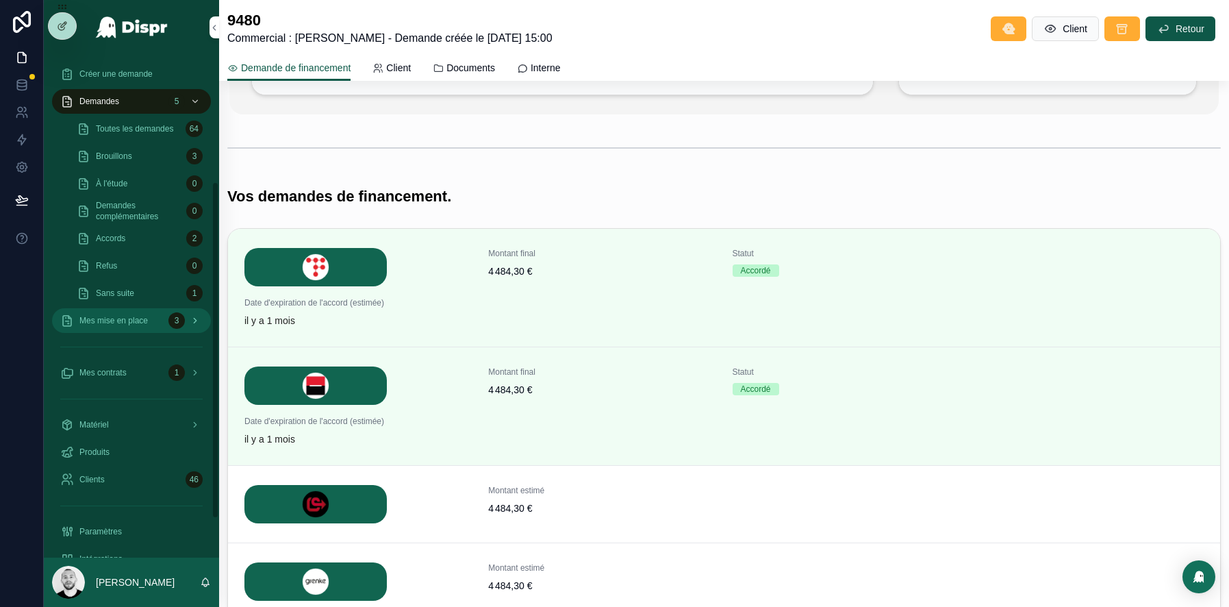
click at [109, 315] on span "Mes mise en place" at bounding box center [113, 320] width 68 height 11
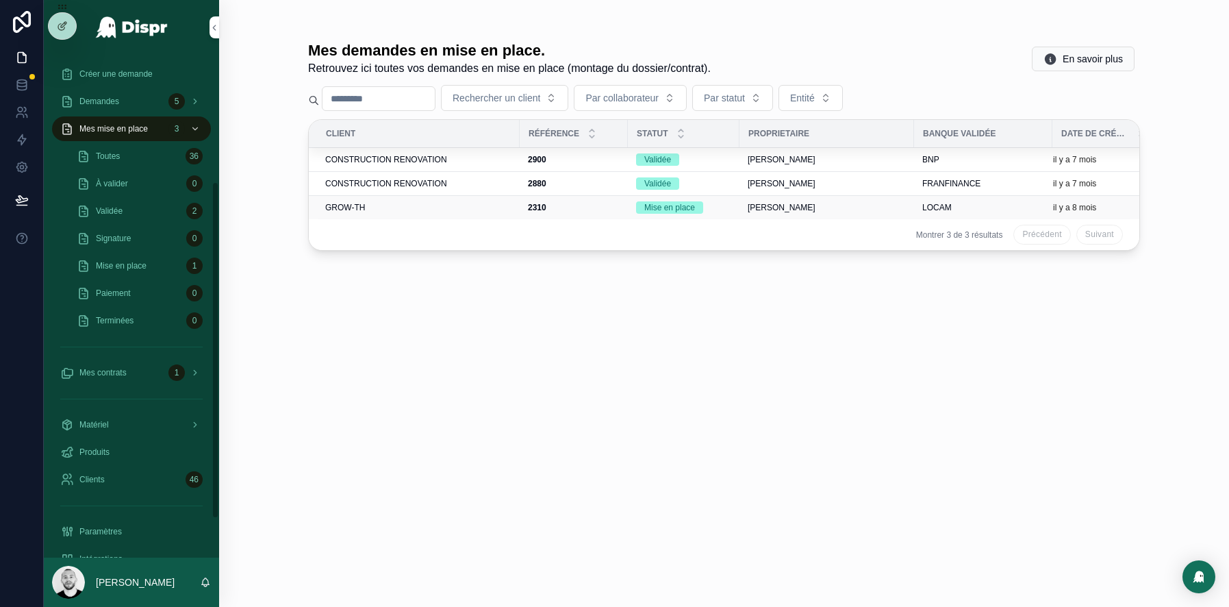
click at [405, 202] on div "GROW-TH" at bounding box center [418, 207] width 186 height 11
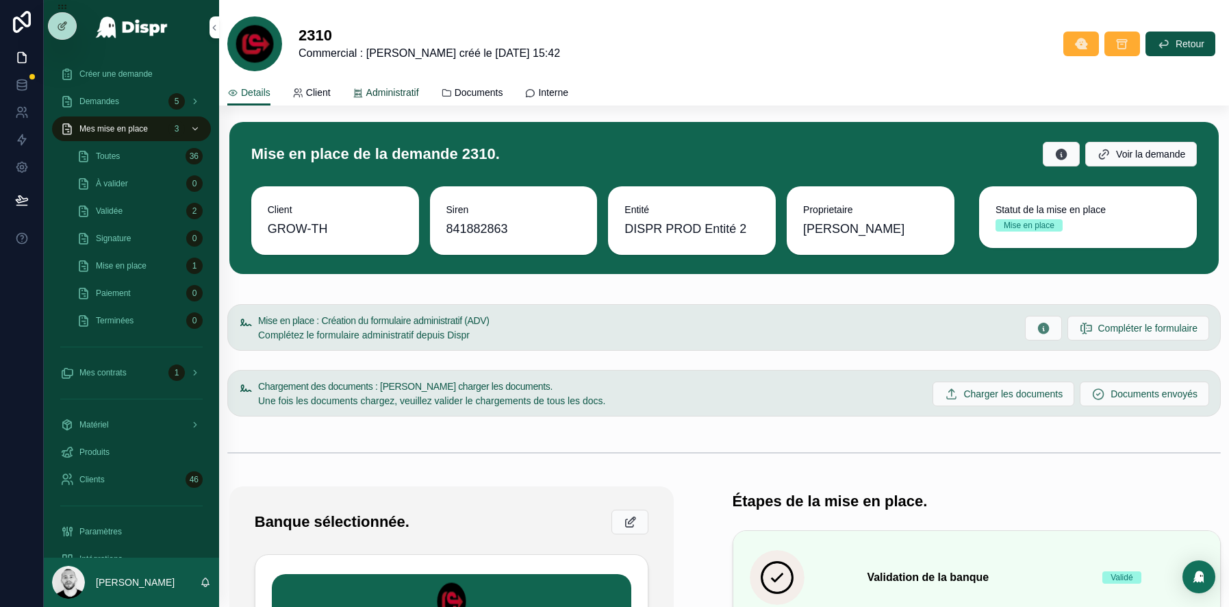
click at [407, 95] on span "Administratif" at bounding box center [392, 93] width 53 height 14
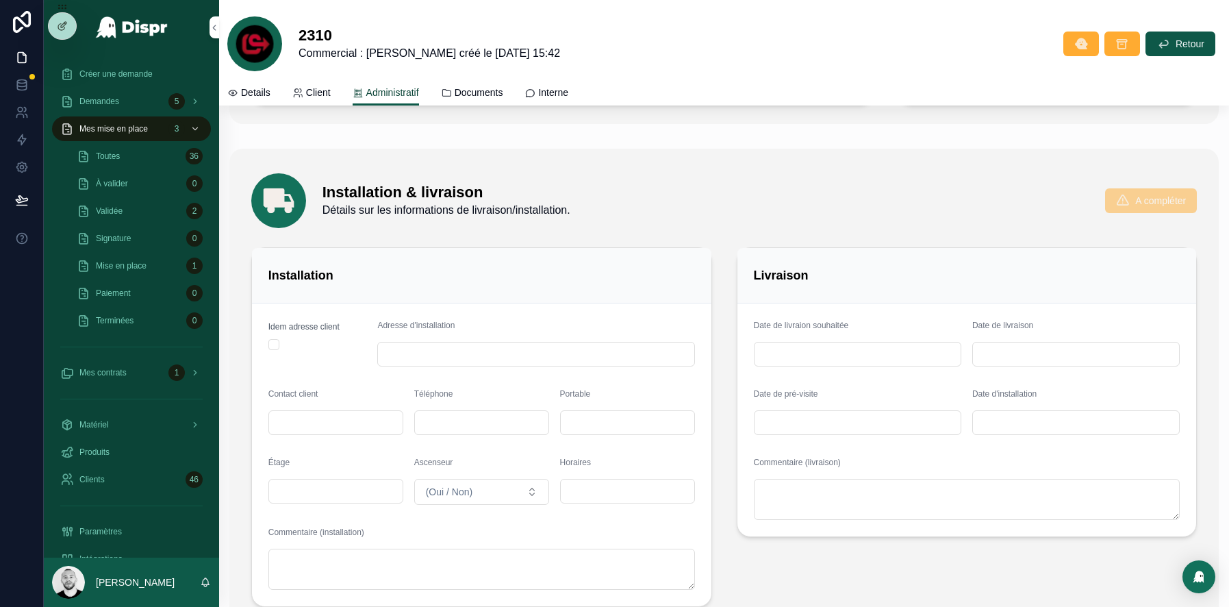
scroll to position [933, 0]
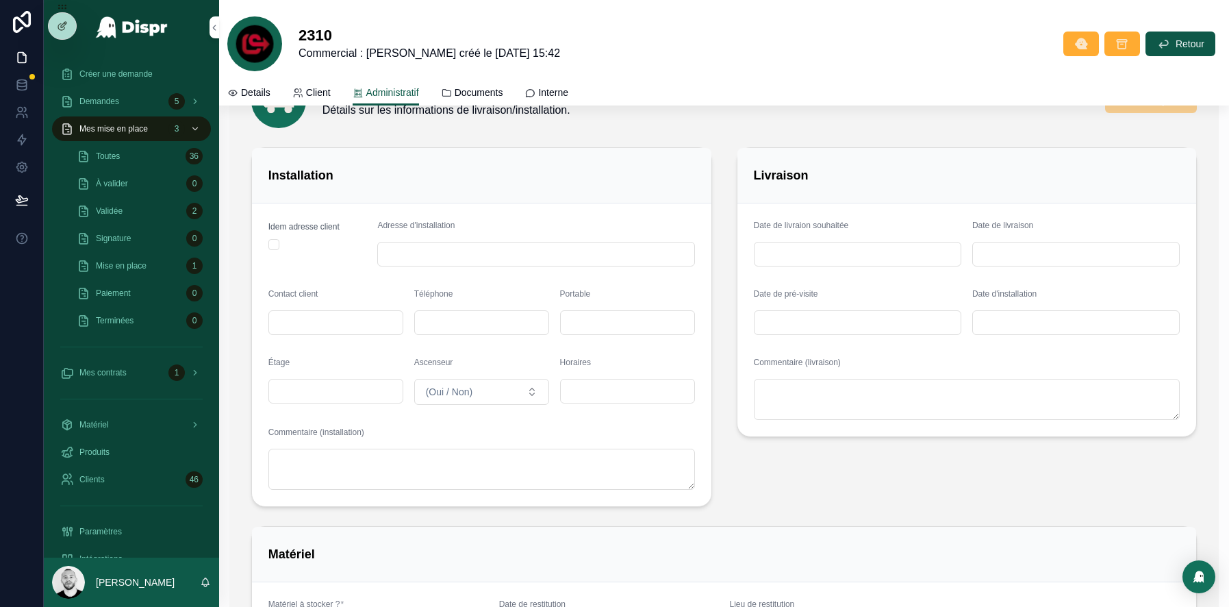
click at [319, 194] on div "Installation" at bounding box center [481, 175] width 459 height 55
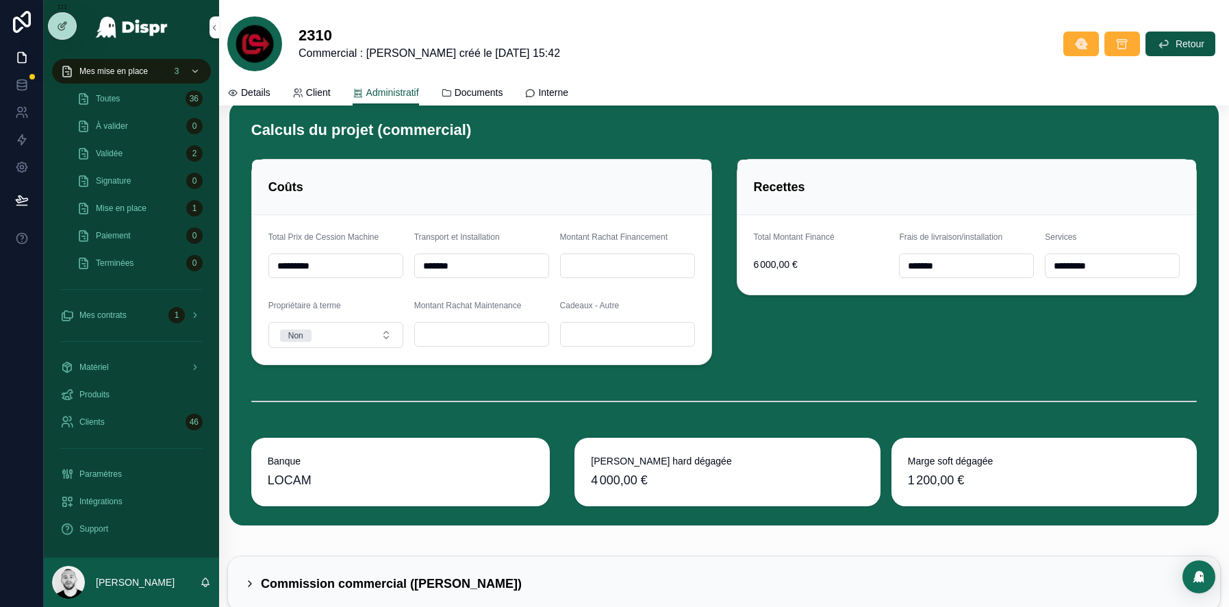
scroll to position [5062, 0]
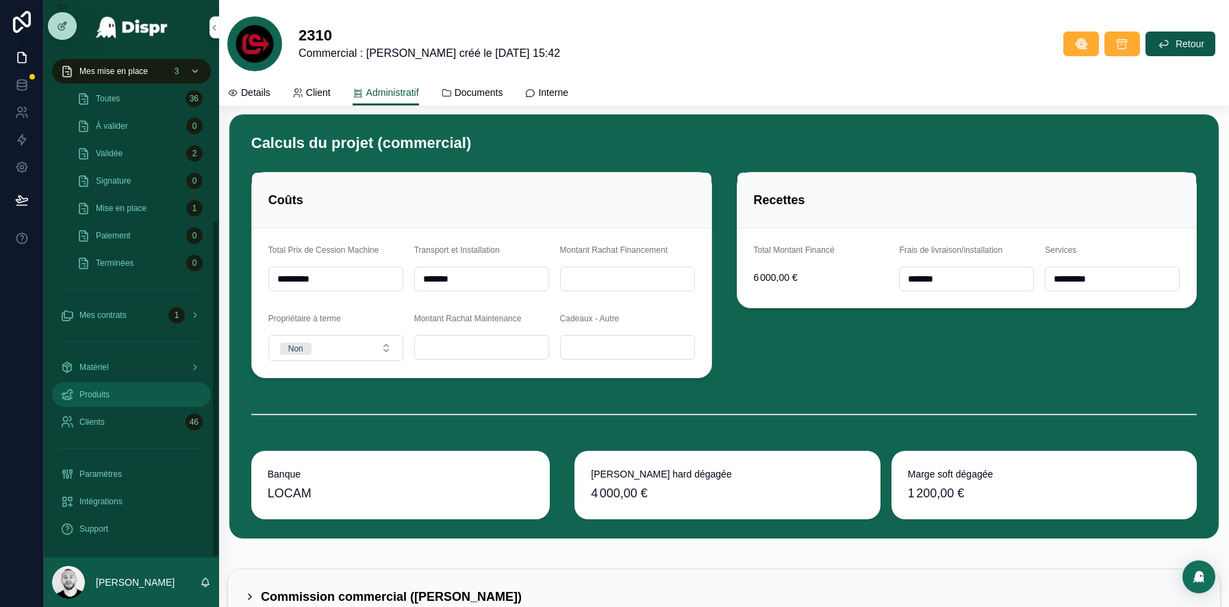
click at [121, 394] on div "Produits" at bounding box center [131, 394] width 142 height 22
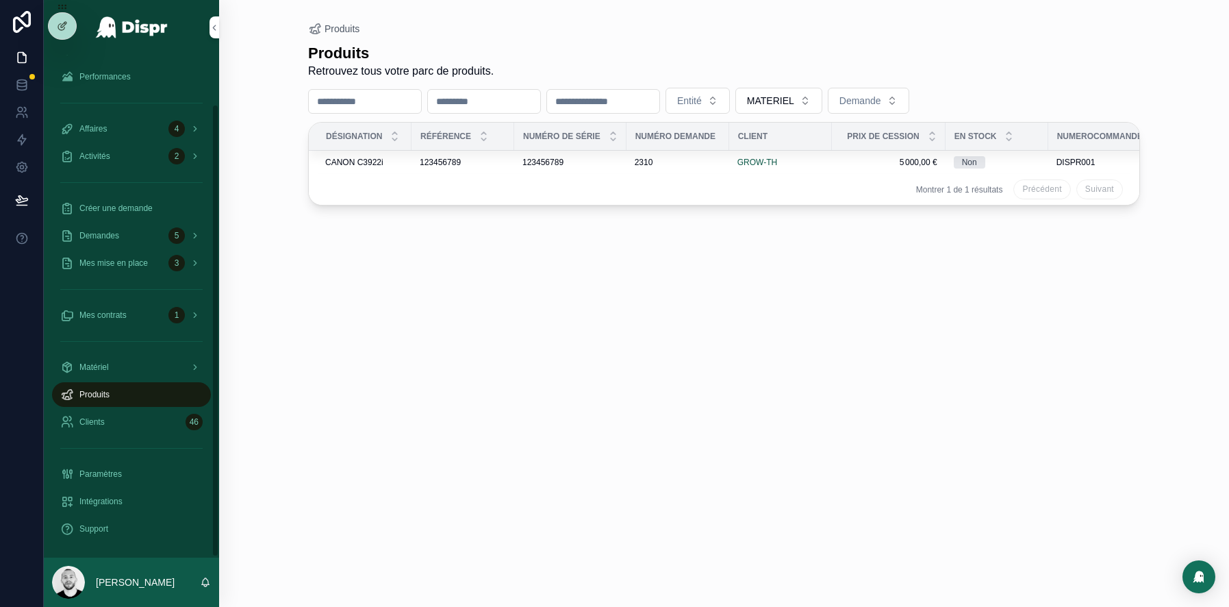
click at [122, 327] on div "Mes contrats 1" at bounding box center [131, 314] width 175 height 27
click at [122, 325] on link "Mes contrats 1" at bounding box center [131, 315] width 159 height 25
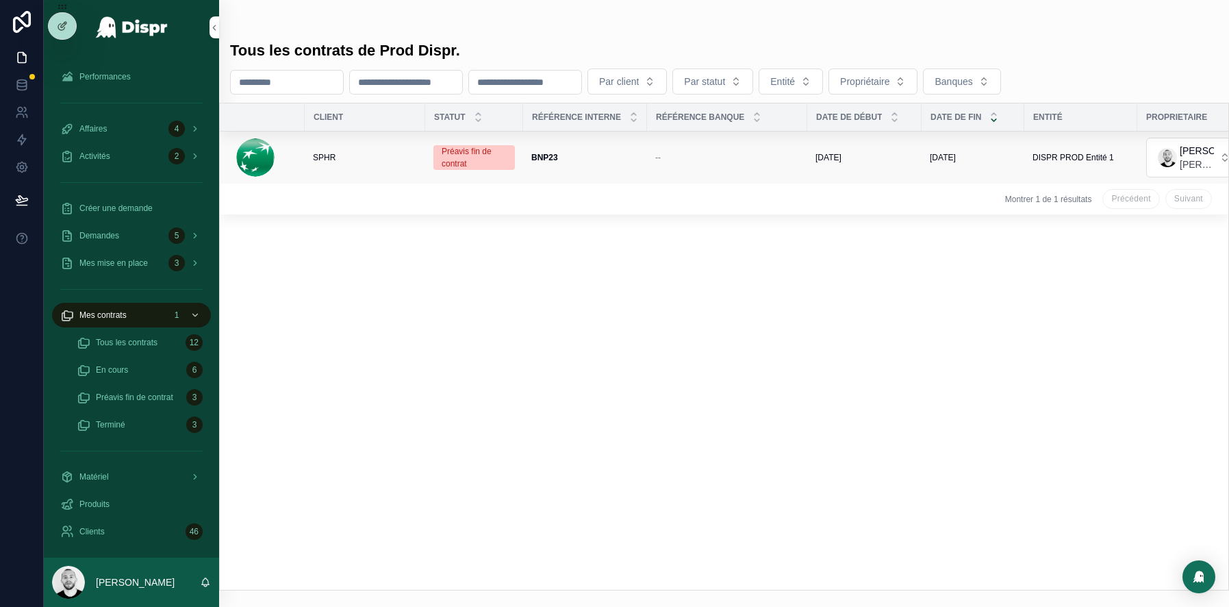
click at [596, 140] on td "BNP23 BNP23" at bounding box center [585, 157] width 124 height 53
click at [588, 152] on div "BNP23 BNP23" at bounding box center [585, 157] width 108 height 11
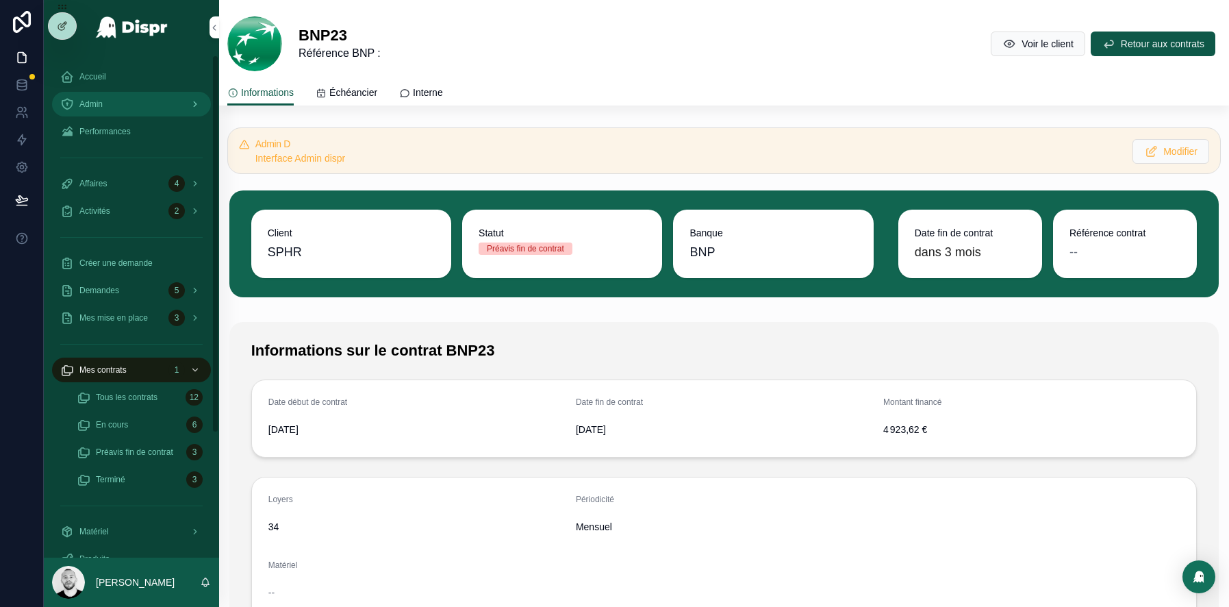
click at [121, 110] on div "Admin" at bounding box center [131, 104] width 142 height 22
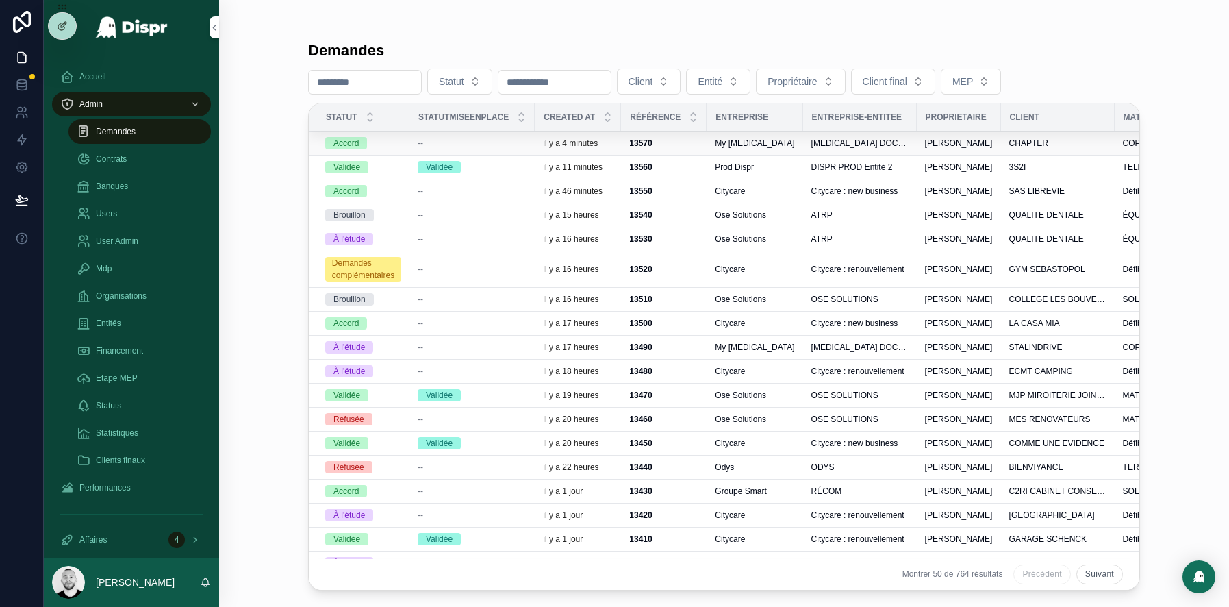
click at [392, 141] on div "Accord" at bounding box center [363, 143] width 76 height 12
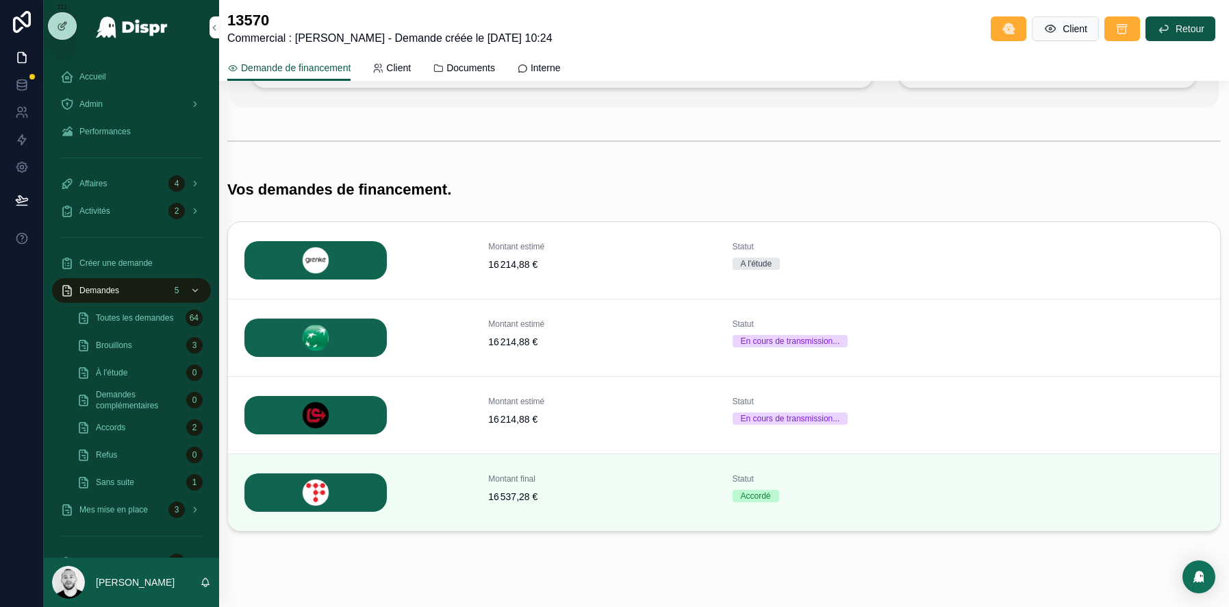
scroll to position [195, 0]
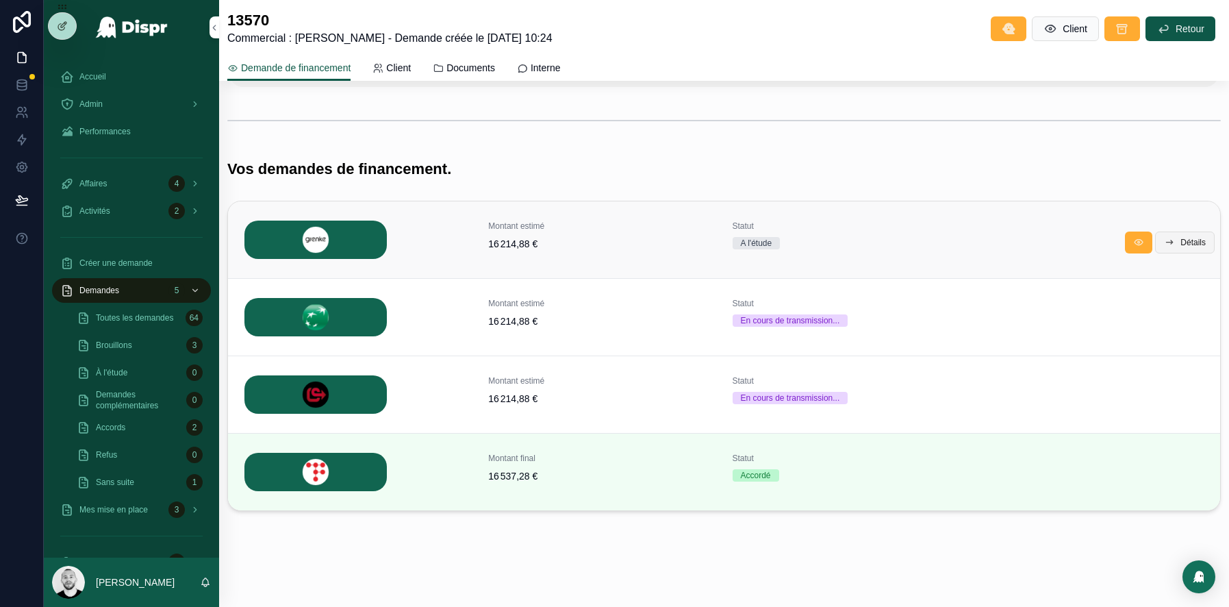
click at [1168, 247] on button "Détails" at bounding box center [1185, 242] width 60 height 22
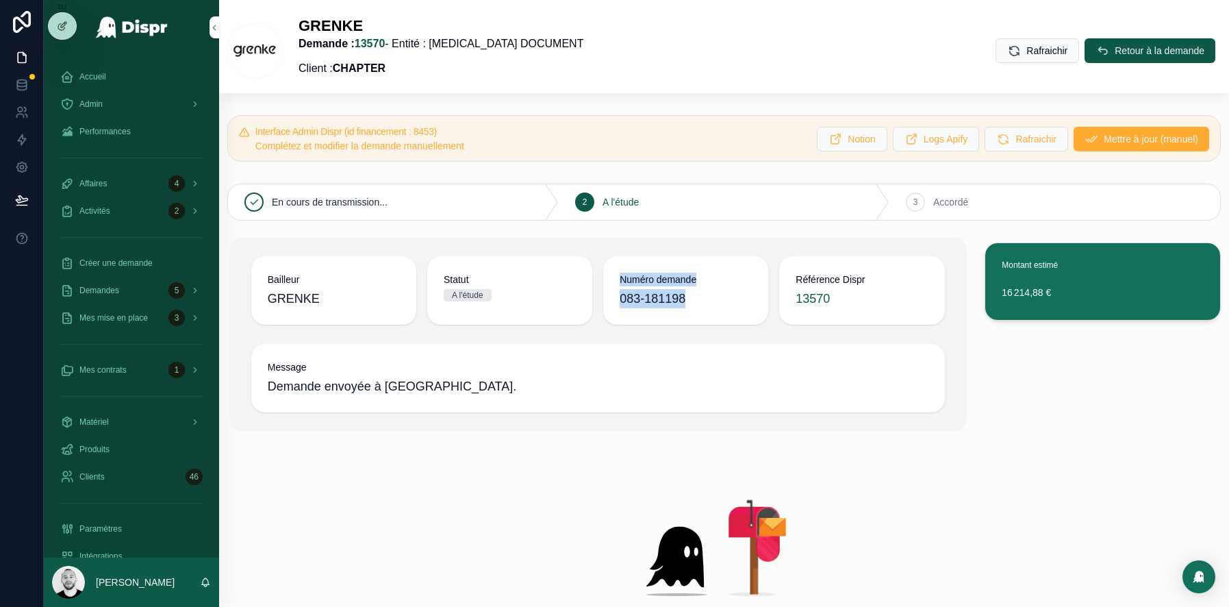
drag, startPoint x: 684, startPoint y: 292, endPoint x: 585, endPoint y: 291, distance: 99.3
click at [585, 291] on div "Bailleur GRENKE Statut A l'étude Numéro demande 083-181198 Référence Dispr 13570" at bounding box center [598, 290] width 694 height 68
click at [687, 60] on div "GRENKE Demande : 13570 - Entité : IBS DOCUMENT Client : CHAPTER Rafraichir Reto…" at bounding box center [724, 50] width 994 height 68
drag, startPoint x: 674, startPoint y: 296, endPoint x: 592, endPoint y: 296, distance: 82.2
click at [592, 296] on div "Bailleur GRENKE Statut A l'étude Numéro demande 083-181198 Référence Dispr 13570" at bounding box center [598, 290] width 694 height 68
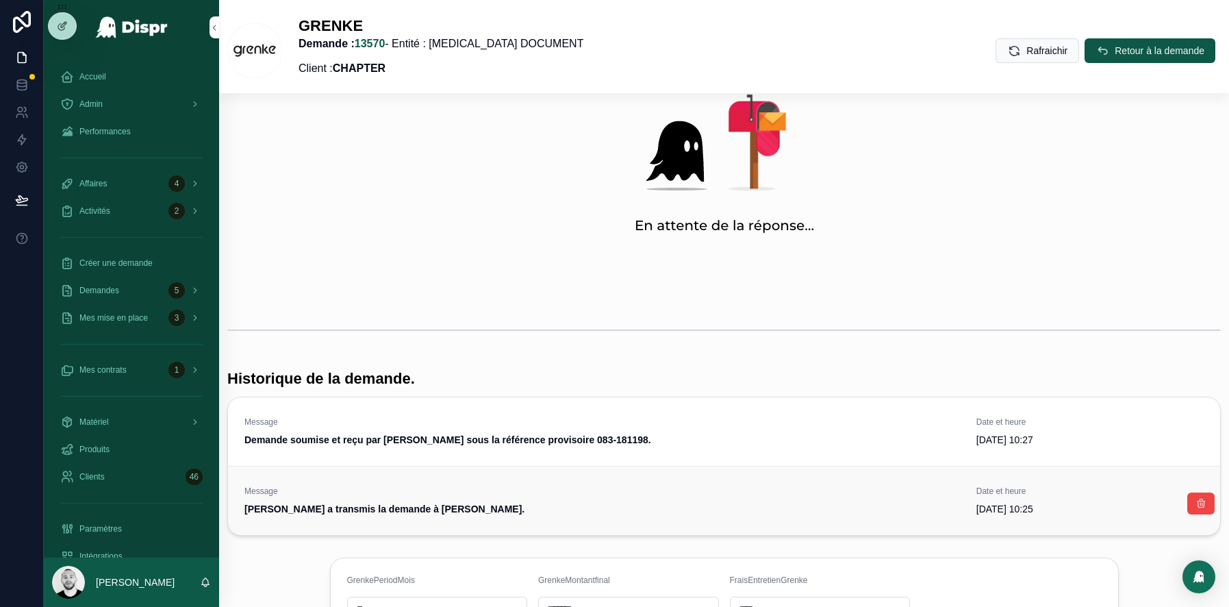
scroll to position [416, 0]
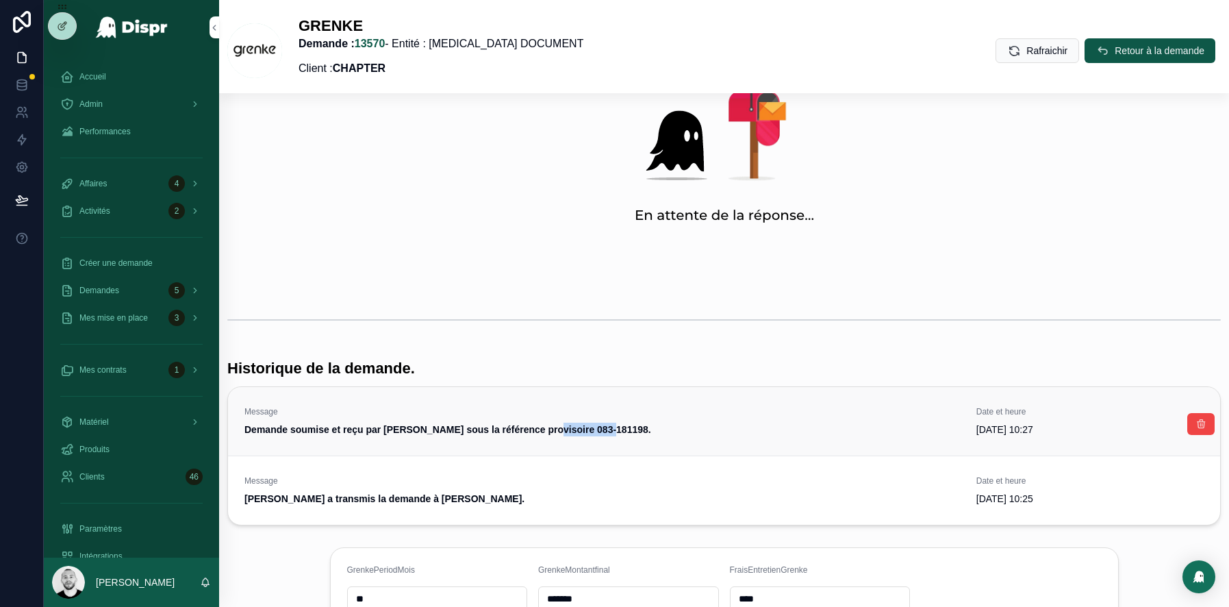
drag, startPoint x: 633, startPoint y: 431, endPoint x: 574, endPoint y: 430, distance: 58.9
click at [574, 430] on span "Demande soumise et reçu par GRENKE sous la référence provisoire 083-181198." at bounding box center [602, 429] width 716 height 14
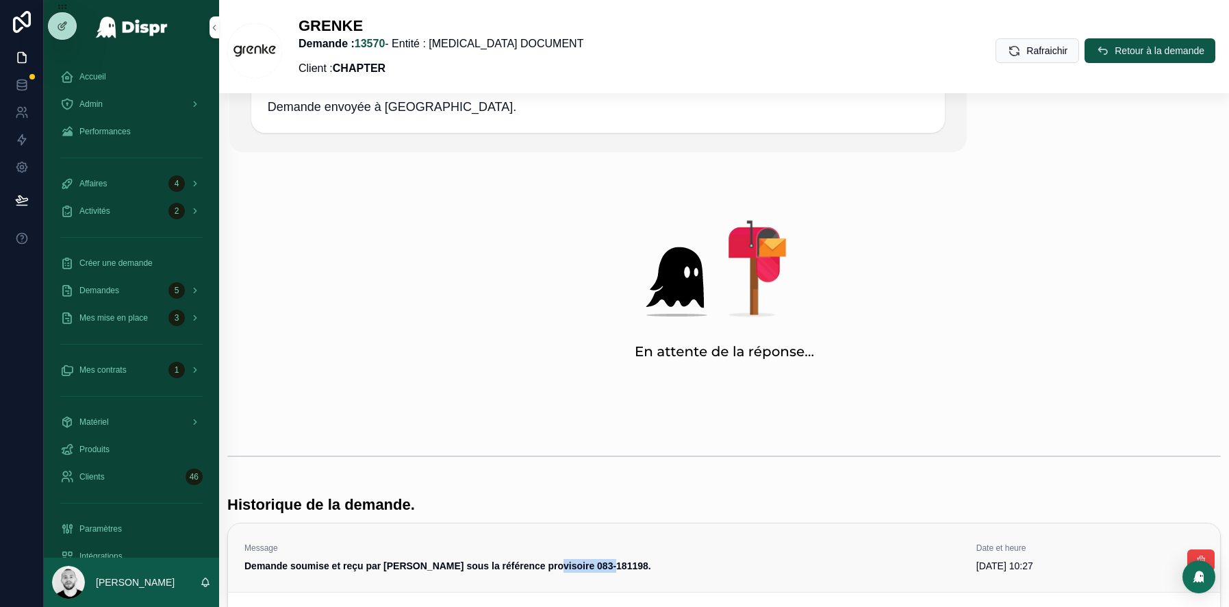
scroll to position [0, 0]
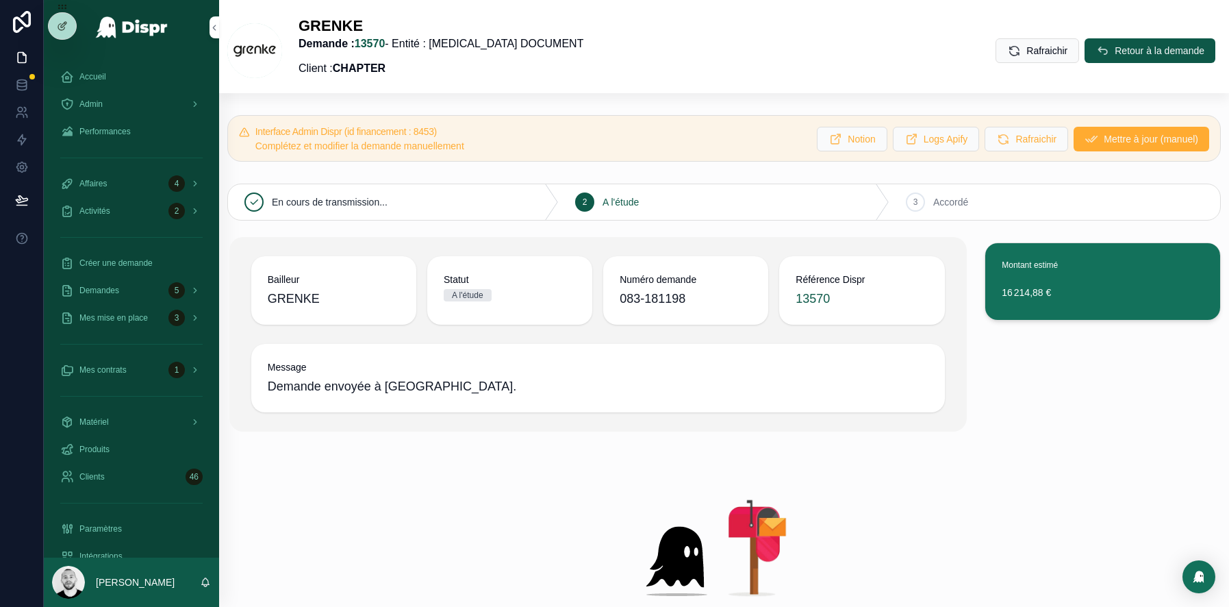
click at [1115, 45] on span "Retour à la demande" at bounding box center [1160, 51] width 90 height 14
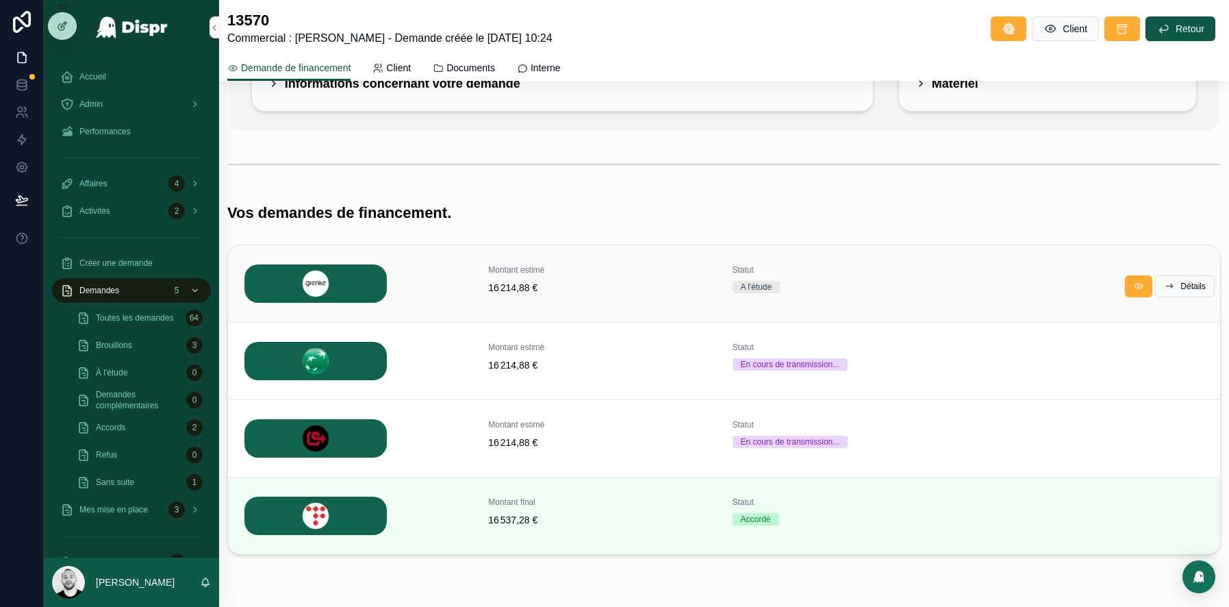
scroll to position [195, 0]
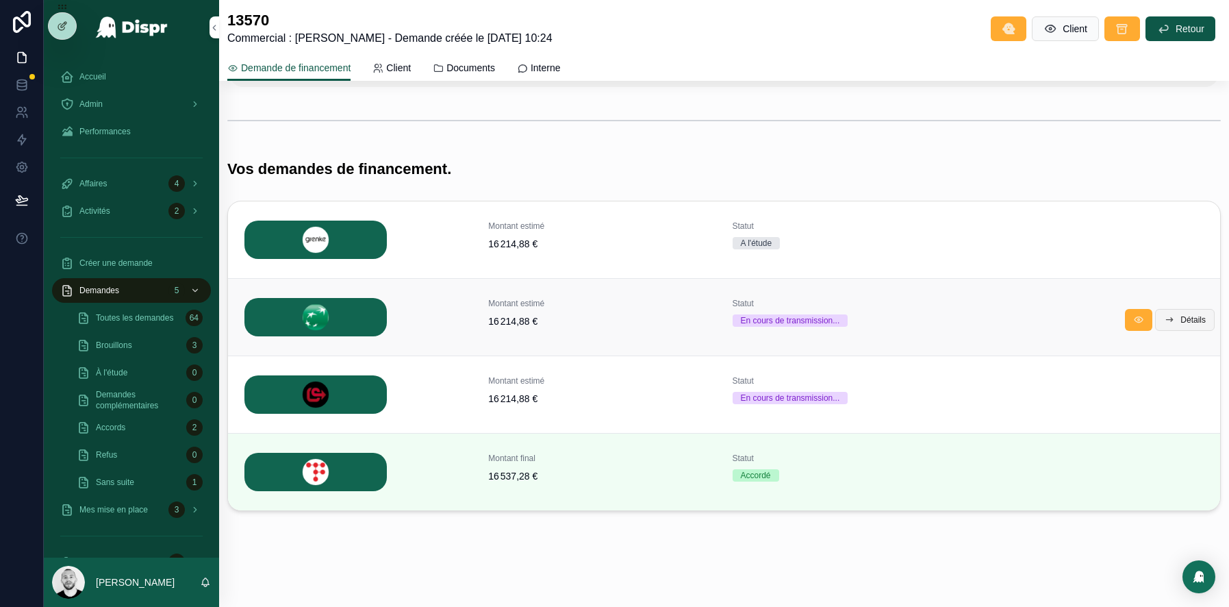
click at [1191, 323] on span "Détails" at bounding box center [1192, 319] width 25 height 11
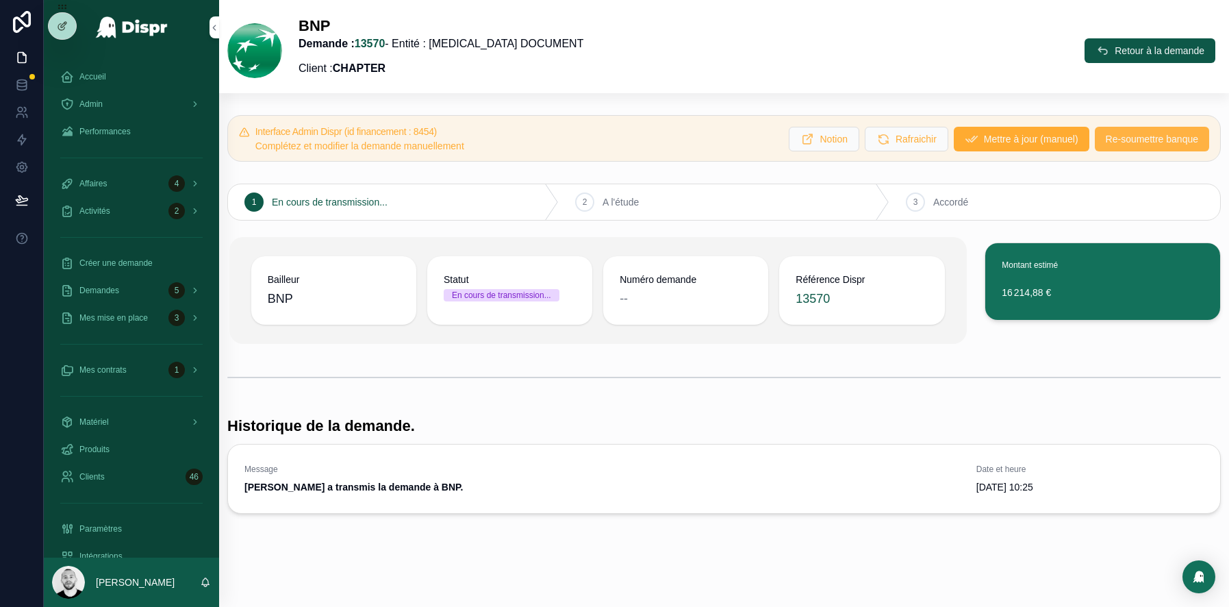
click at [1109, 140] on span "Re-soumettre banque" at bounding box center [1152, 139] width 92 height 14
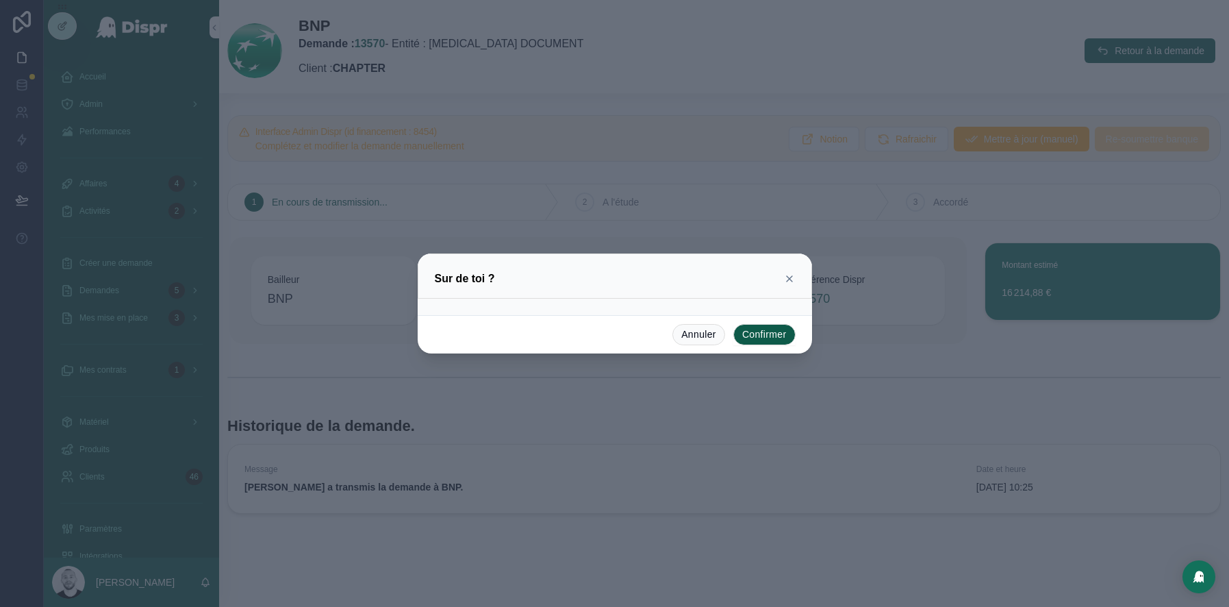
click at [772, 333] on button "Confirmer" at bounding box center [764, 335] width 62 height 22
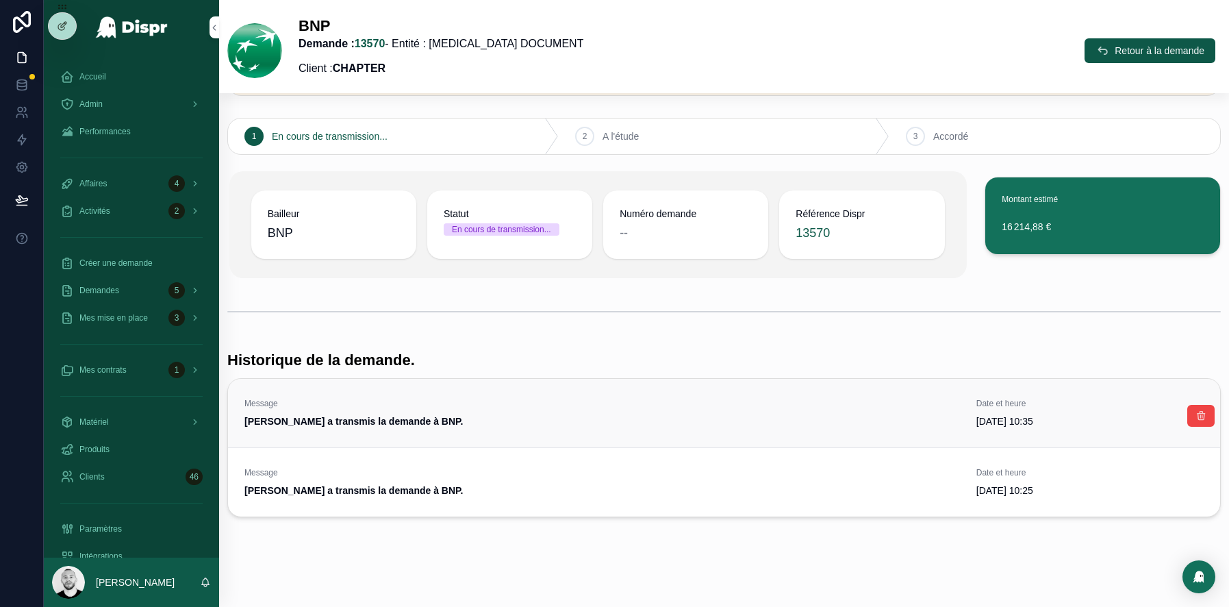
scroll to position [66, 0]
drag, startPoint x: 236, startPoint y: 355, endPoint x: 456, endPoint y: 379, distance: 221.8
click at [456, 379] on div "Historique de la demande. Message Yossi BOUCHOUCHA a transmis la demande à BNP.…" at bounding box center [724, 433] width 994 height 166
click at [1199, 409] on icon "scrollable content" at bounding box center [1201, 414] width 11 height 11
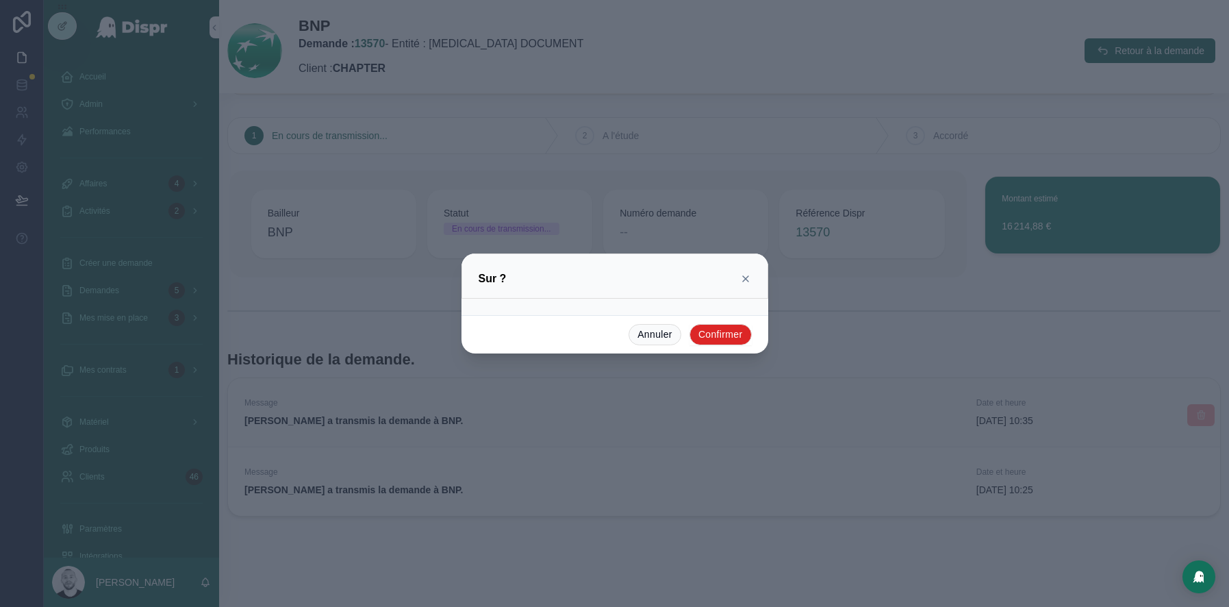
click at [735, 334] on button "Confirmer" at bounding box center [721, 335] width 62 height 22
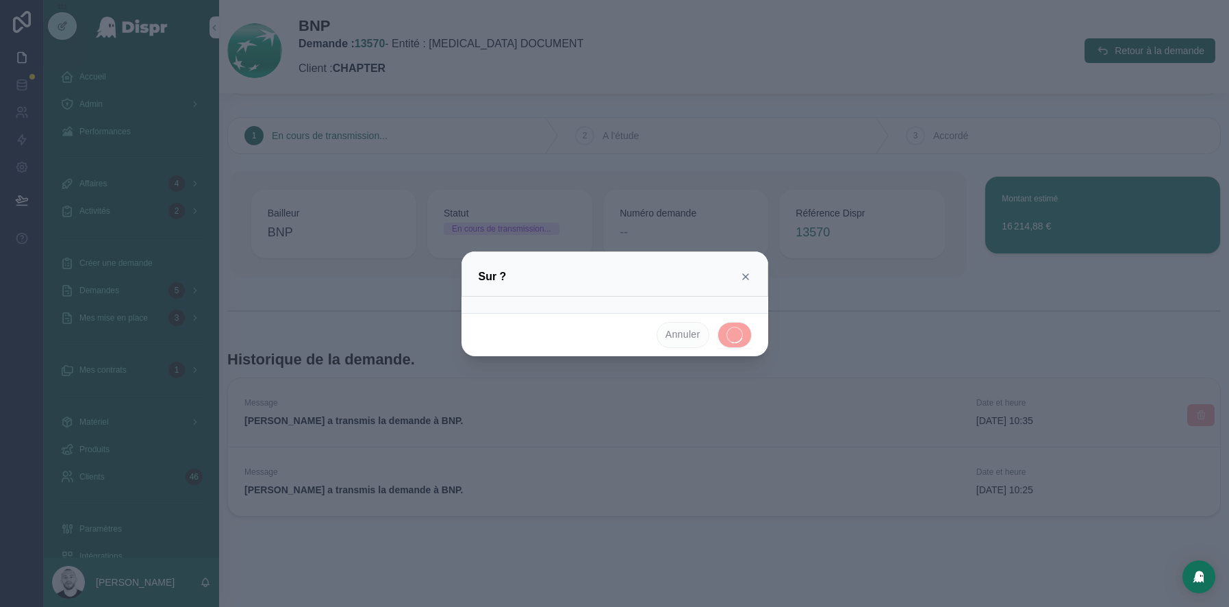
scroll to position [0, 0]
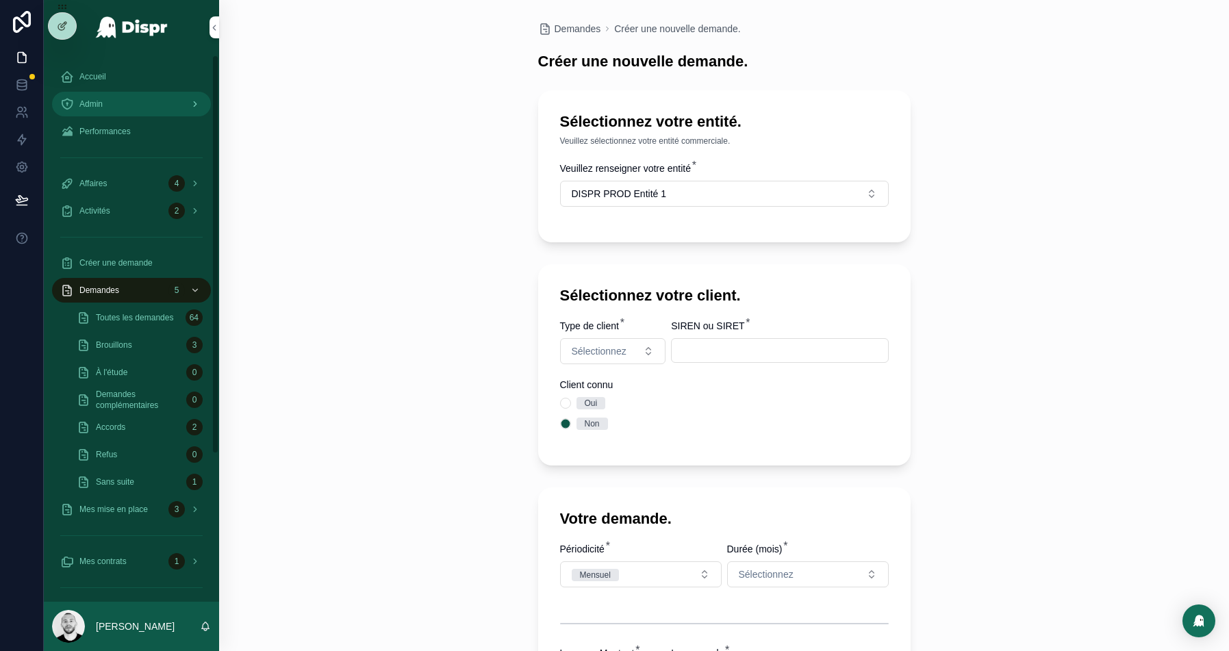
click at [92, 108] on span "Admin" at bounding box center [90, 104] width 23 height 11
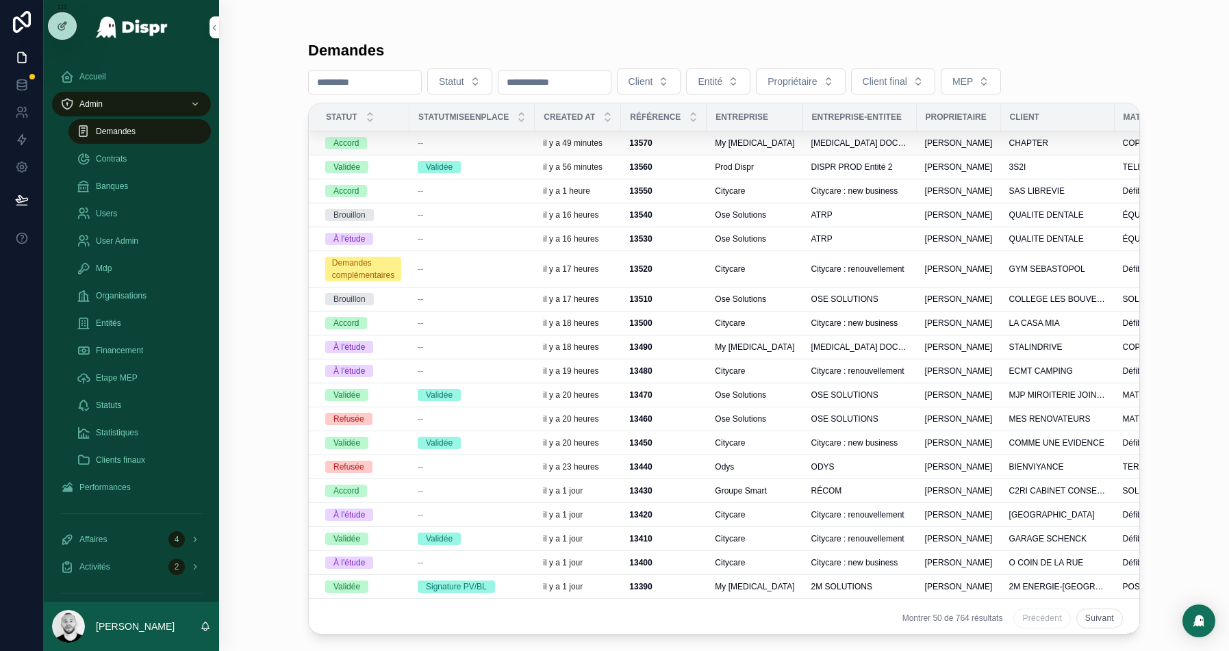
click at [475, 136] on td "--" at bounding box center [471, 143] width 125 height 24
click at [386, 143] on div "Accord" at bounding box center [363, 143] width 76 height 12
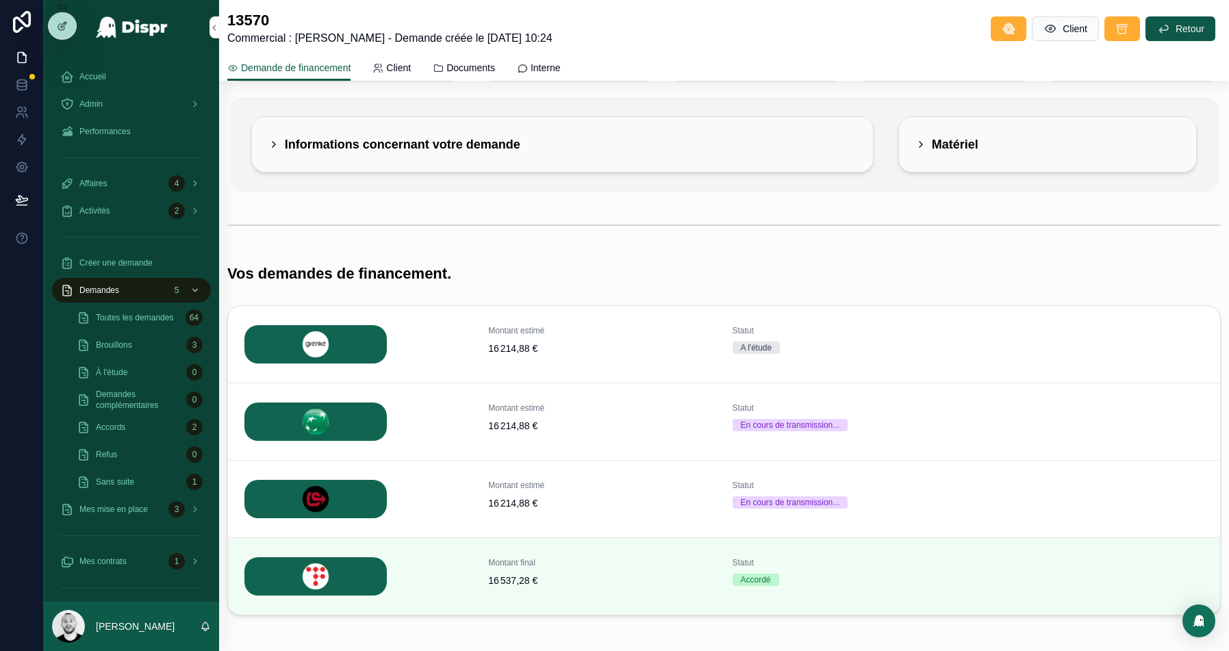
scroll to position [151, 0]
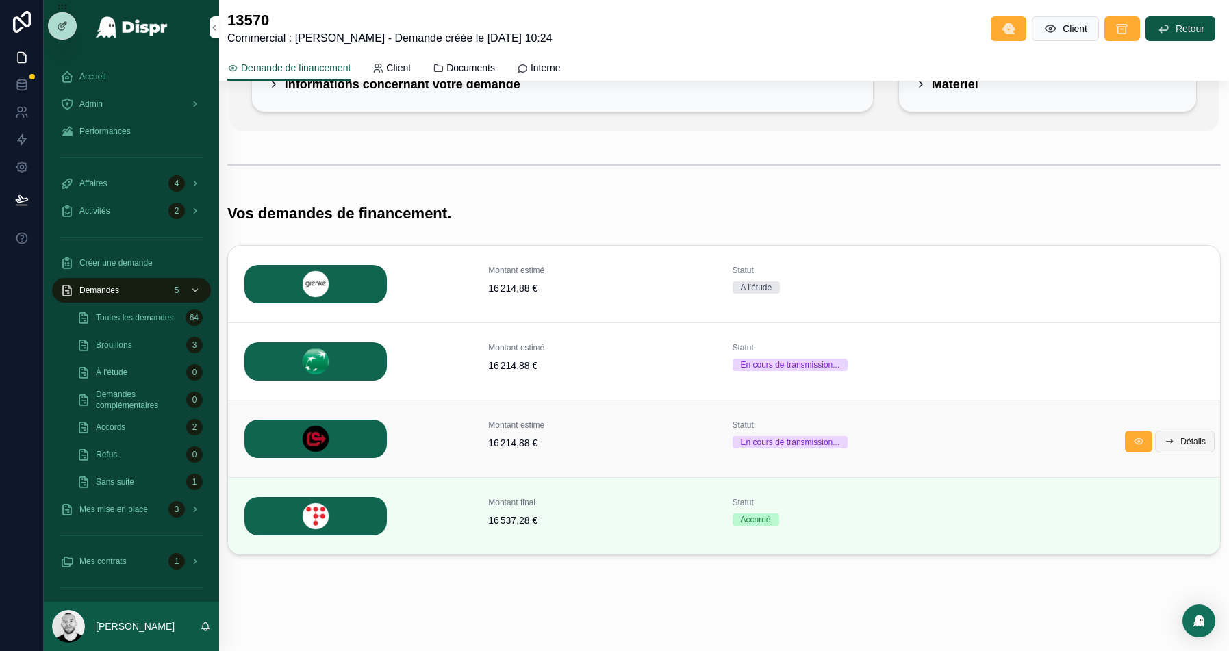
click at [1187, 442] on span "Détails" at bounding box center [1192, 441] width 25 height 11
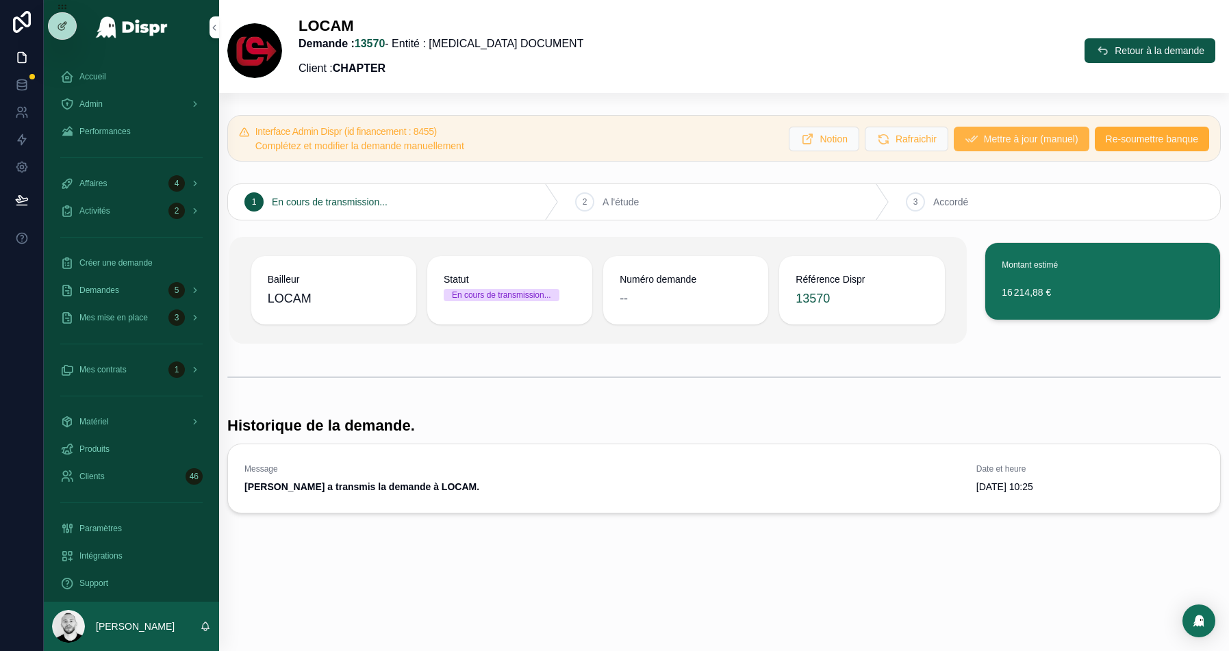
click at [1000, 134] on span "Mettre à jour (manuel)" at bounding box center [1031, 139] width 94 height 14
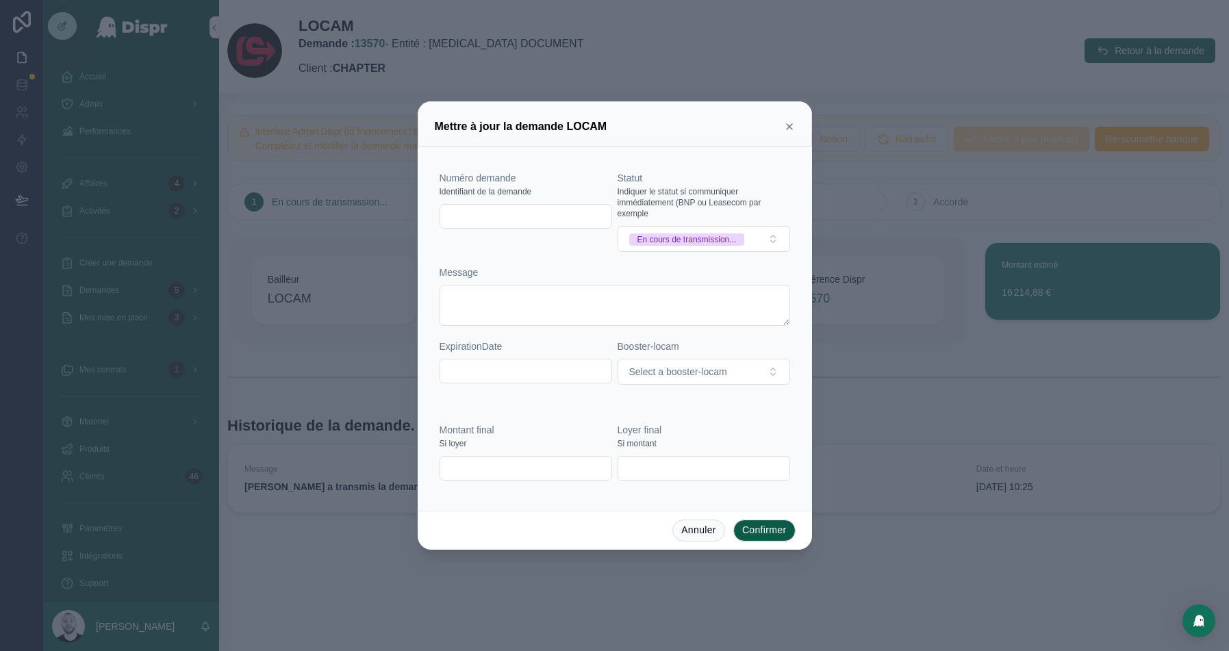
click at [500, 216] on input "text" at bounding box center [525, 216] width 171 height 19
click at [685, 242] on div "En cours de transmission..." at bounding box center [686, 239] width 99 height 12
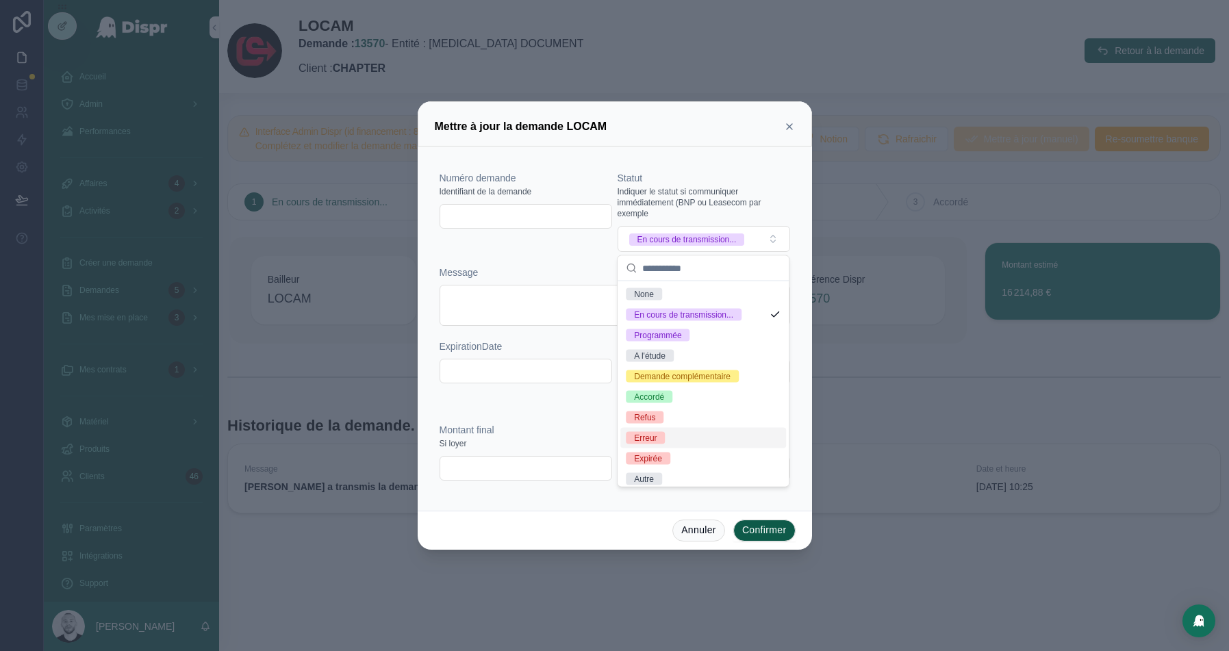
click at [654, 435] on div "Erreur" at bounding box center [645, 438] width 23 height 12
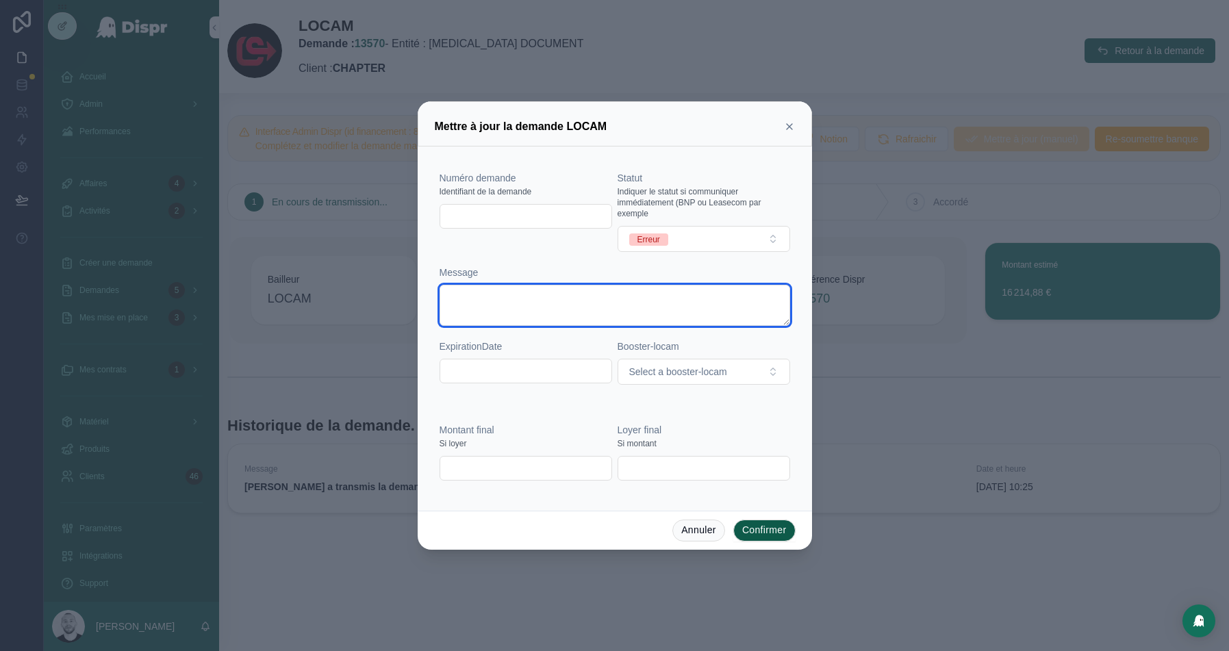
click at [494, 303] on textarea at bounding box center [615, 305] width 351 height 41
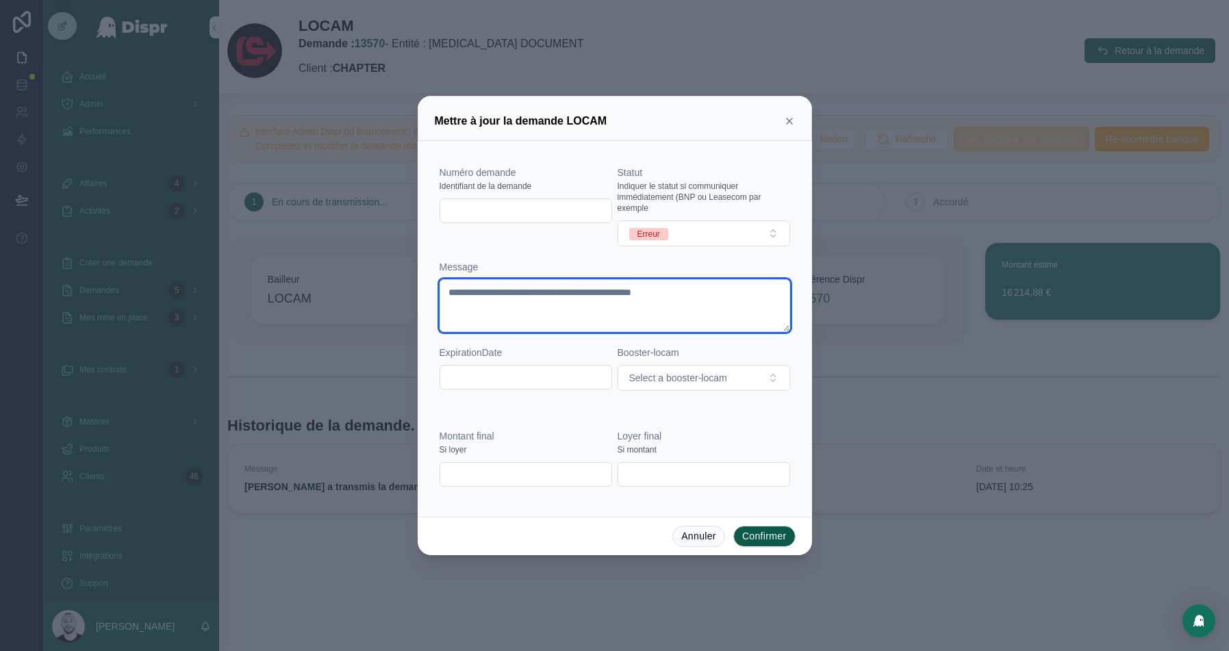
type textarea "**********"
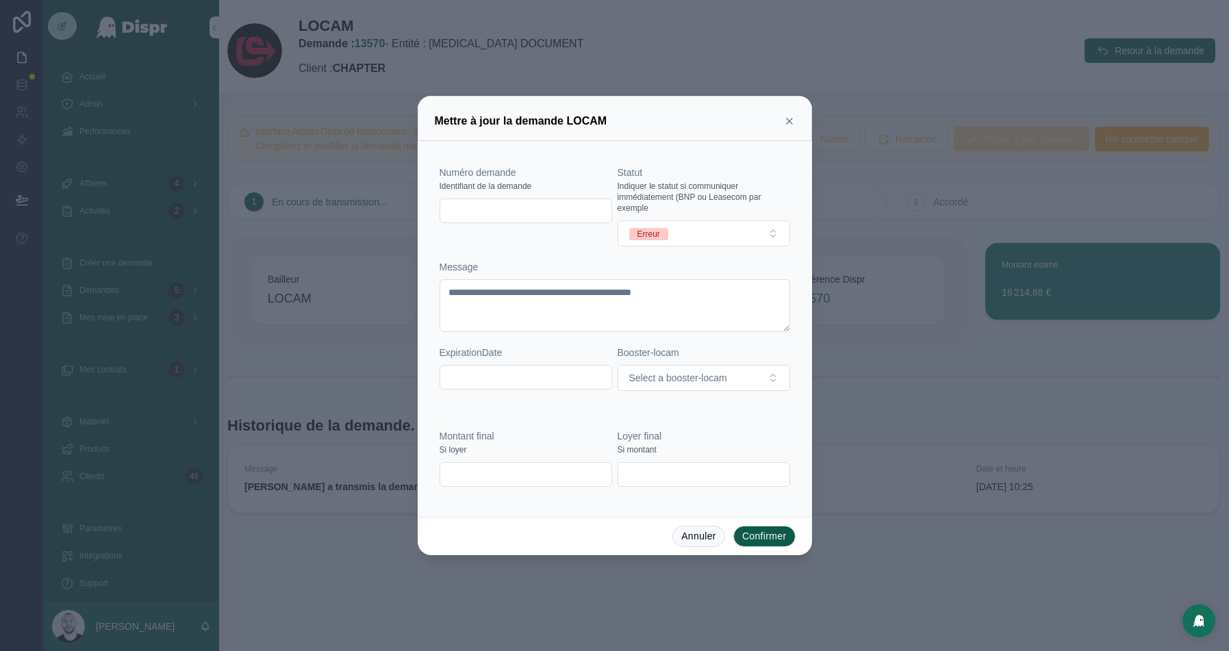
click at [755, 540] on button "Confirmer" at bounding box center [764, 537] width 62 height 22
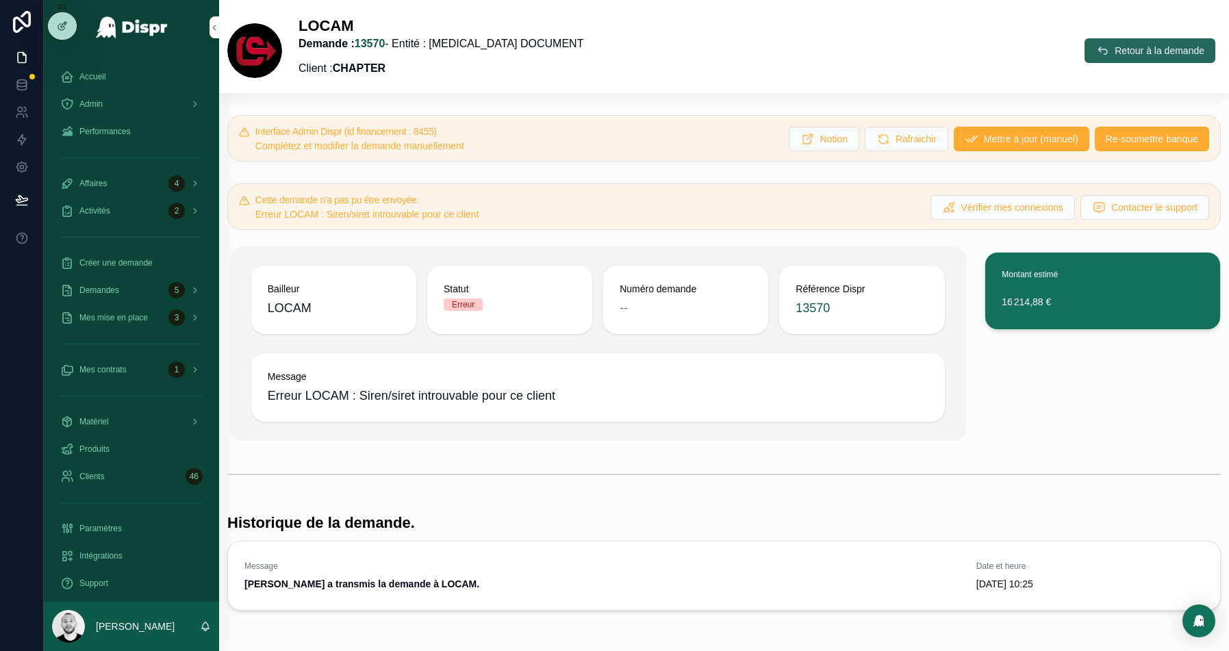
click at [1115, 51] on span "Retour à la demande" at bounding box center [1160, 51] width 90 height 14
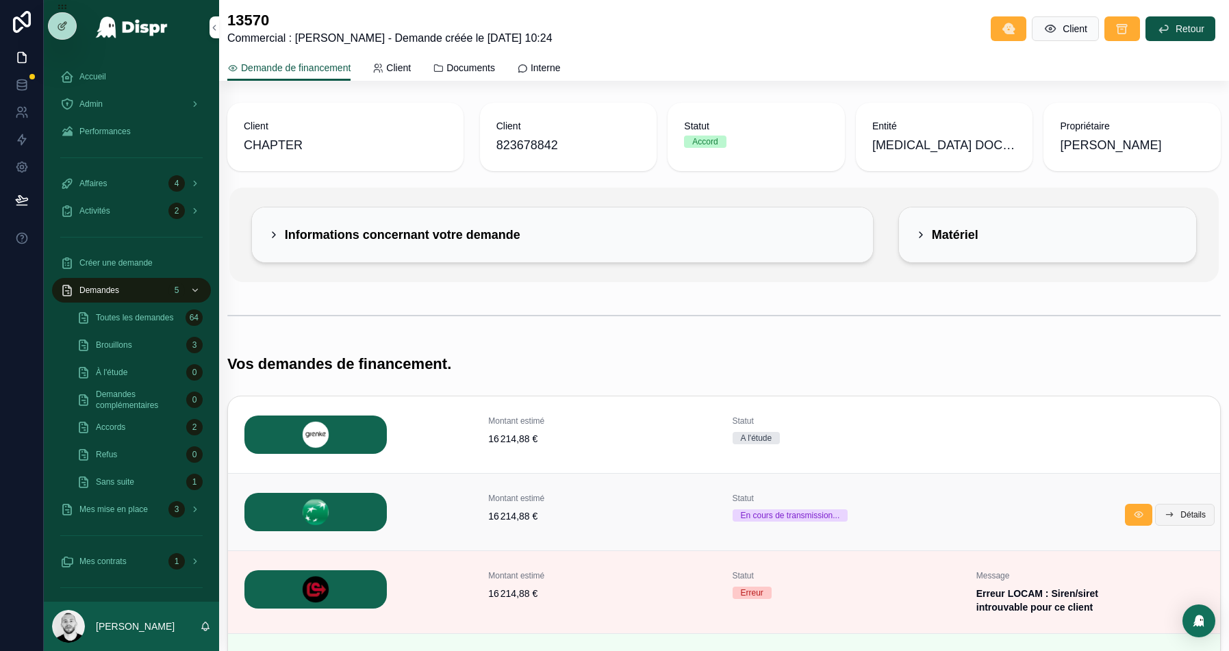
click at [1174, 504] on button "Détails" at bounding box center [1185, 515] width 60 height 22
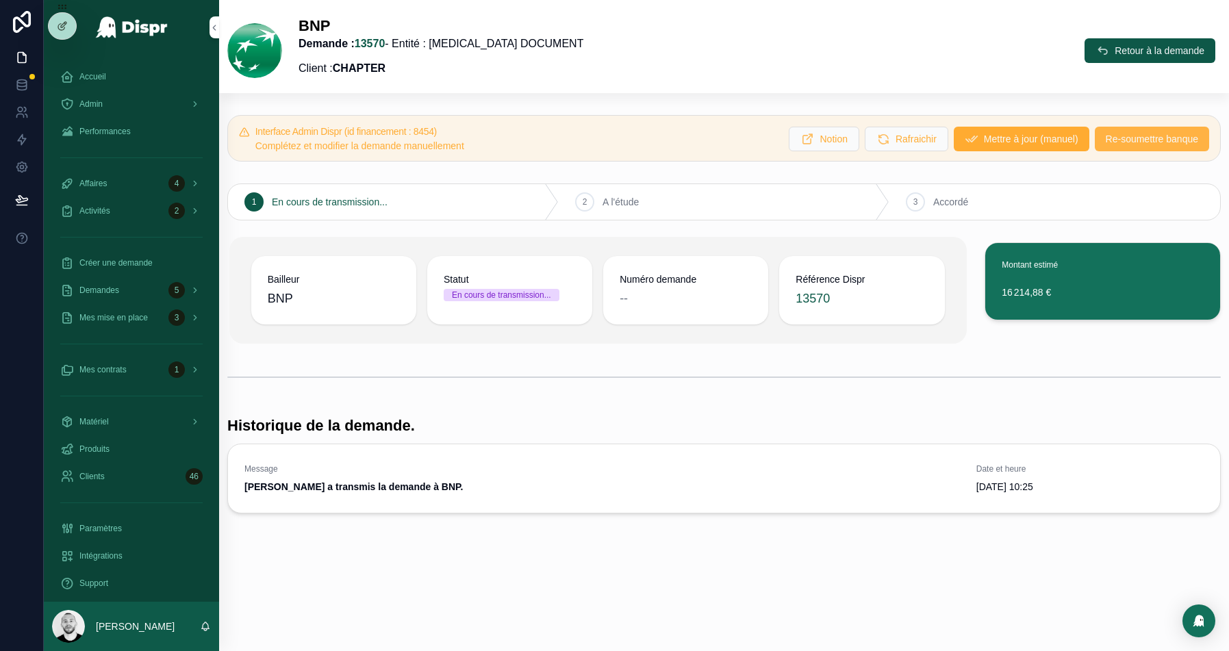
click at [1127, 141] on span "Re-soumettre banque" at bounding box center [1152, 139] width 92 height 14
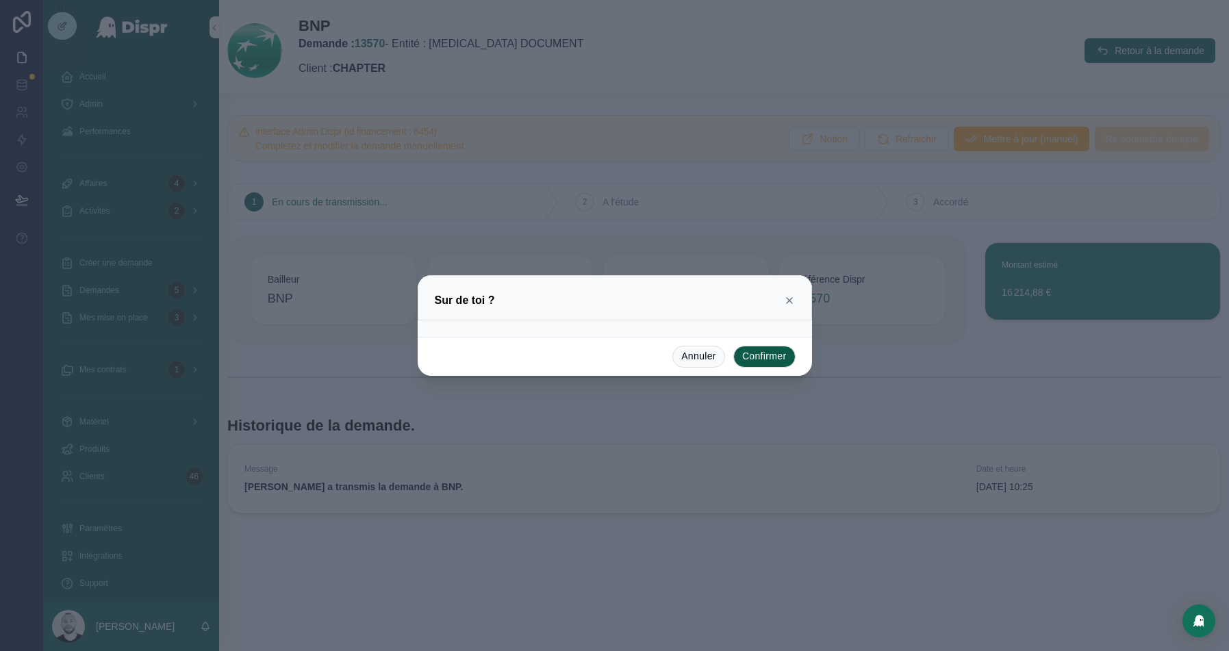
click at [767, 353] on button "Confirmer" at bounding box center [764, 357] width 62 height 22
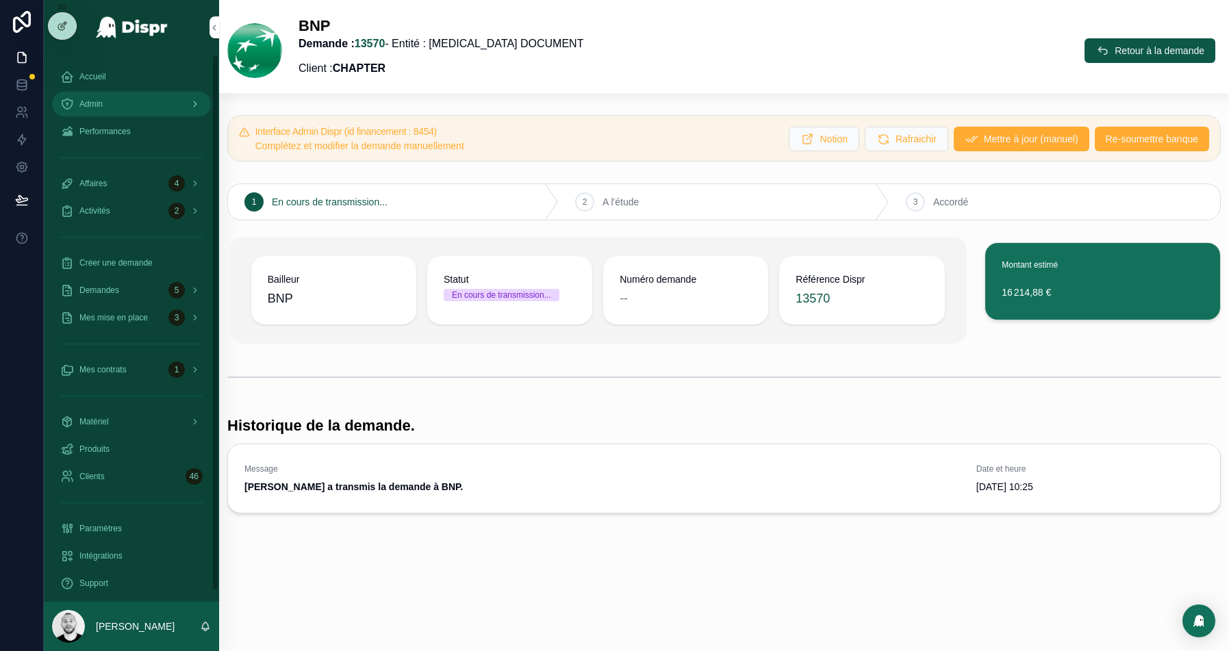
click at [115, 95] on div "Admin" at bounding box center [131, 104] width 142 height 22
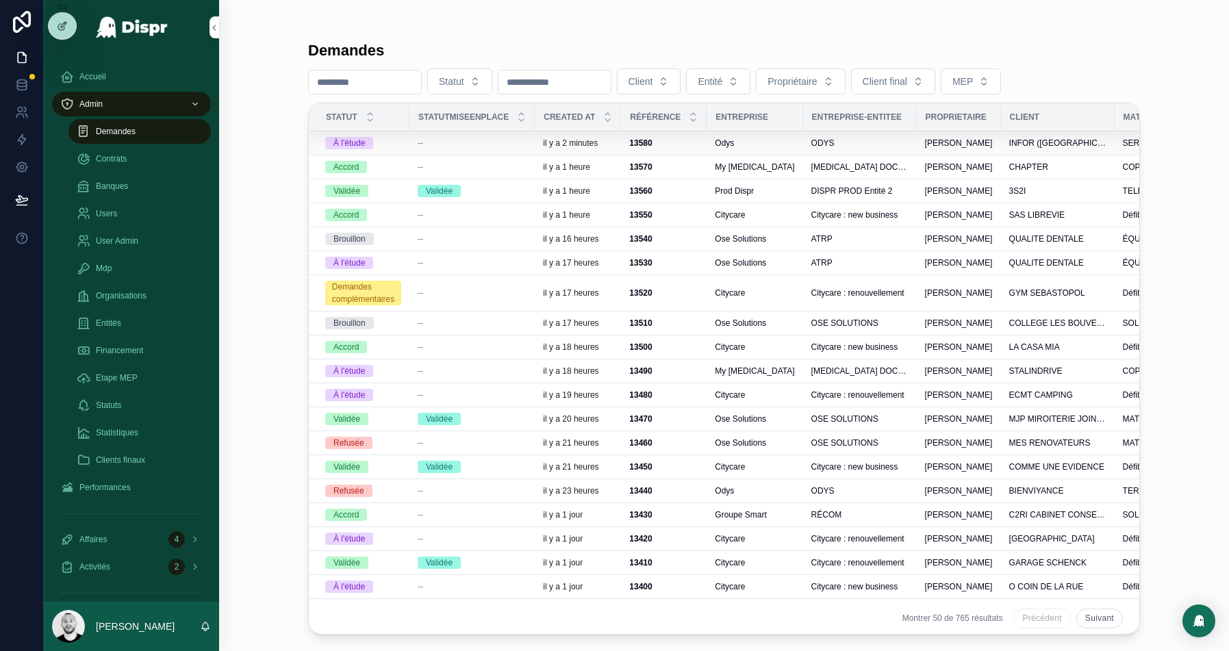
click at [451, 144] on div "--" at bounding box center [472, 143] width 109 height 11
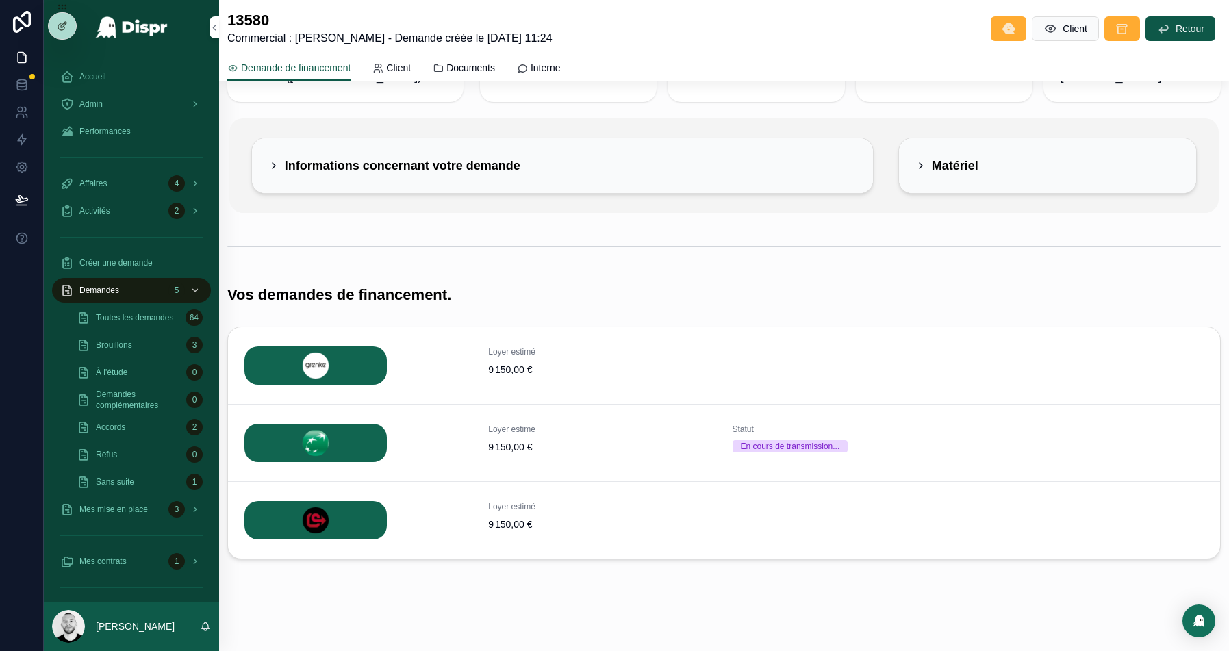
scroll to position [74, 0]
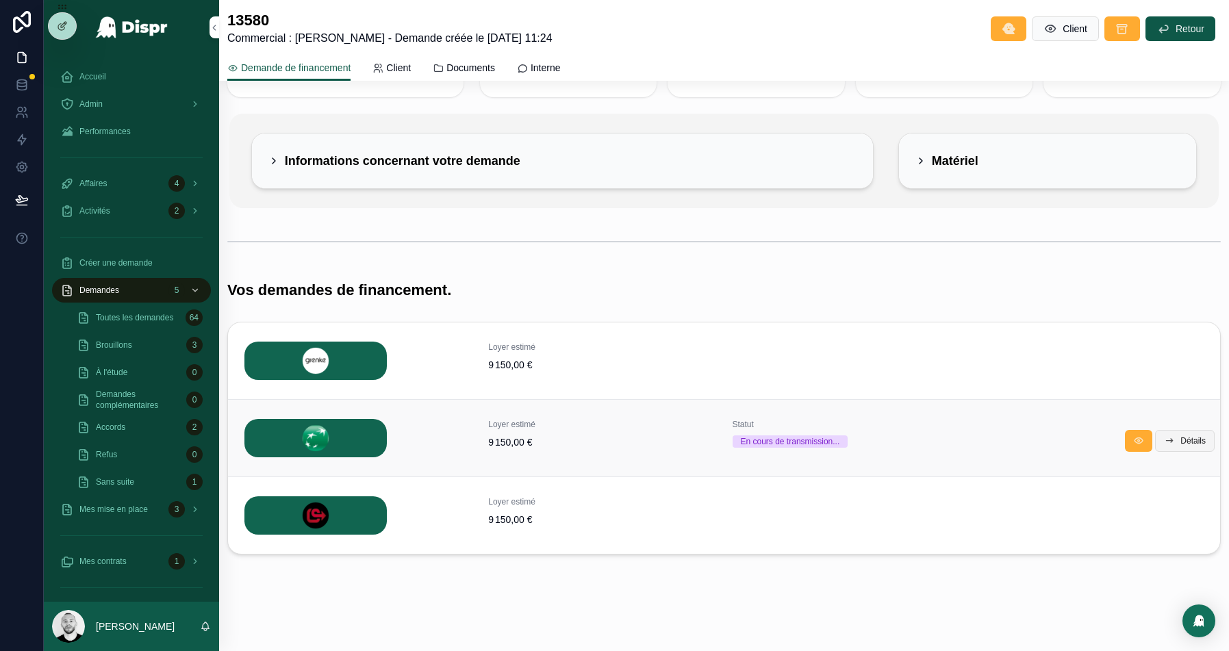
click at [1176, 431] on button "Détails" at bounding box center [1185, 441] width 60 height 22
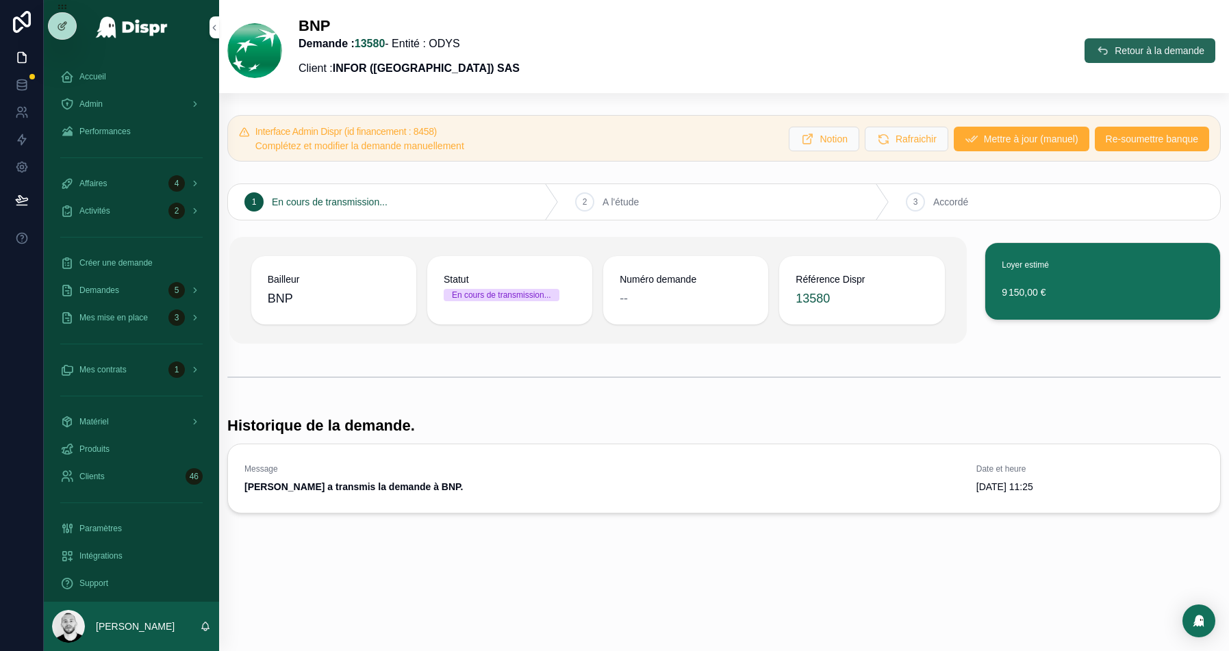
click at [1135, 47] on span "Retour à la demande" at bounding box center [1160, 51] width 90 height 14
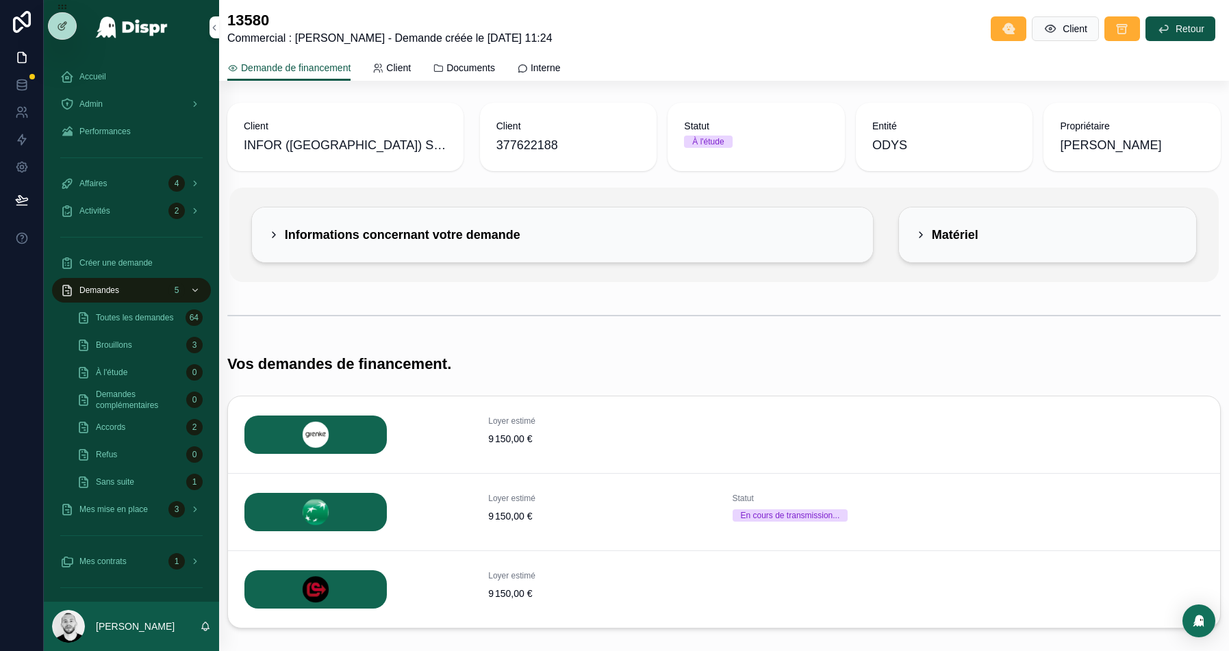
click at [520, 221] on div "Informations concernant votre demande" at bounding box center [562, 234] width 621 height 55
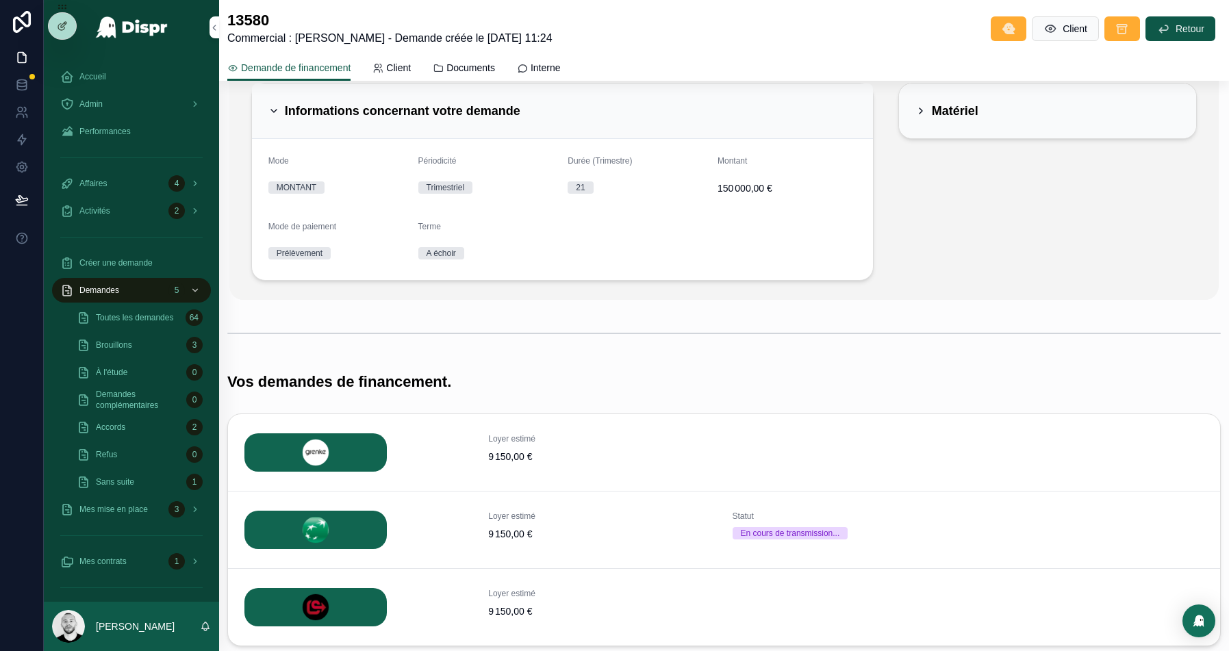
scroll to position [215, 0]
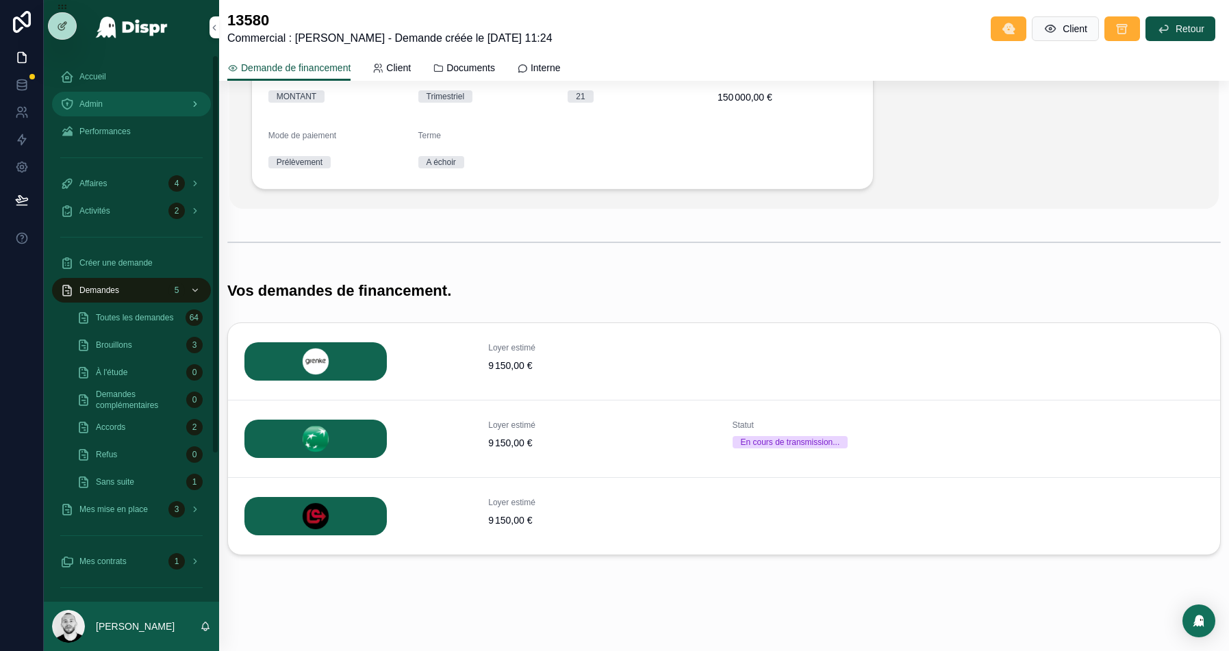
click at [115, 100] on div "Admin" at bounding box center [131, 104] width 142 height 22
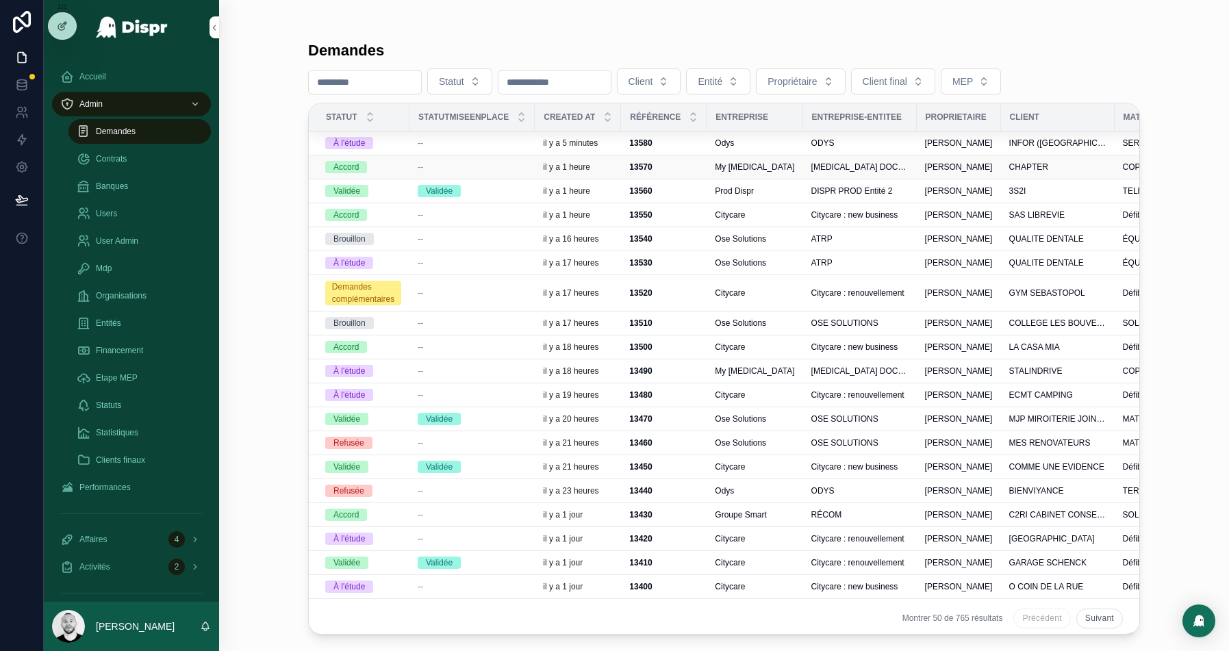
click at [514, 164] on div "--" at bounding box center [472, 167] width 109 height 11
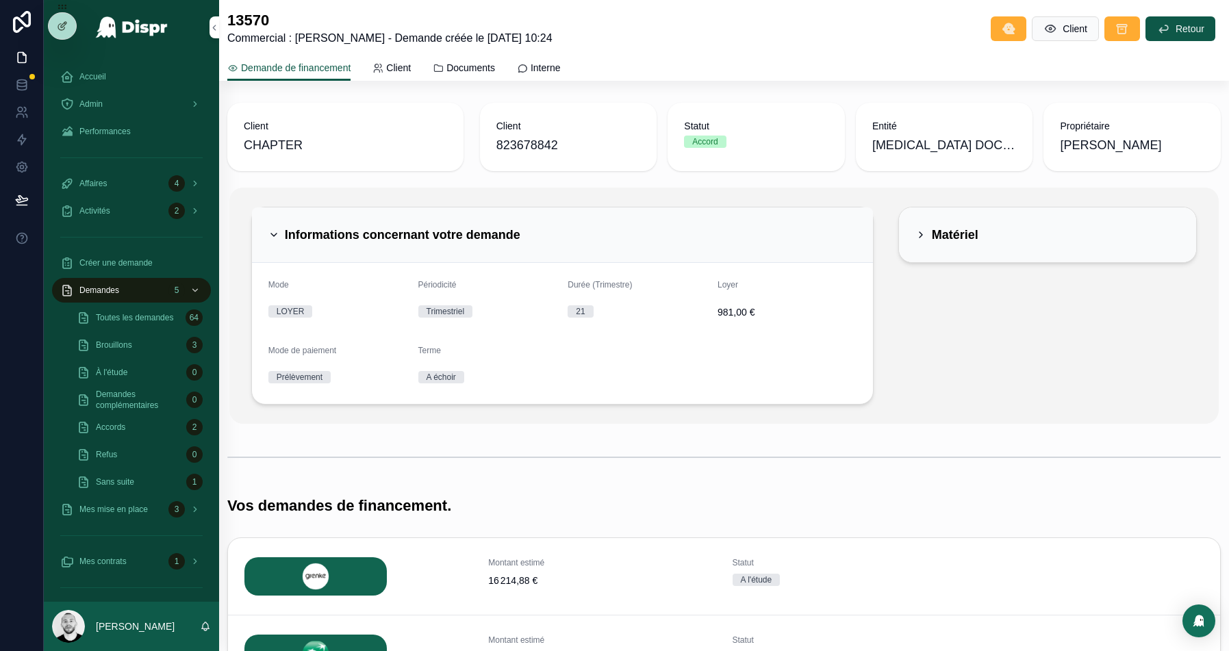
scroll to position [298, 0]
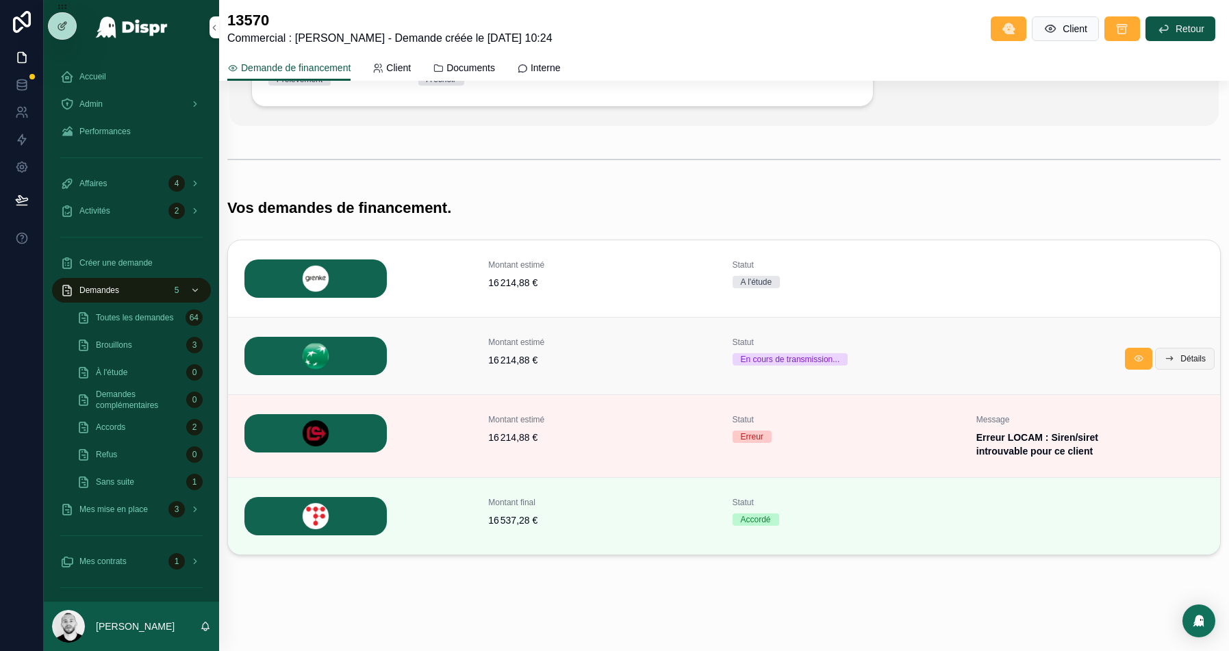
click at [1191, 357] on span "Détails" at bounding box center [1192, 358] width 25 height 11
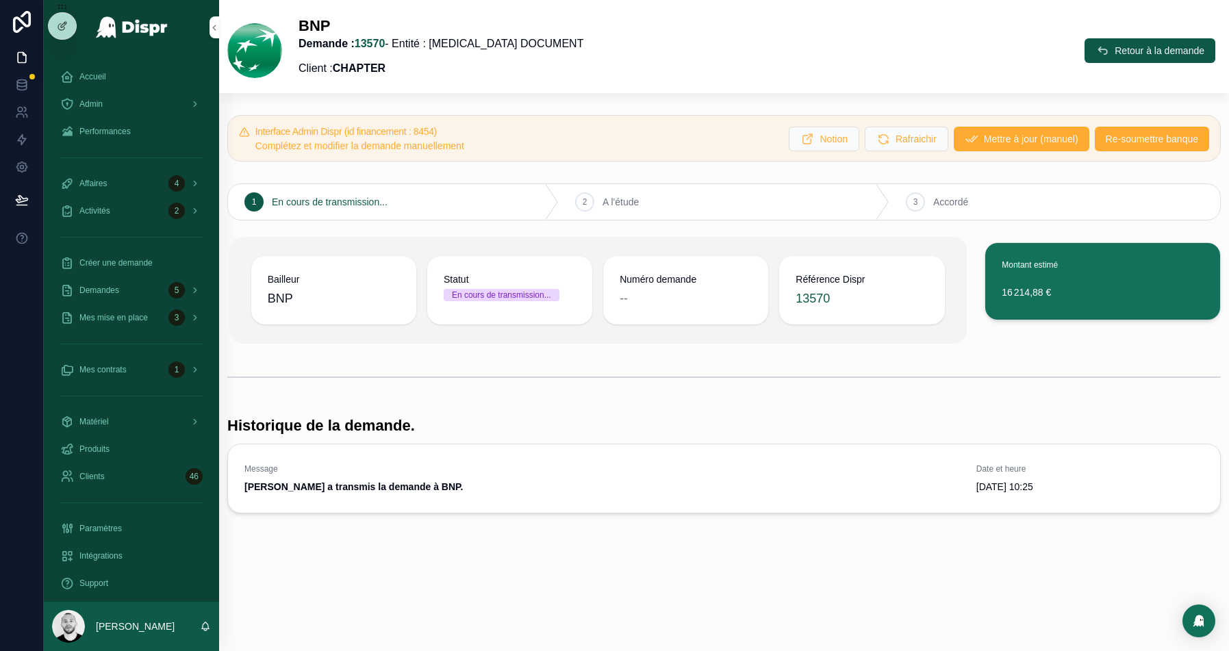
scroll to position [22, 0]
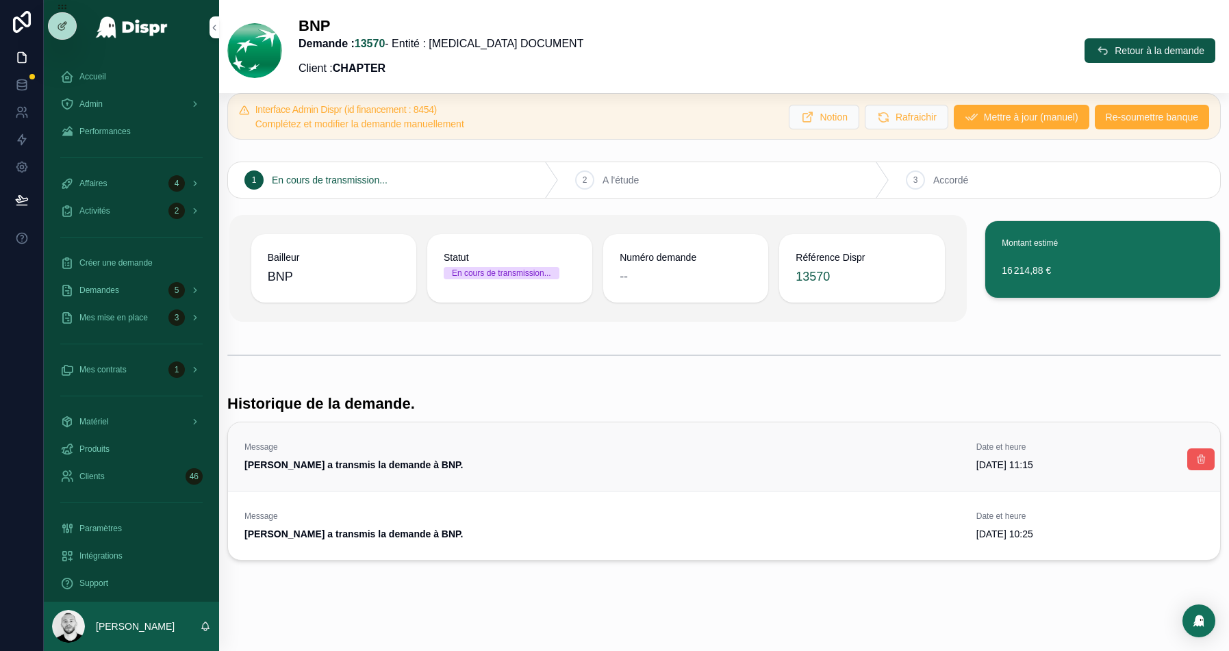
click at [1191, 463] on button "scrollable content" at bounding box center [1200, 460] width 27 height 22
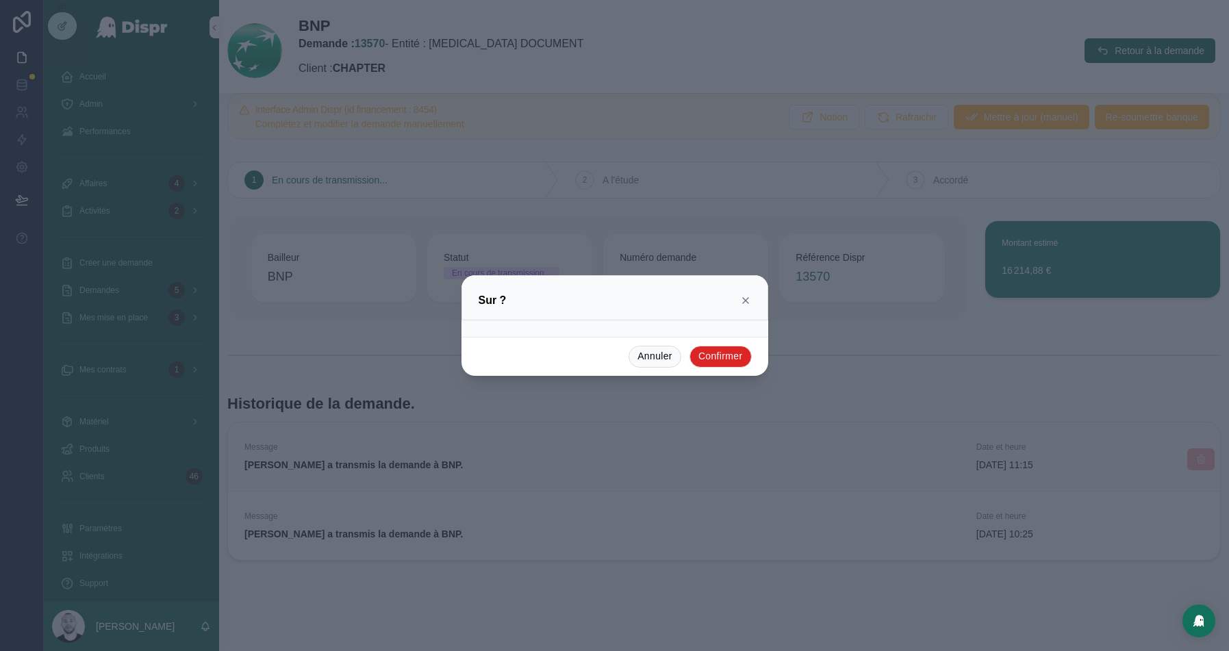
click at [690, 351] on button "Confirmer" at bounding box center [721, 357] width 62 height 22
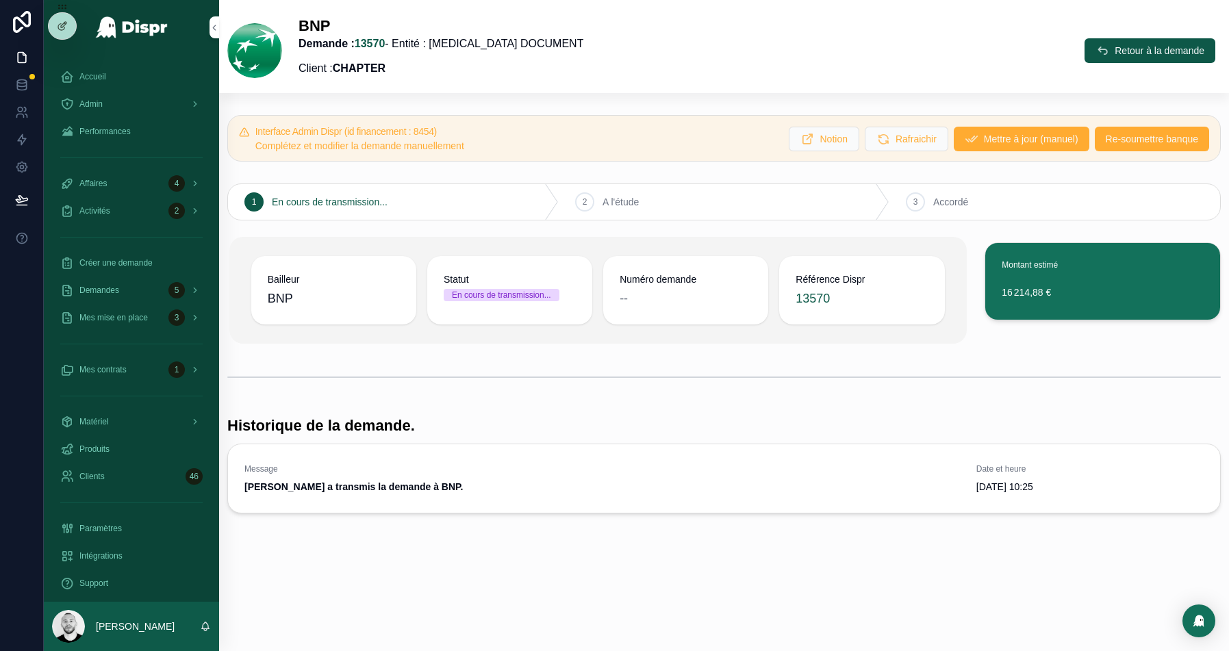
scroll to position [0, 0]
click at [1131, 139] on span "Re-soumettre banque" at bounding box center [1152, 139] width 92 height 14
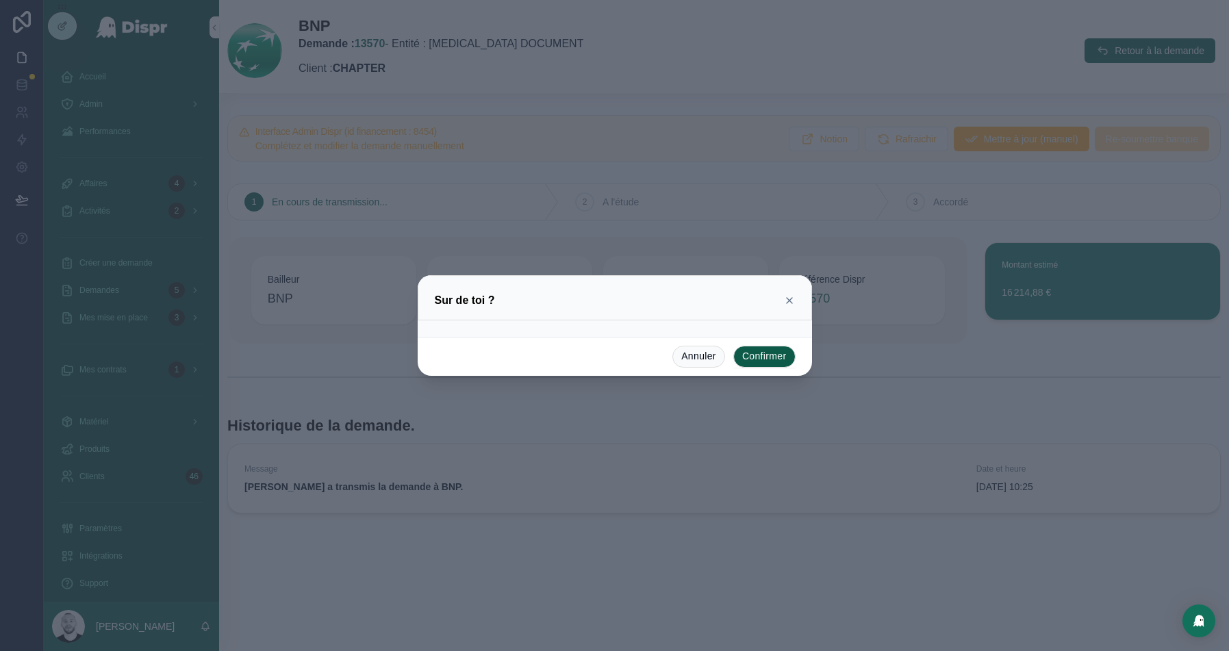
click at [763, 362] on button "Confirmer" at bounding box center [764, 357] width 62 height 22
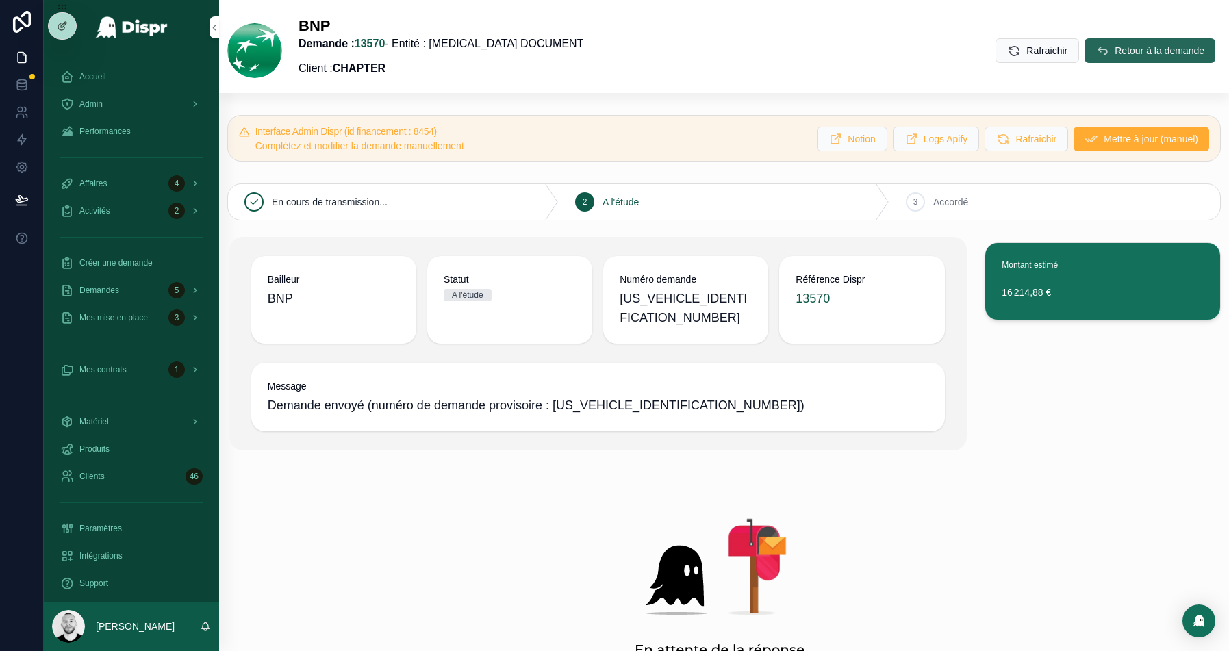
click at [1166, 52] on span "Retour à la demande" at bounding box center [1160, 51] width 90 height 14
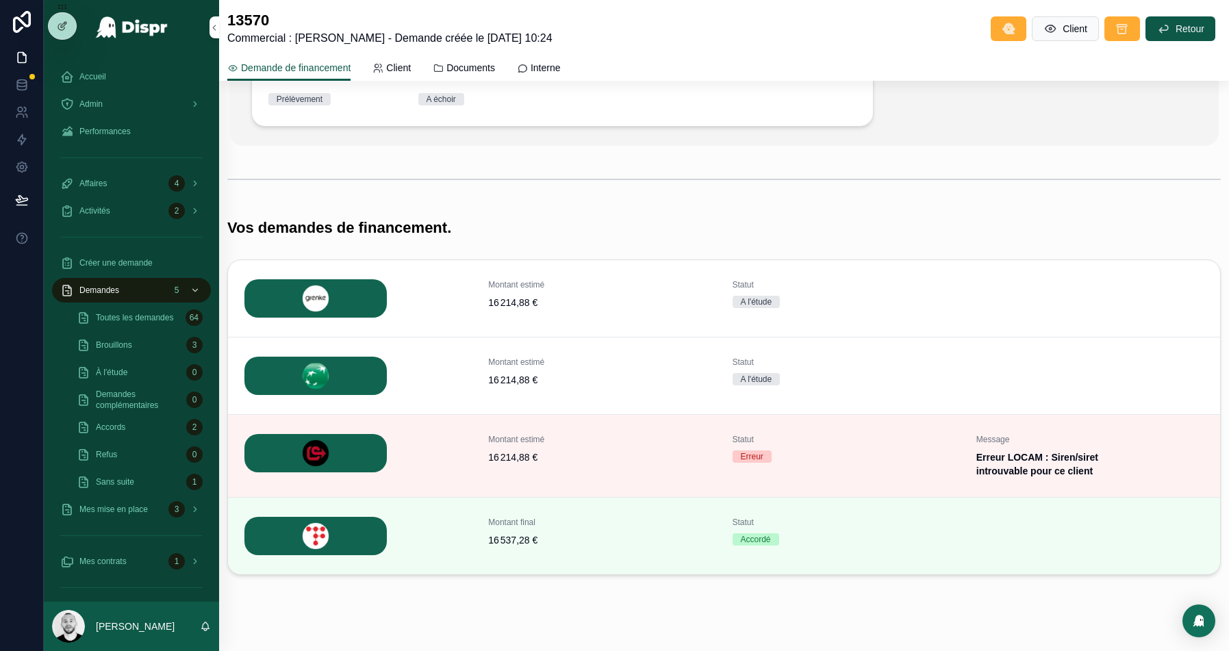
scroll to position [276, 0]
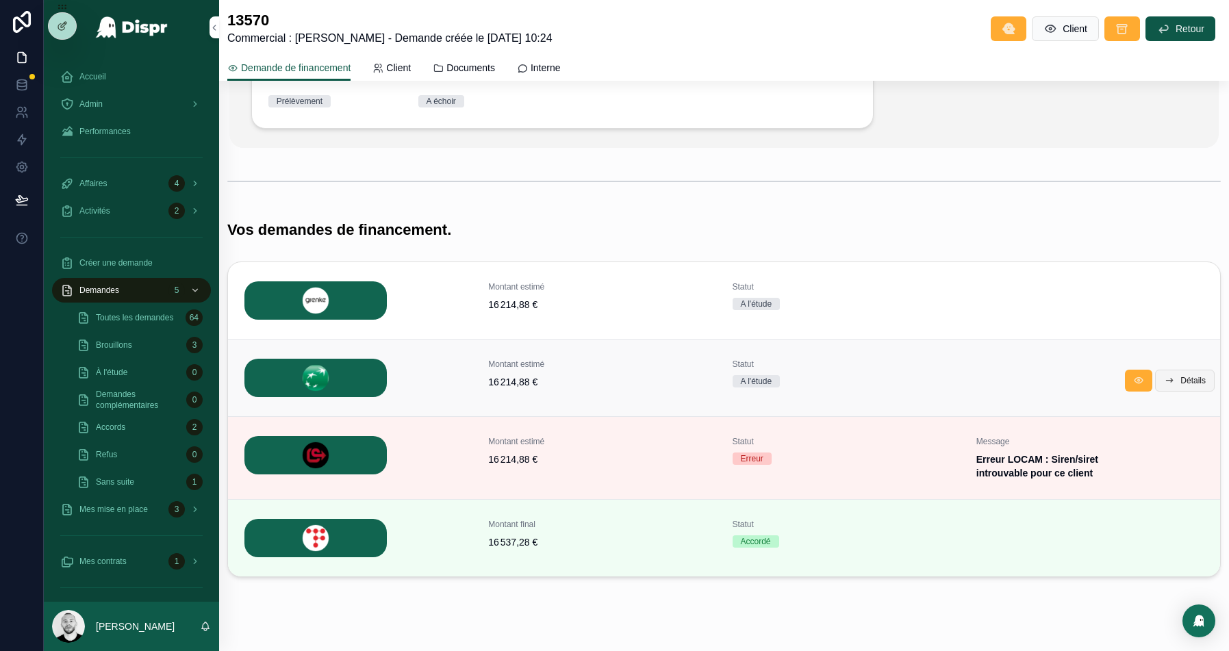
click at [1189, 370] on button "Détails" at bounding box center [1185, 381] width 60 height 22
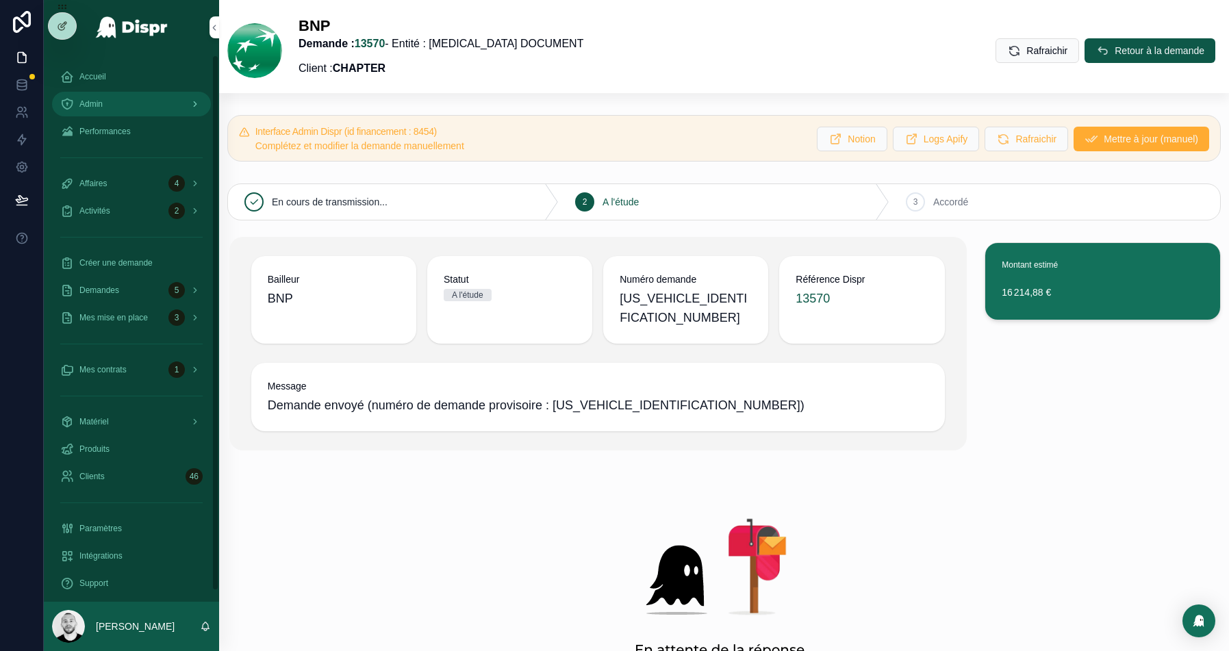
click at [149, 98] on div "Admin" at bounding box center [131, 104] width 142 height 22
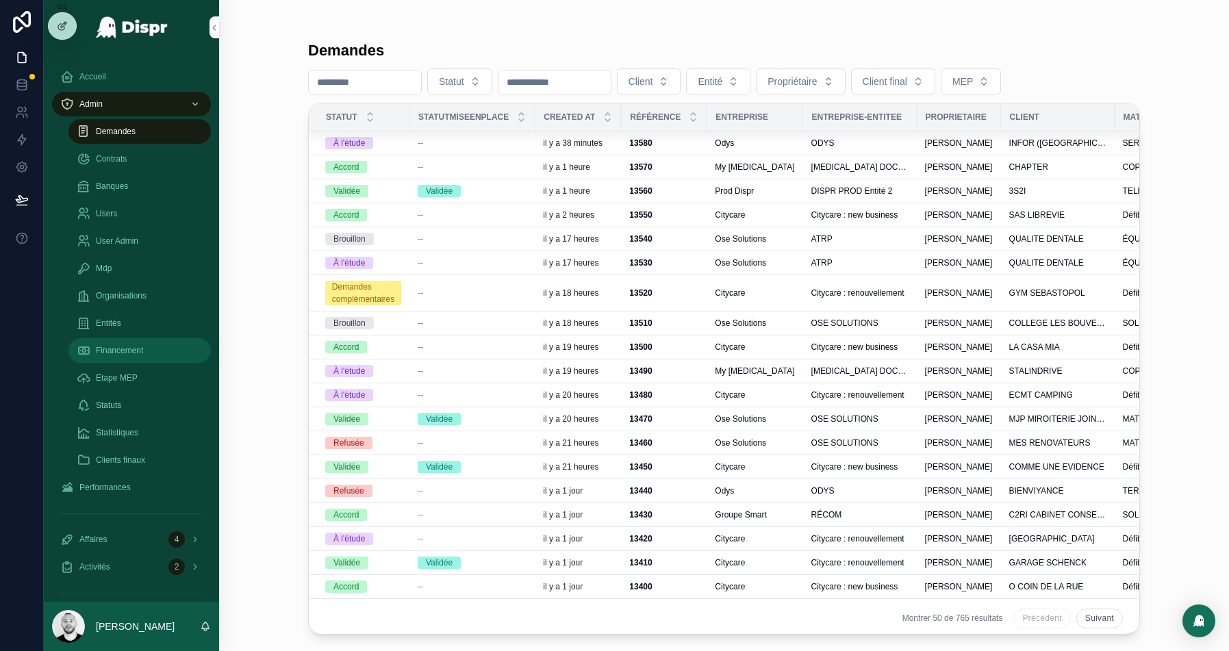
click at [118, 352] on span "Financement" at bounding box center [119, 350] width 47 height 11
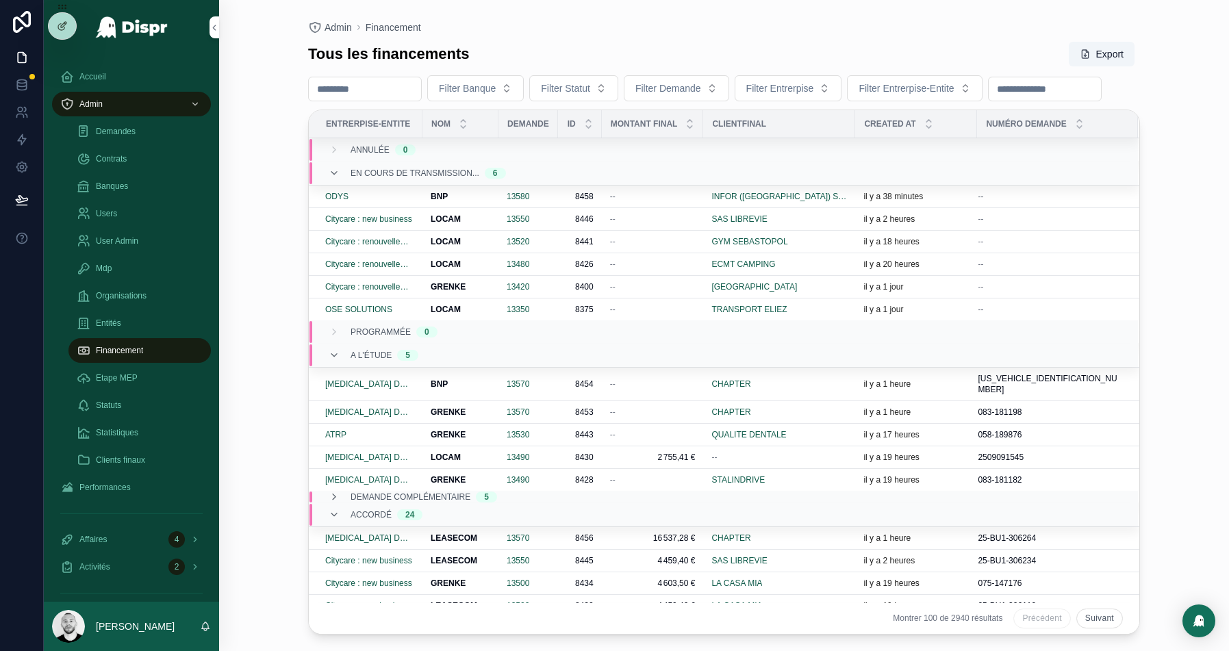
click at [989, 99] on input "scrollable content" at bounding box center [1045, 88] width 112 height 19
paste input "**********"
type input "**********"
click at [131, 128] on span "Demandes" at bounding box center [116, 131] width 40 height 11
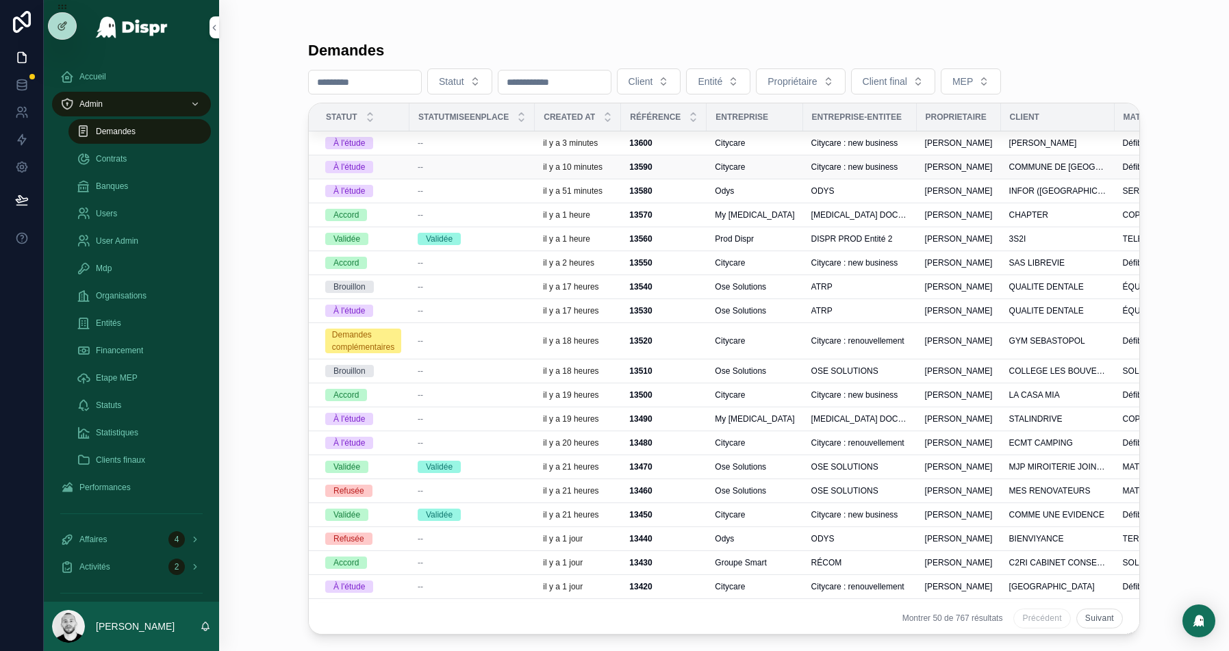
click at [462, 164] on div "--" at bounding box center [472, 167] width 109 height 11
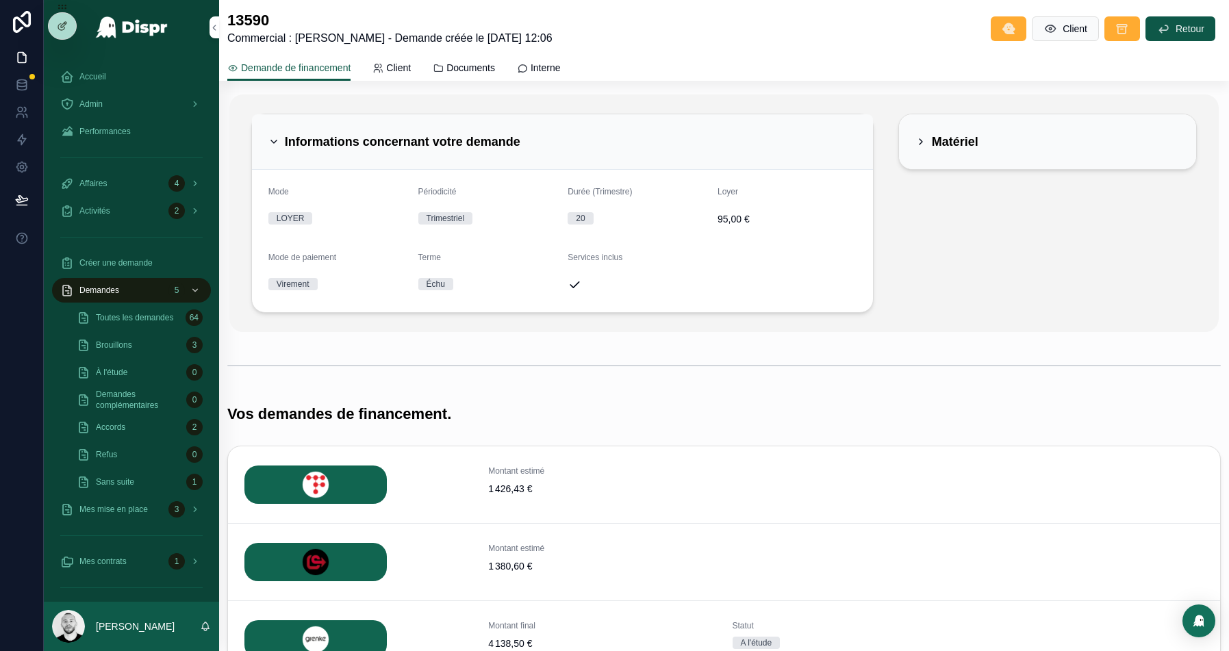
scroll to position [216, 0]
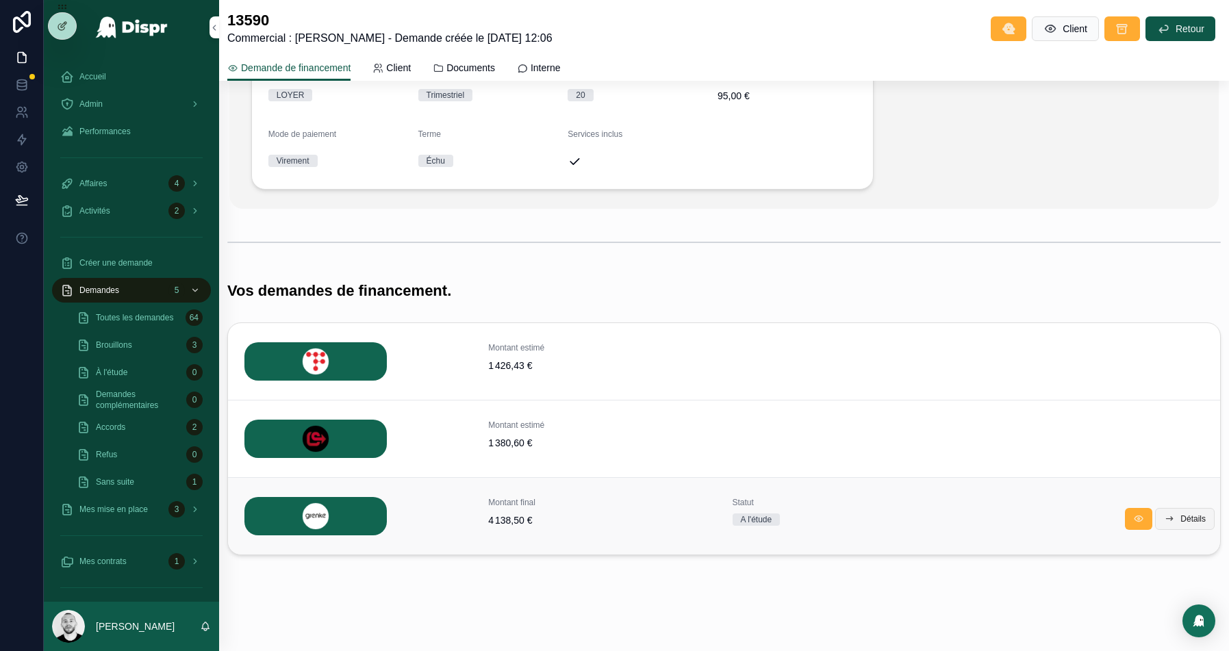
click at [1174, 508] on button "Détails" at bounding box center [1185, 519] width 60 height 22
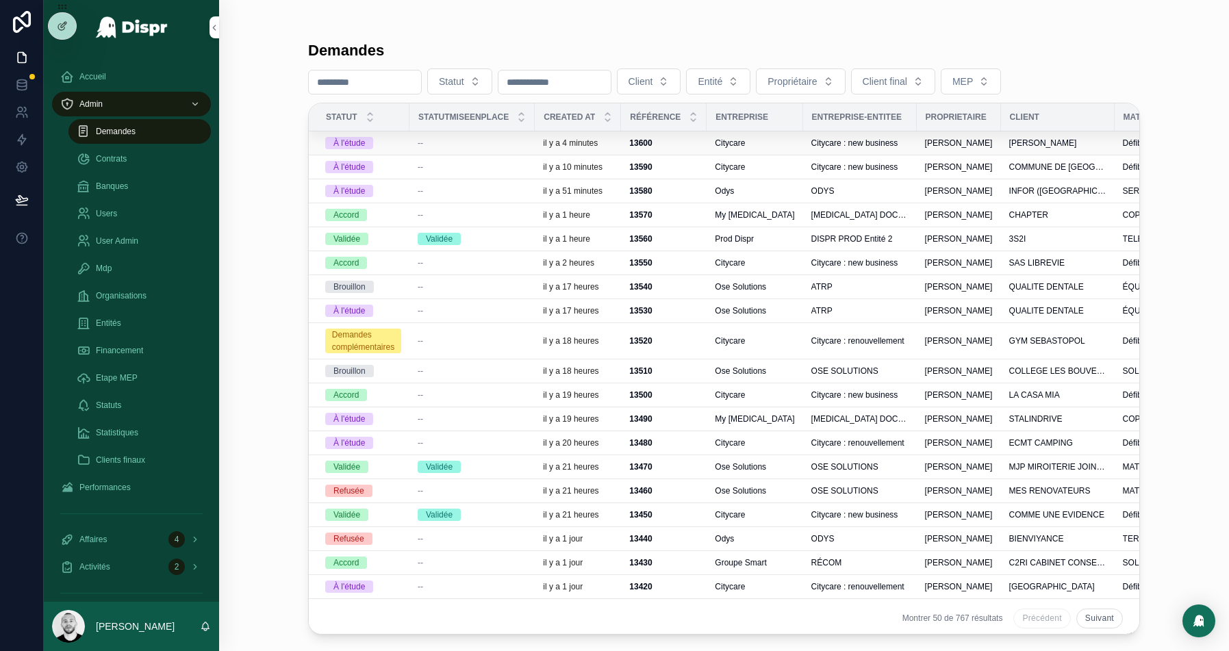
click at [497, 139] on div "--" at bounding box center [472, 143] width 109 height 11
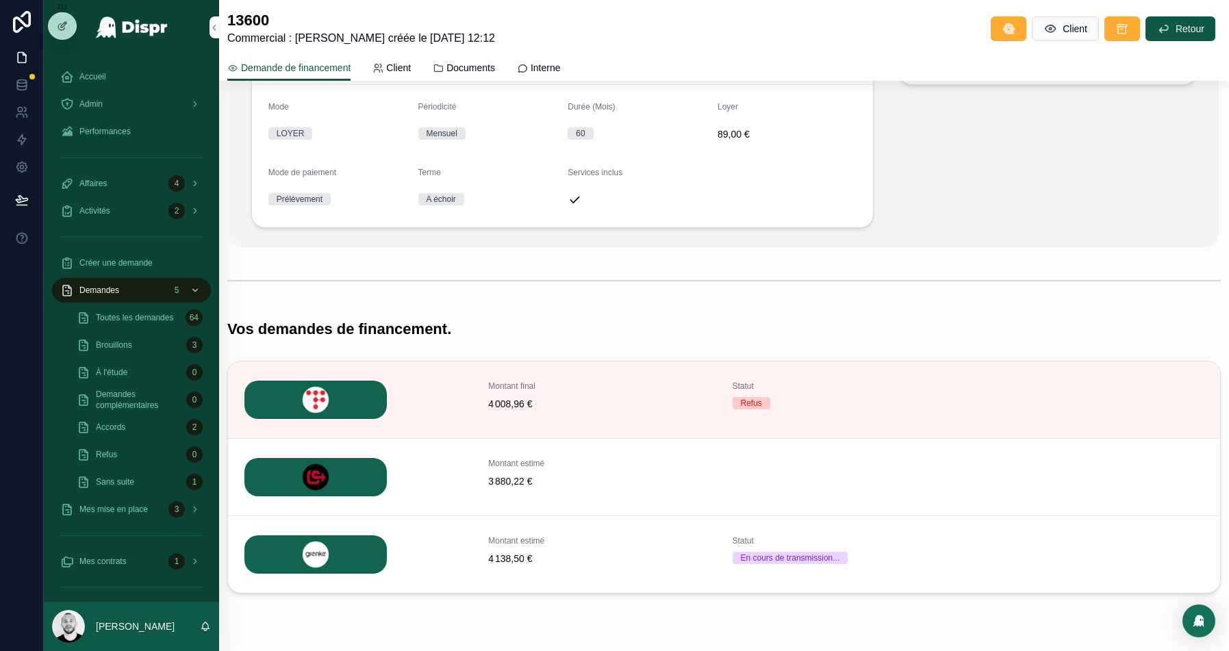
scroll to position [186, 0]
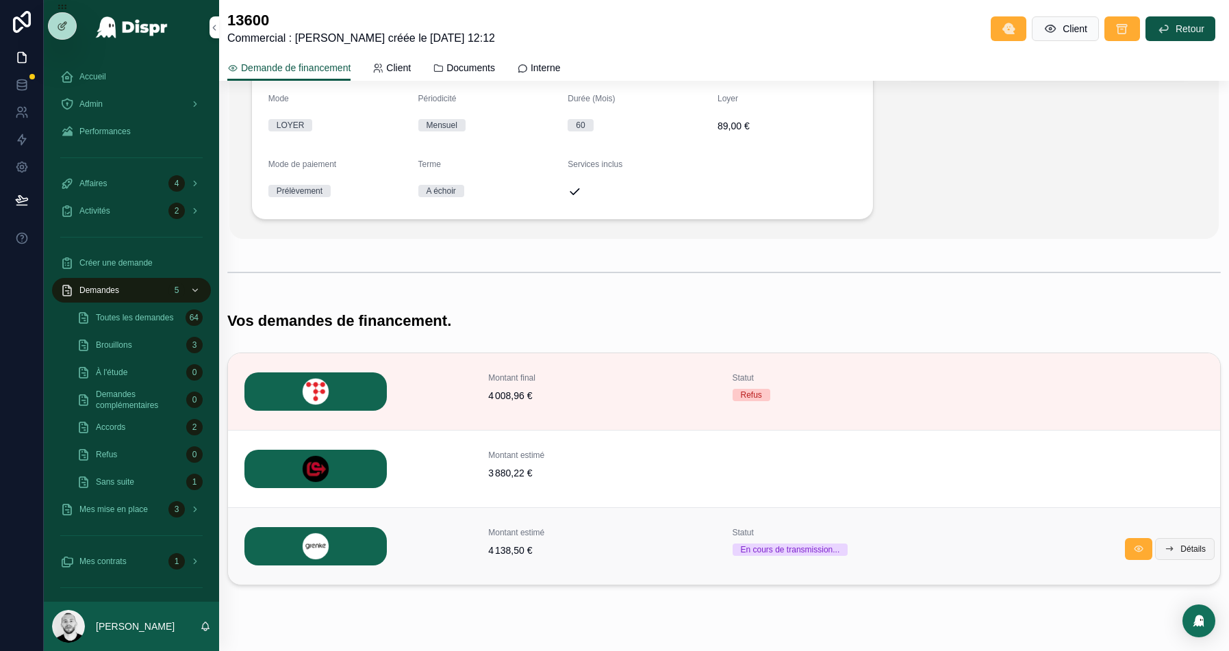
click at [1189, 551] on span "Détails" at bounding box center [1192, 549] width 25 height 11
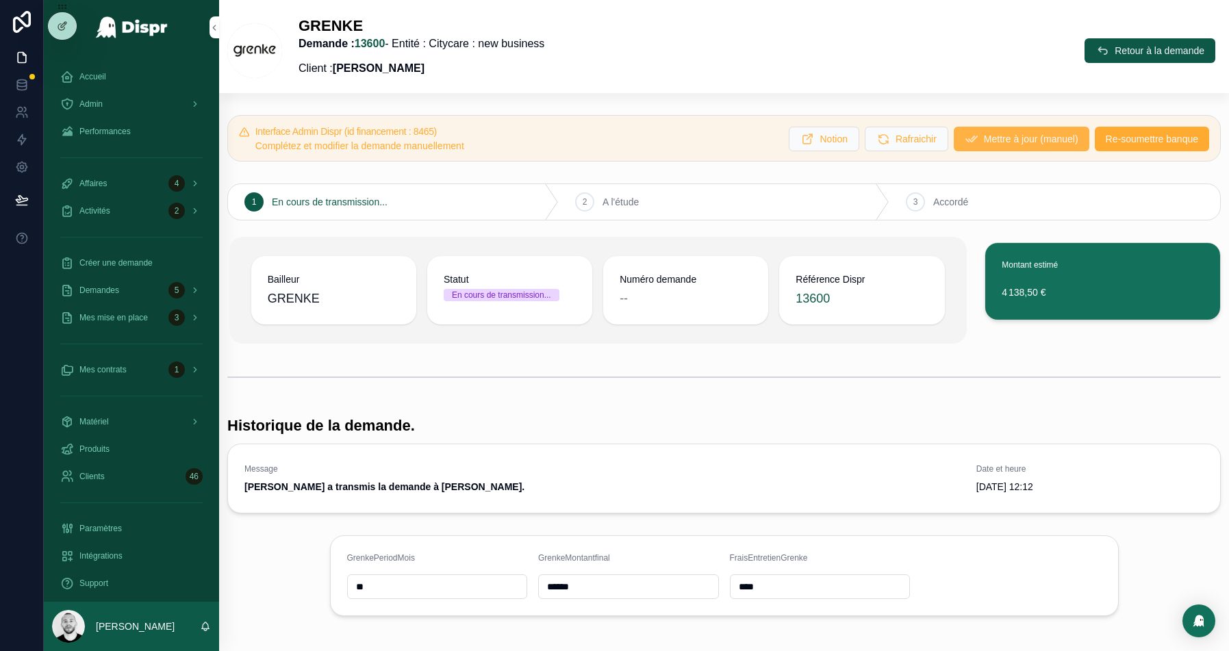
click at [1018, 133] on span "Mettre à jour (manuel)" at bounding box center [1031, 139] width 94 height 14
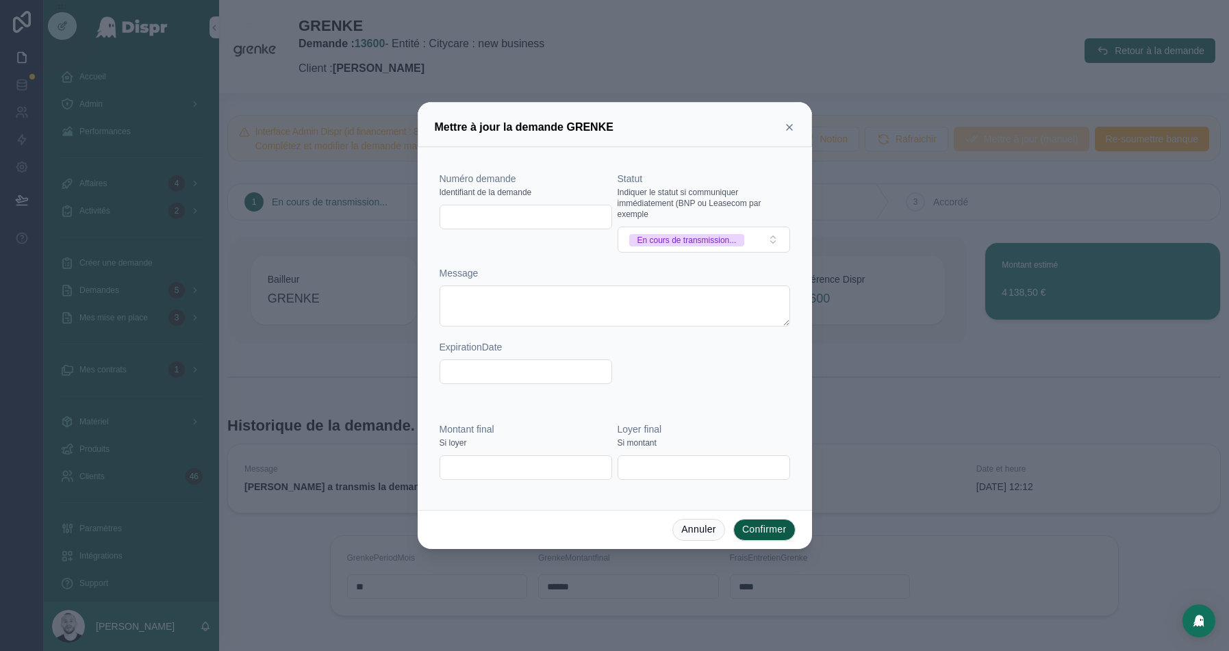
click at [533, 213] on input "text" at bounding box center [525, 216] width 171 height 19
paste input "**********"
type input "**********"
click at [674, 231] on button "En cours de transmission..." at bounding box center [704, 240] width 173 height 26
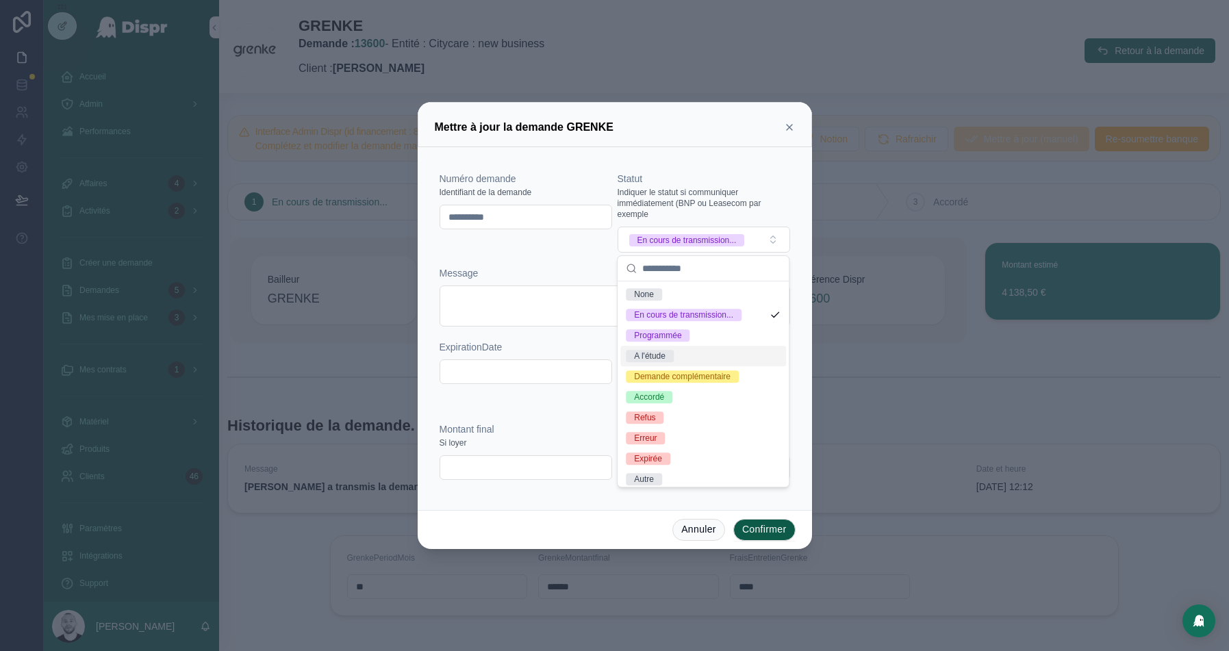
click at [674, 353] on span "A l'étude" at bounding box center [650, 356] width 48 height 12
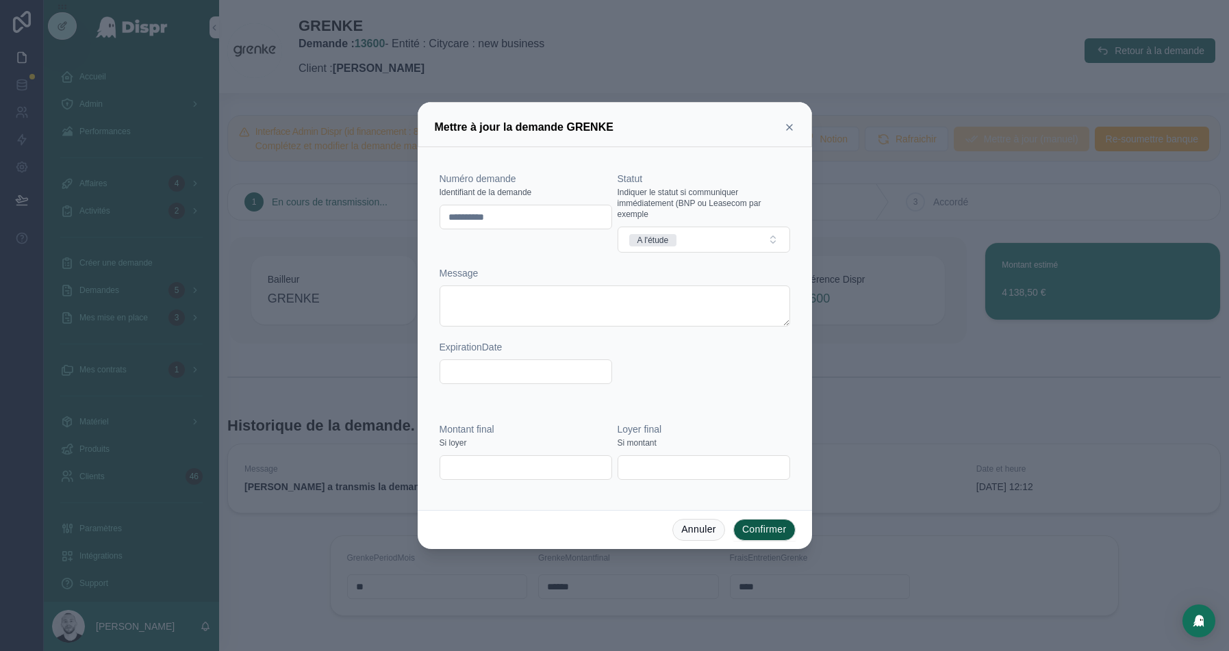
click at [466, 472] on input "text" at bounding box center [525, 467] width 171 height 19
paste input "*********"
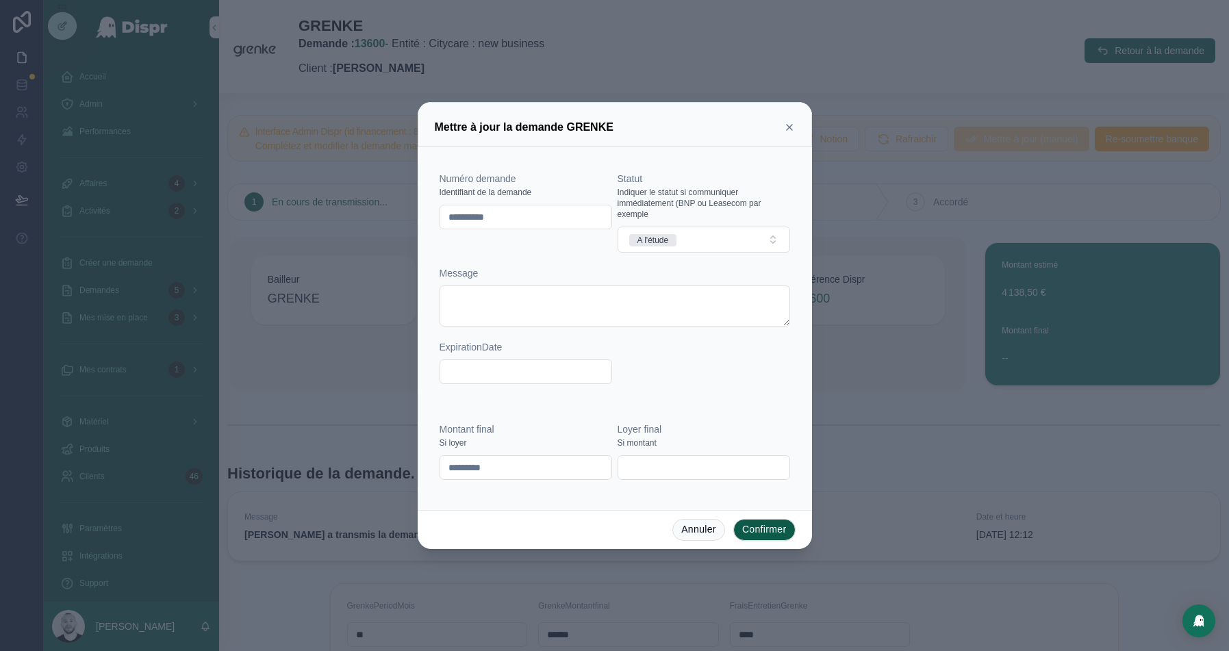
type input "*********"
click at [768, 531] on button "Confirmer" at bounding box center [764, 530] width 62 height 22
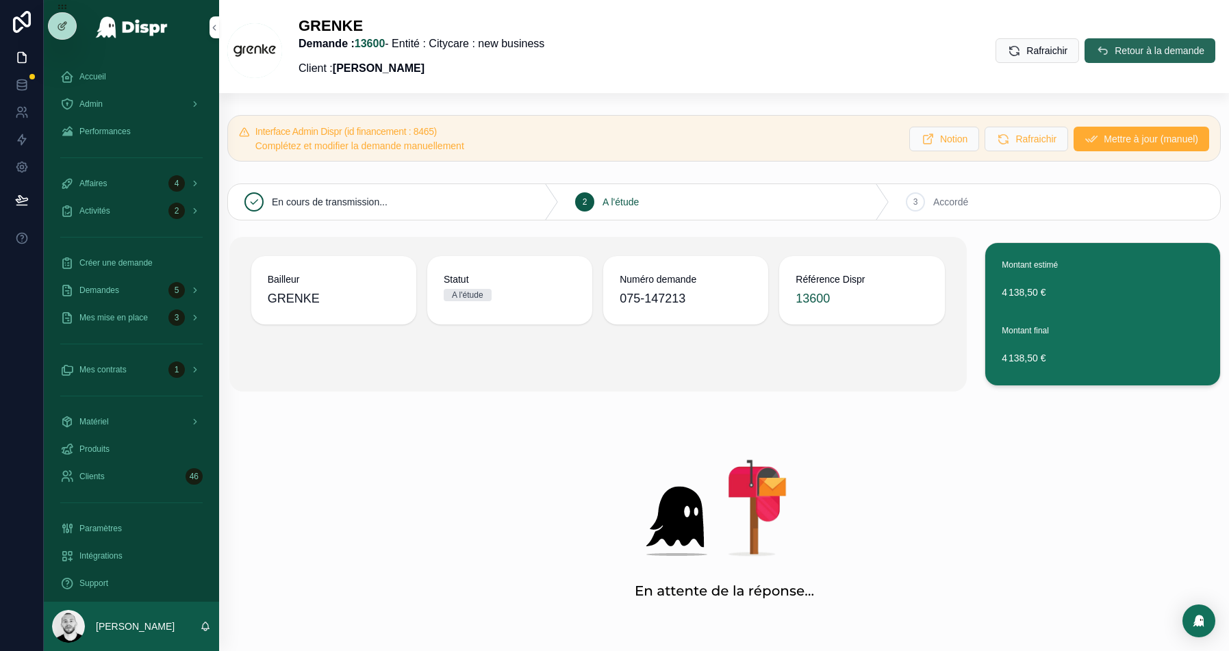
click at [1143, 52] on span "Retour à la demande" at bounding box center [1160, 51] width 90 height 14
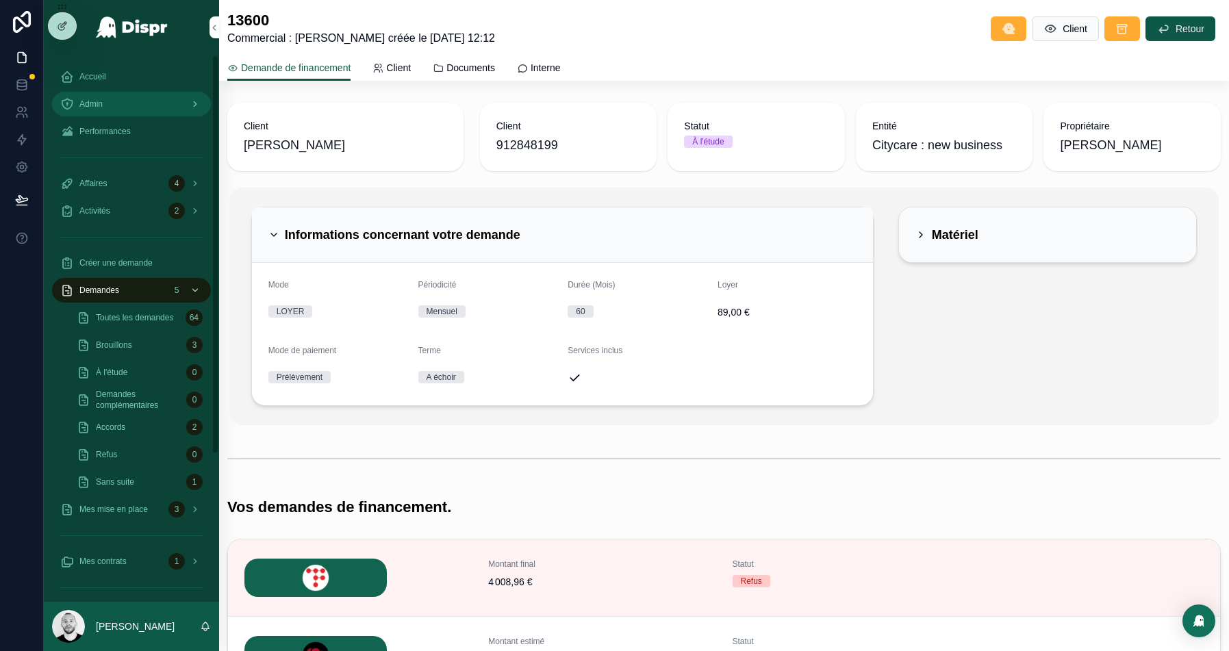
click at [97, 107] on span "Admin" at bounding box center [90, 104] width 23 height 11
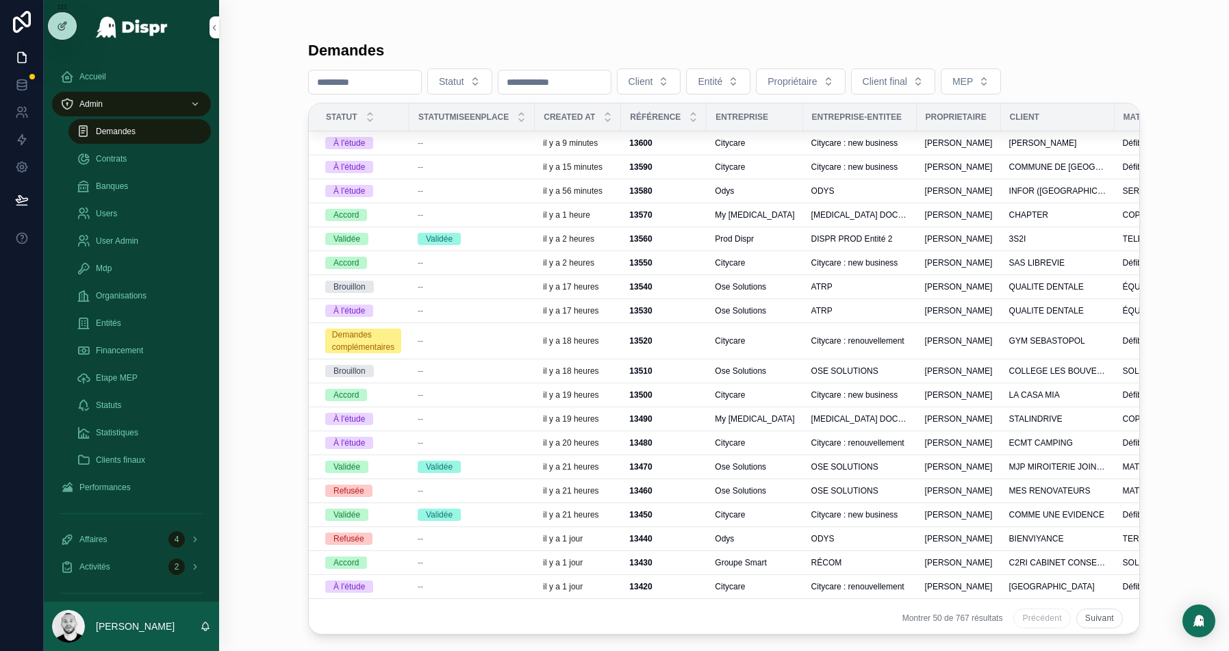
click at [370, 87] on input "scrollable content" at bounding box center [365, 82] width 112 height 19
paste input "****"
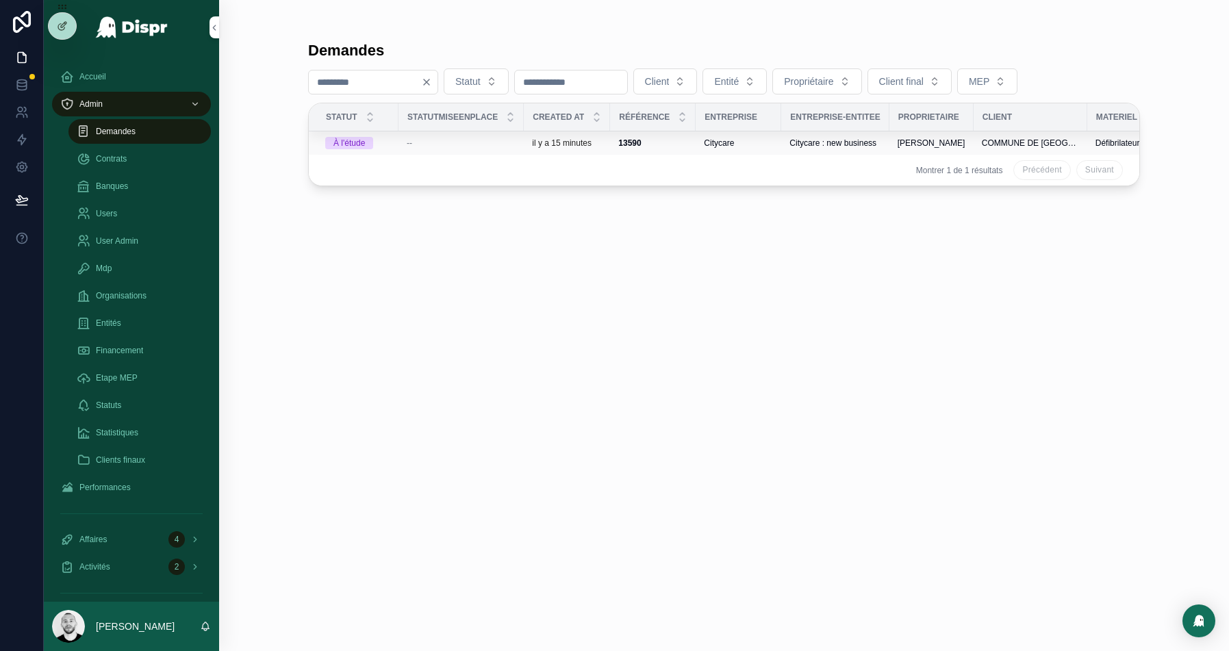
type input "****"
click at [468, 142] on div "--" at bounding box center [461, 143] width 109 height 11
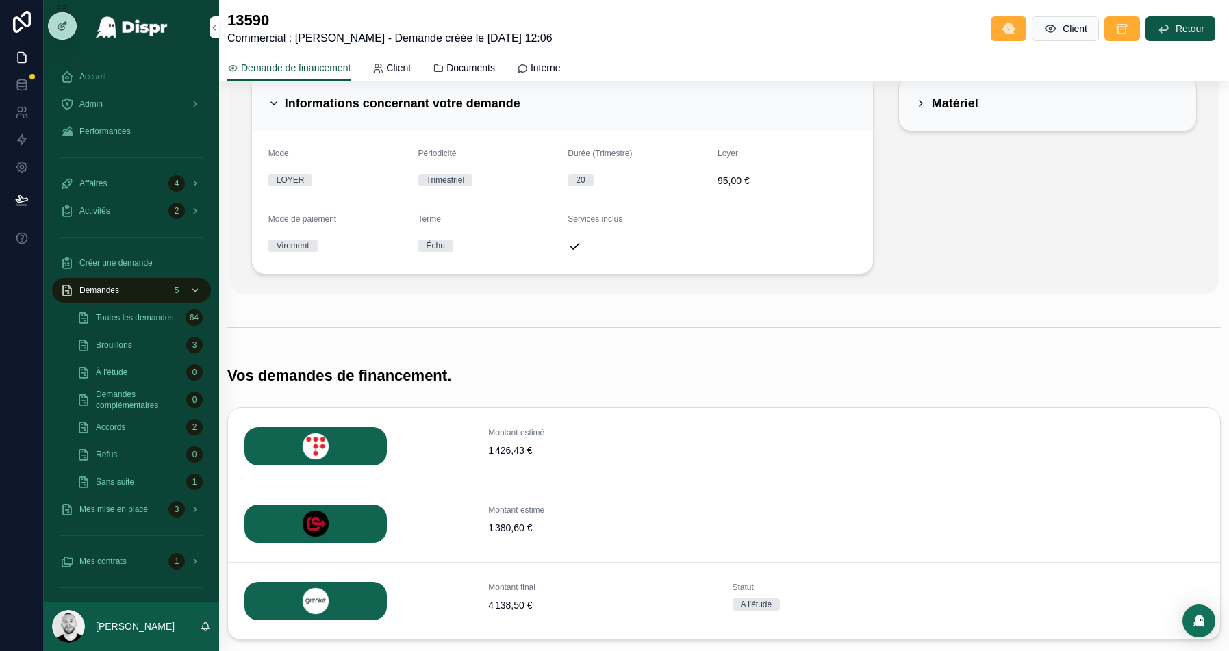
scroll to position [216, 0]
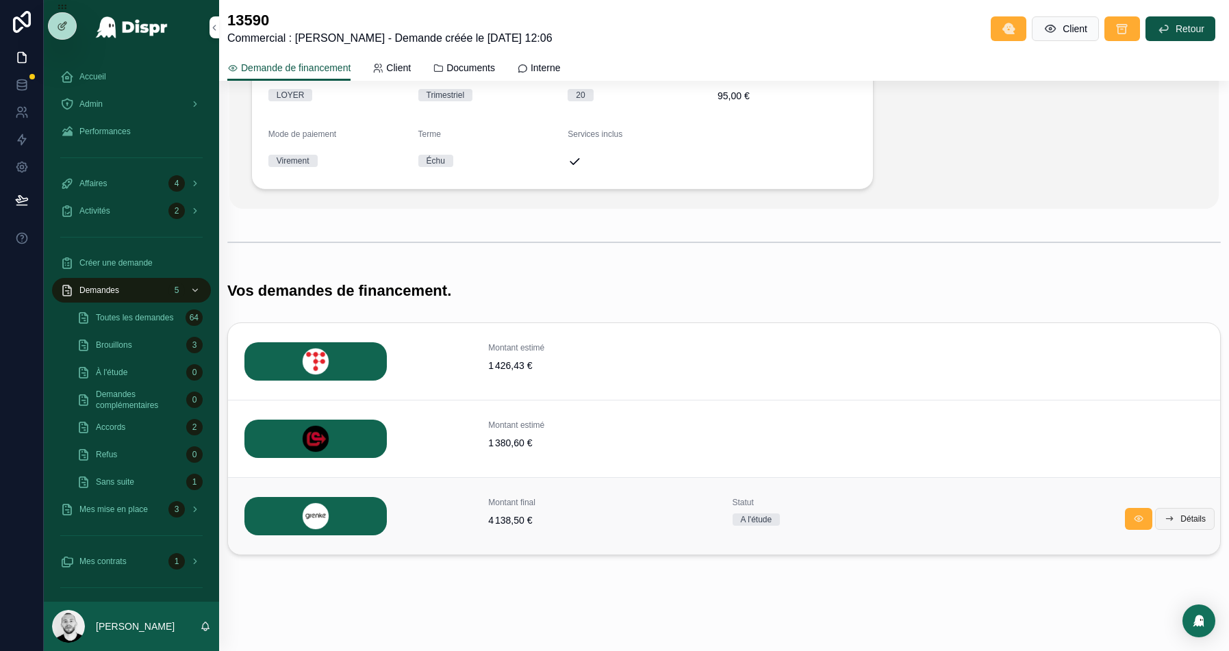
click at [1195, 515] on span "Détails" at bounding box center [1192, 519] width 25 height 11
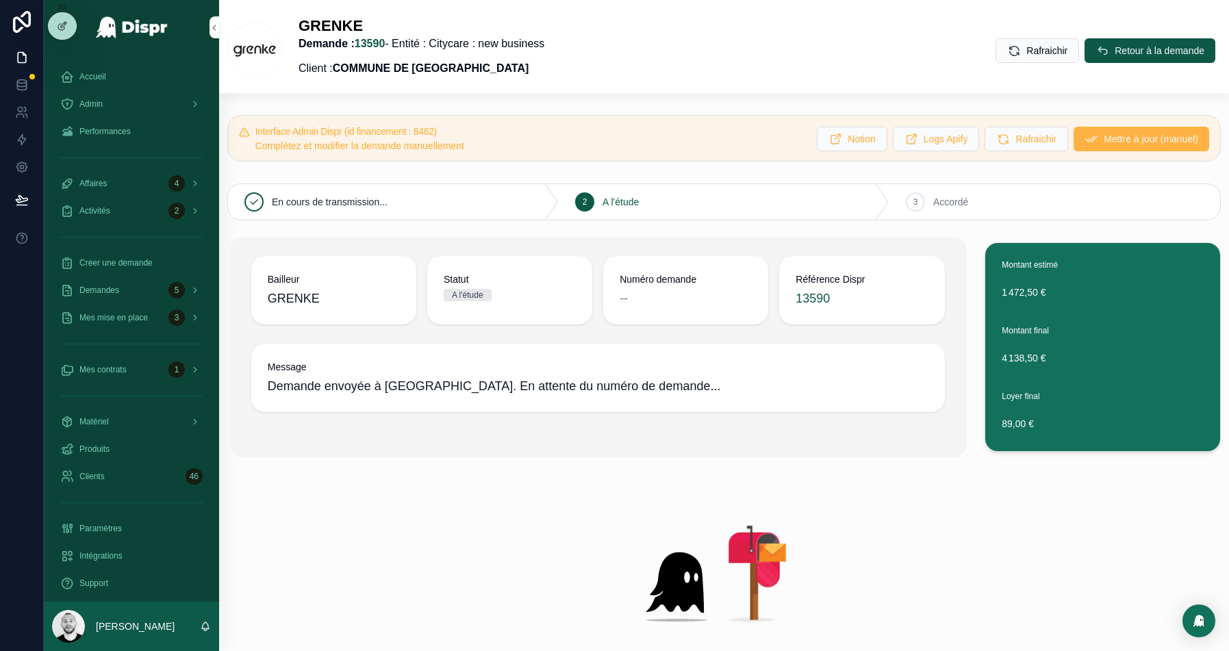
click at [1157, 133] on span "Mettre à jour (manuel)" at bounding box center [1151, 139] width 94 height 14
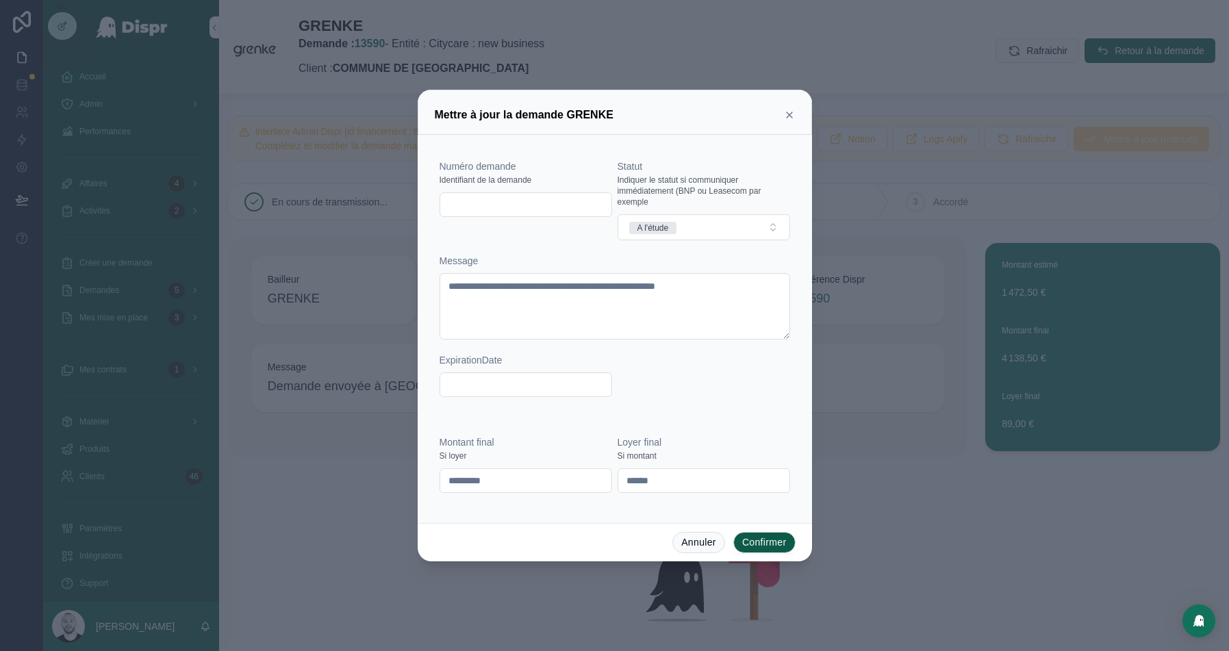
click at [490, 201] on input "text" at bounding box center [525, 204] width 171 height 19
paste input "**********"
type input "**********"
click at [719, 233] on button "A l'étude" at bounding box center [704, 227] width 173 height 26
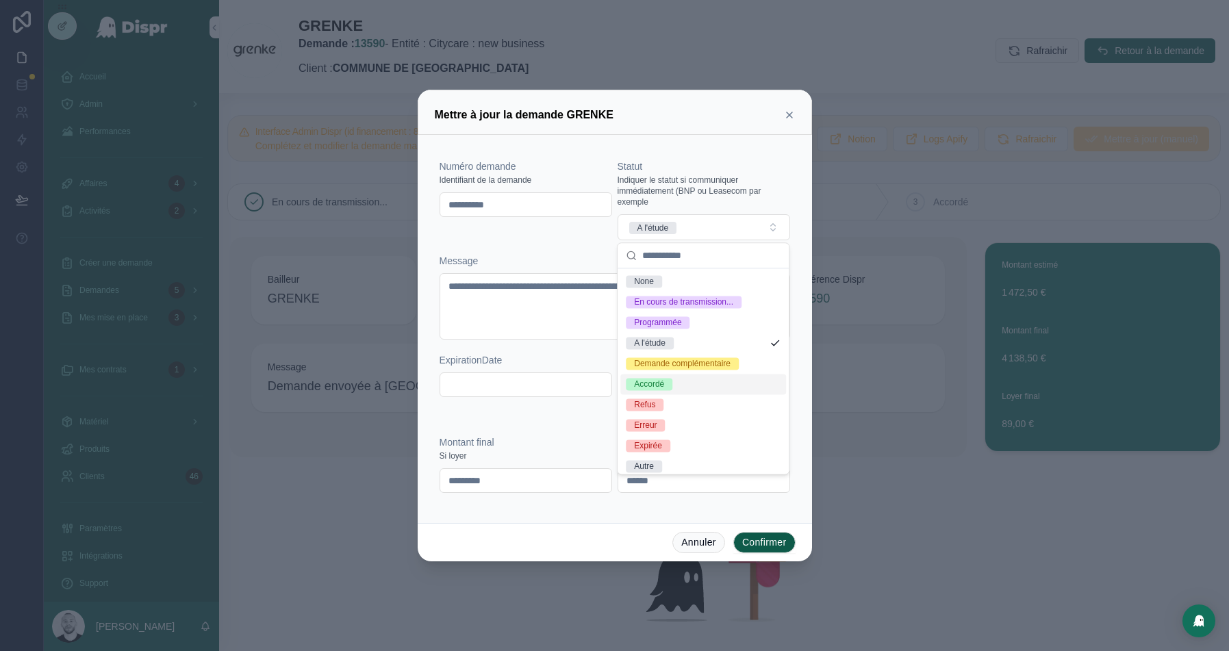
click at [687, 385] on div "Accordé" at bounding box center [703, 384] width 166 height 21
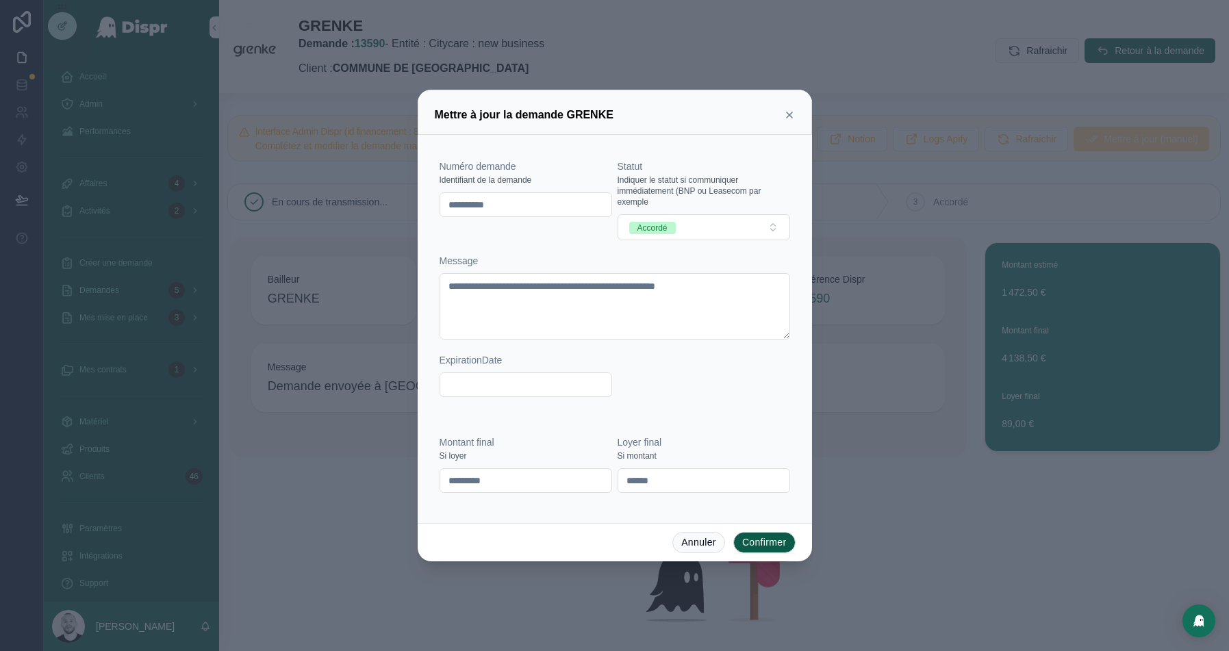
click at [477, 478] on input "*********" at bounding box center [525, 480] width 171 height 19
paste input "text"
type input "*********"
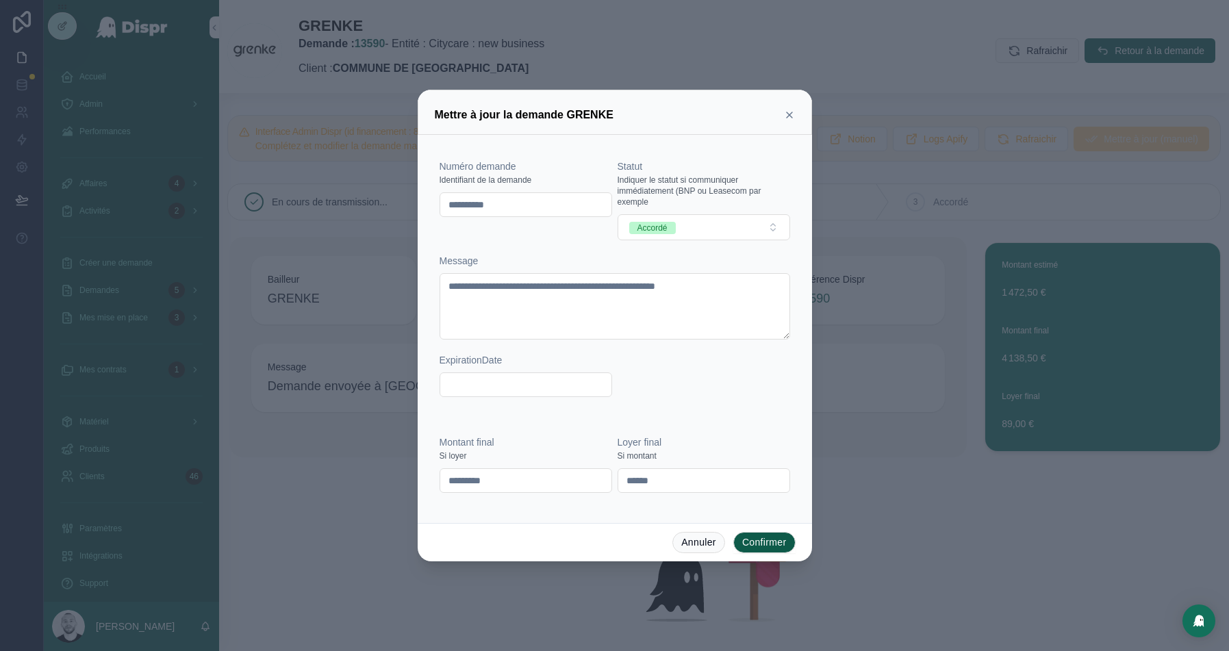
click at [643, 485] on input "******" at bounding box center [703, 480] width 171 height 19
paste input "text"
type input "******"
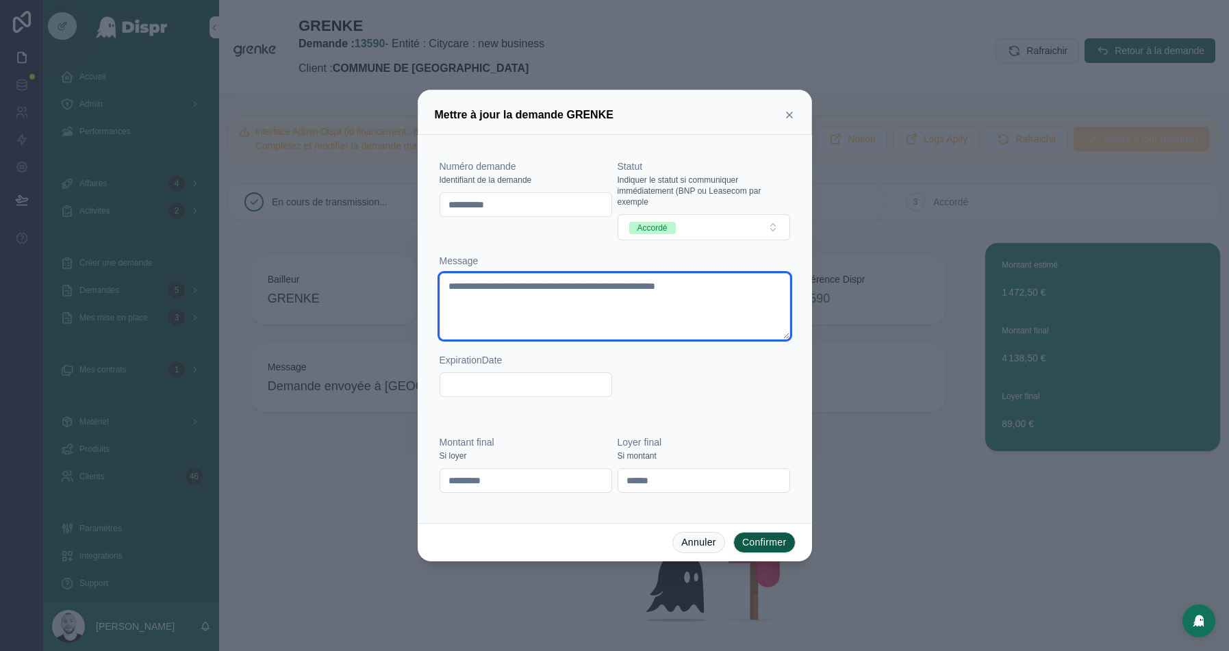
click at [659, 299] on textarea "**********" at bounding box center [615, 306] width 351 height 66
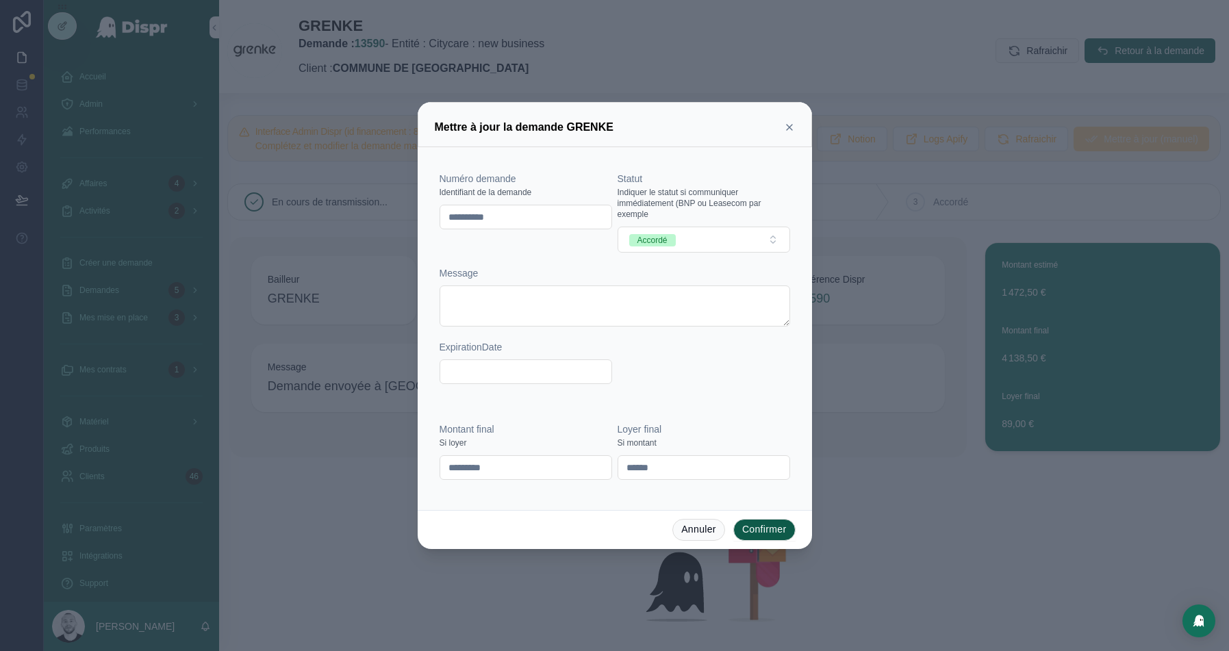
click at [770, 524] on button "Confirmer" at bounding box center [764, 530] width 62 height 22
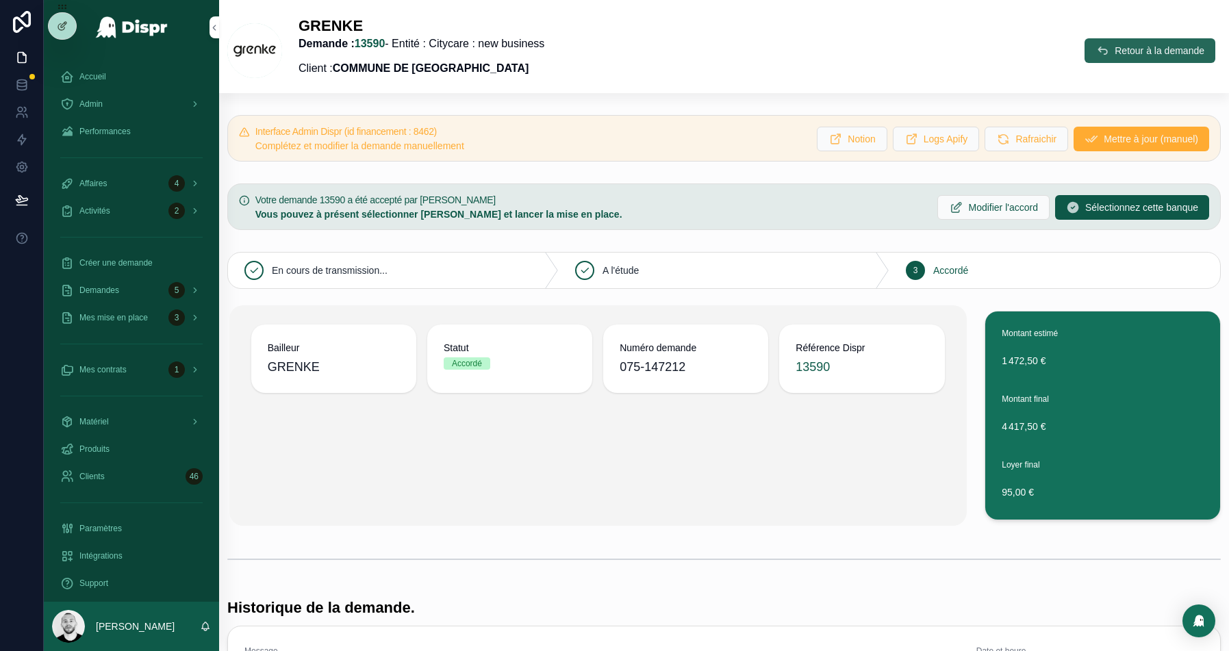
click at [1144, 50] on span "Retour à la demande" at bounding box center [1160, 51] width 90 height 14
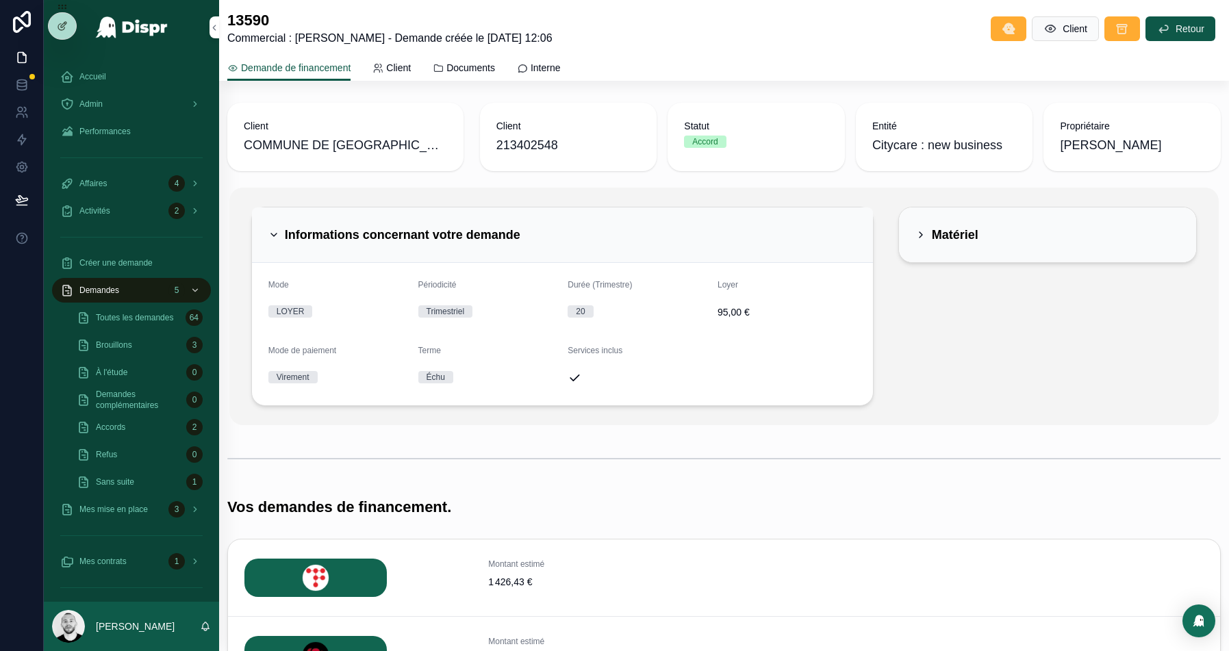
click at [729, 229] on div "Informations concernant votre demande" at bounding box center [562, 235] width 588 height 22
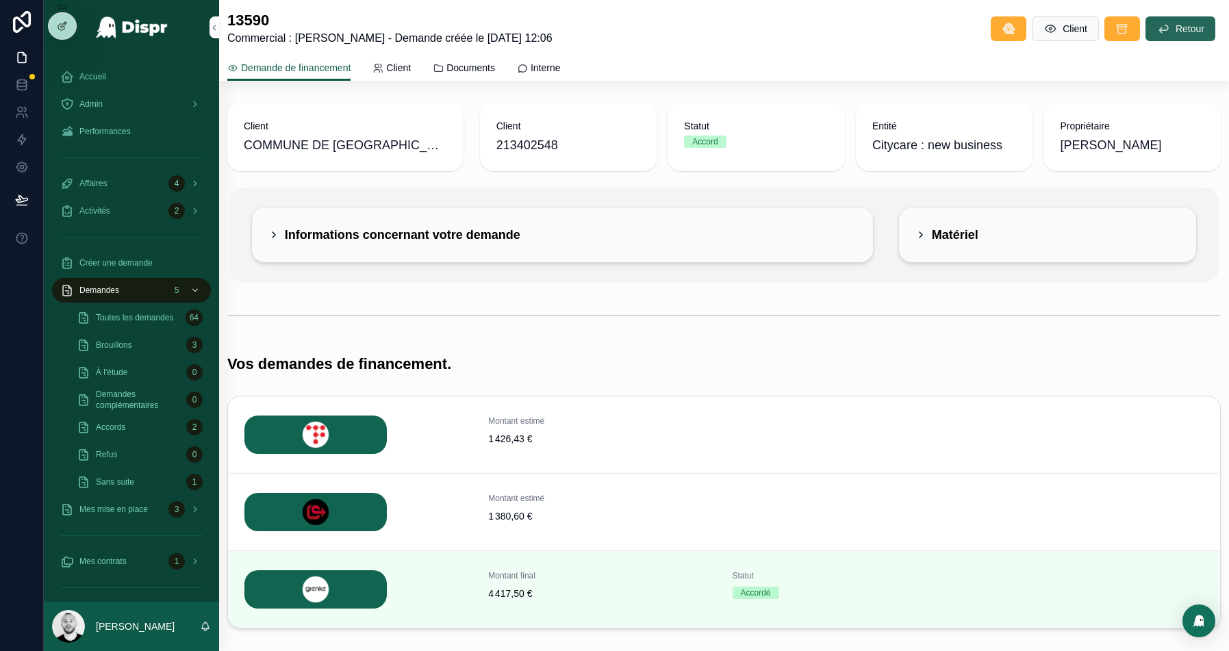
click at [1176, 25] on span "Retour" at bounding box center [1190, 29] width 29 height 14
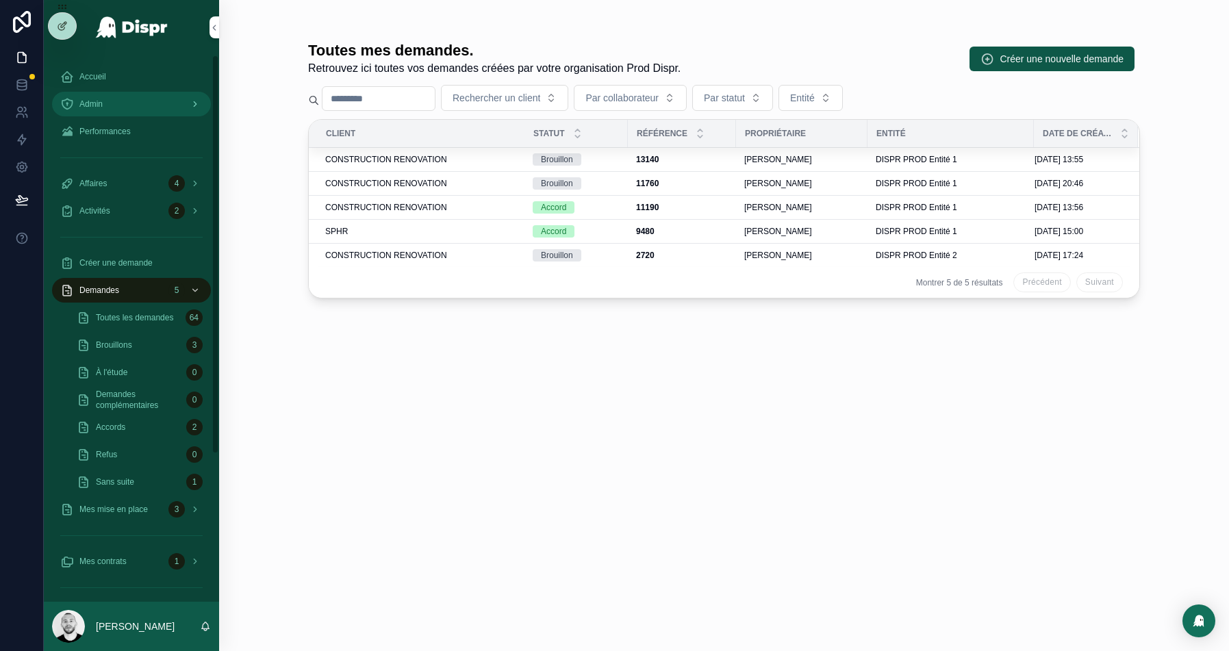
click at [84, 113] on div "Admin" at bounding box center [131, 104] width 142 height 22
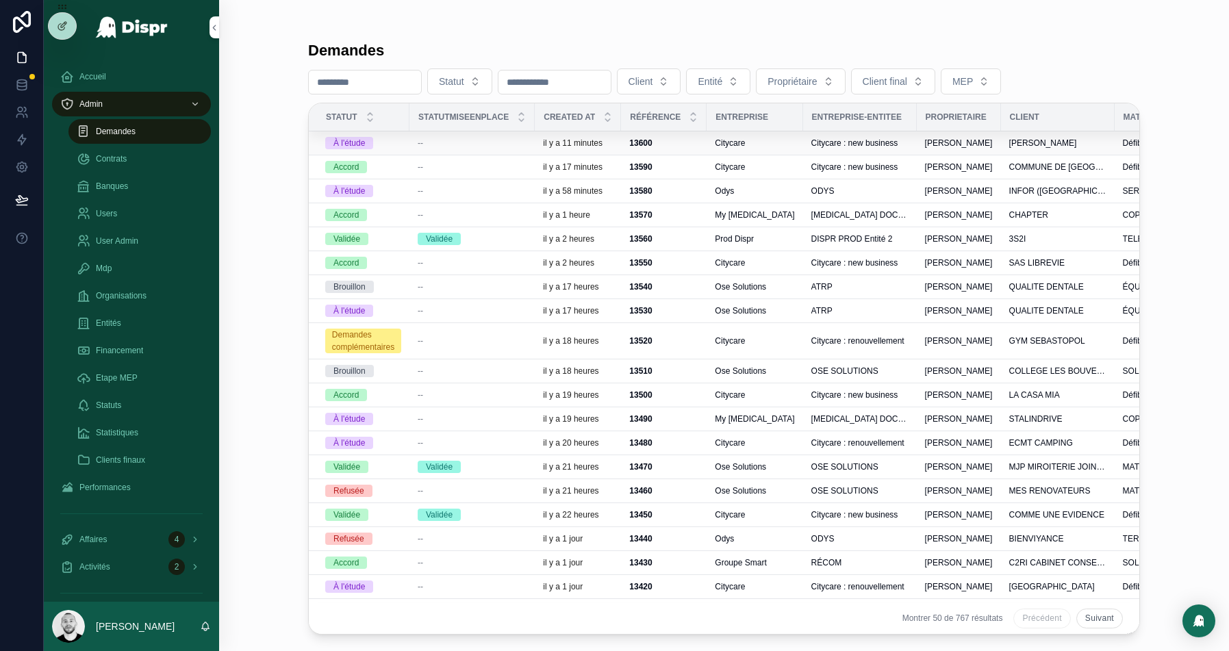
click at [444, 140] on div "--" at bounding box center [472, 143] width 109 height 11
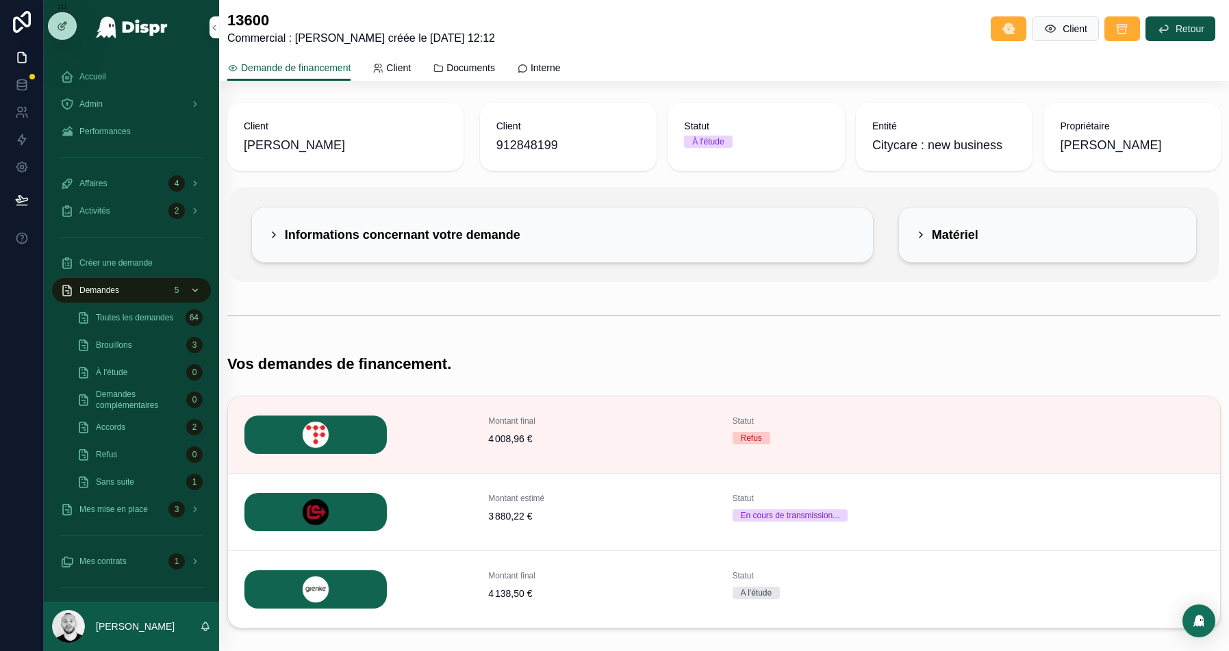
scroll to position [74, 0]
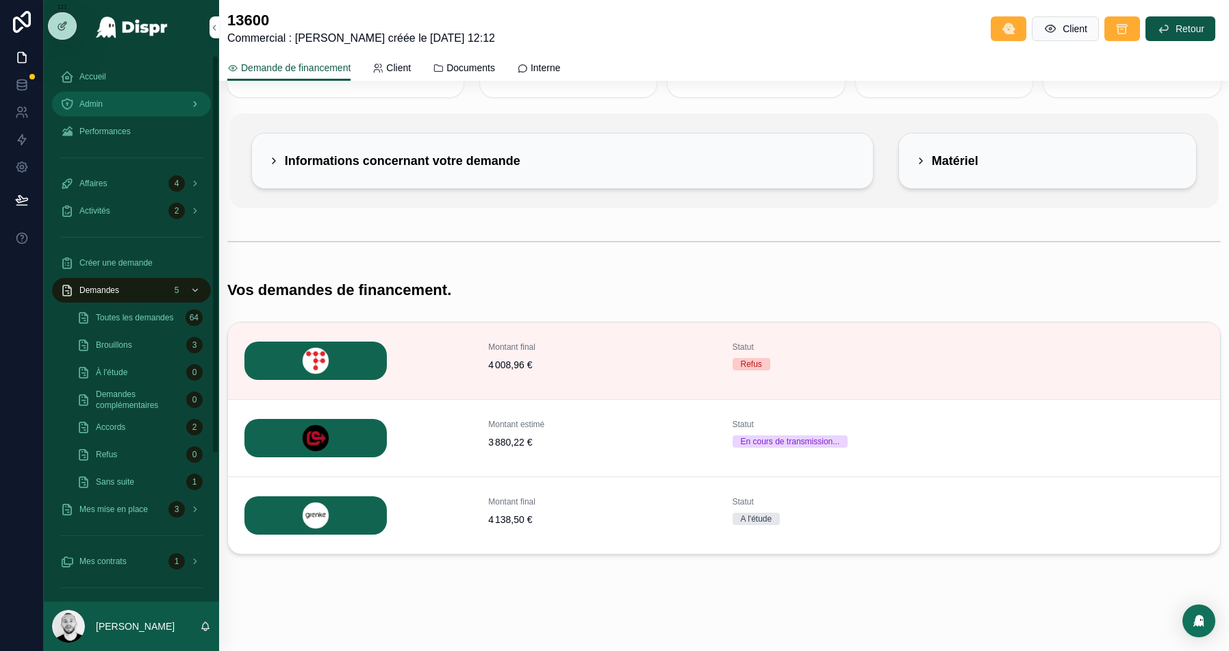
click at [100, 92] on link "Admin" at bounding box center [131, 104] width 159 height 25
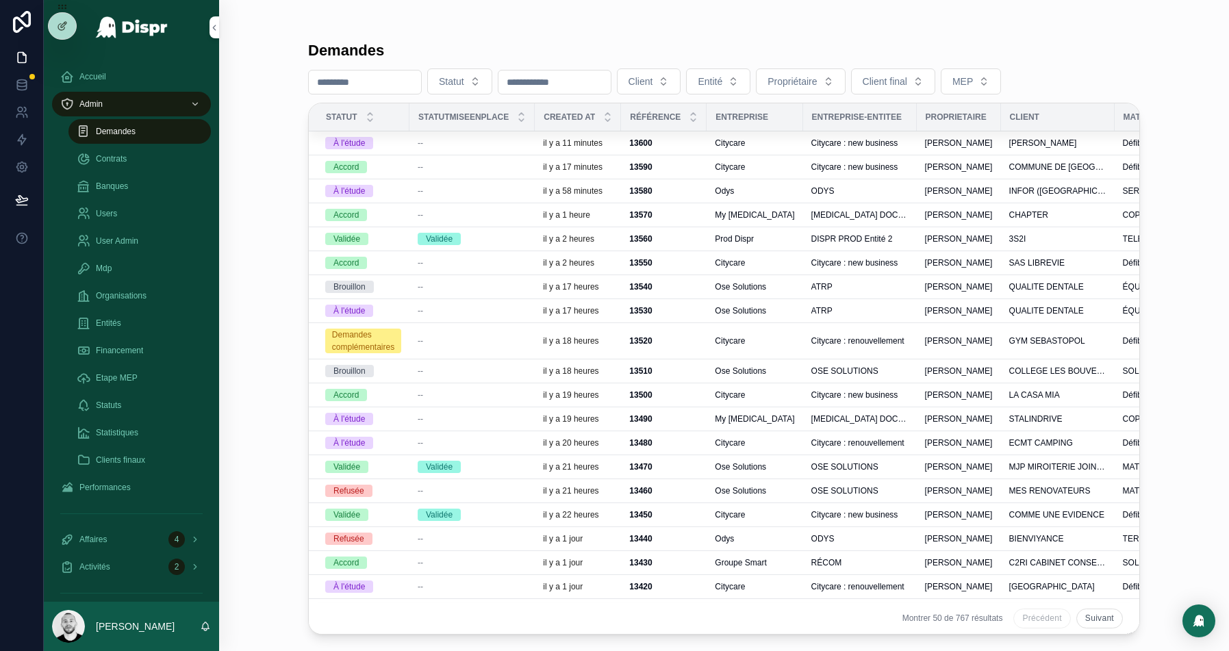
click at [353, 81] on input "scrollable content" at bounding box center [365, 82] width 112 height 19
paste input "****"
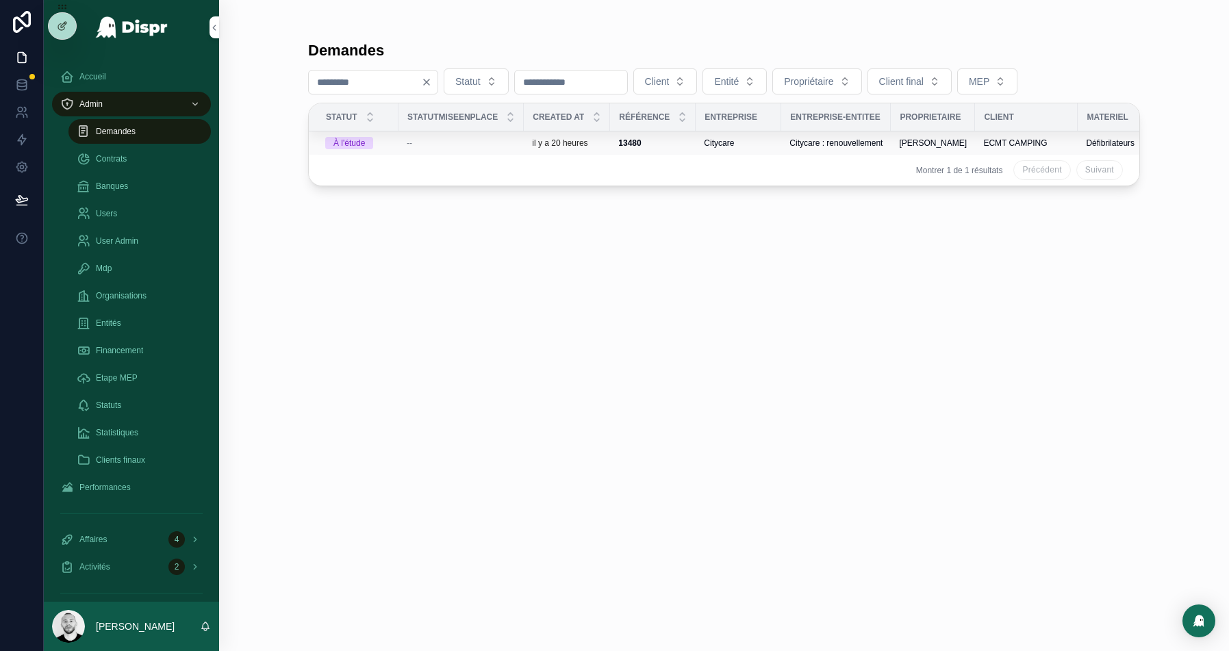
type input "****"
click at [458, 138] on div "--" at bounding box center [461, 143] width 109 height 11
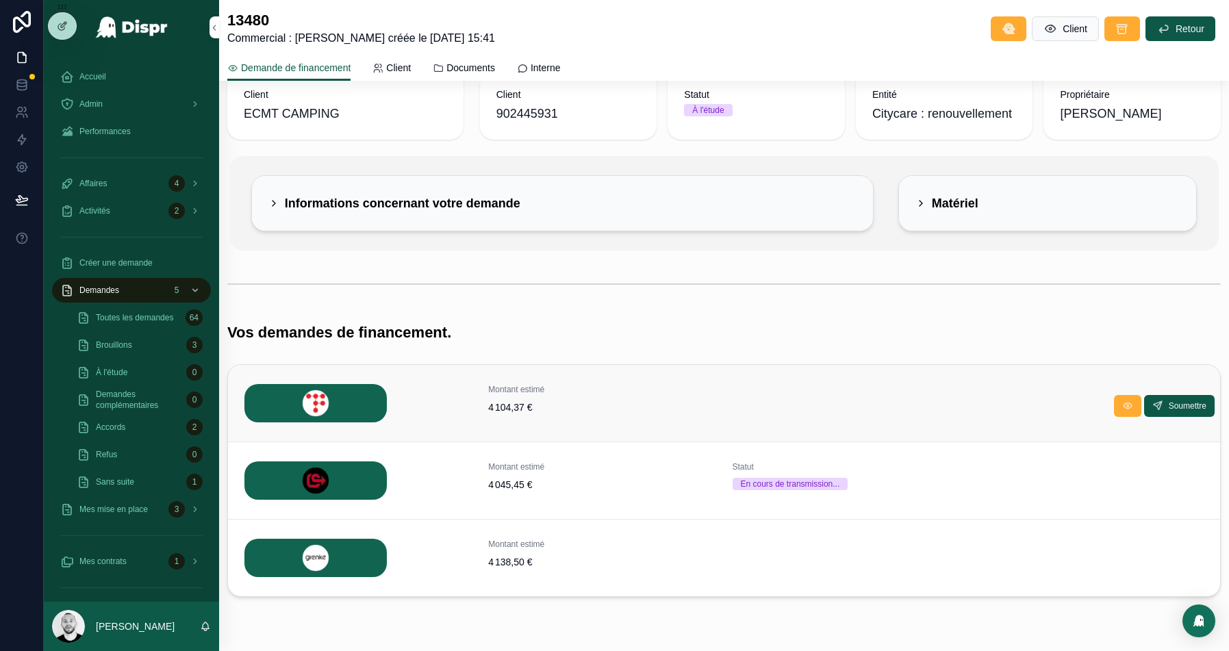
scroll to position [45, 0]
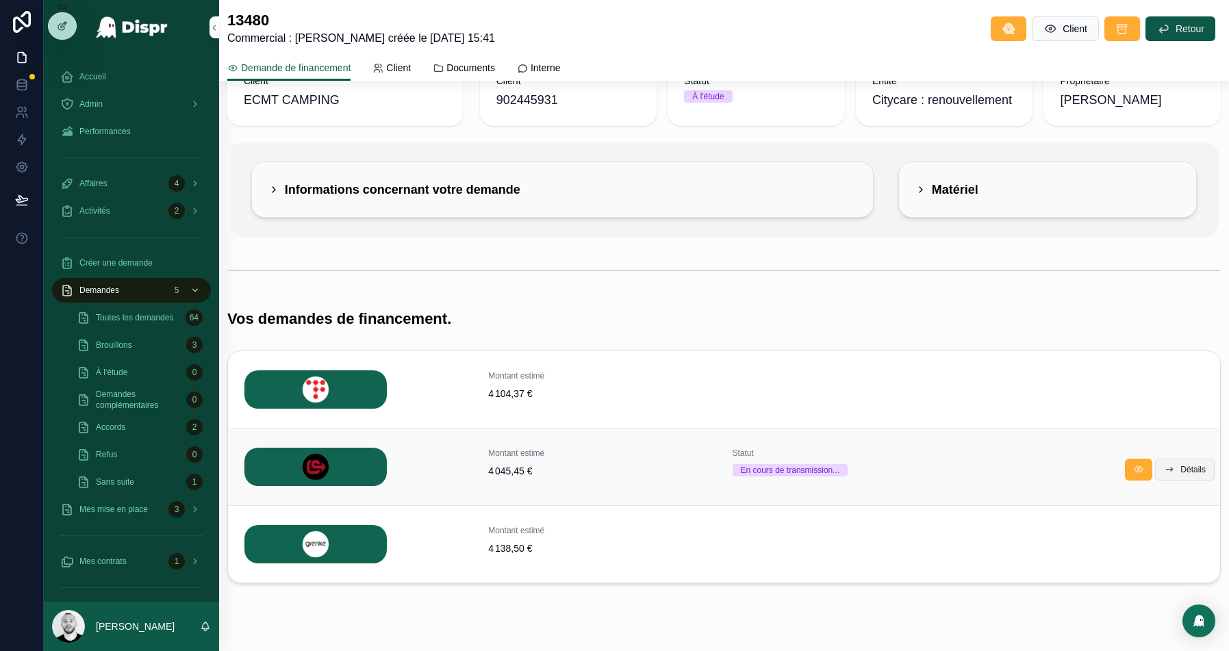
click at [1184, 467] on span "Détails" at bounding box center [1192, 469] width 25 height 11
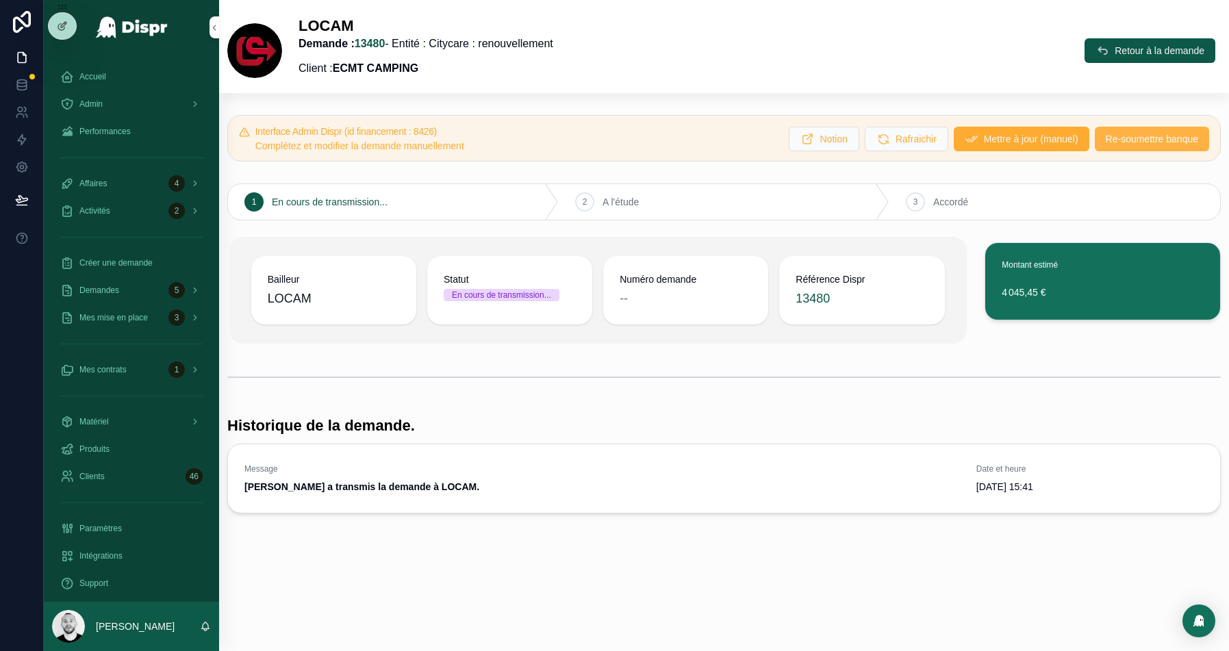
click at [1133, 136] on span "Re-soumettre banque" at bounding box center [1152, 139] width 92 height 14
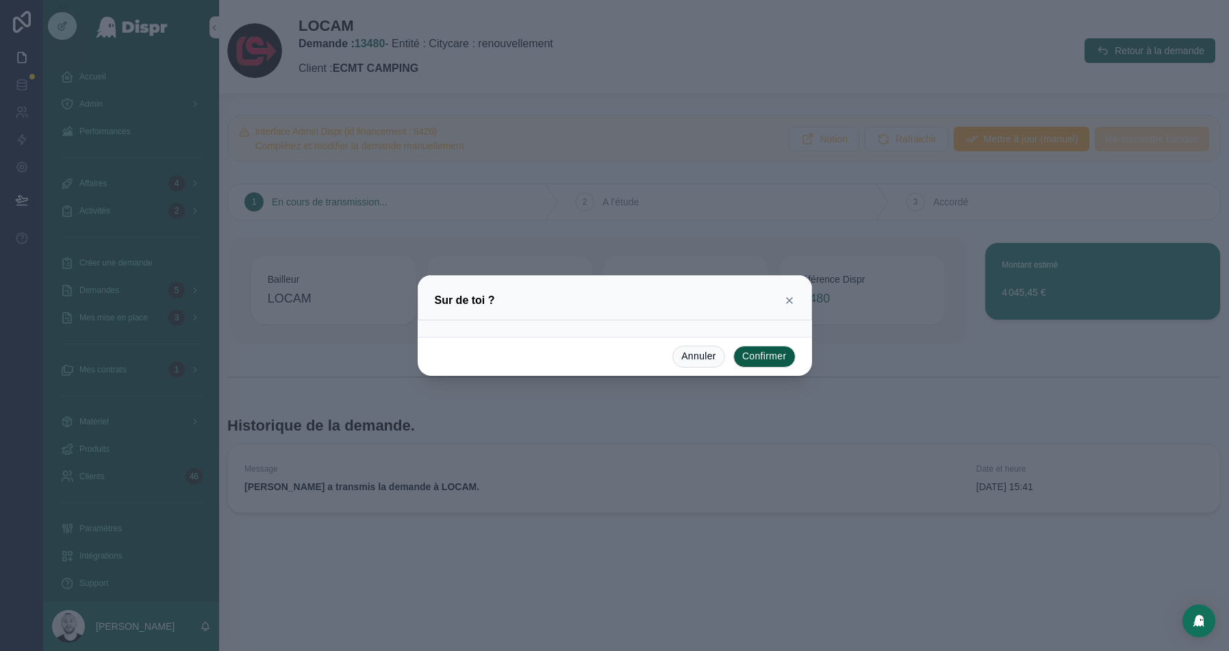
click at [738, 362] on button "Confirmer" at bounding box center [764, 357] width 62 height 22
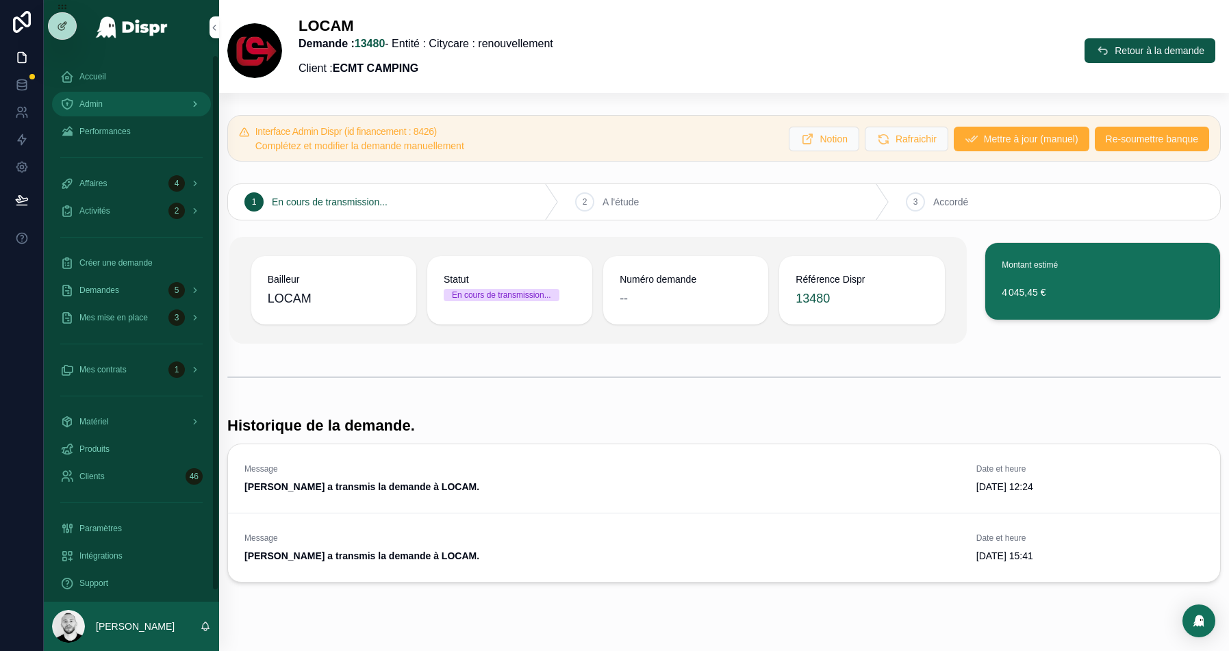
click at [81, 109] on span "Admin" at bounding box center [90, 104] width 23 height 11
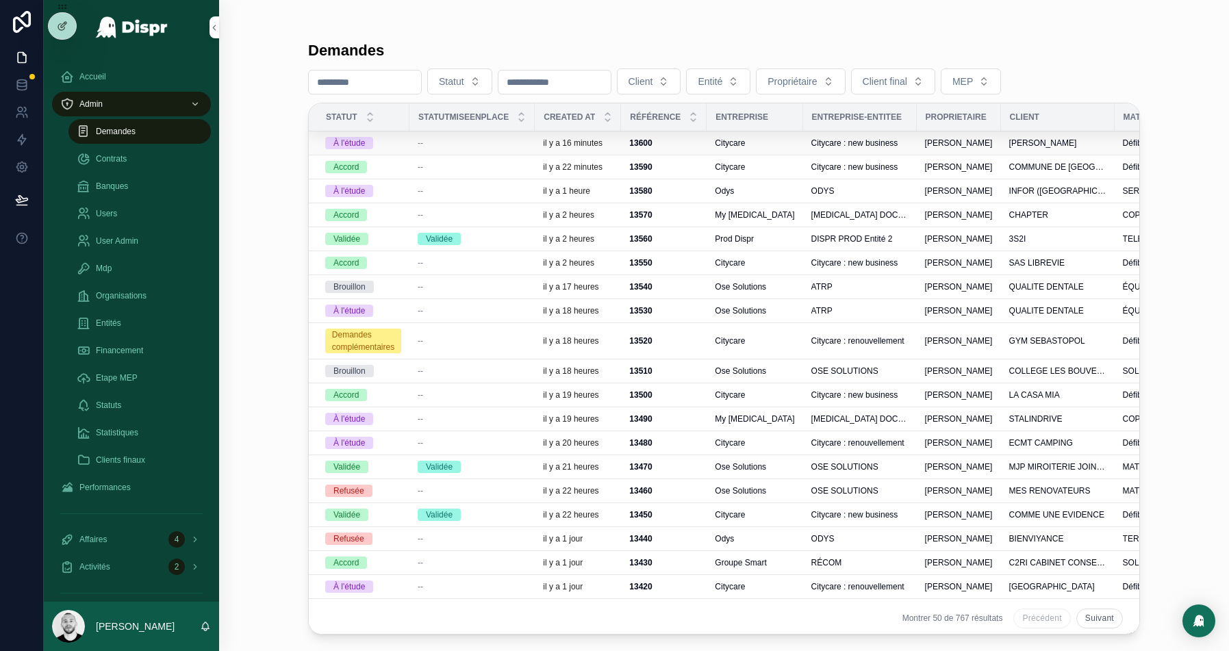
click at [498, 142] on div "--" at bounding box center [472, 143] width 109 height 11
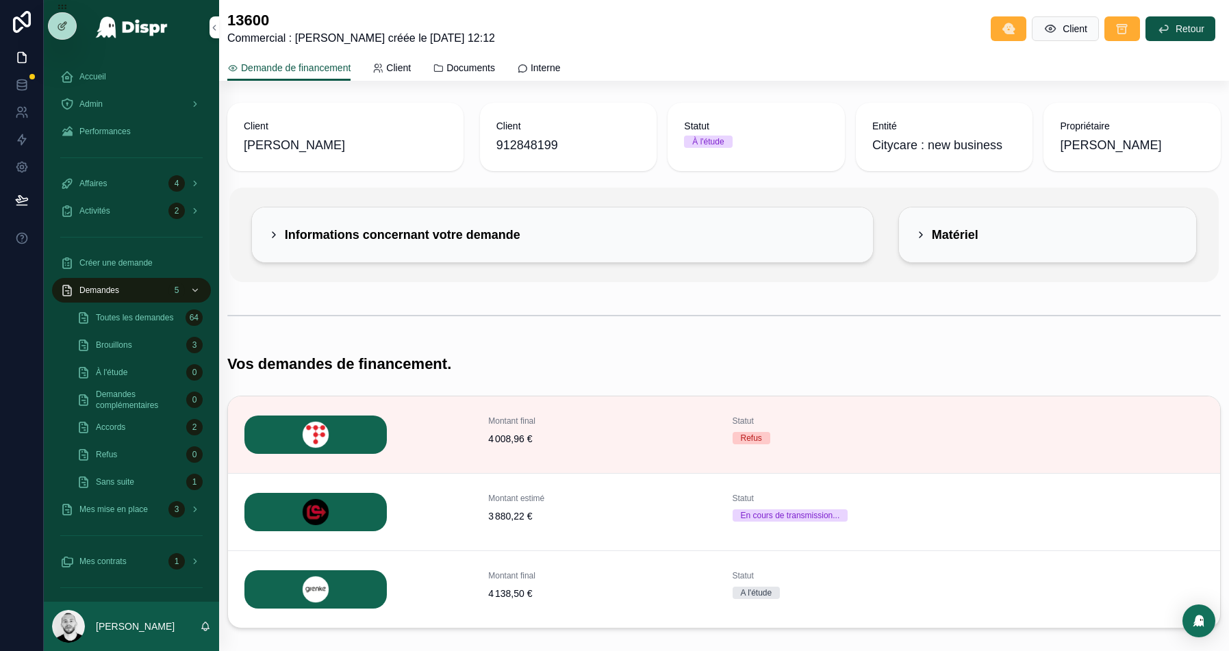
scroll to position [74, 0]
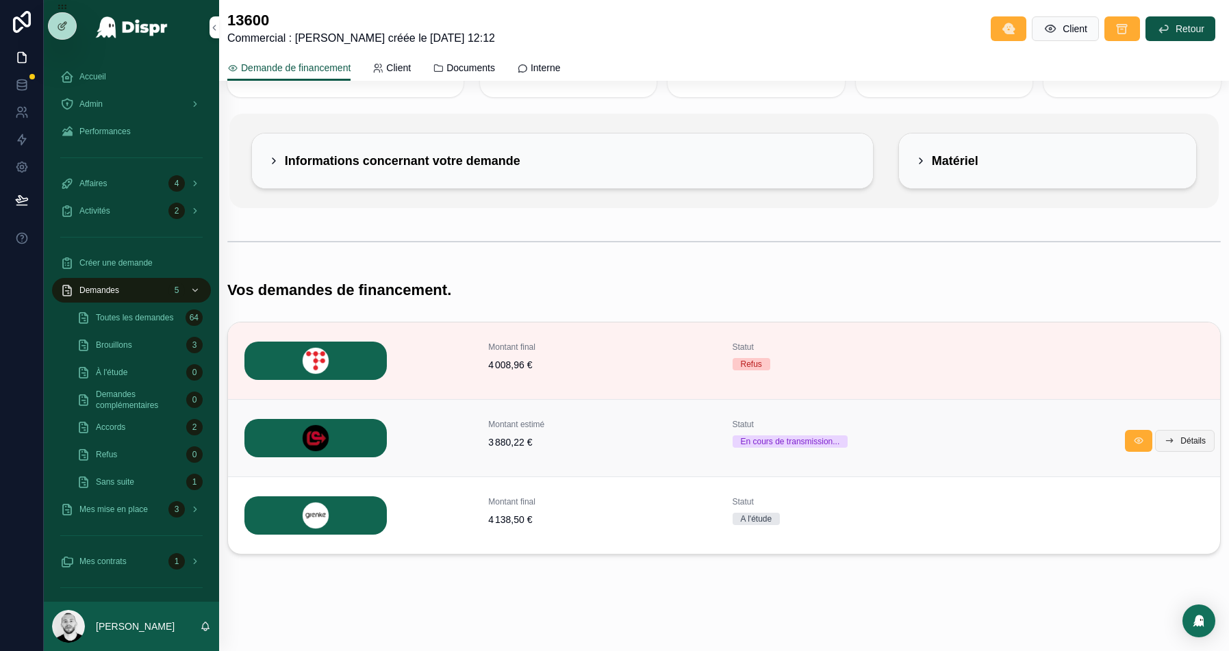
click at [1184, 439] on span "Détails" at bounding box center [1192, 440] width 25 height 11
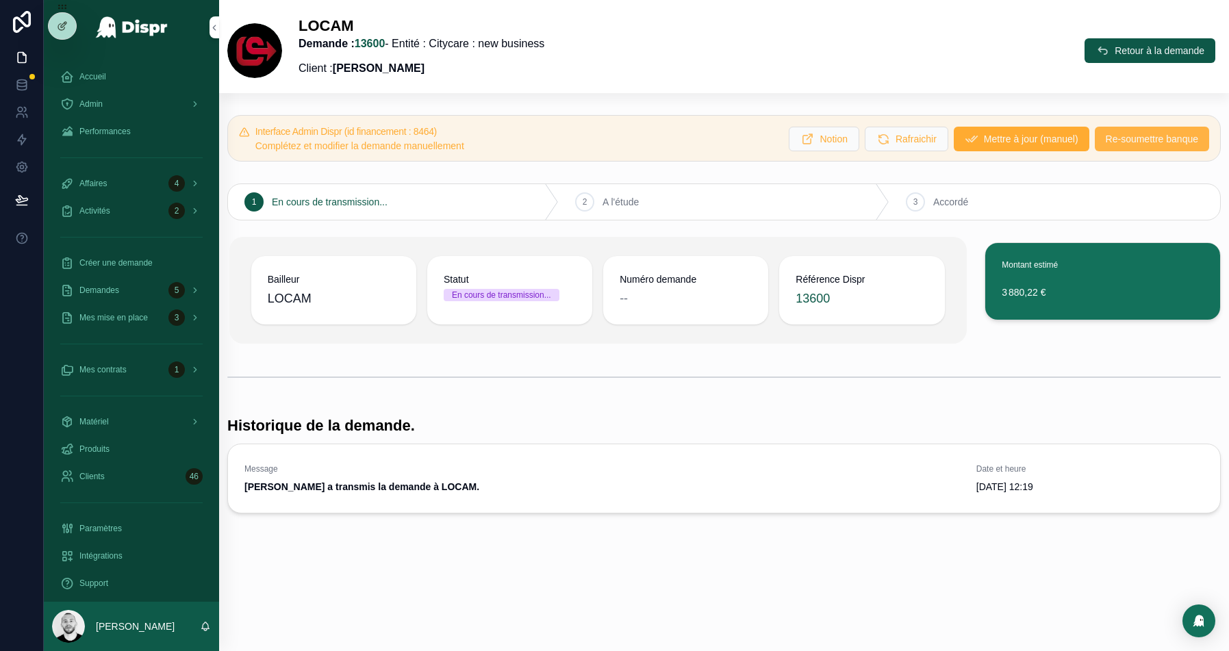
click at [1147, 146] on button "Re-soumettre banque" at bounding box center [1152, 139] width 114 height 25
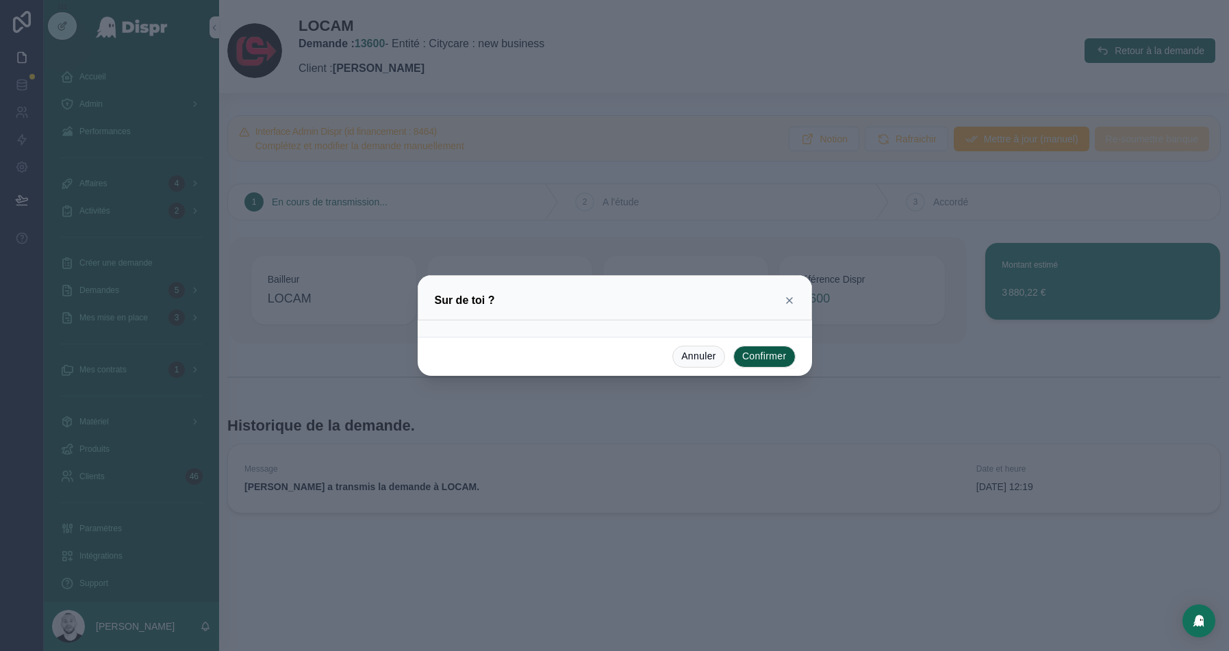
click at [773, 359] on button "Confirmer" at bounding box center [764, 357] width 62 height 22
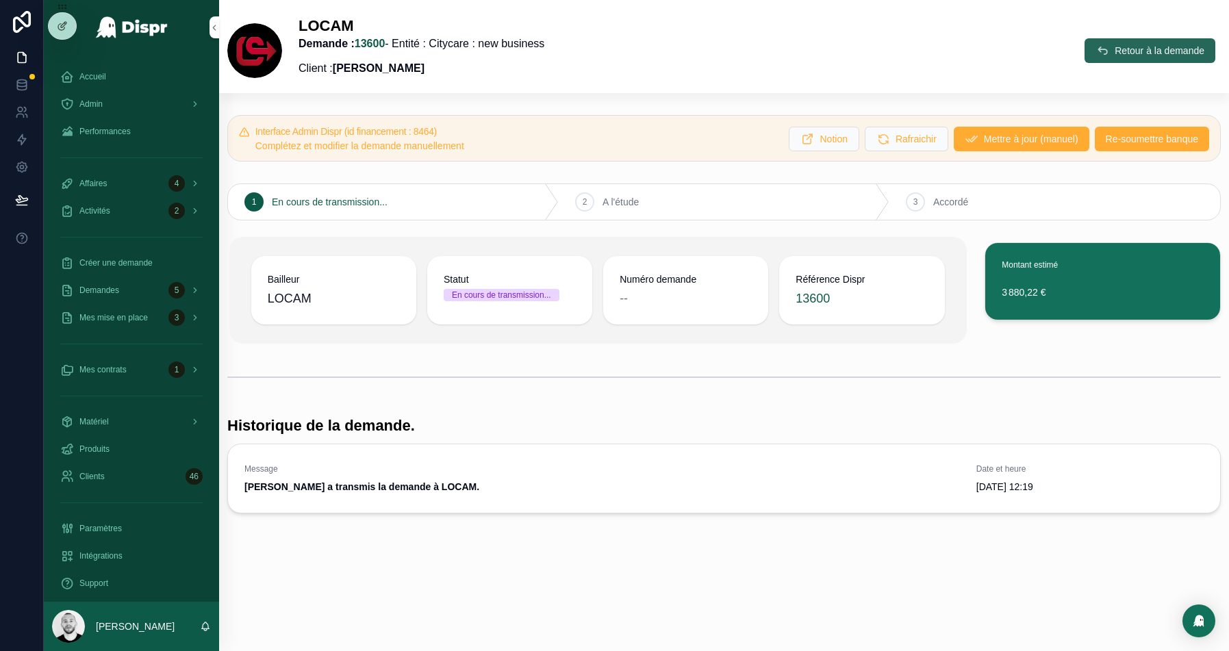
click at [1129, 45] on span "Retour à la demande" at bounding box center [1160, 51] width 90 height 14
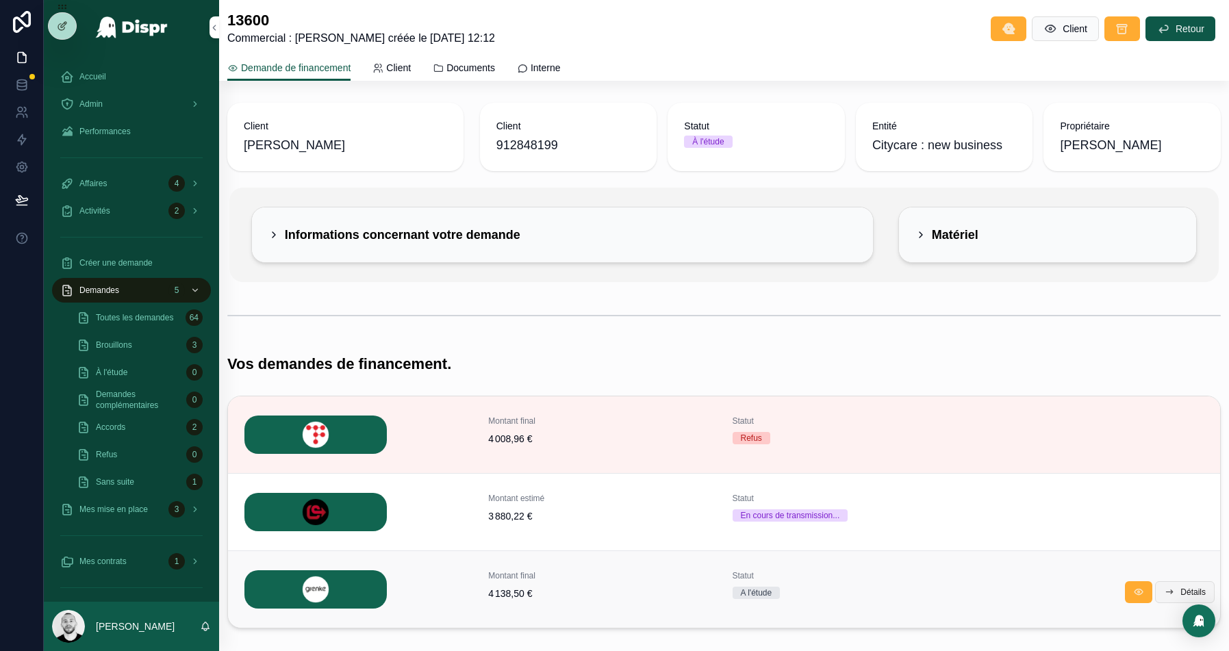
click at [1181, 591] on span "Détails" at bounding box center [1192, 592] width 25 height 11
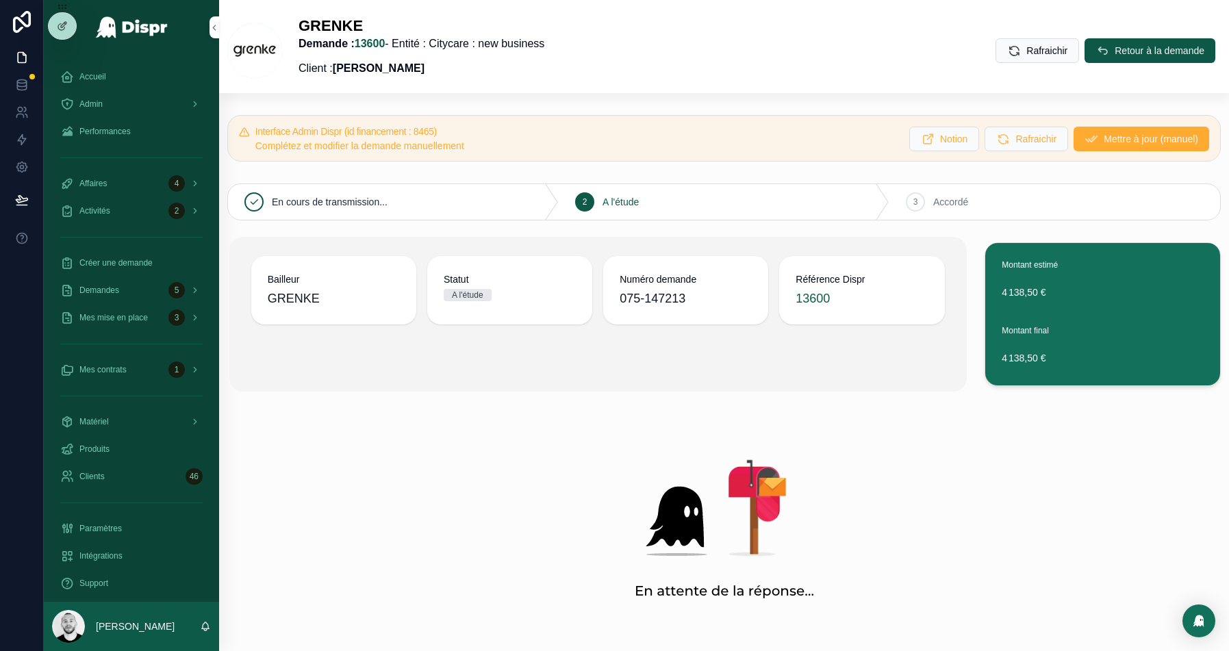
click at [670, 294] on span "075-147213" at bounding box center [686, 298] width 132 height 19
copy span "075-147213"
click at [121, 105] on div "Admin" at bounding box center [131, 104] width 142 height 22
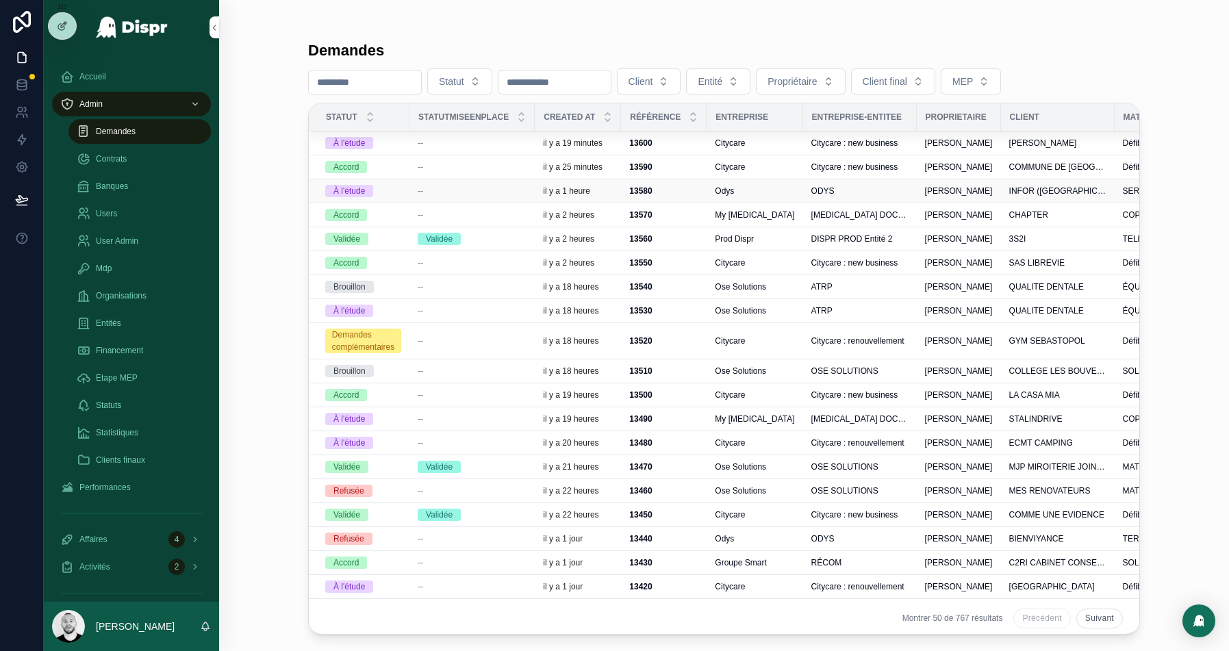
click at [418, 193] on span "--" at bounding box center [420, 191] width 5 height 11
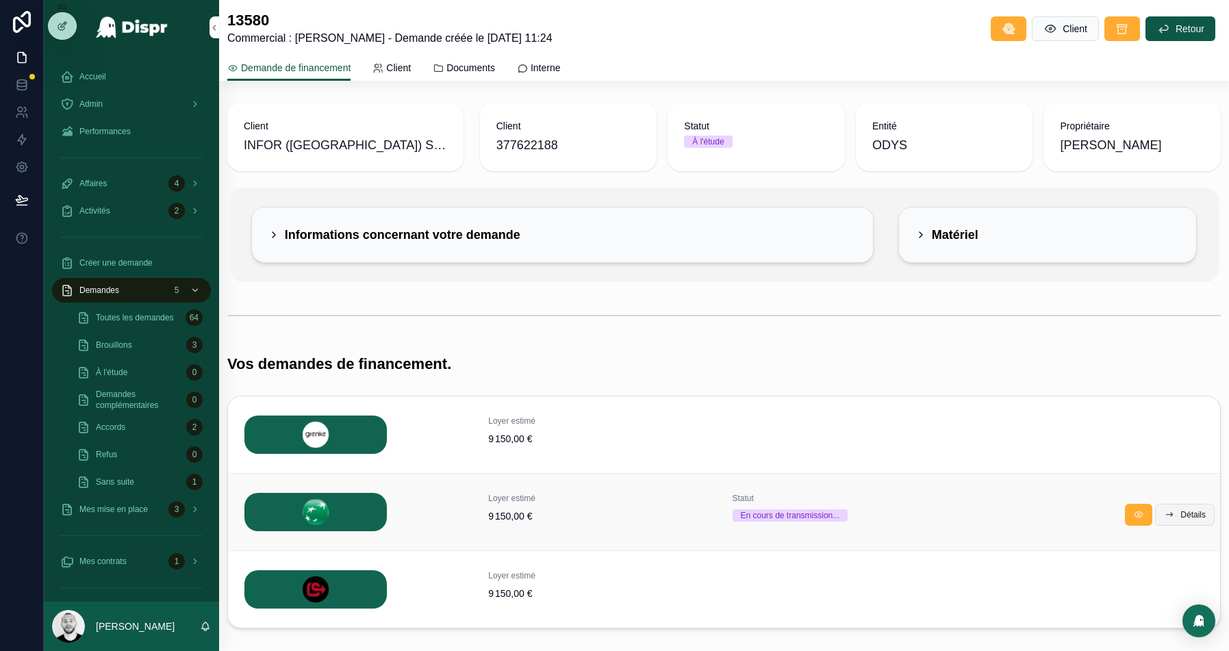
click at [1183, 516] on span "Détails" at bounding box center [1192, 514] width 25 height 11
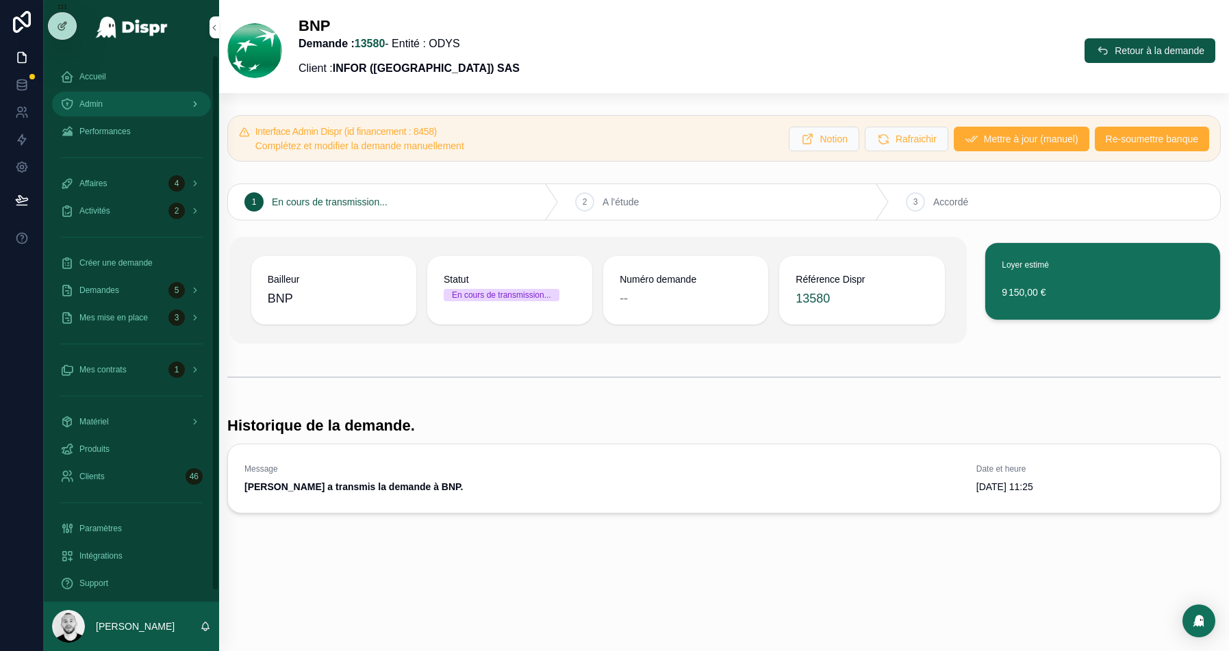
click at [112, 103] on div "Admin" at bounding box center [131, 104] width 142 height 22
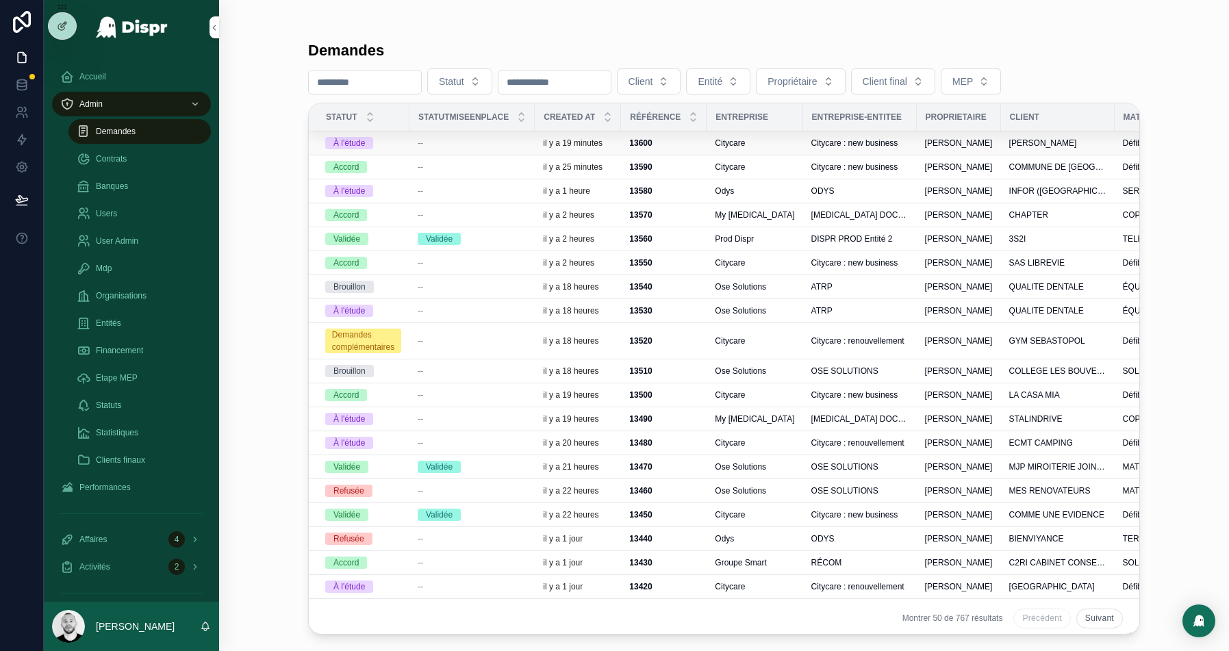
click at [455, 133] on td "--" at bounding box center [471, 143] width 125 height 24
click at [452, 141] on div "--" at bounding box center [472, 143] width 109 height 11
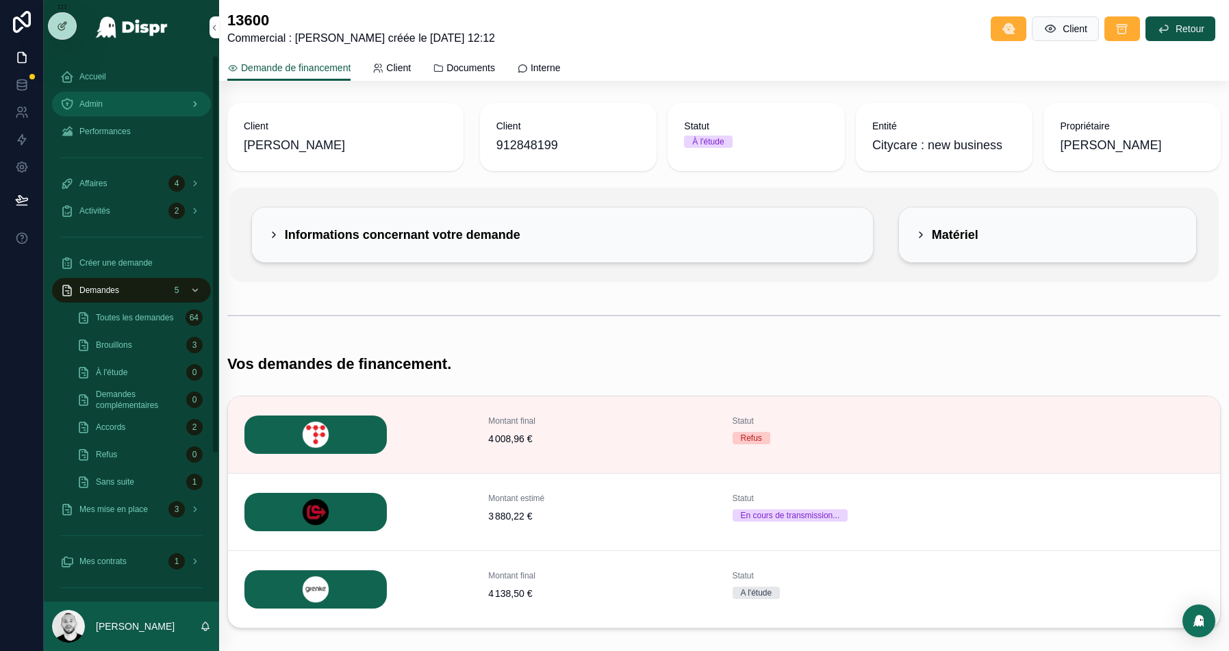
click at [112, 95] on div "Admin" at bounding box center [131, 104] width 142 height 22
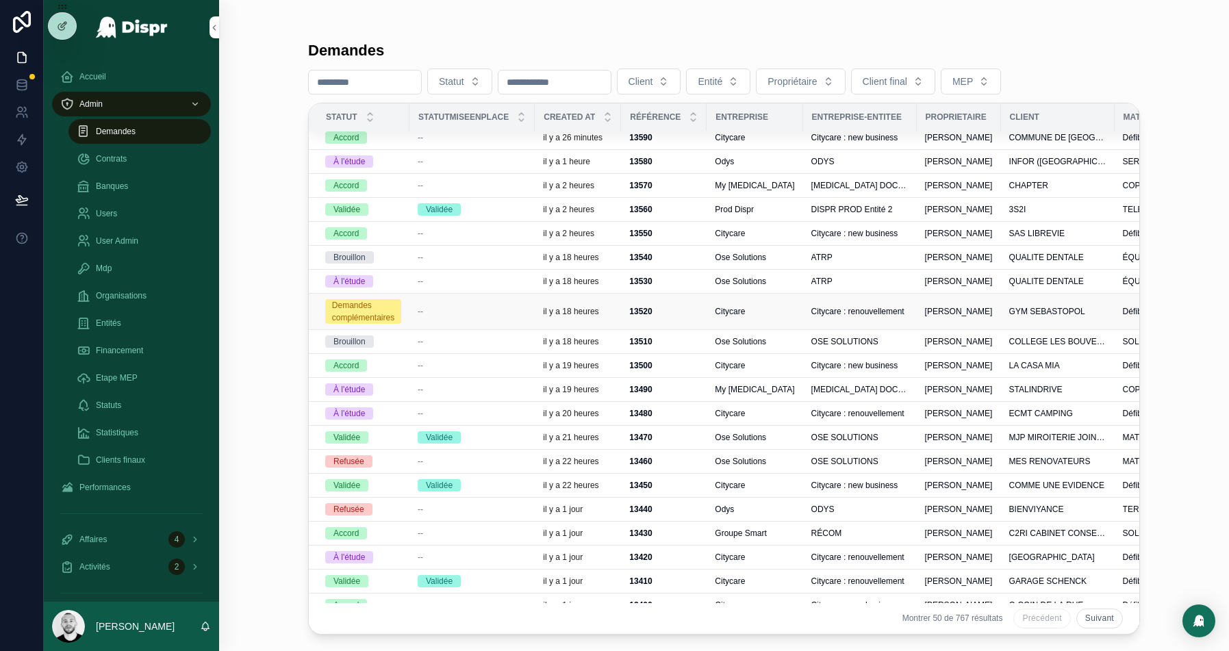
scroll to position [55, 0]
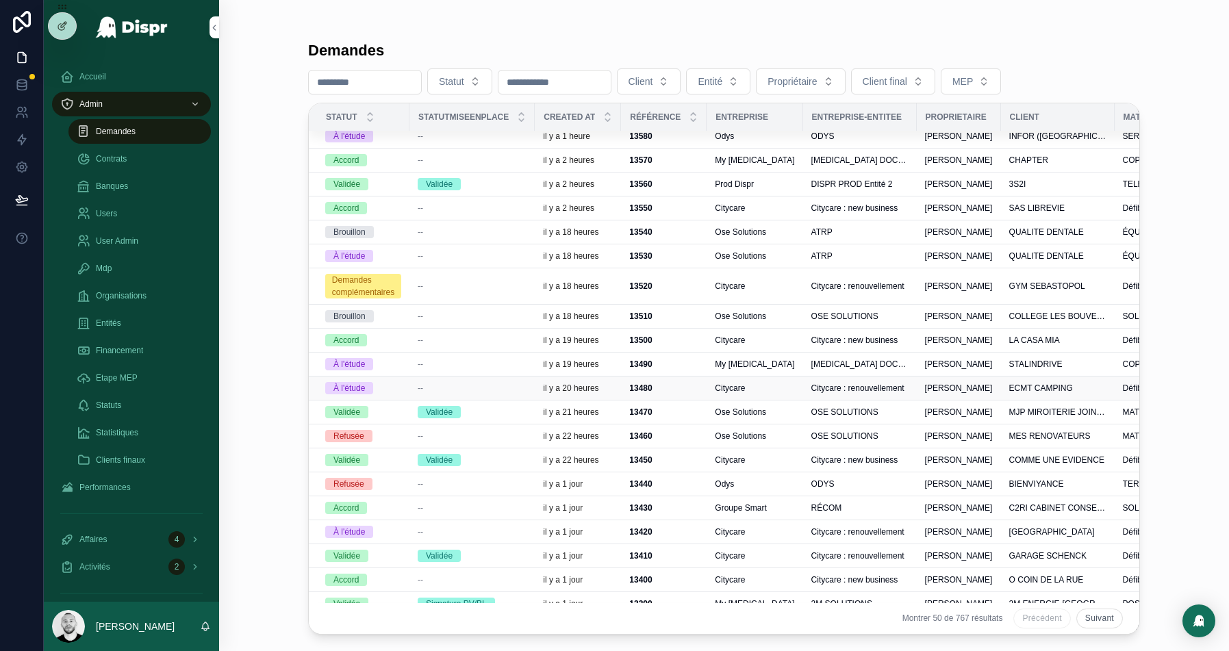
click at [661, 383] on div "13480 13480" at bounding box center [663, 388] width 69 height 11
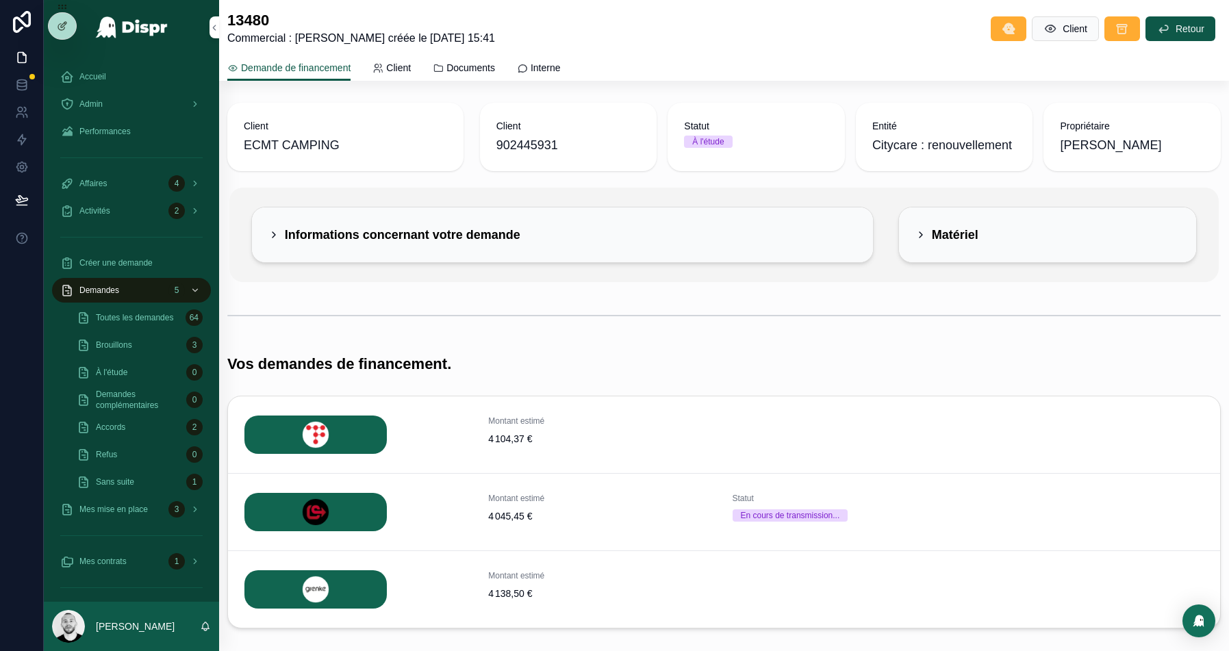
click at [704, 262] on div "Informations concernant votre demande" at bounding box center [562, 234] width 621 height 55
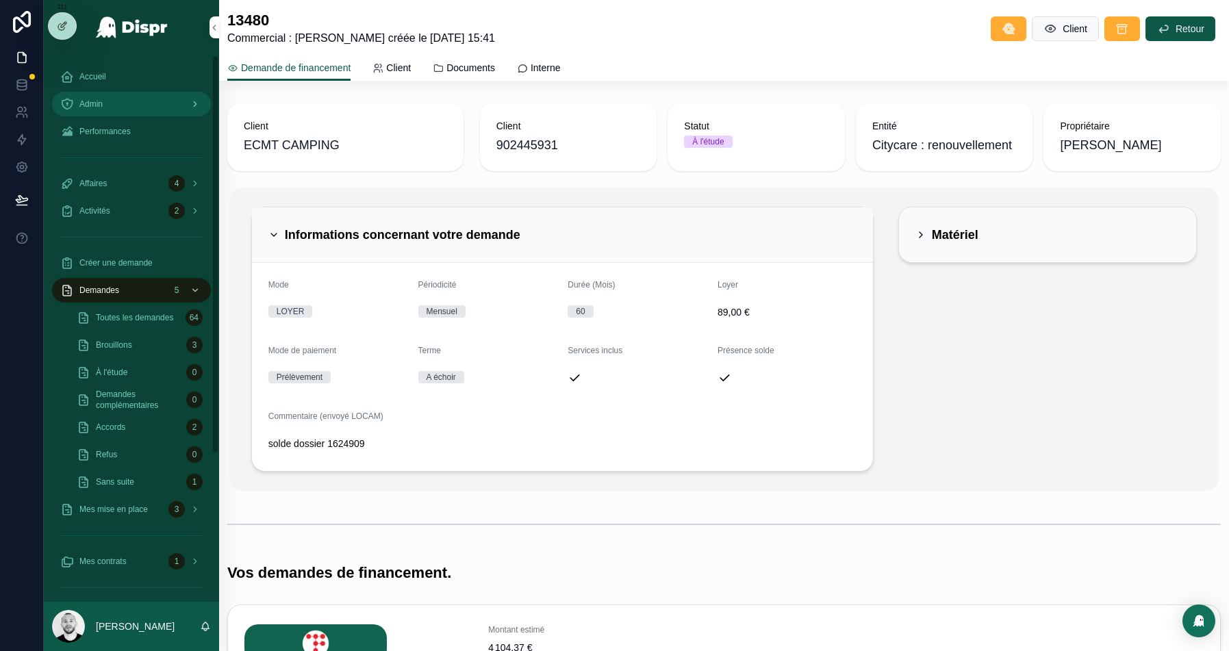
click at [115, 112] on div "Admin" at bounding box center [131, 104] width 142 height 22
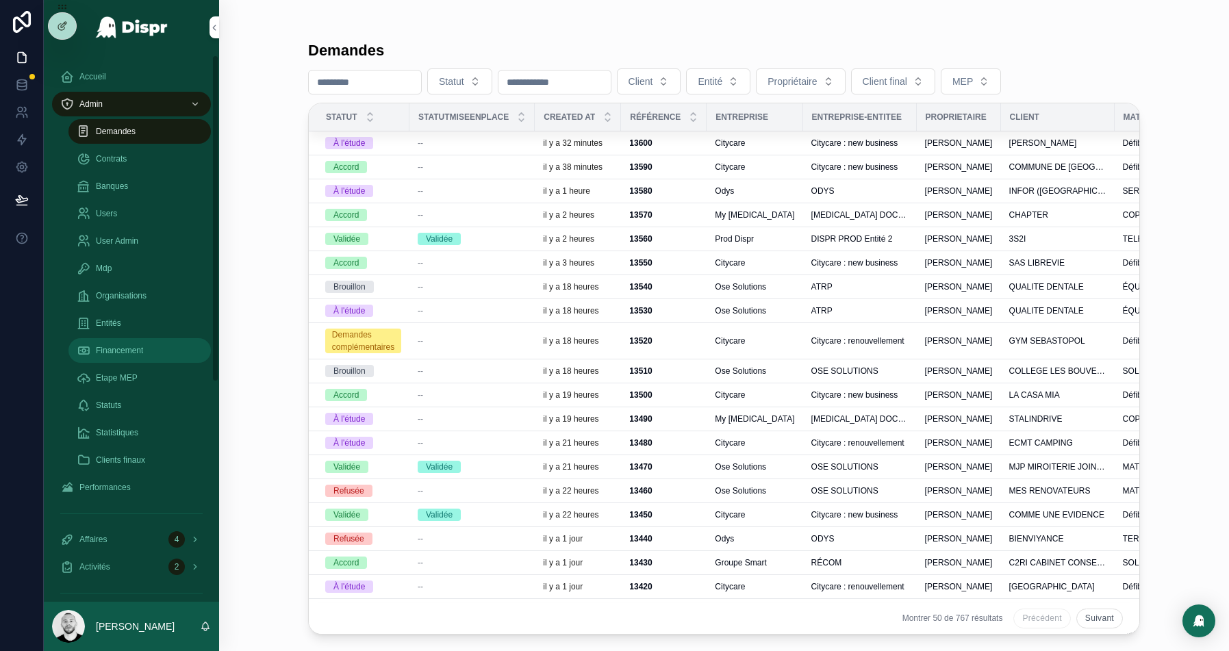
click at [116, 353] on span "Financement" at bounding box center [119, 350] width 47 height 11
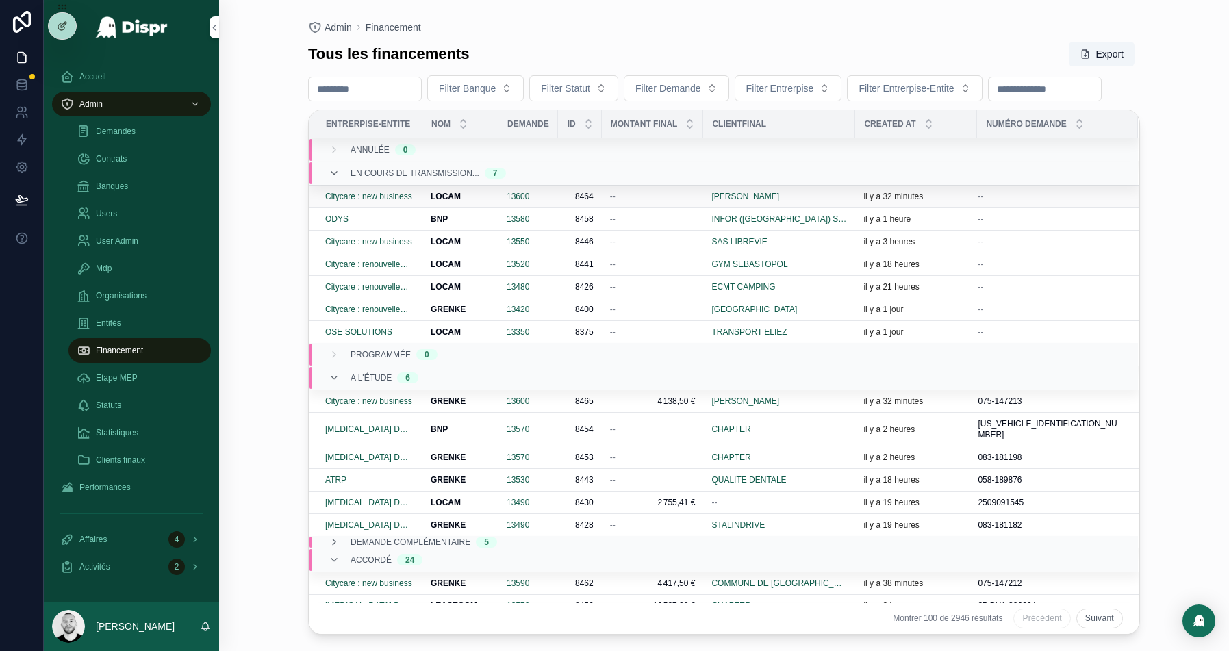
click at [671, 202] on div "--" at bounding box center [653, 196] width 86 height 11
click at [647, 247] on div "--" at bounding box center [653, 241] width 86 height 11
click at [662, 270] on div "--" at bounding box center [653, 264] width 86 height 11
click at [648, 292] on div "--" at bounding box center [653, 286] width 86 height 11
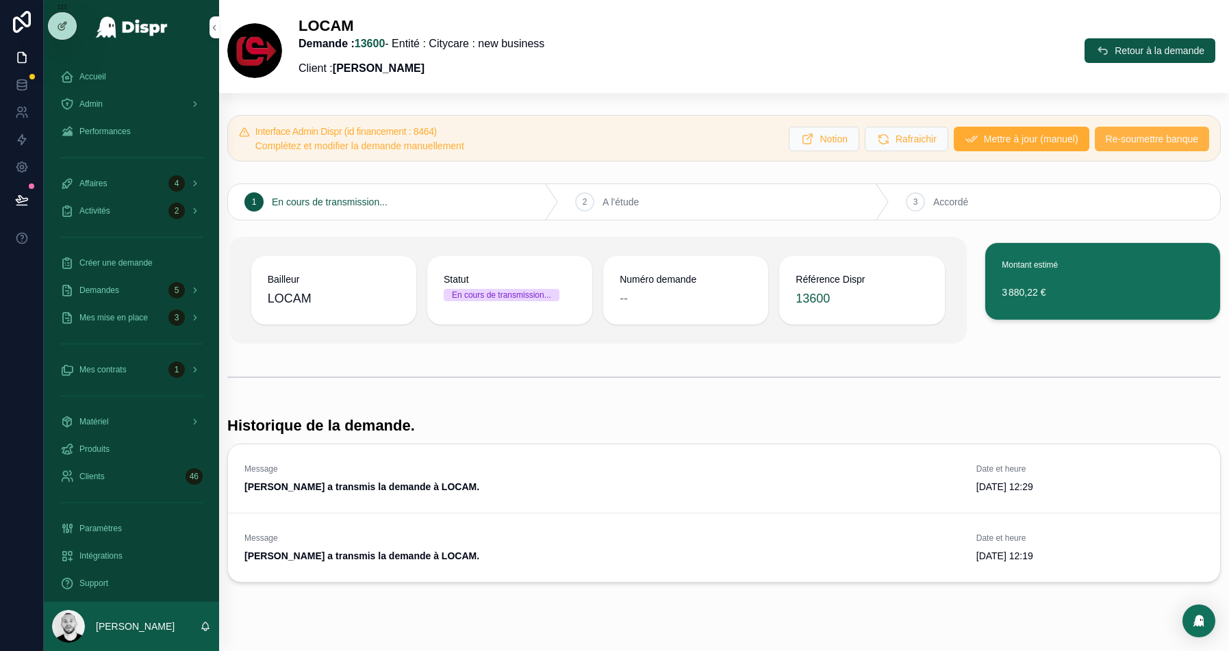
click at [1124, 144] on span "Re-soumettre banque" at bounding box center [1152, 139] width 92 height 14
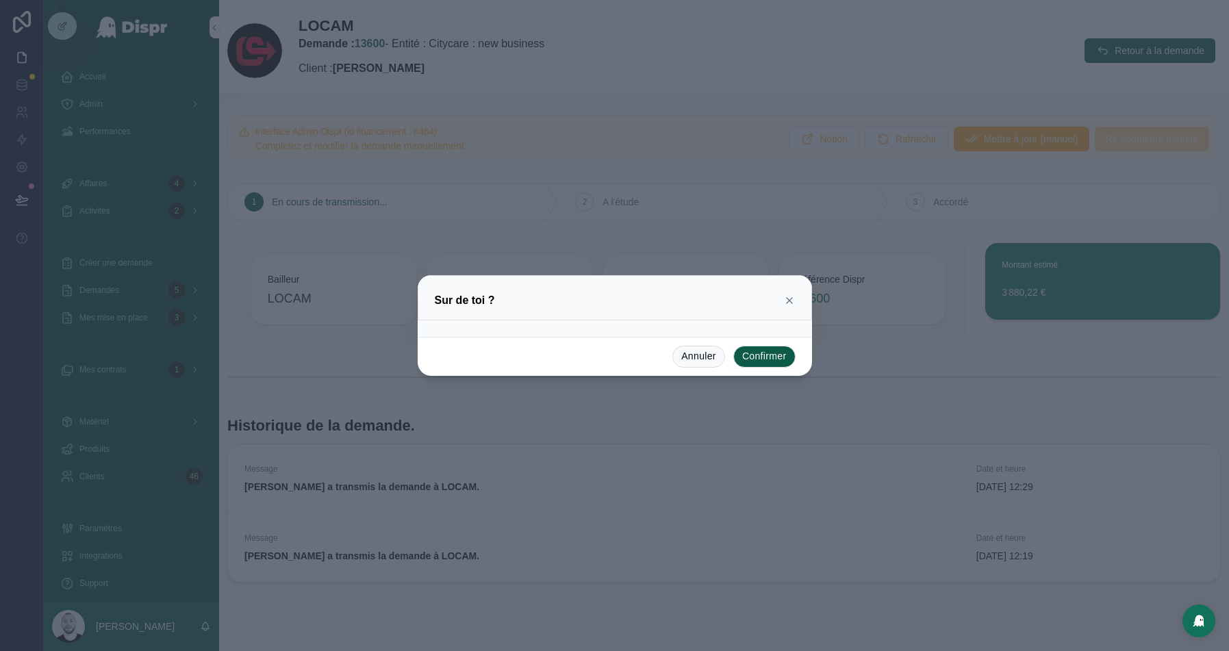
click at [755, 364] on button "Confirmer" at bounding box center [764, 357] width 62 height 22
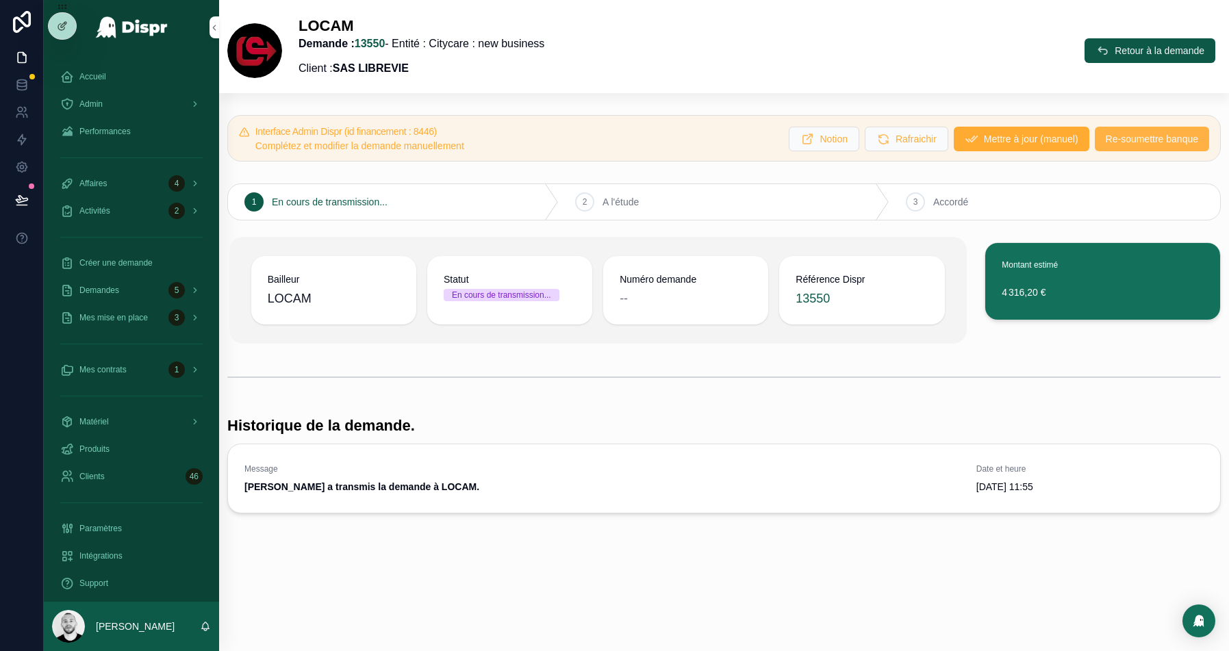
click at [1160, 140] on span "Re-soumettre banque" at bounding box center [1152, 139] width 92 height 14
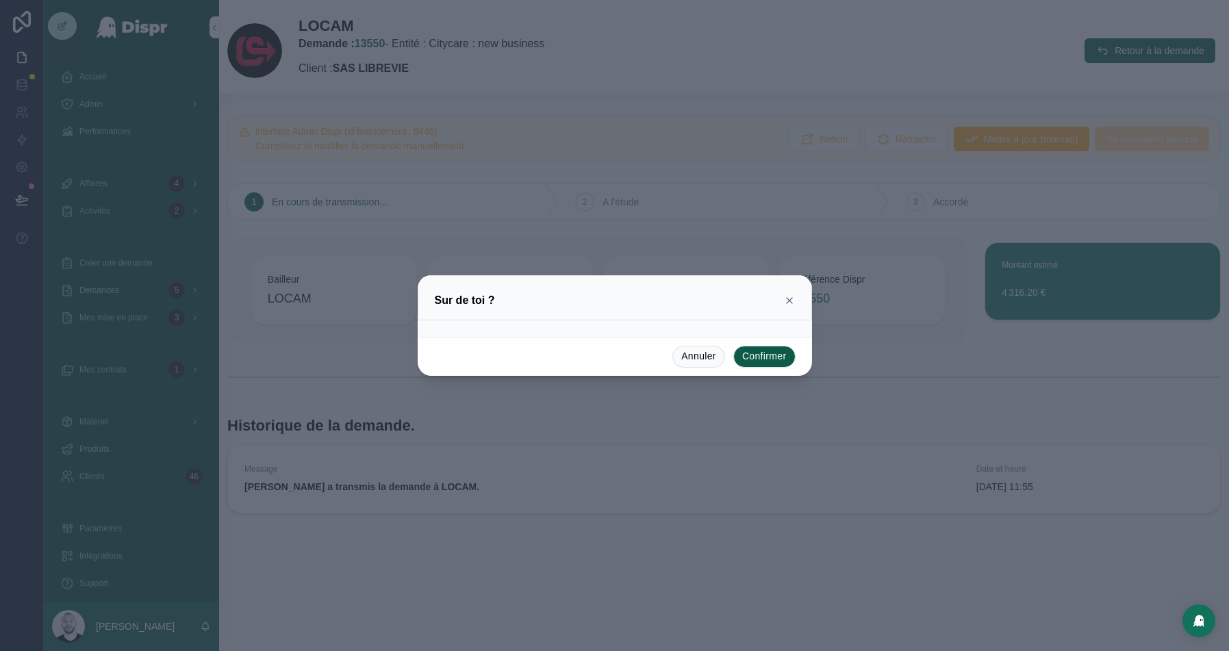
click at [755, 356] on button "Confirmer" at bounding box center [764, 357] width 62 height 22
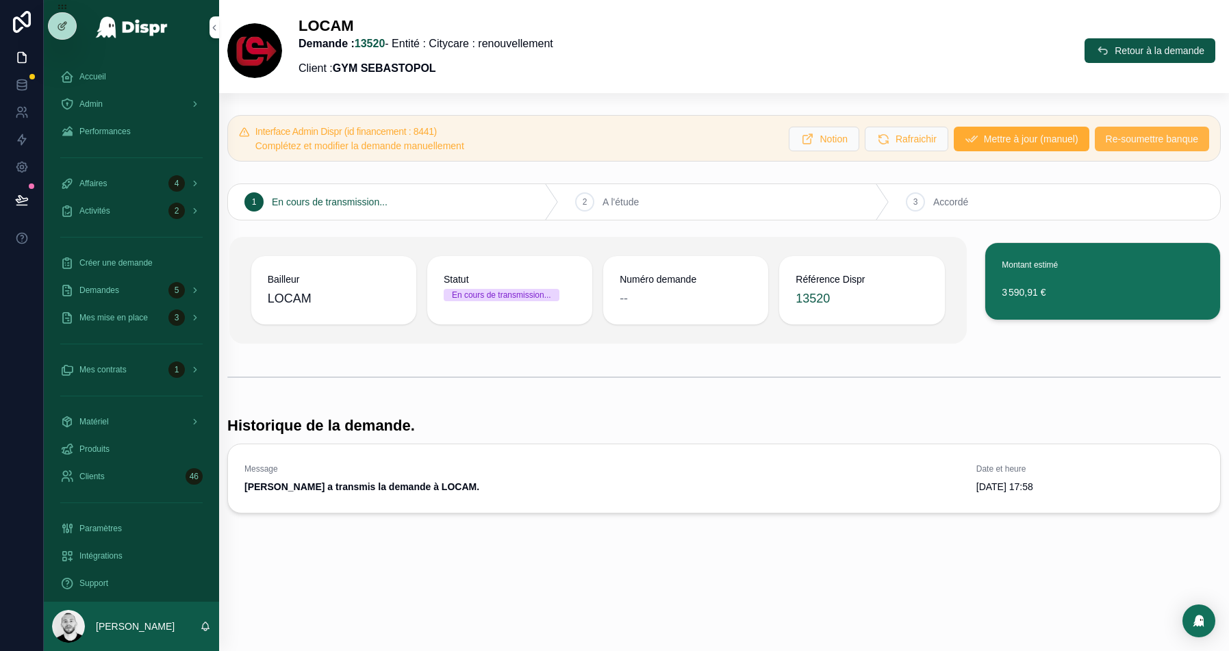
click at [1143, 136] on span "Re-soumettre banque" at bounding box center [1152, 139] width 92 height 14
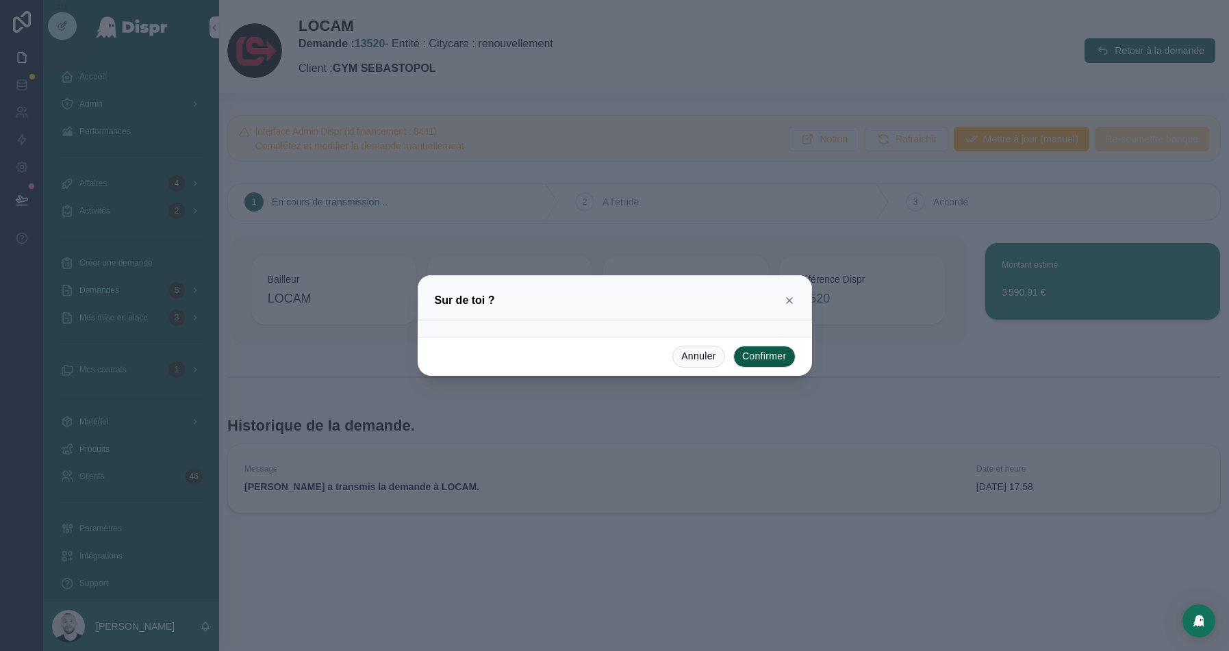
click at [751, 352] on button "Confirmer" at bounding box center [764, 357] width 62 height 22
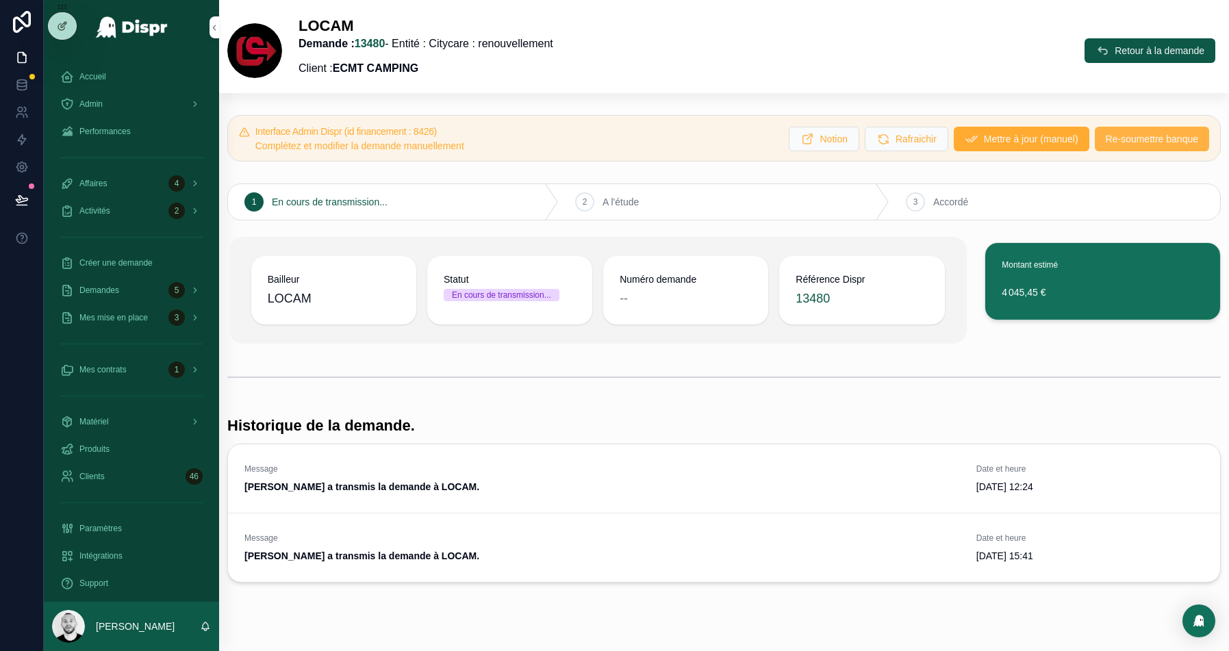
click at [1113, 138] on span "Re-soumettre banque" at bounding box center [1152, 139] width 92 height 14
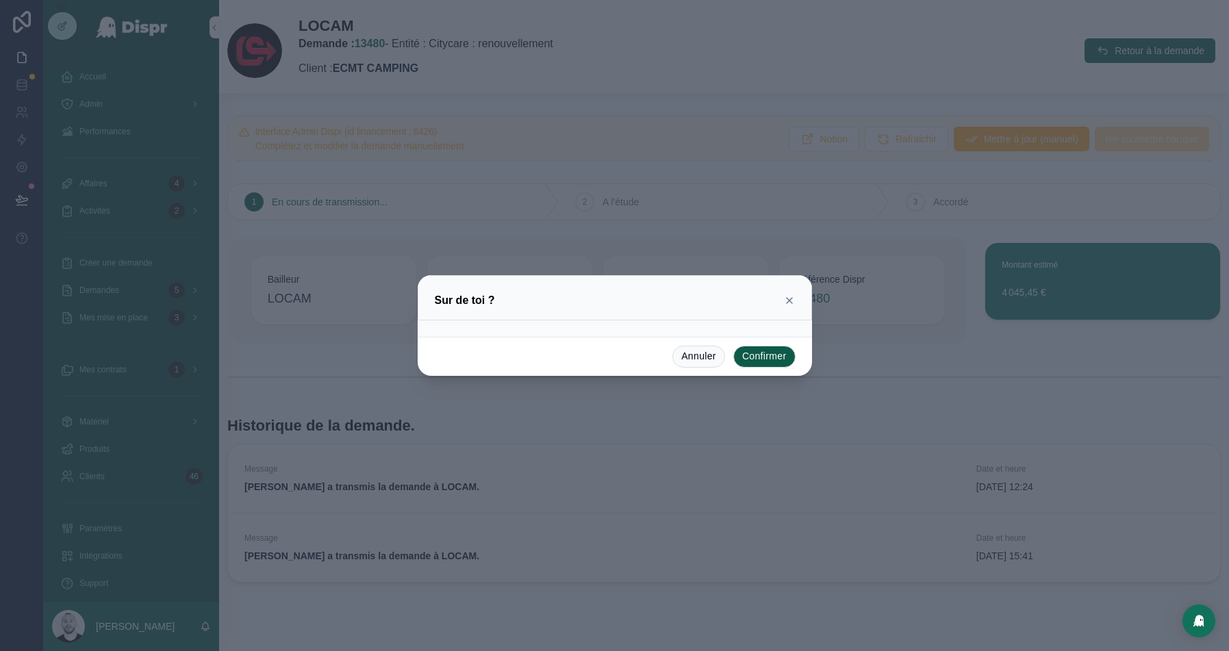
click at [760, 362] on button "Confirmer" at bounding box center [764, 357] width 62 height 22
